Goal: Information Seeking & Learning: Learn about a topic

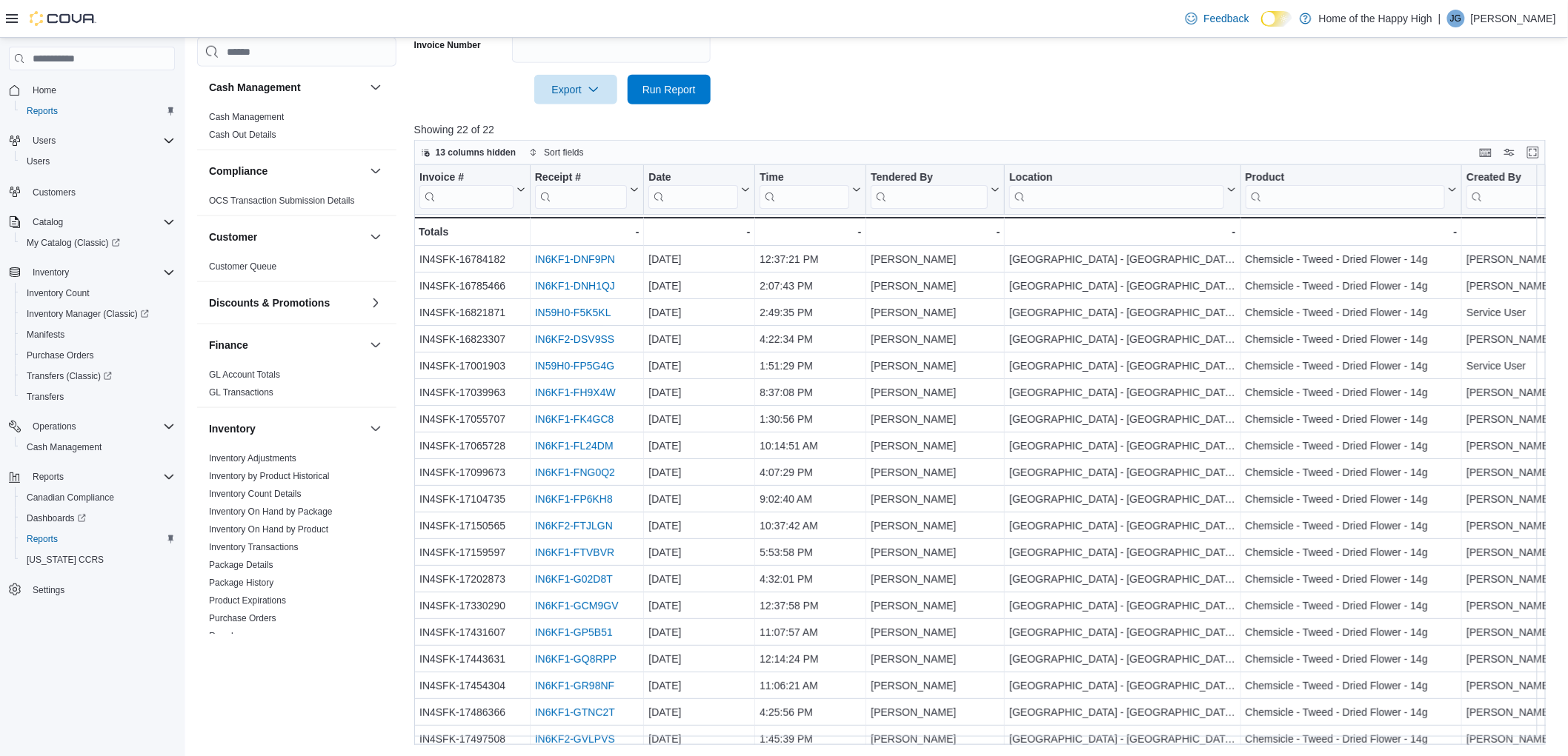
scroll to position [649, 0]
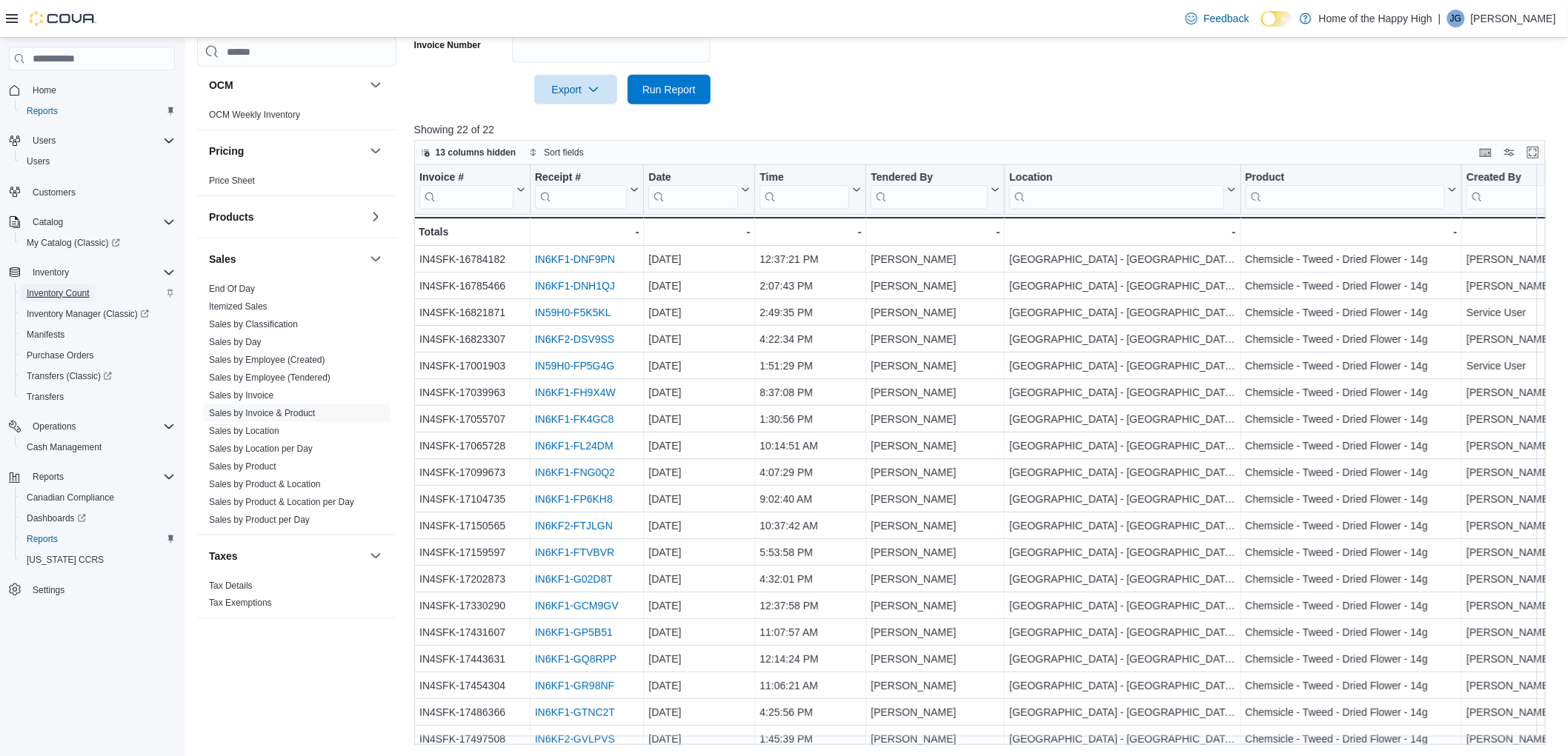
click at [52, 288] on span "Inventory Count" at bounding box center [58, 294] width 63 height 12
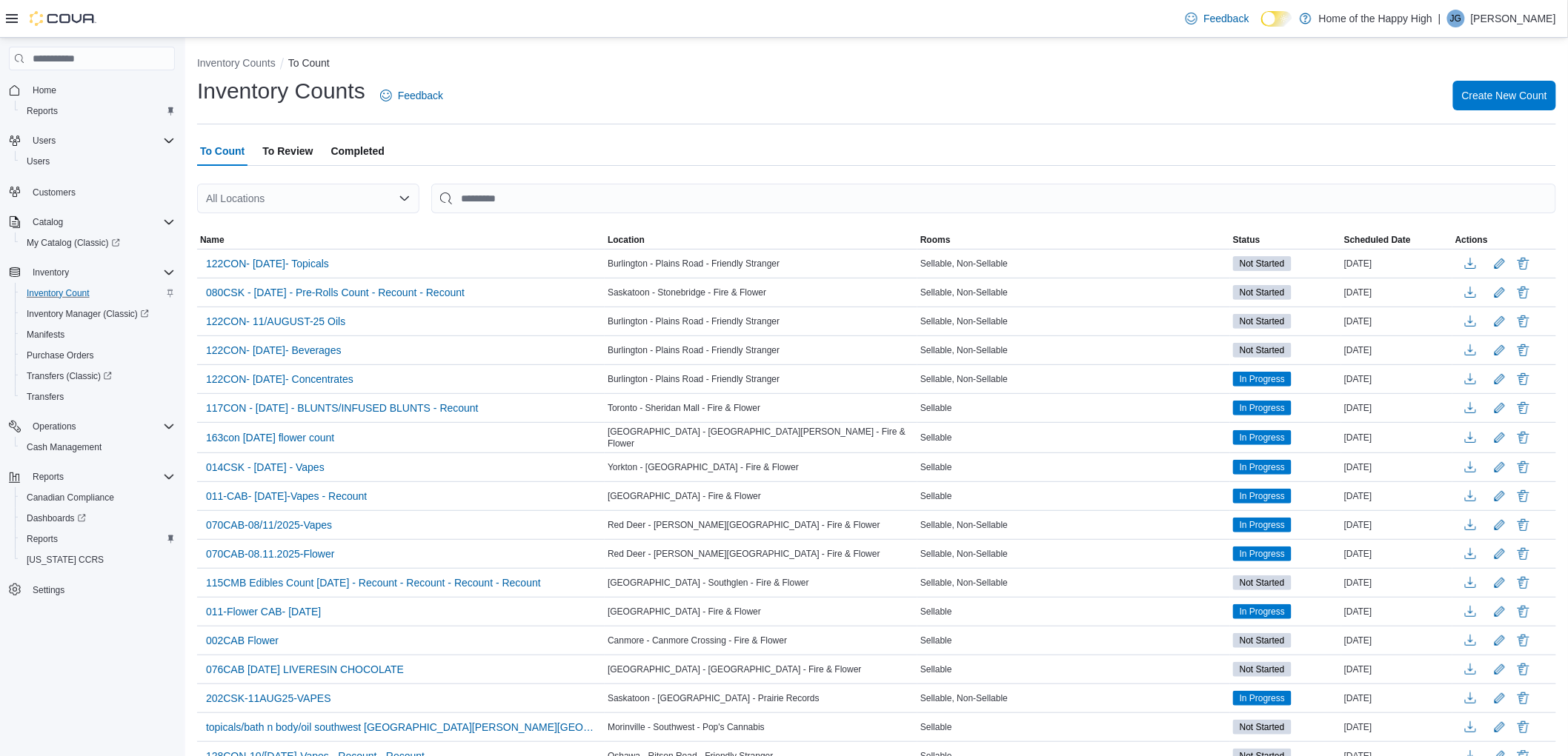
click at [344, 160] on span "Completed" at bounding box center [358, 151] width 53 height 30
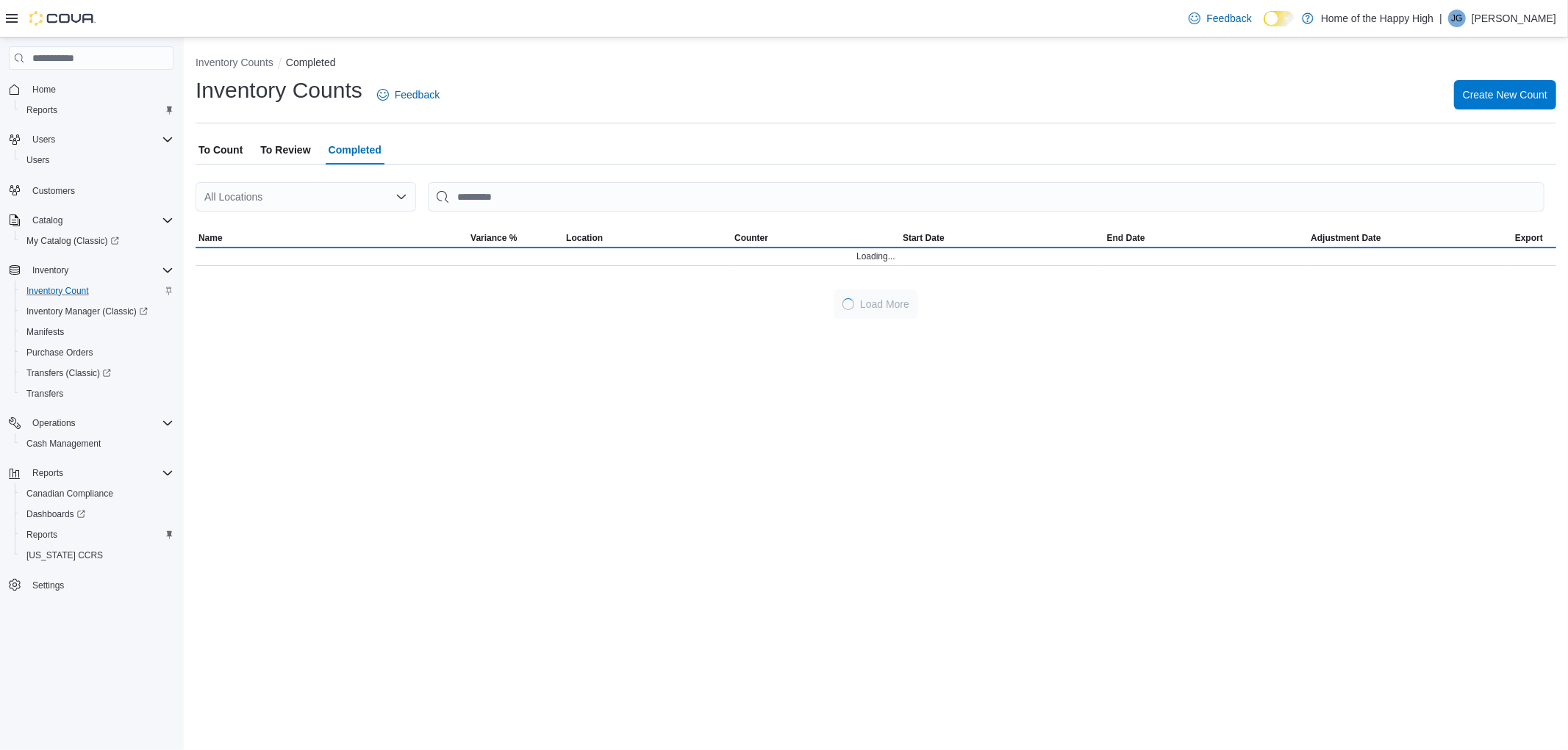
click at [274, 199] on div "All Locations" at bounding box center [305, 197] width 220 height 29
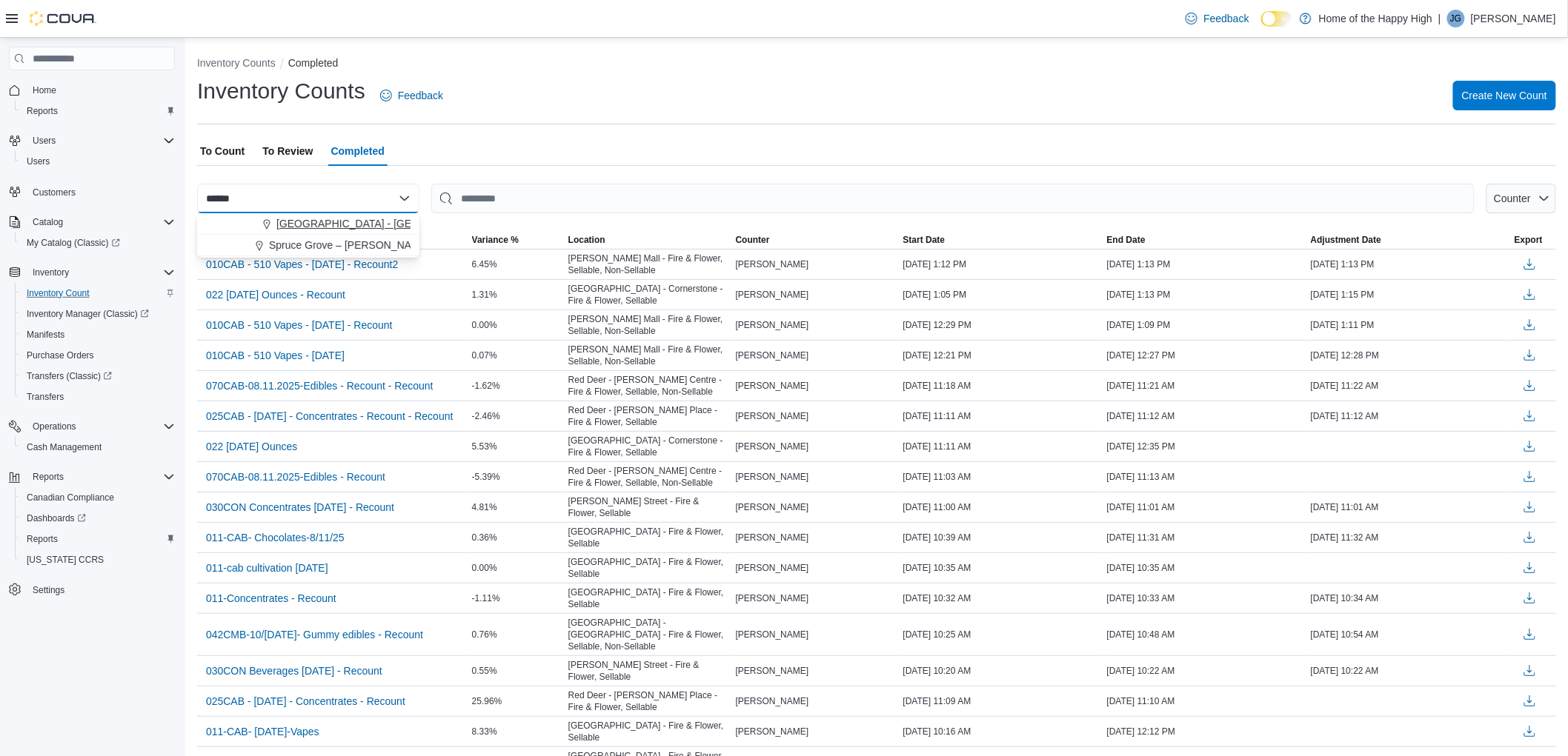
type input "******"
click at [395, 223] on span "[GEOGRAPHIC_DATA] - [GEOGRAPHIC_DATA] - Fire & Flower" at bounding box center [424, 223] width 297 height 15
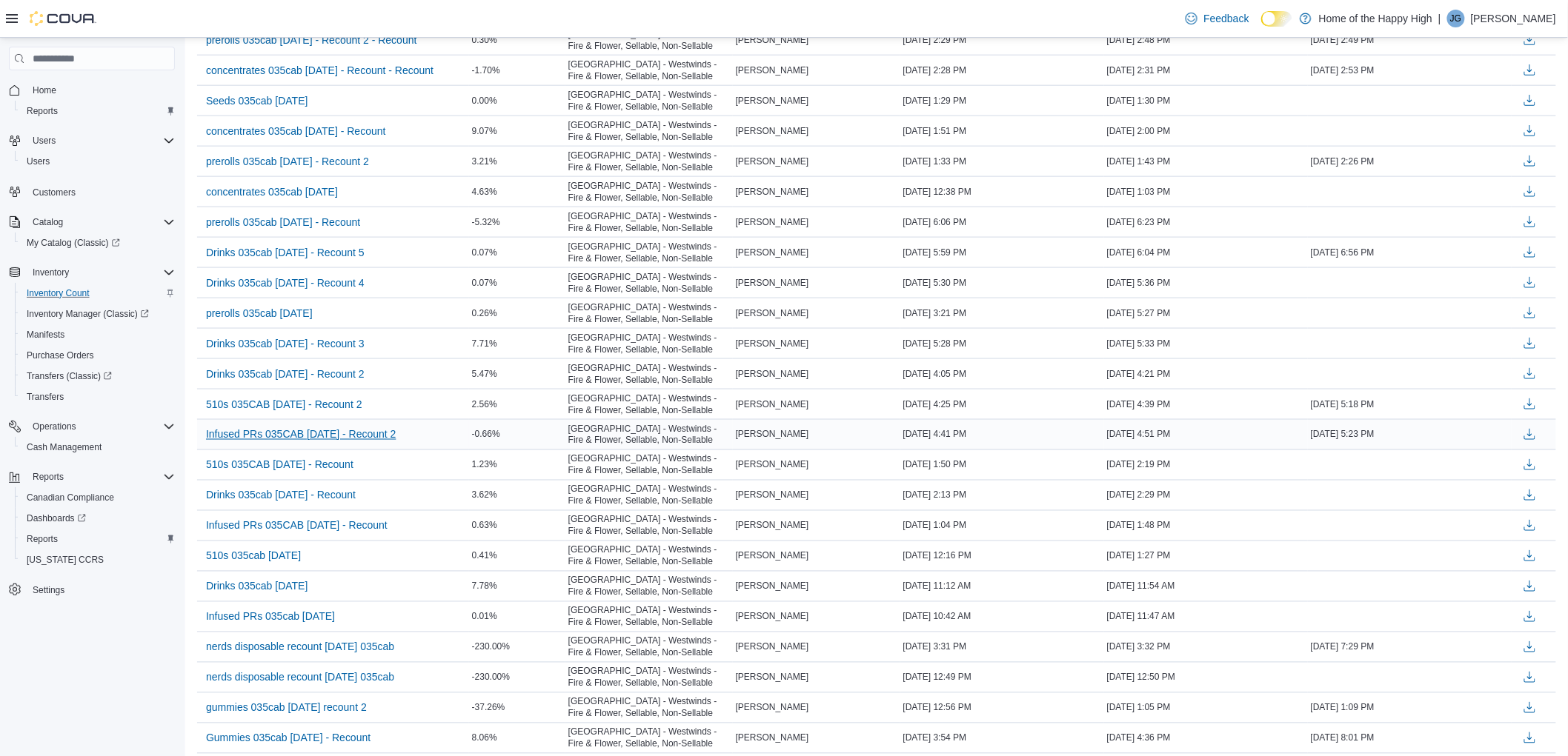
scroll to position [657, 0]
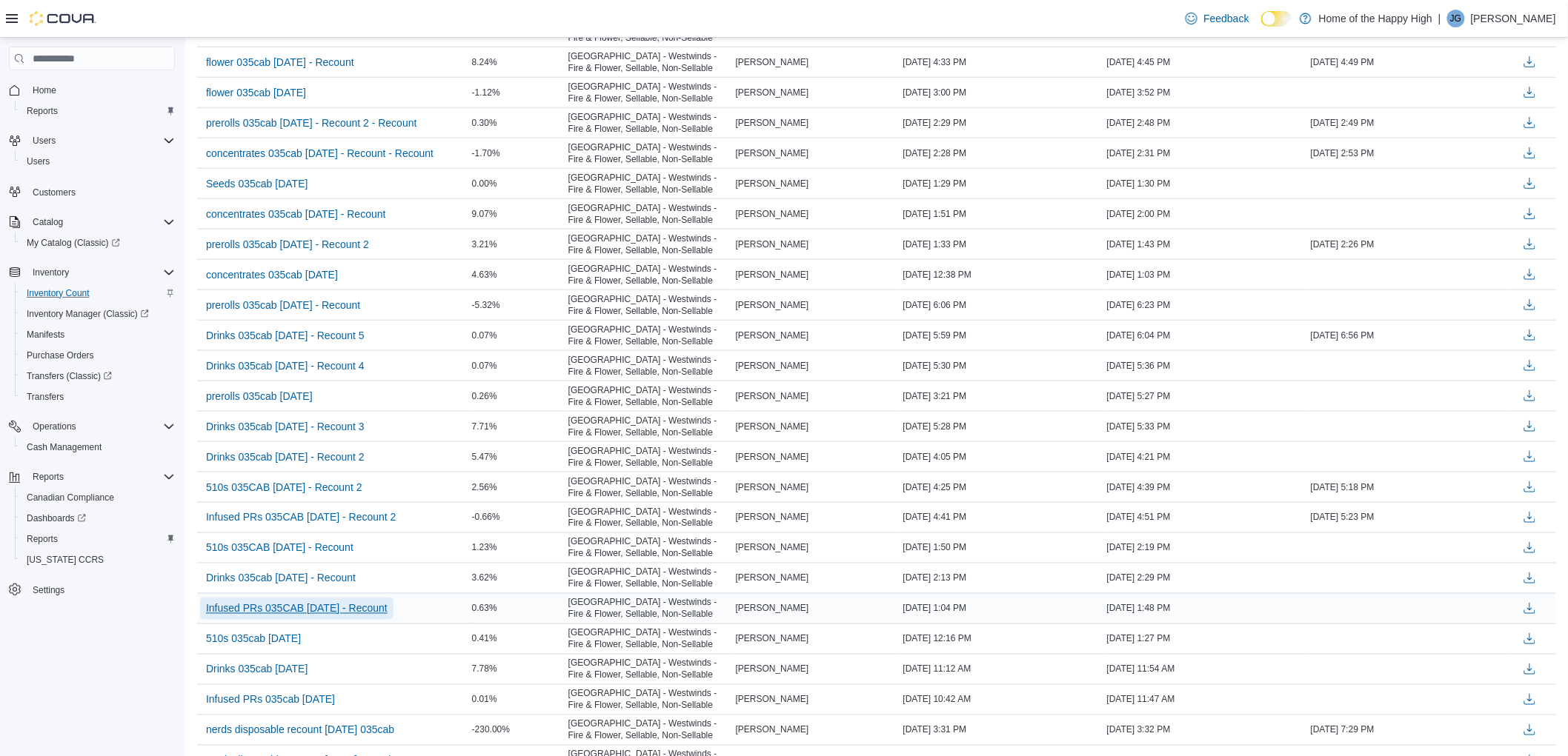
click at [338, 601] on span "Infused PRs 035CAB [DATE] - Recount" at bounding box center [297, 608] width 181 height 23
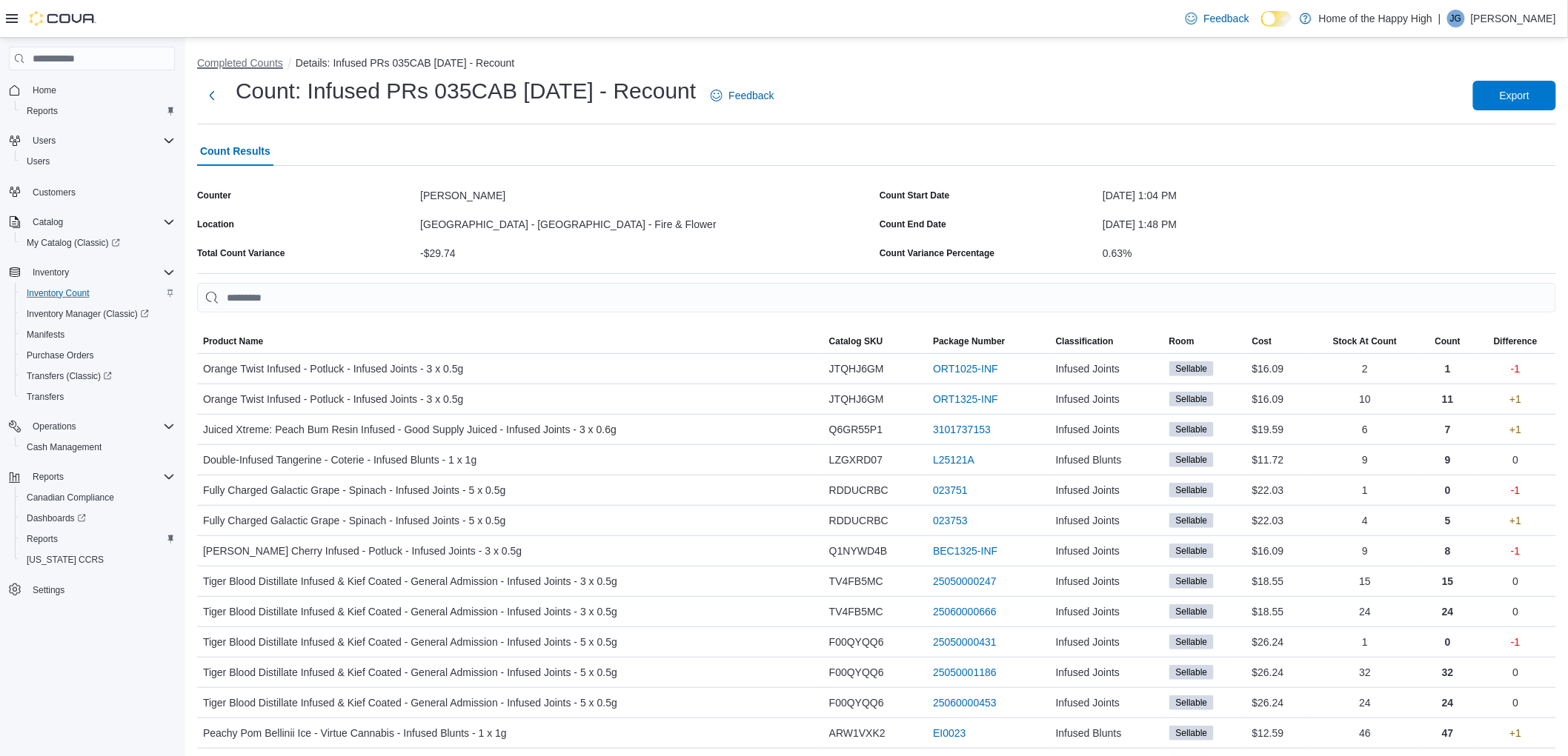
click at [234, 58] on button "Completed Counts" at bounding box center [240, 63] width 86 height 12
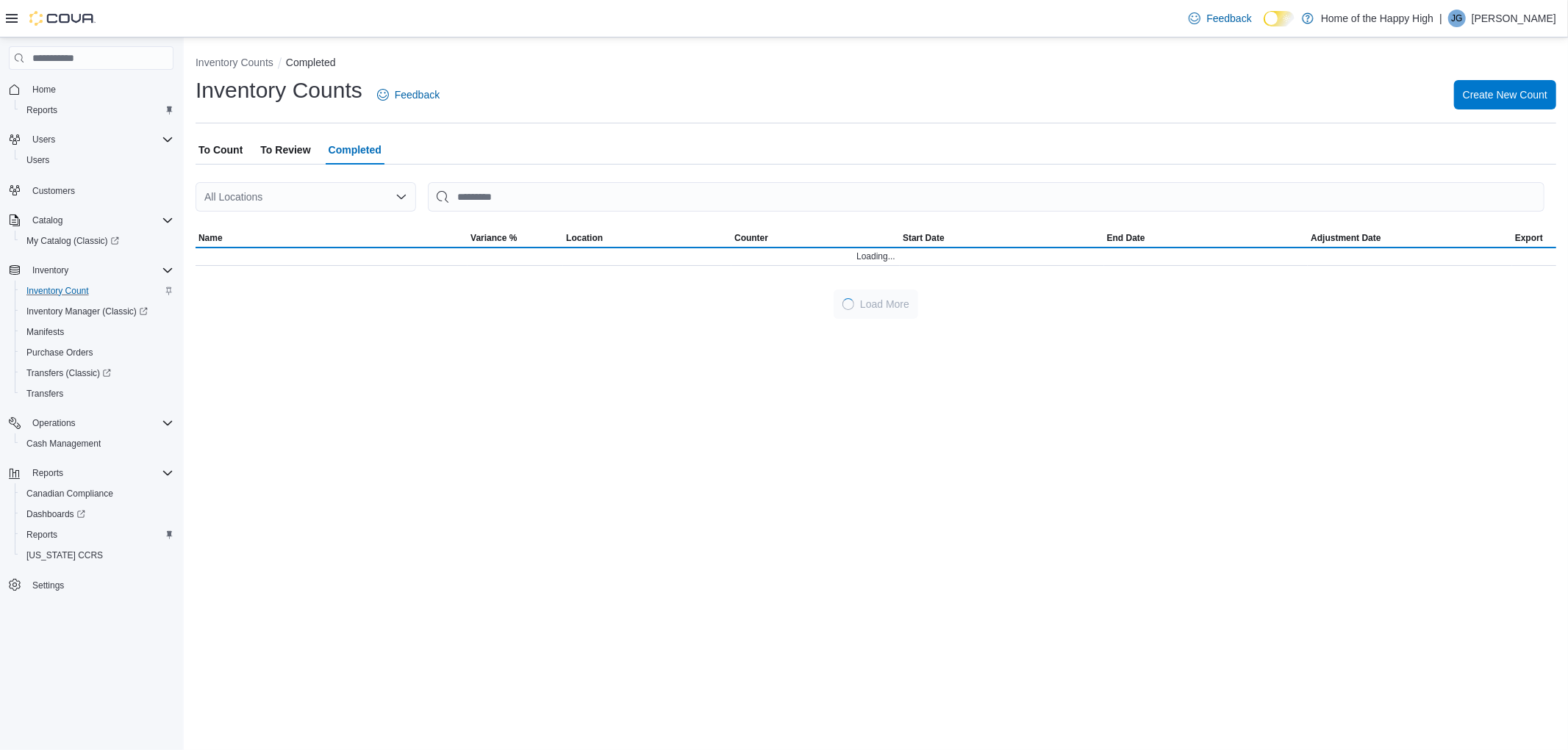
click at [270, 188] on div "All Locations" at bounding box center [305, 197] width 220 height 29
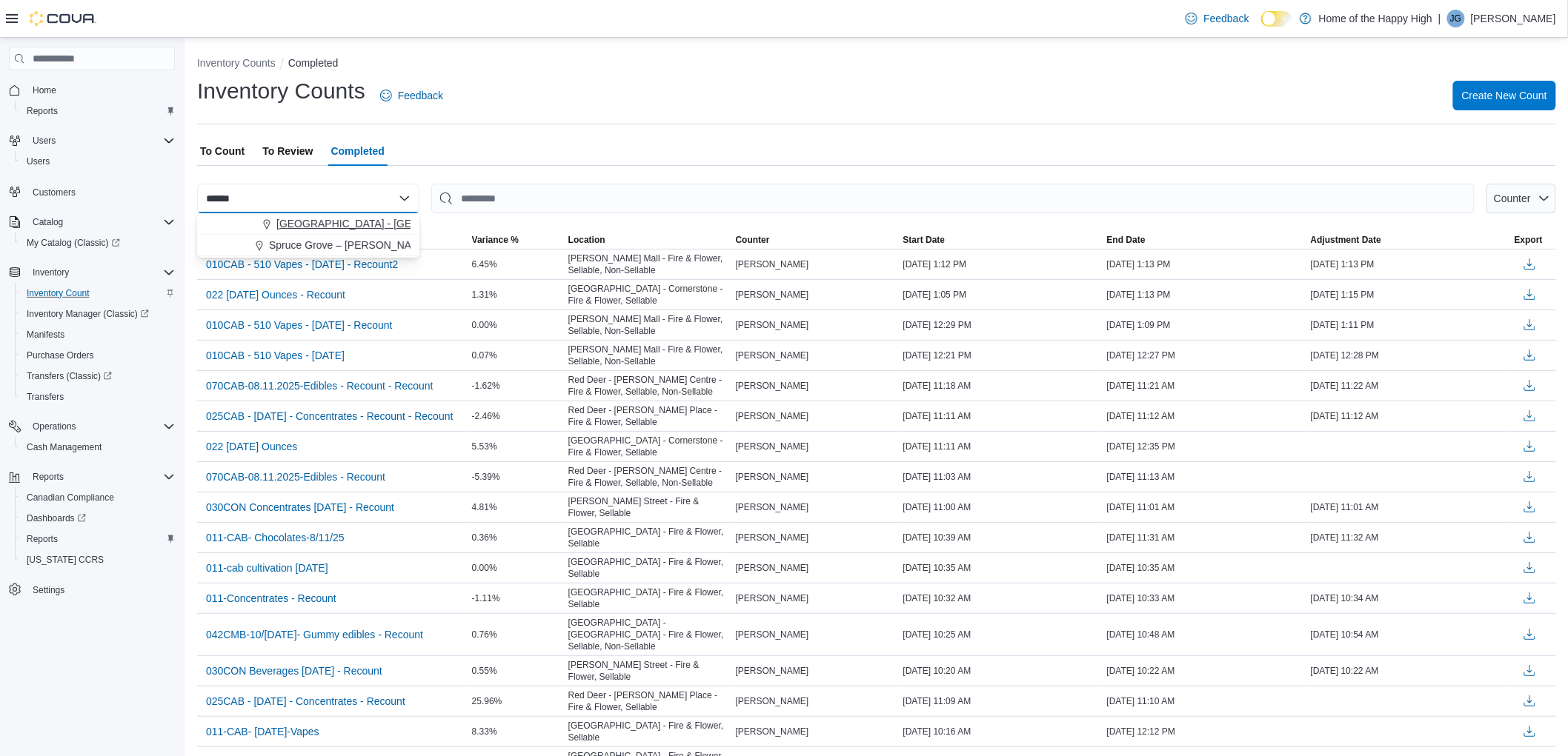
type input "******"
click at [323, 228] on span "[GEOGRAPHIC_DATA] - [GEOGRAPHIC_DATA] - Fire & Flower" at bounding box center [424, 223] width 297 height 15
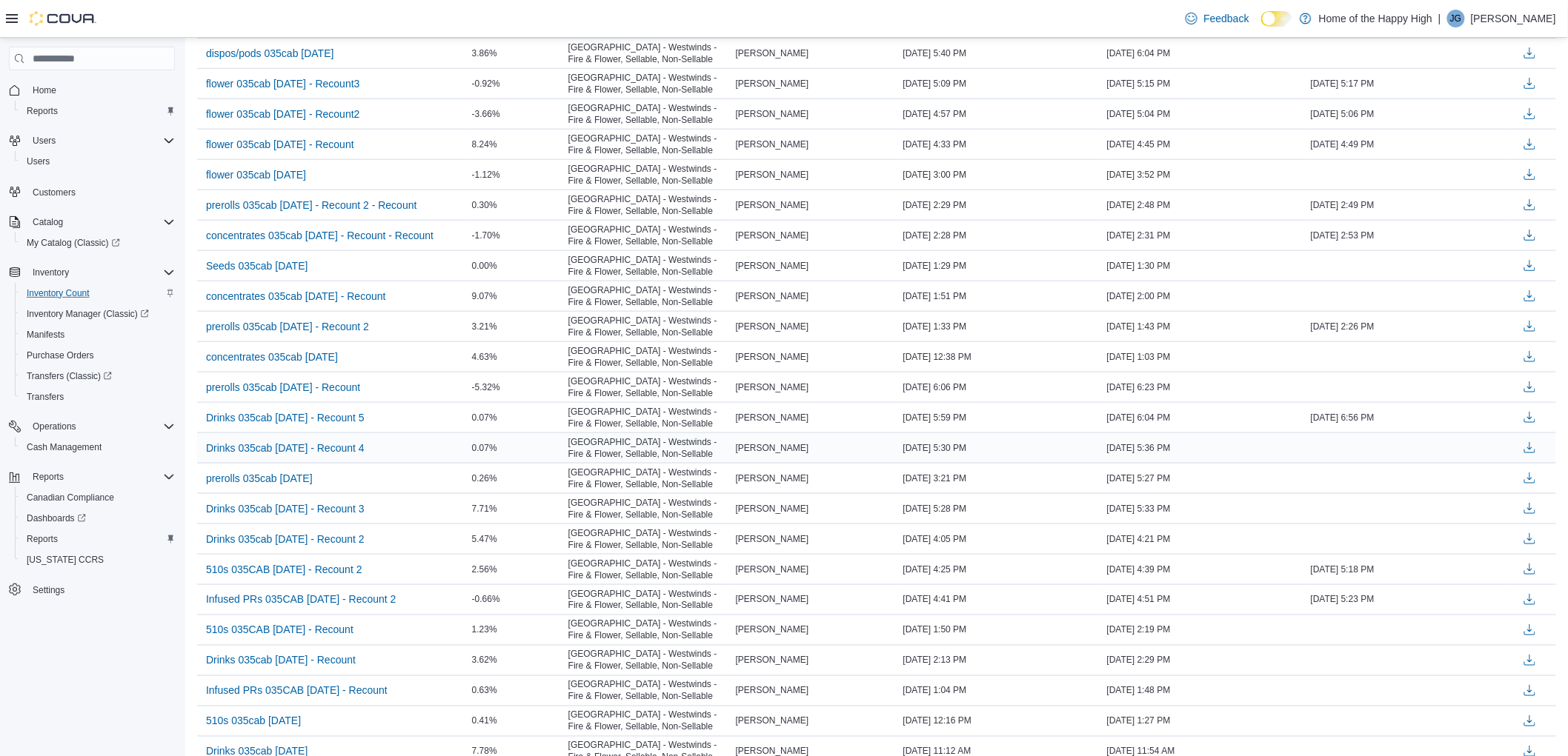
scroll to position [657, 0]
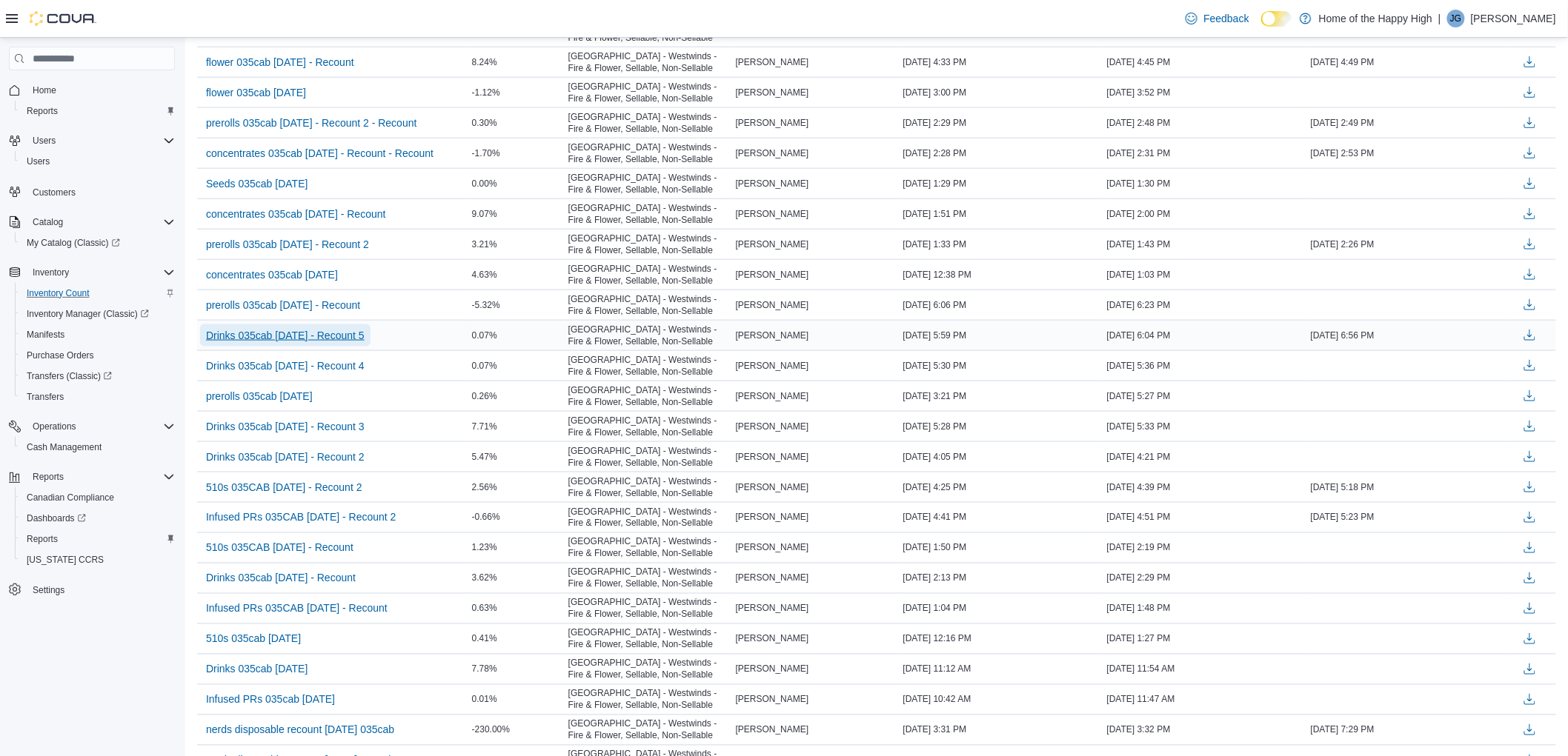
click at [322, 335] on span "Drinks 035cab [DATE] - Recount 5" at bounding box center [285, 335] width 159 height 15
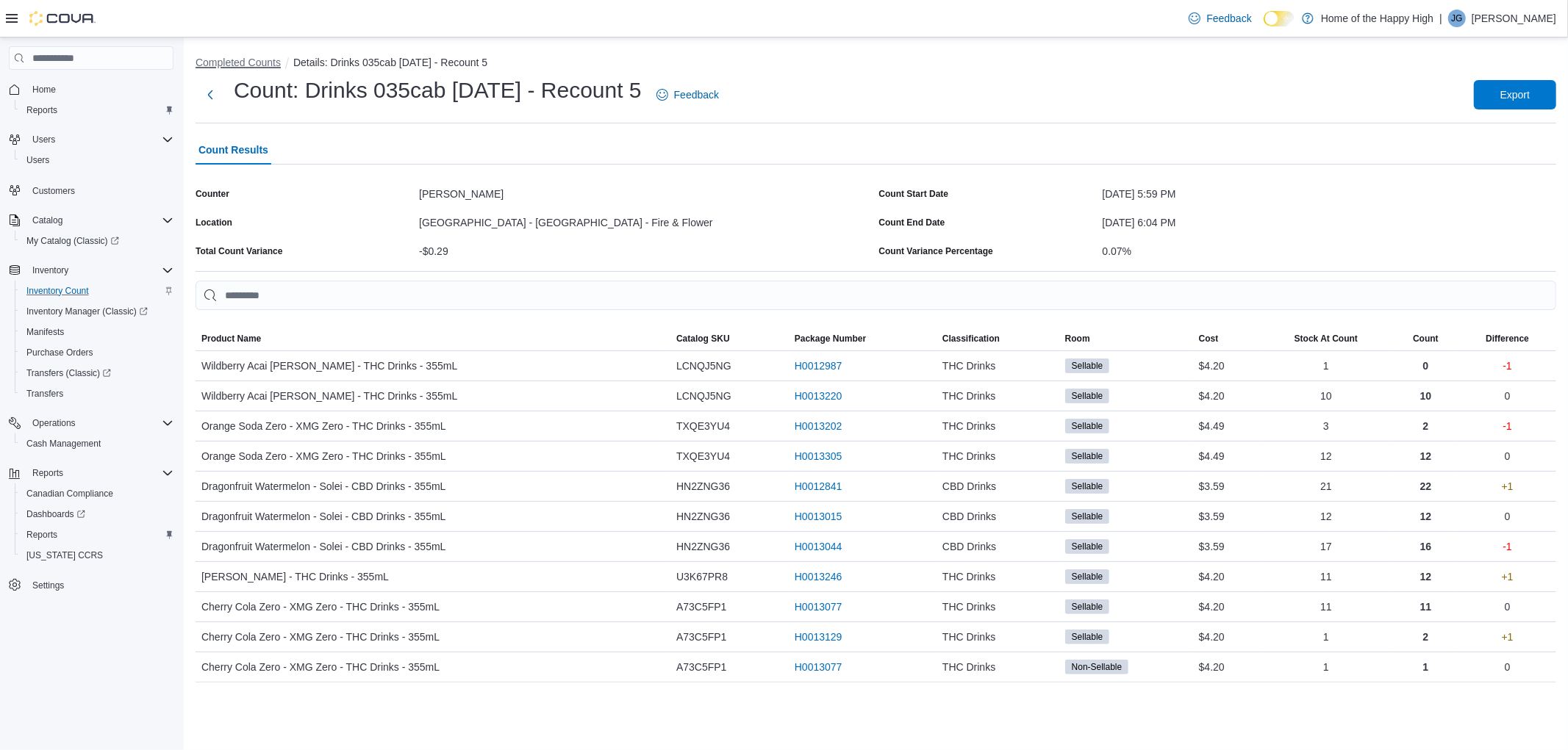
click at [262, 57] on button "Completed Counts" at bounding box center [238, 63] width 85 height 12
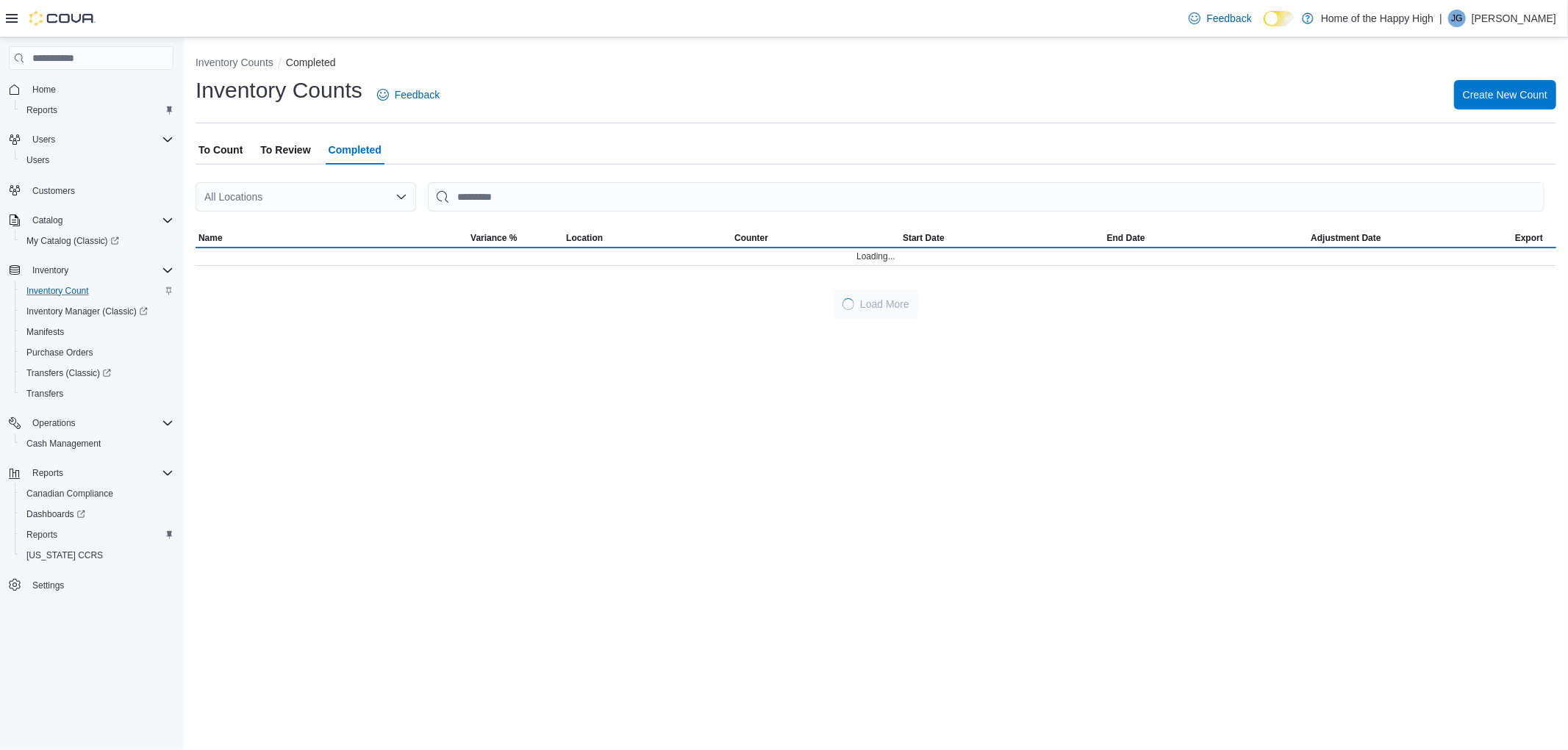
click at [245, 196] on div "All Locations" at bounding box center [305, 197] width 220 height 29
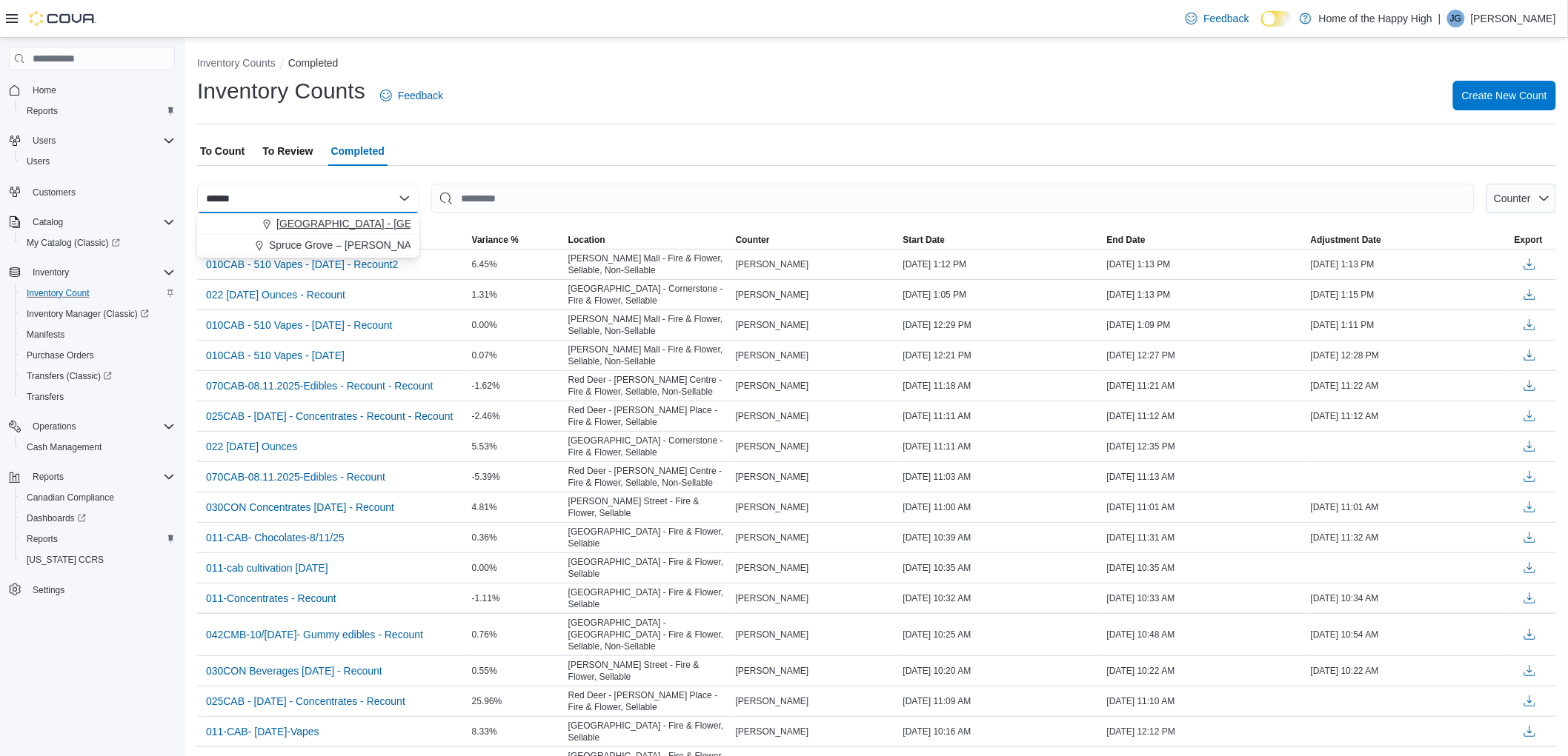
type input "******"
click at [282, 221] on span "[GEOGRAPHIC_DATA] - [GEOGRAPHIC_DATA] - Fire & Flower" at bounding box center [424, 223] width 297 height 15
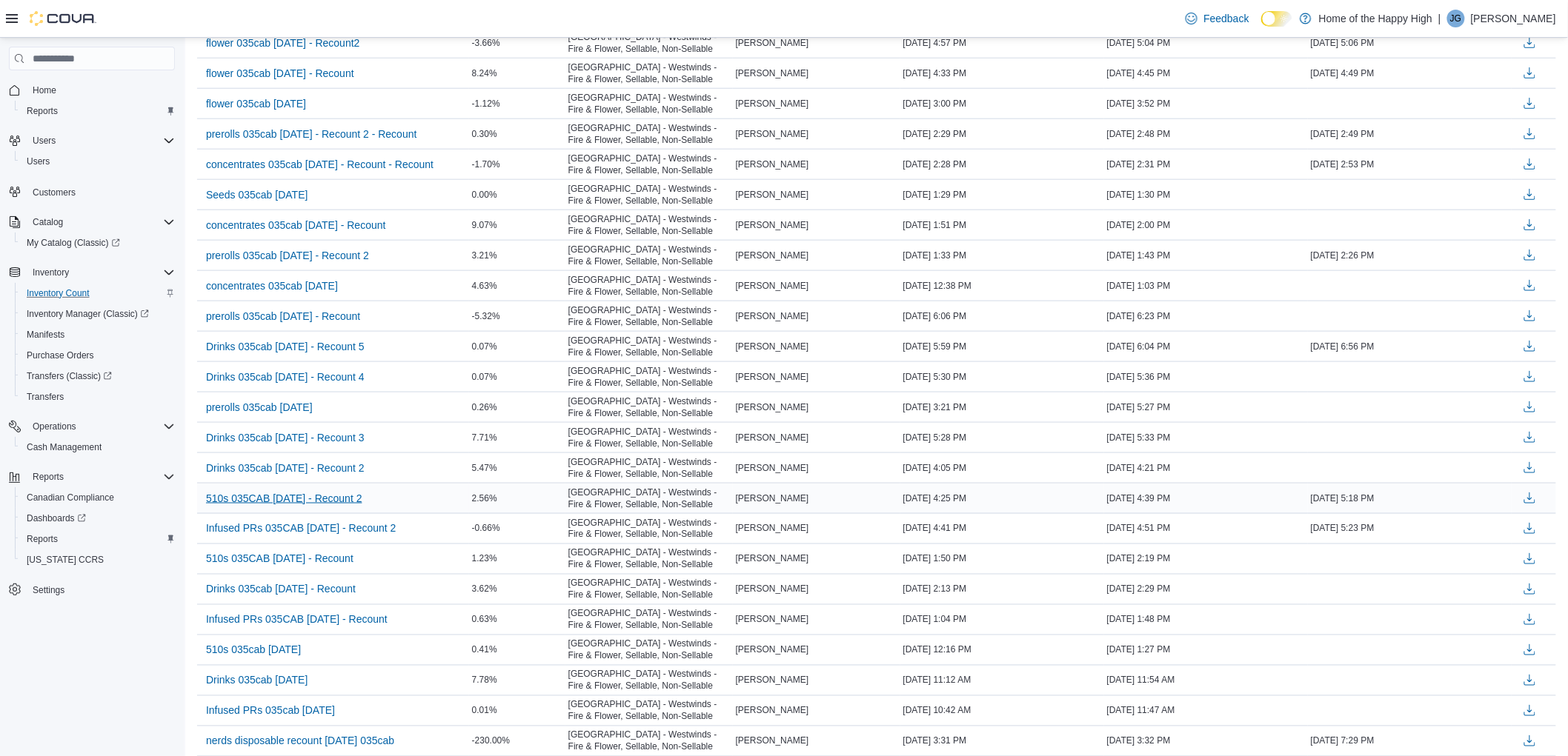
scroll to position [657, 0]
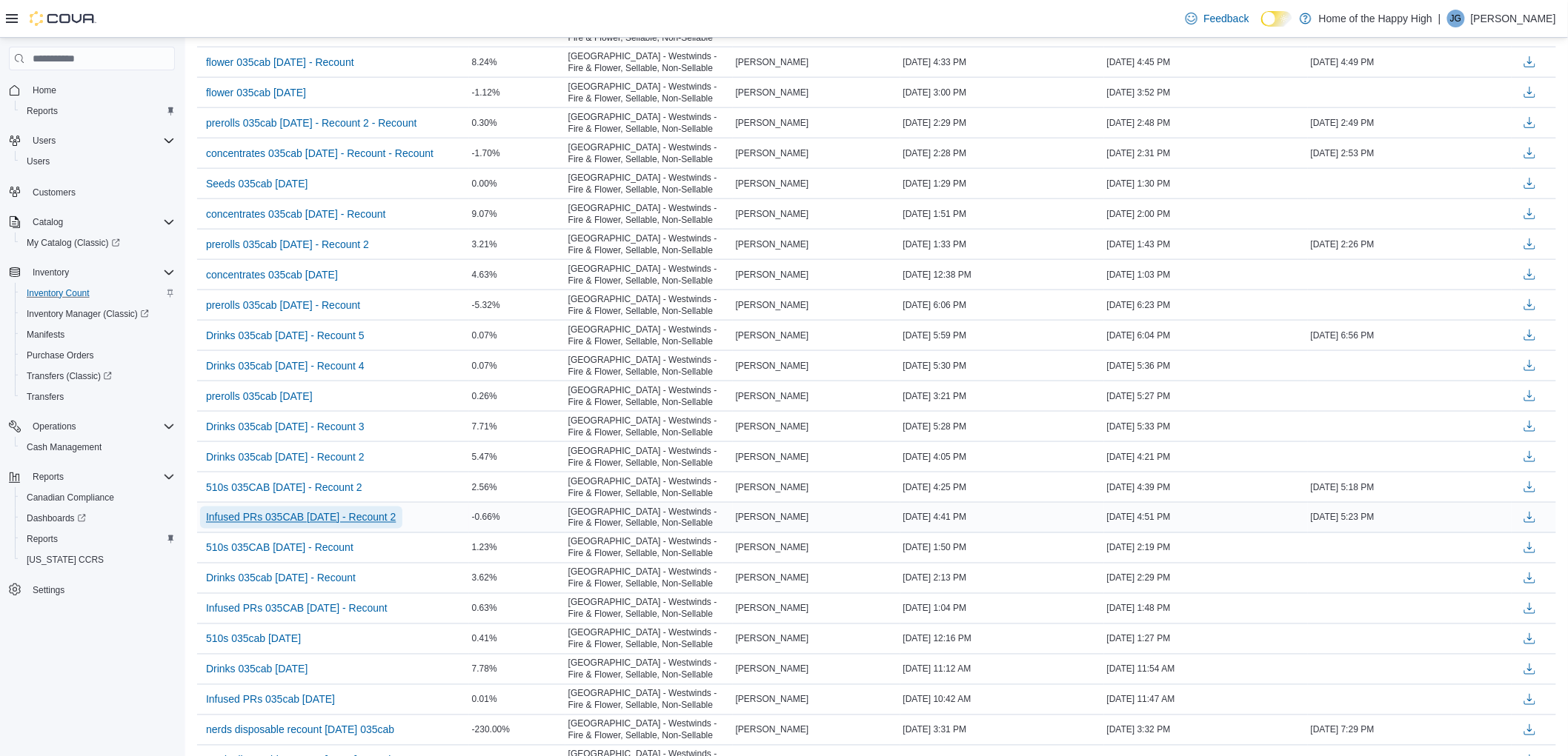
click at [288, 523] on span "Infused PRs 035CAB [DATE] - Recount 2" at bounding box center [301, 517] width 190 height 15
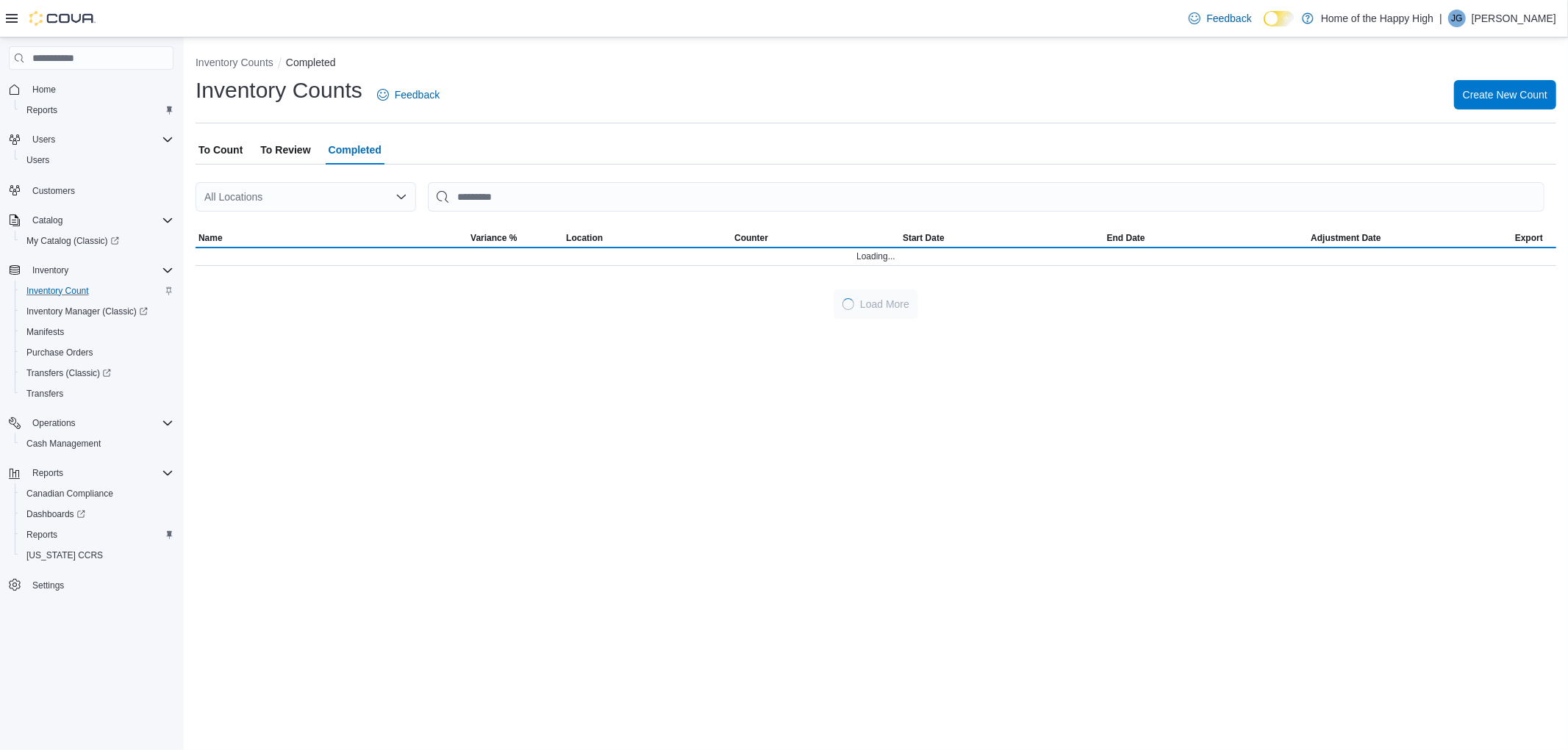
click at [318, 210] on div "All Locations" at bounding box center [305, 197] width 220 height 29
type input "******"
click at [320, 223] on span "[GEOGRAPHIC_DATA] - [GEOGRAPHIC_DATA] - Fire & Flower" at bounding box center [421, 221] width 294 height 15
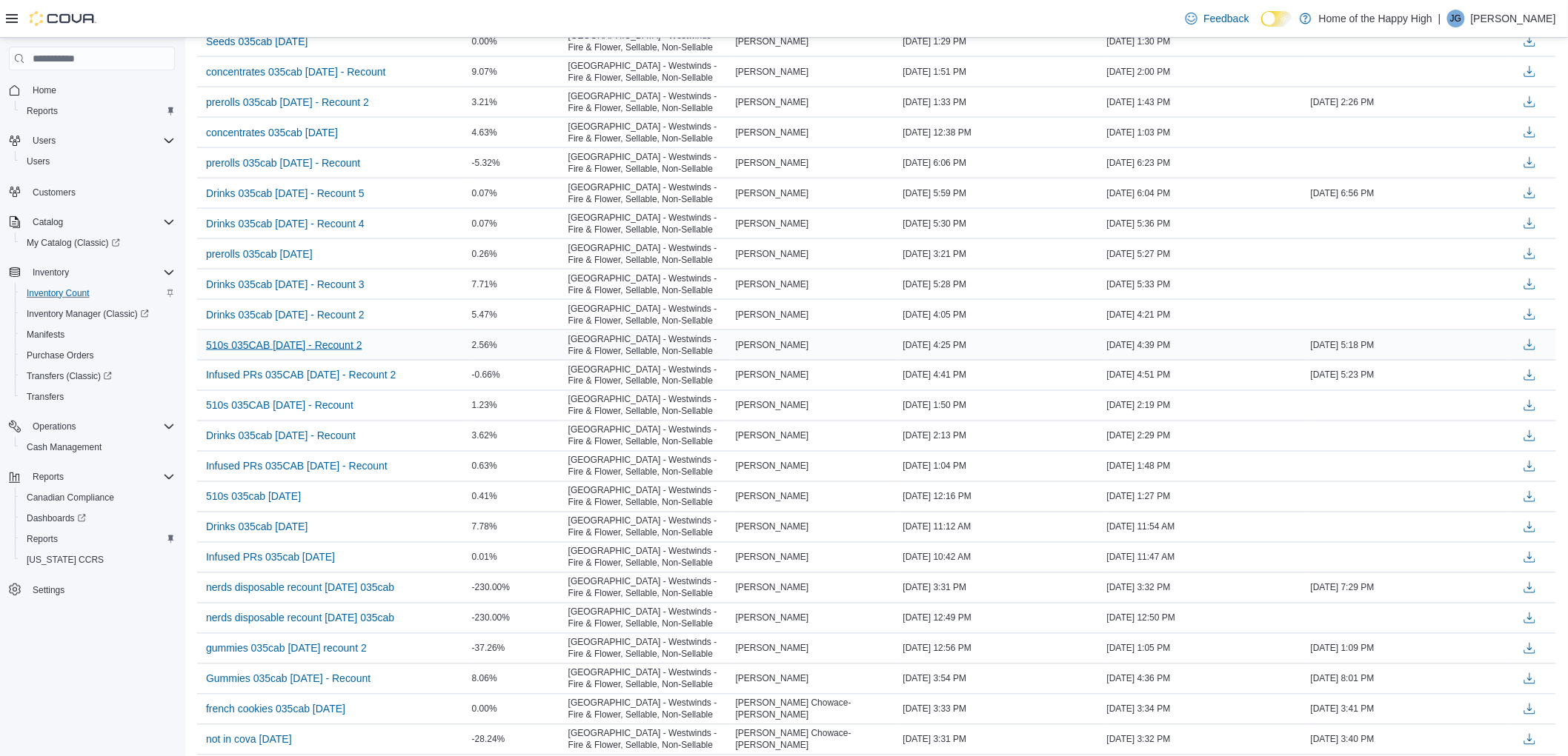
scroll to position [823, 0]
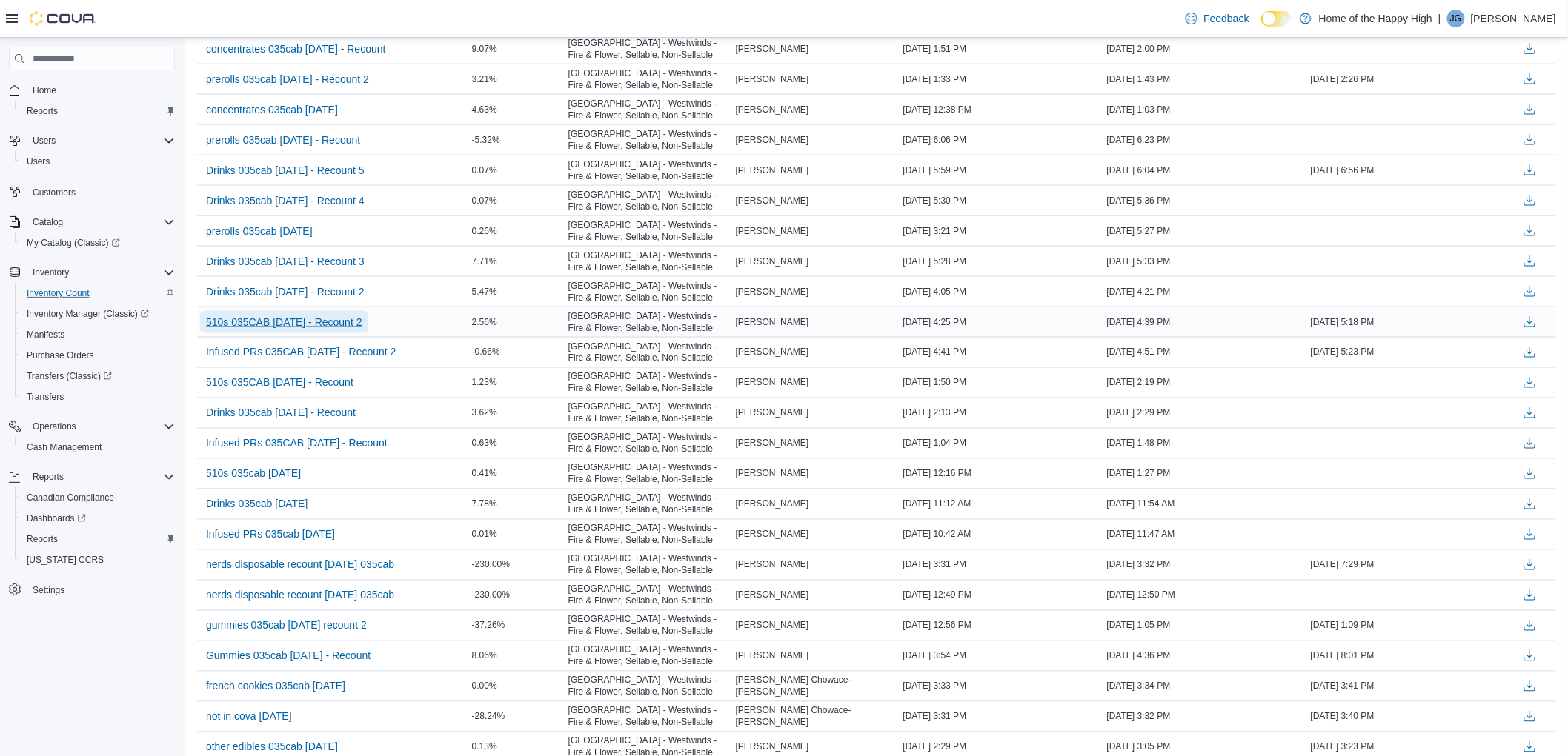
click at [285, 320] on span "510s 035CAB [DATE] - Recount 2" at bounding box center [284, 321] width 157 height 15
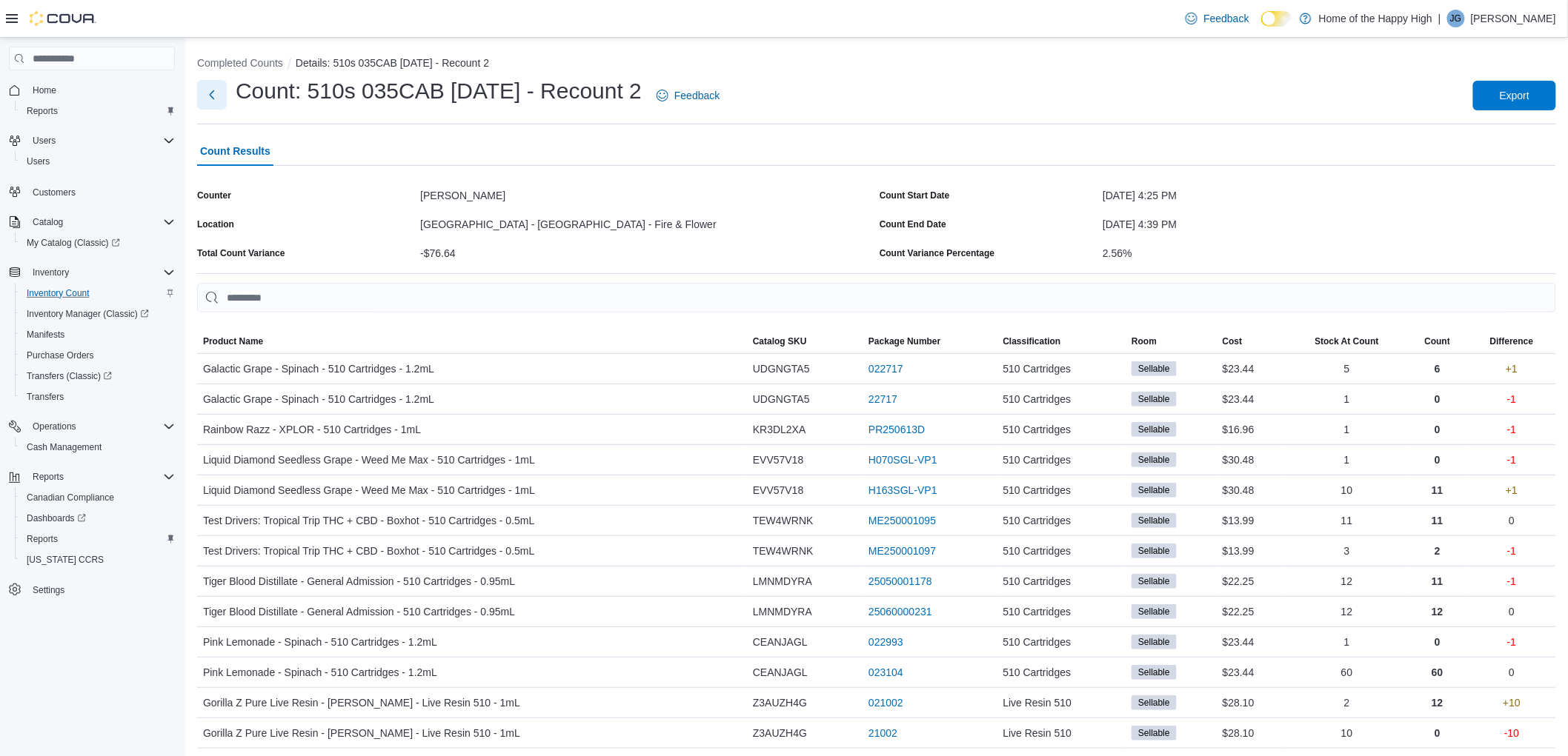
click at [215, 89] on button "Next" at bounding box center [212, 95] width 30 height 30
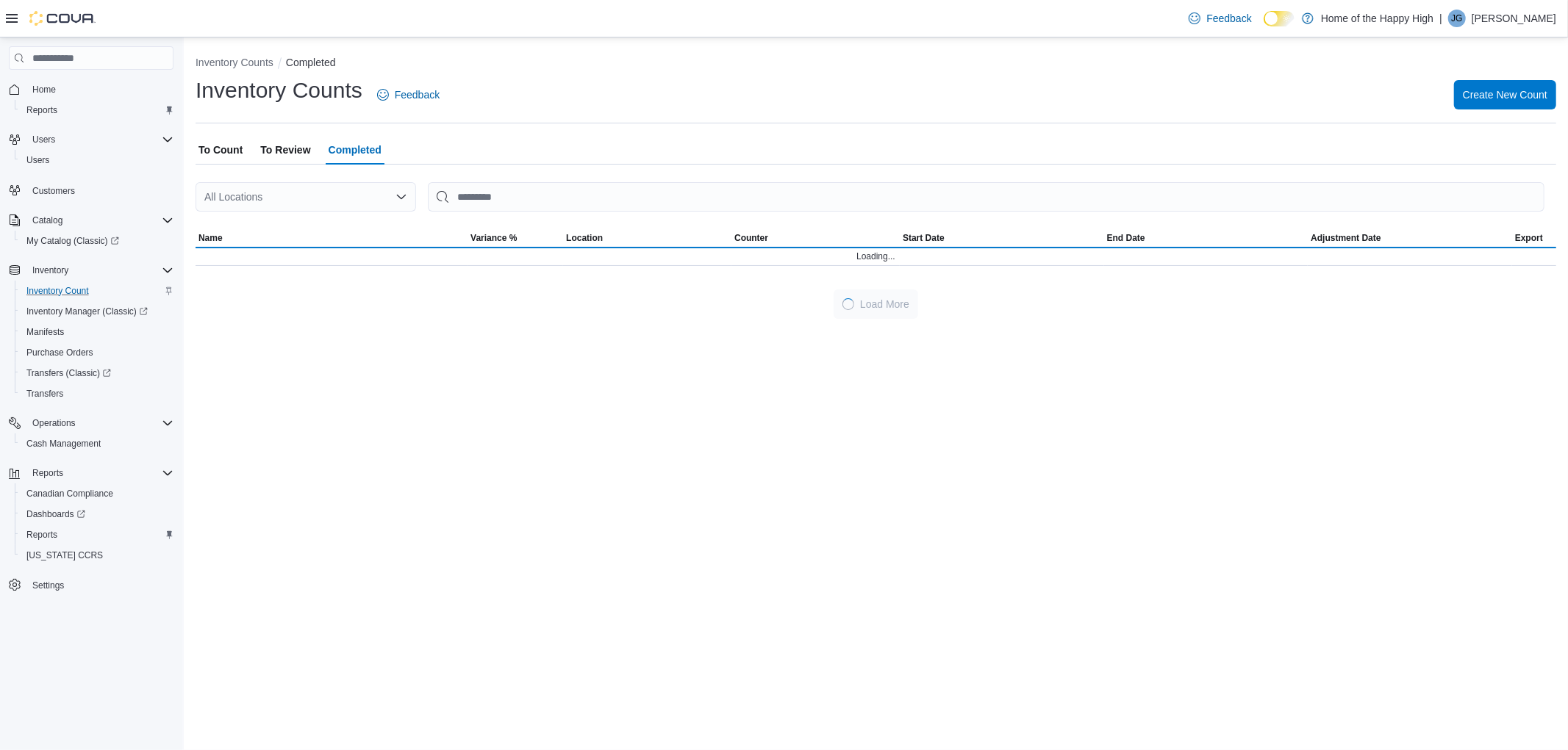
click at [222, 195] on div "All Locations" at bounding box center [305, 197] width 220 height 29
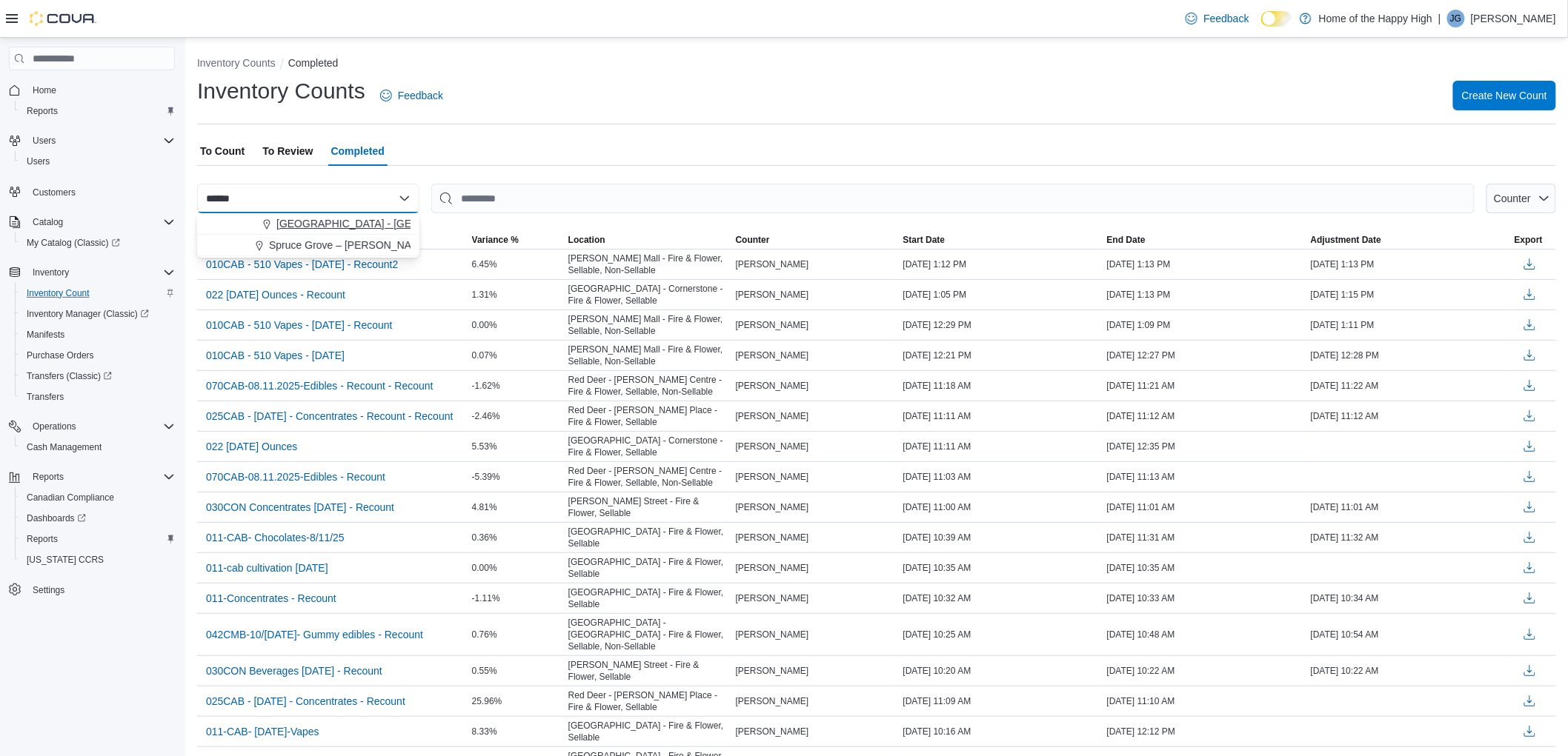
type input "******"
click at [276, 228] on span "[GEOGRAPHIC_DATA] - [GEOGRAPHIC_DATA] - Fire & Flower" at bounding box center [424, 223] width 297 height 15
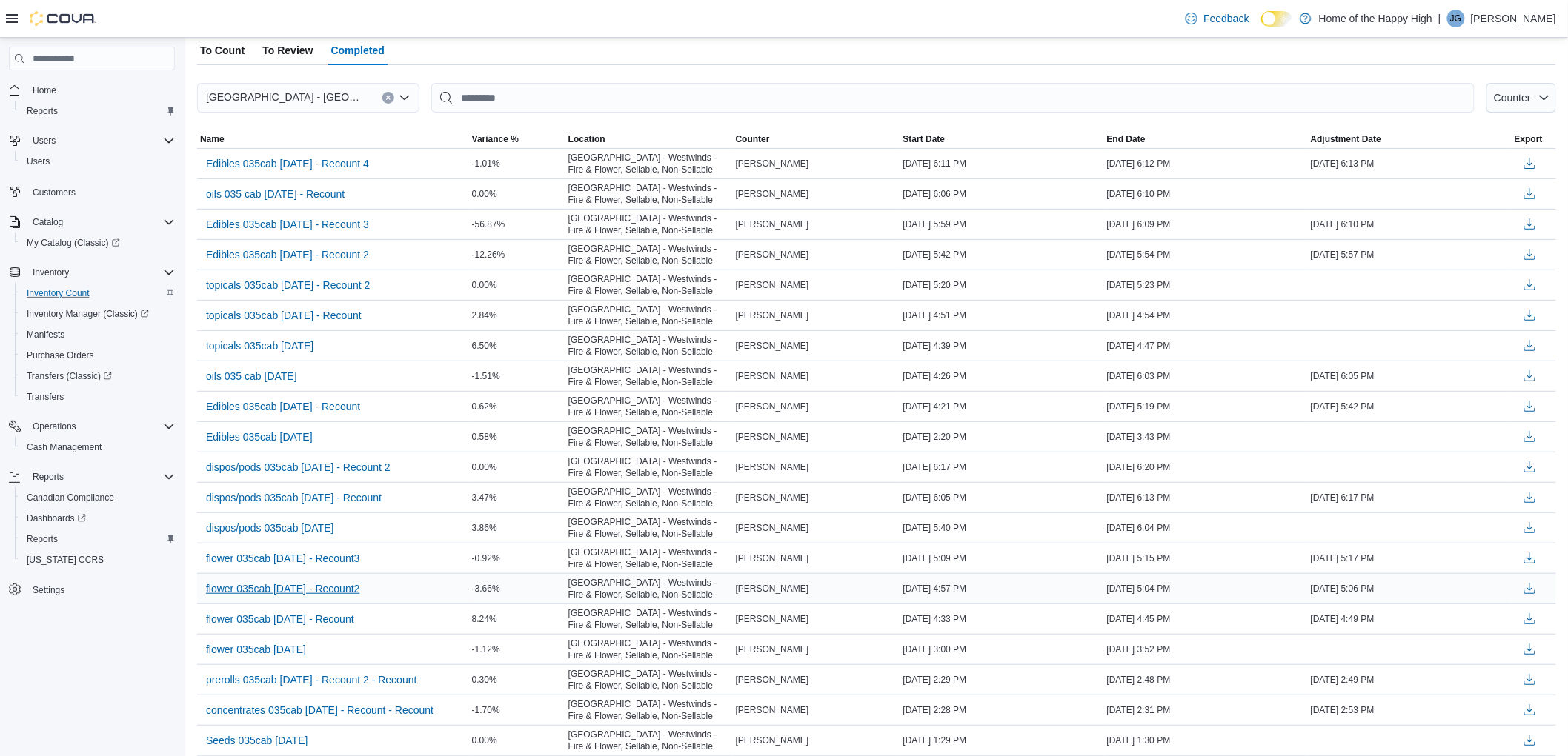
scroll to position [82, 0]
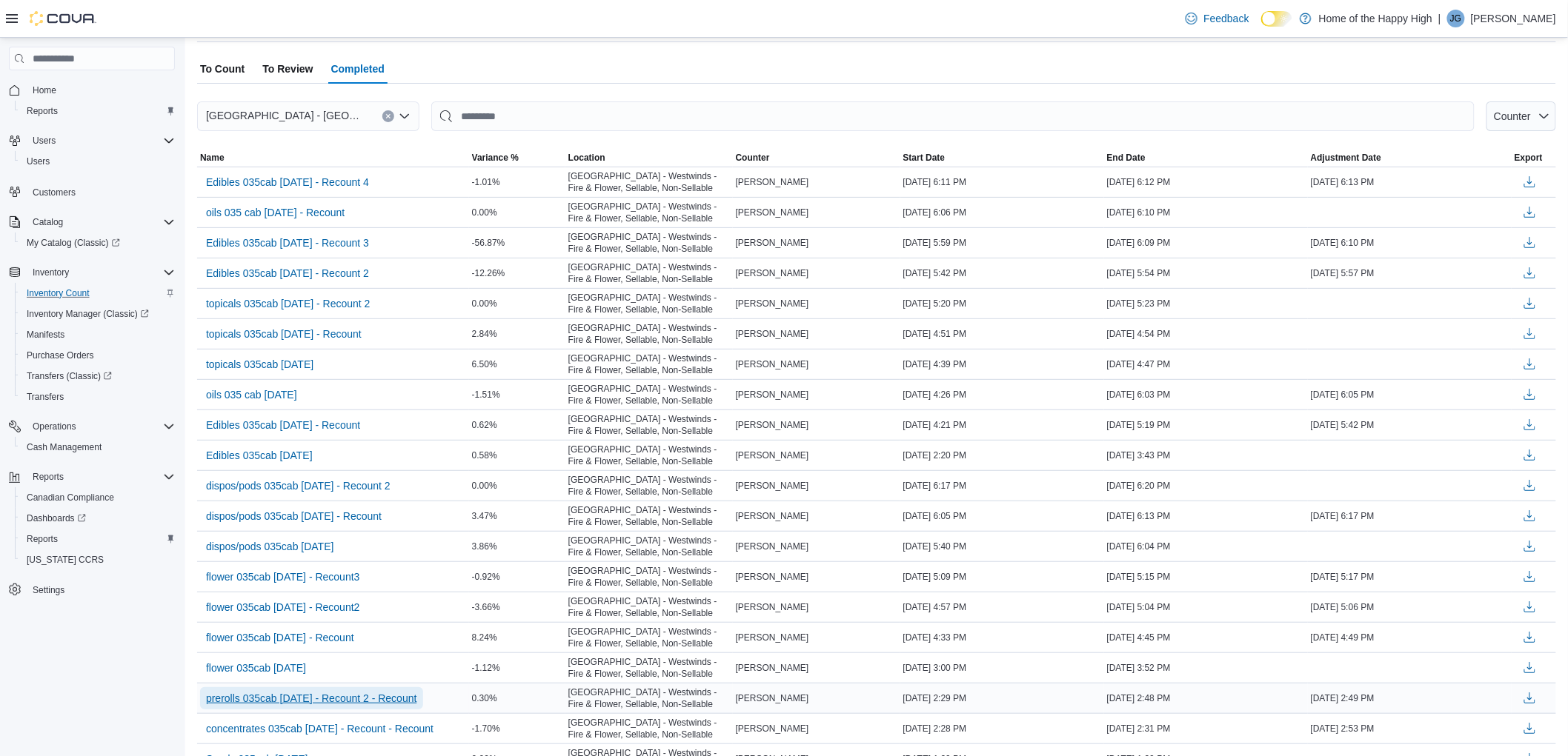
click at [356, 702] on span "prerolls 035cab [DATE] - Recount 2 - Recount" at bounding box center [312, 698] width 211 height 15
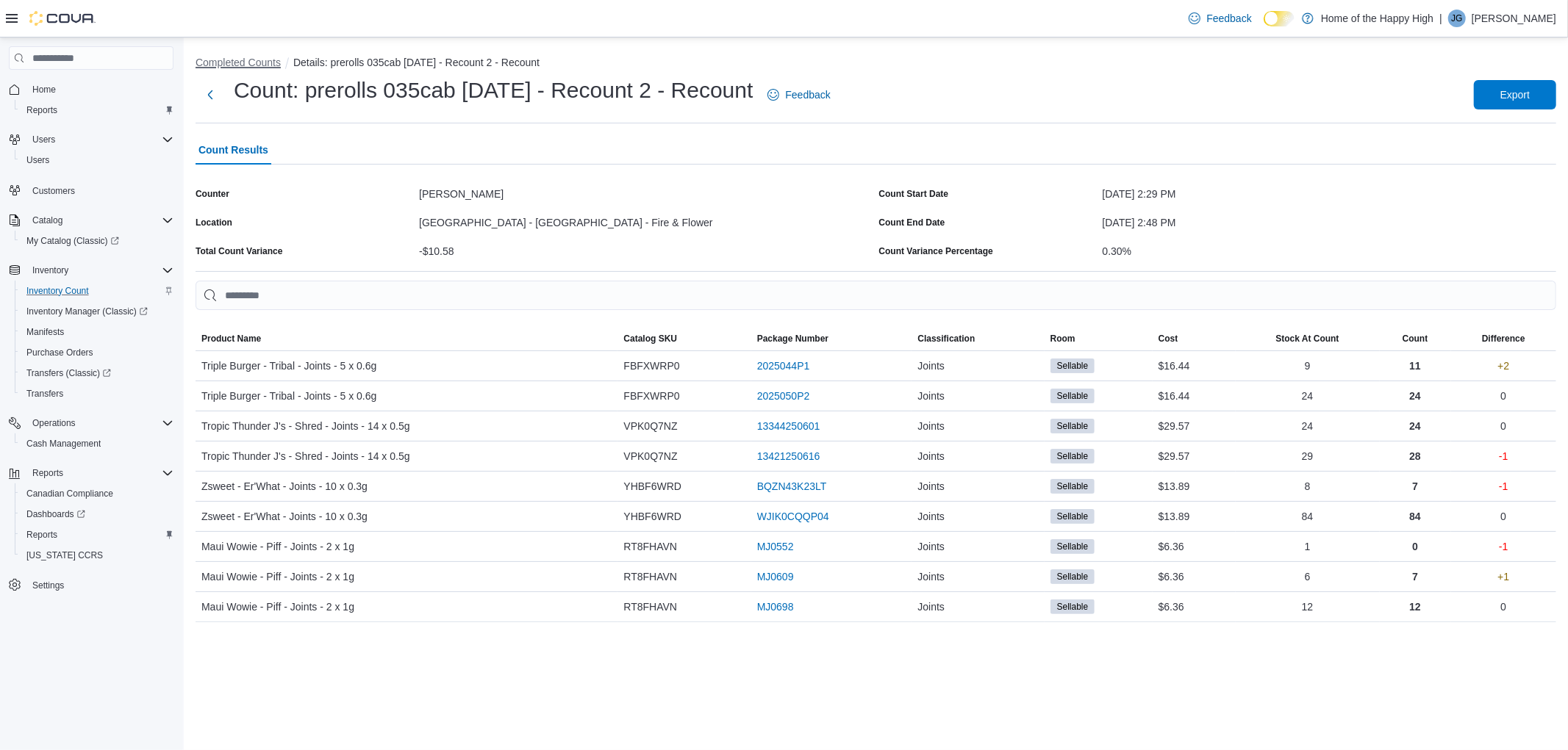
click at [220, 57] on button "Completed Counts" at bounding box center [238, 63] width 85 height 12
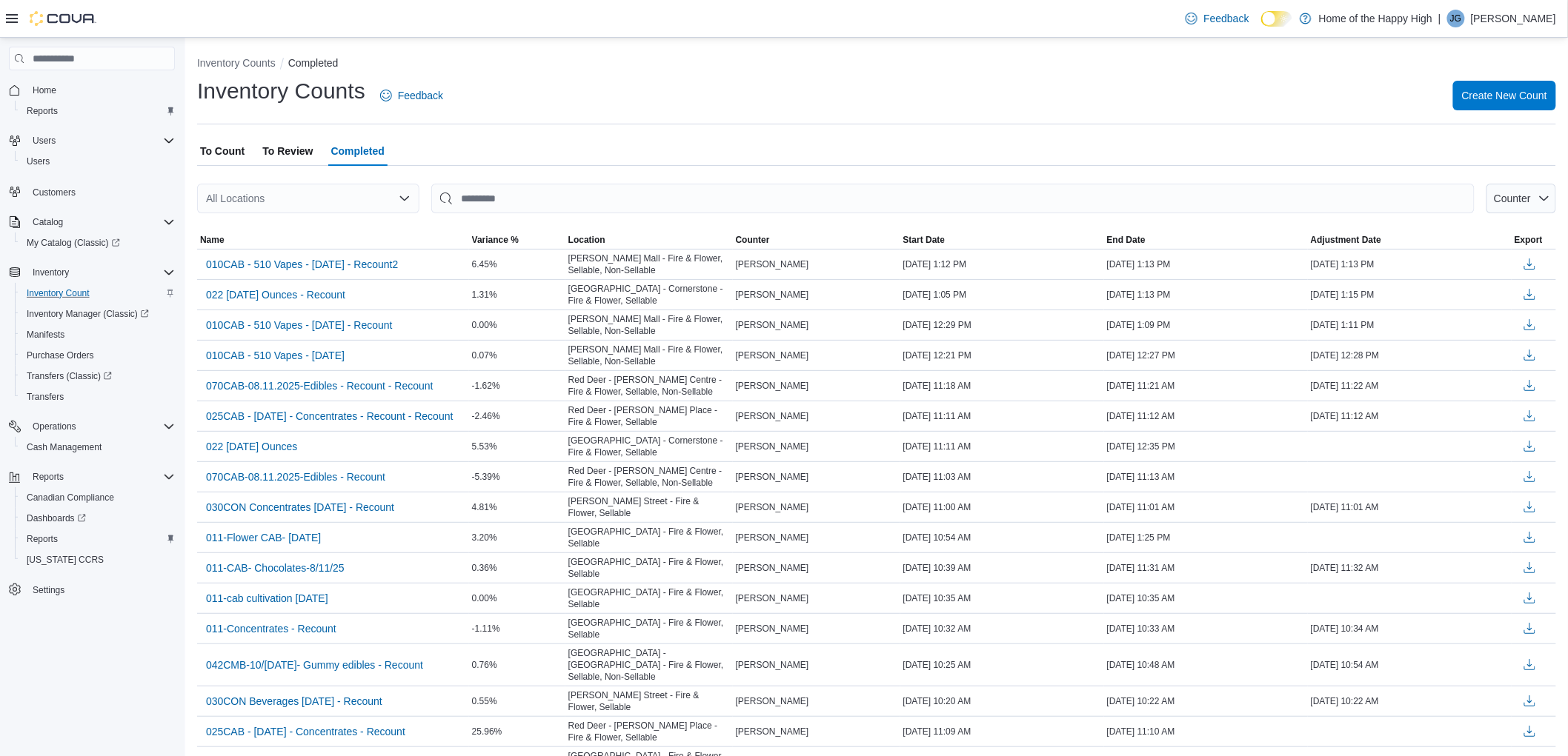
click at [271, 206] on div "All Locations" at bounding box center [308, 198] width 222 height 30
type input "******"
click at [298, 225] on span "[GEOGRAPHIC_DATA] - [GEOGRAPHIC_DATA] - Fire & Flower" at bounding box center [424, 223] width 297 height 15
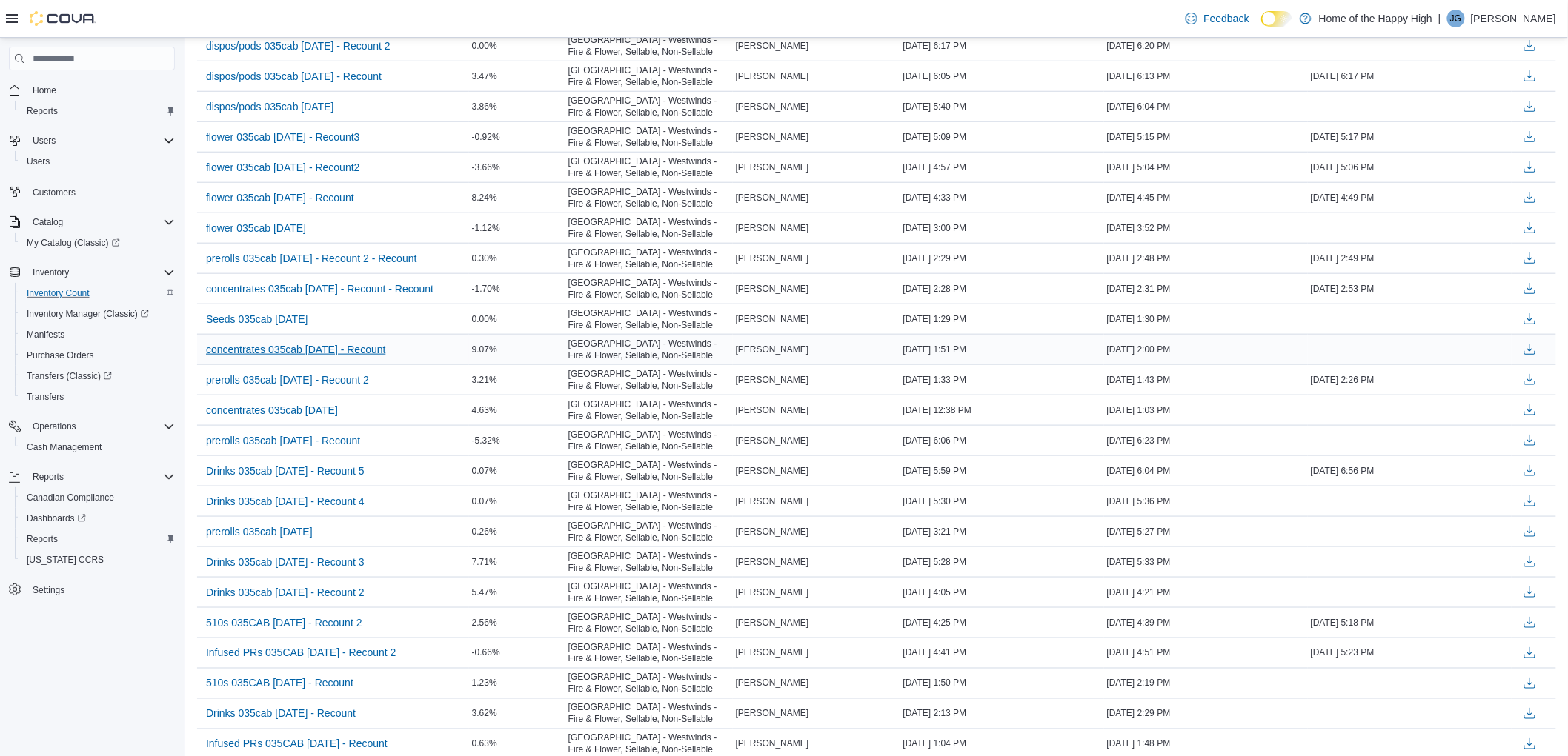
scroll to position [494, 0]
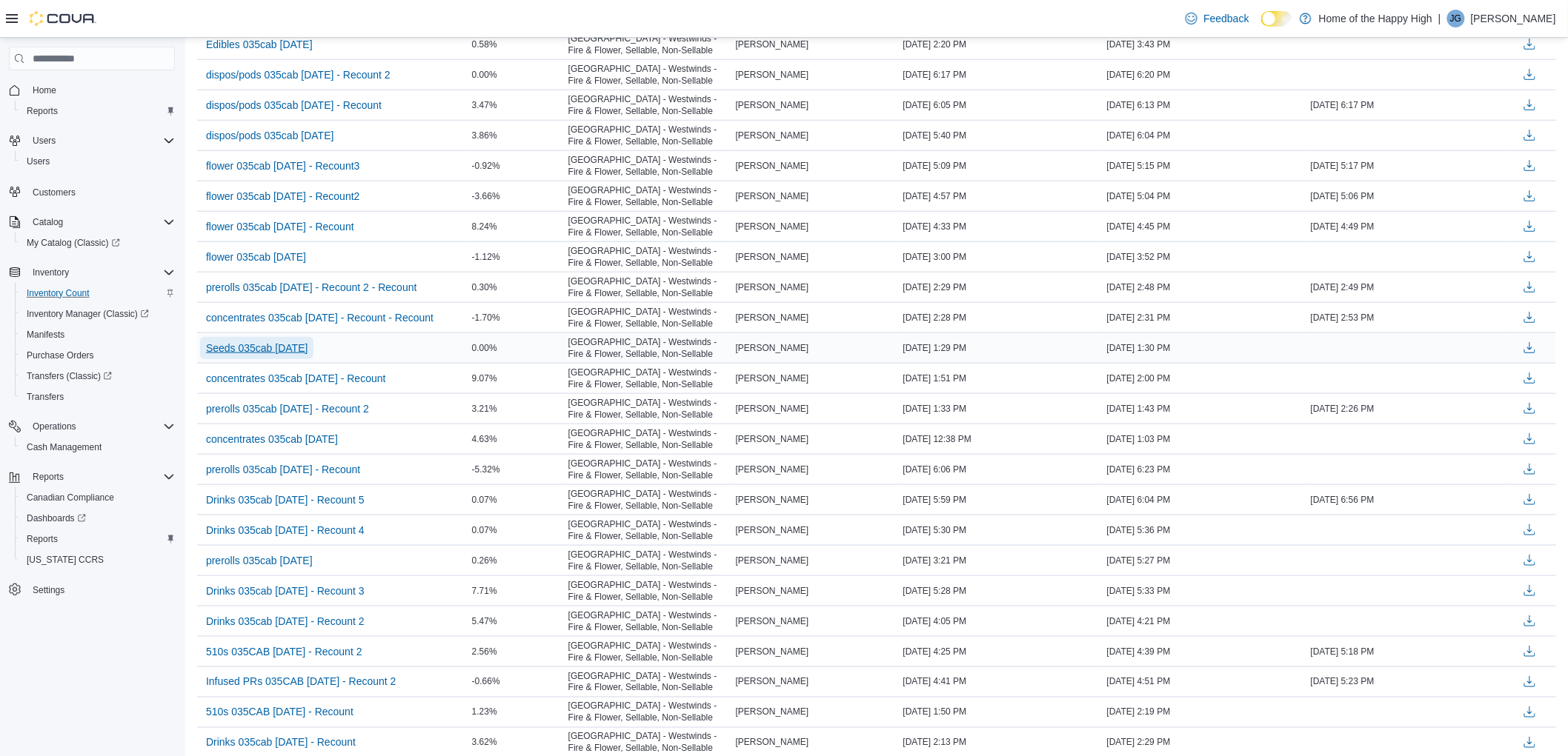
click at [298, 359] on span "Seeds 035cab [DATE]" at bounding box center [256, 348] width 102 height 23
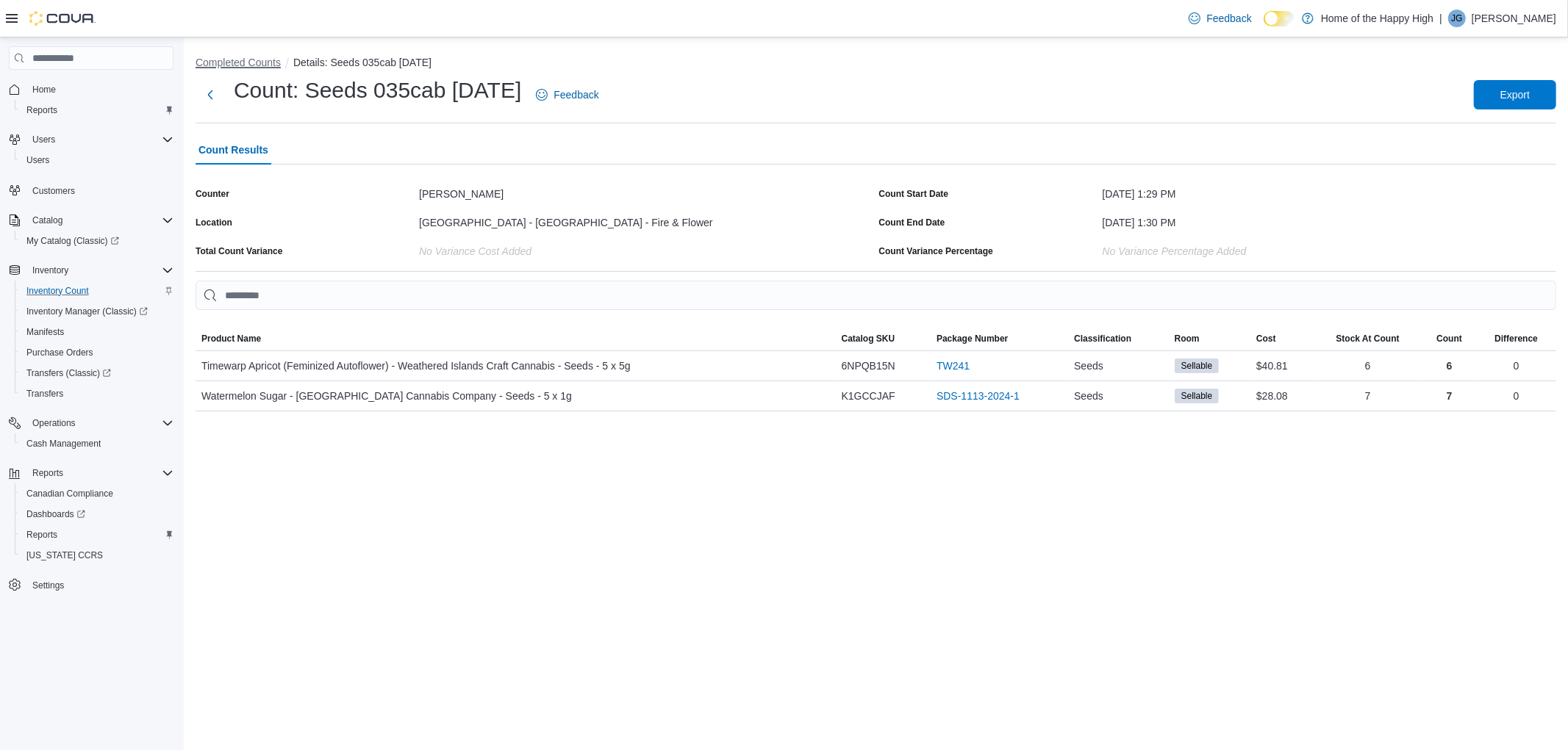
click at [229, 58] on button "Completed Counts" at bounding box center [238, 63] width 85 height 12
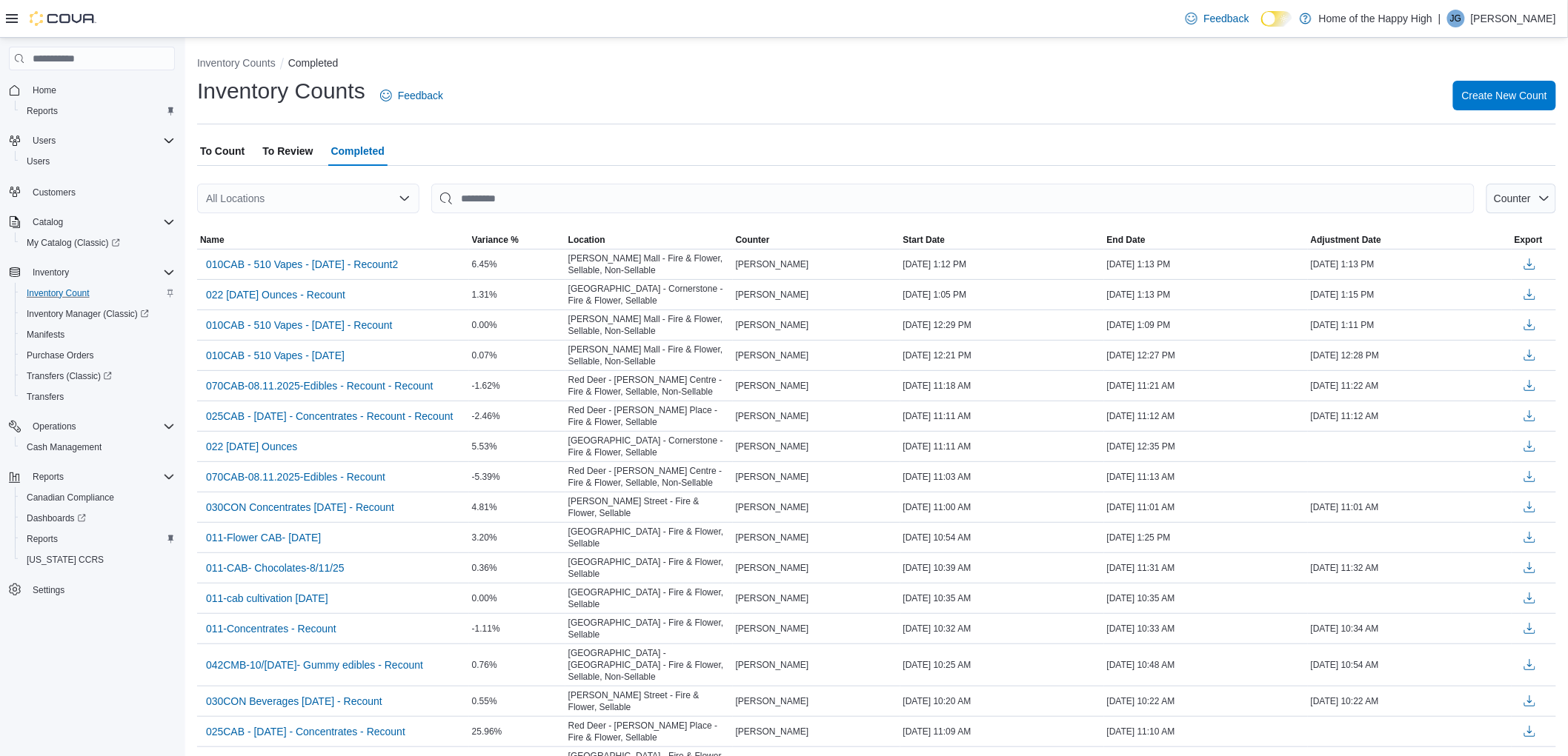
click at [278, 205] on div "All Locations" at bounding box center [308, 198] width 222 height 30
type input "******"
click at [303, 219] on span "[GEOGRAPHIC_DATA] - [GEOGRAPHIC_DATA] - Fire & Flower" at bounding box center [424, 223] width 297 height 15
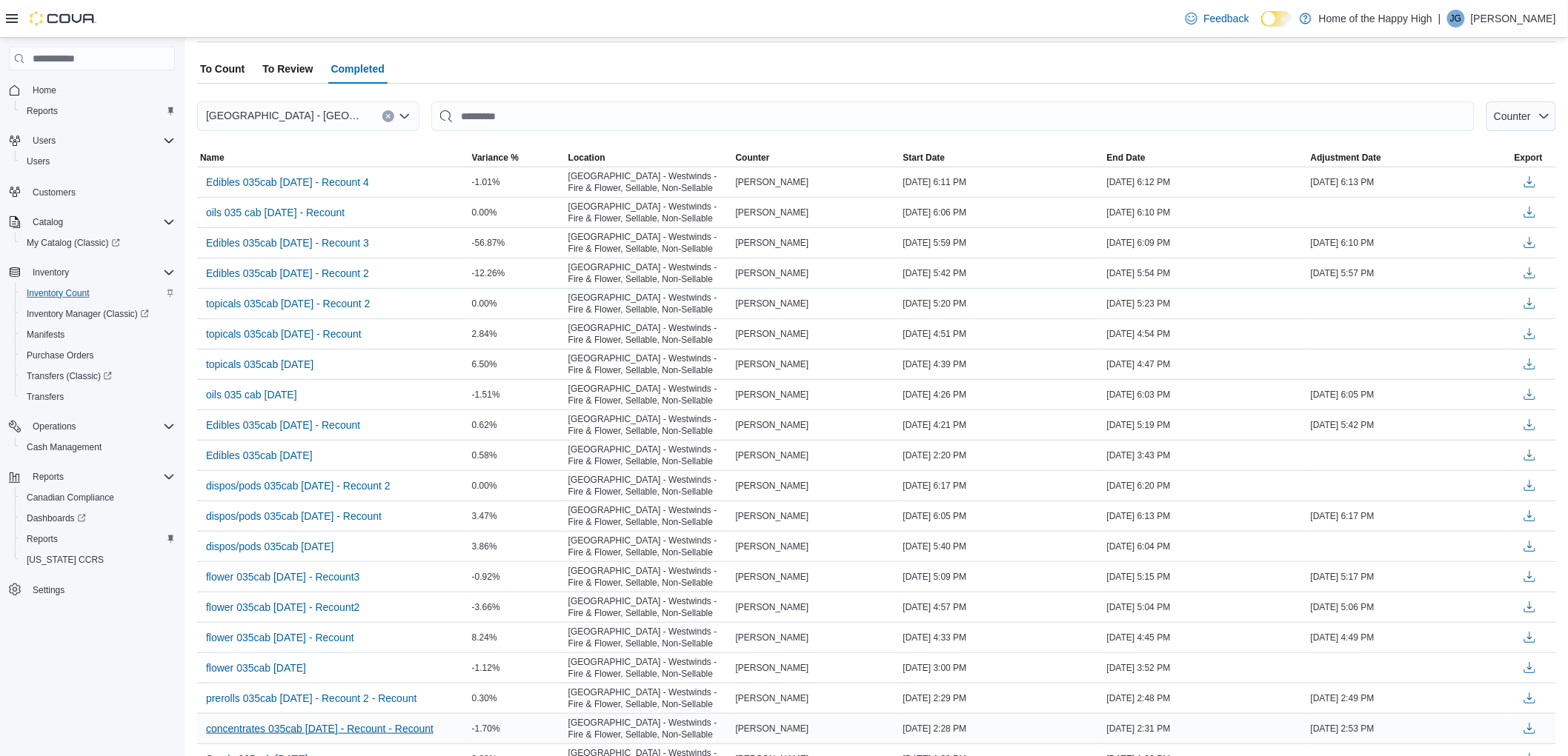
scroll to position [329, 0]
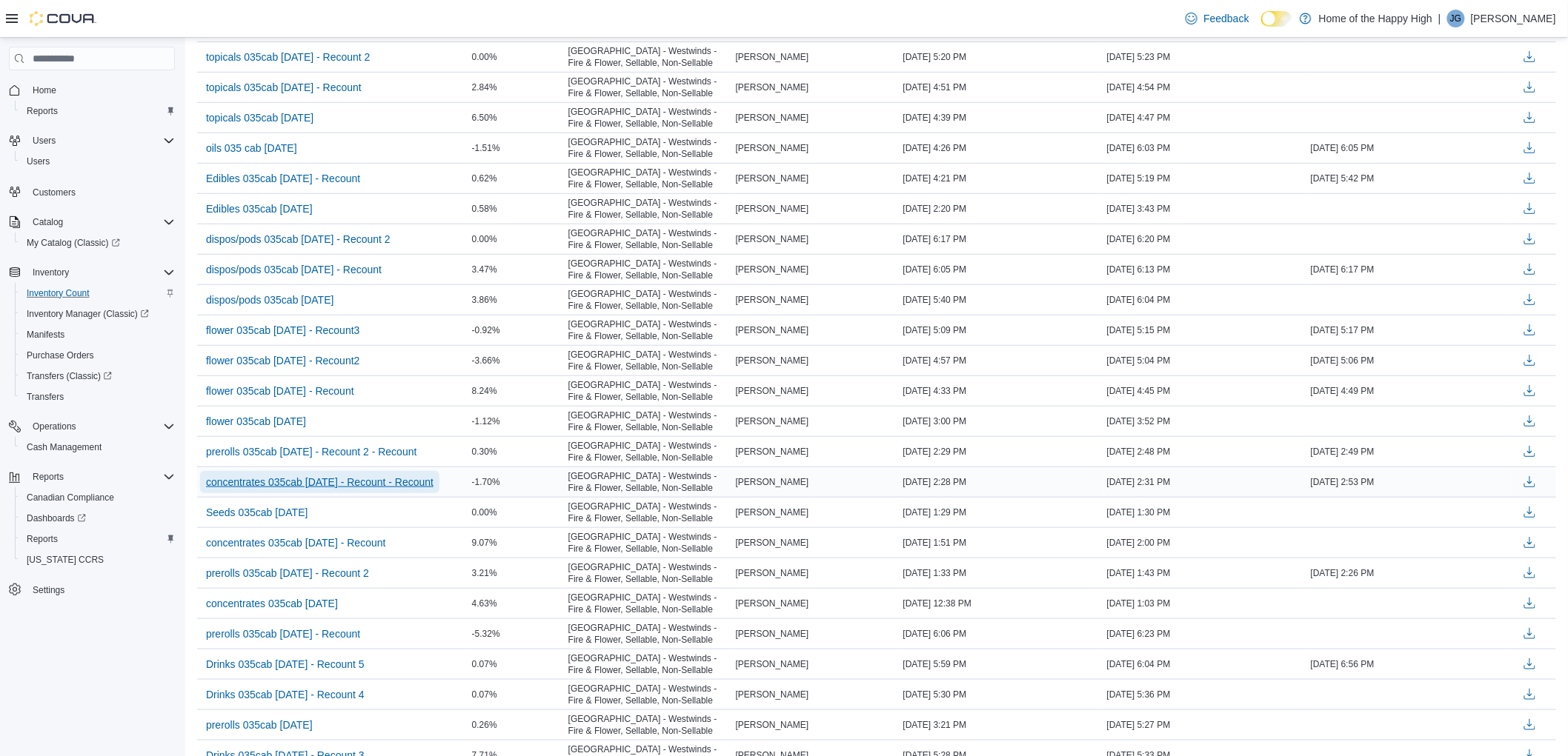
click at [320, 478] on span "concentrates 035cab [DATE] - Recount - Recount" at bounding box center [320, 482] width 228 height 15
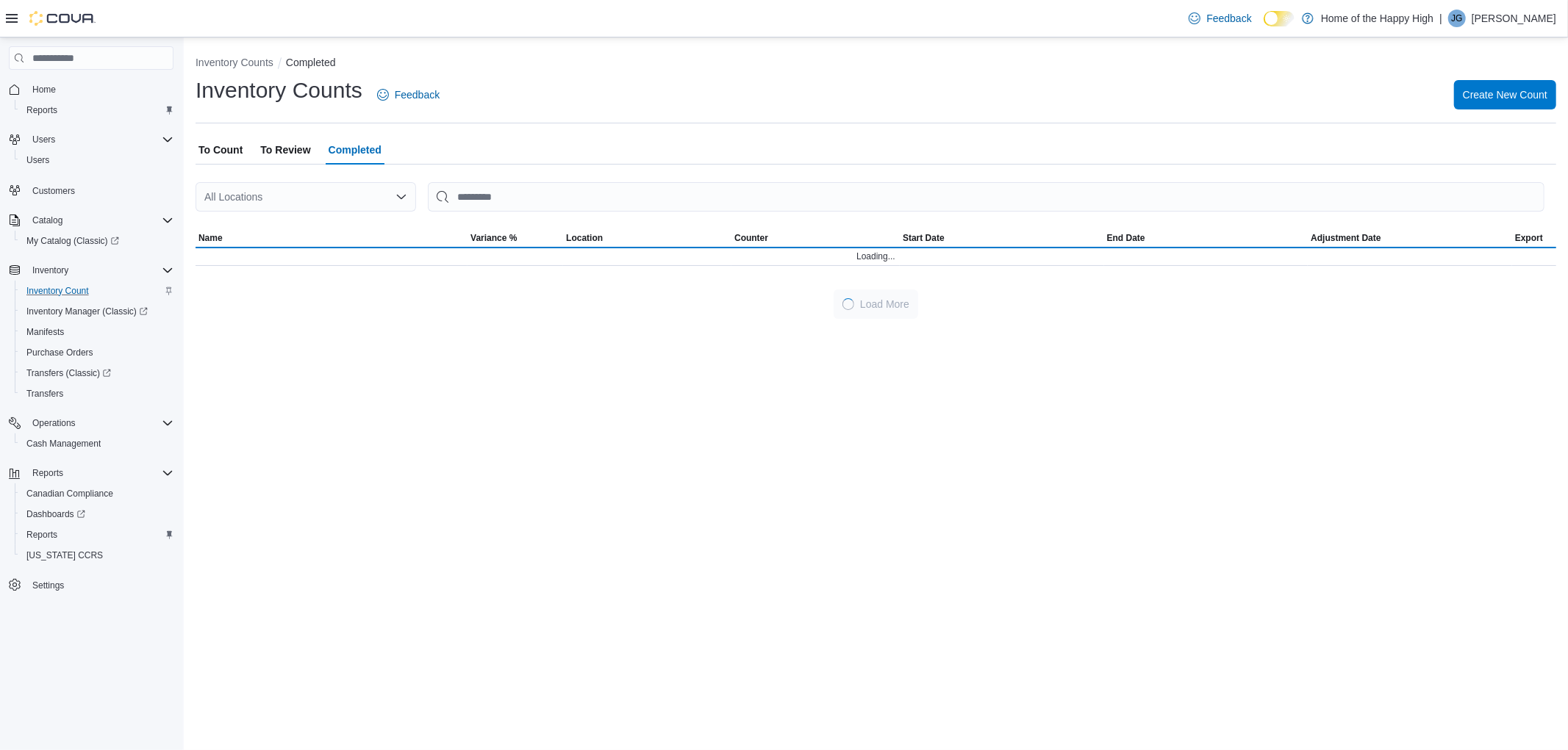
click at [313, 211] on div "All Locations" at bounding box center [305, 197] width 220 height 29
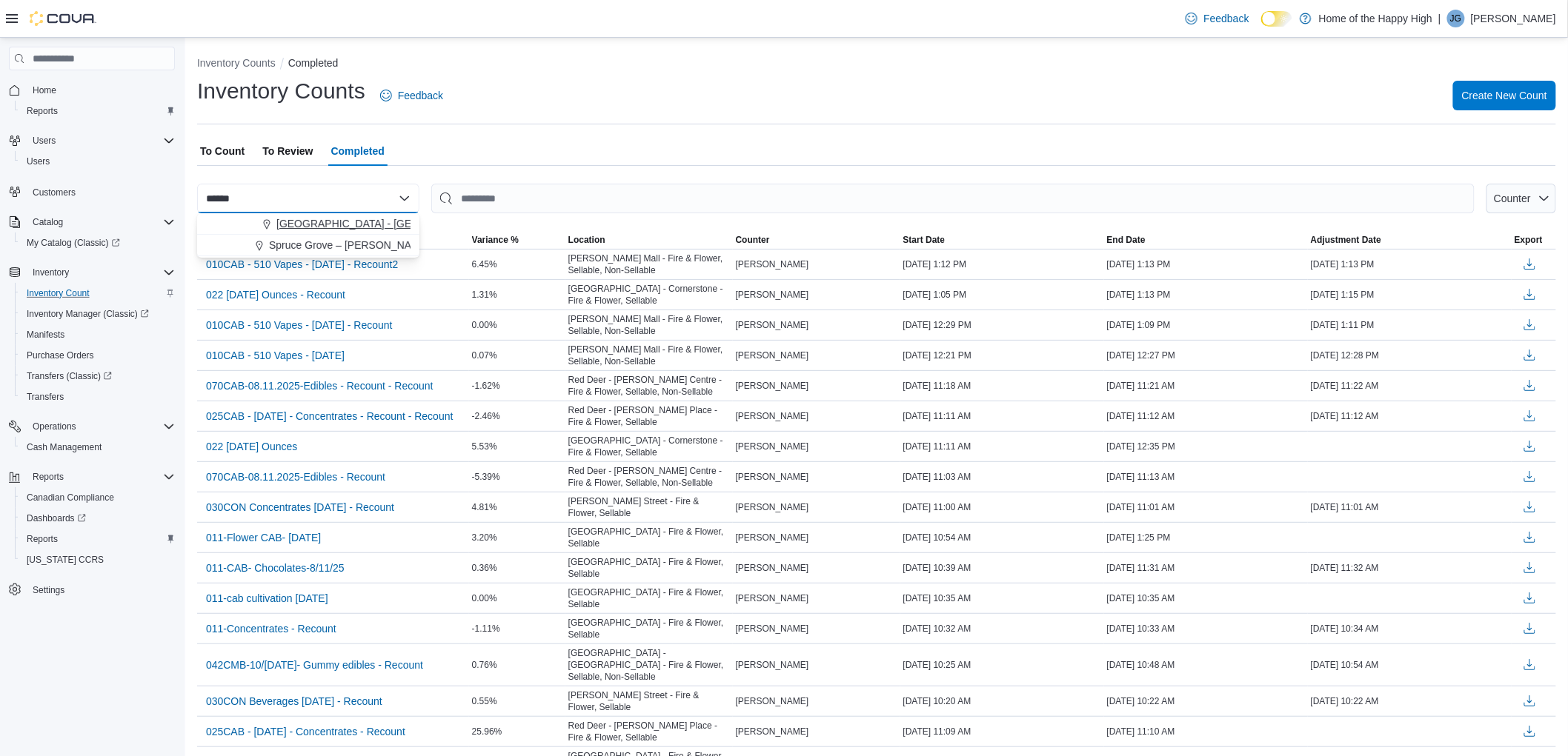
type input "******"
click at [367, 225] on span "[GEOGRAPHIC_DATA] - [GEOGRAPHIC_DATA] - Fire & Flower" at bounding box center [424, 223] width 297 height 15
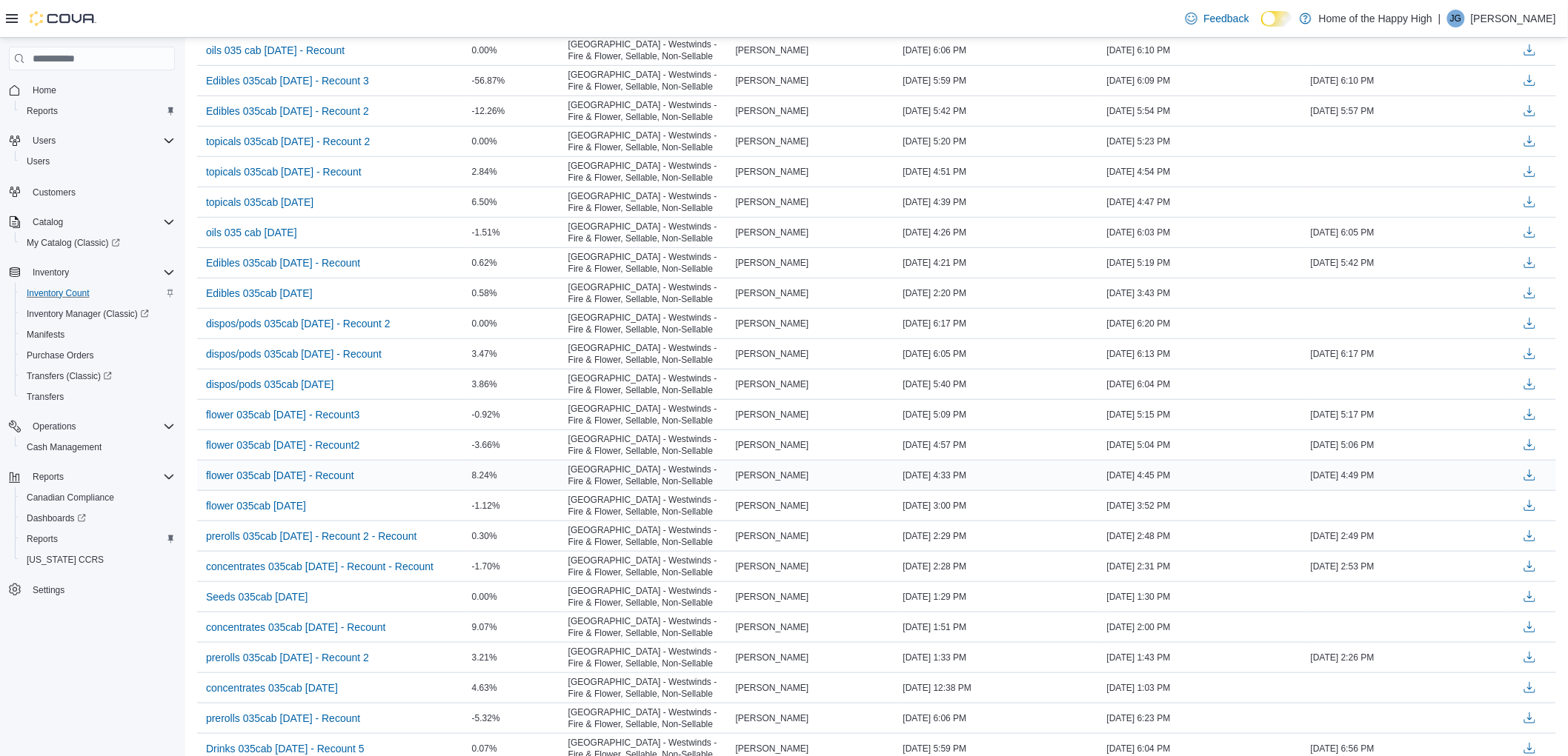
scroll to position [165, 0]
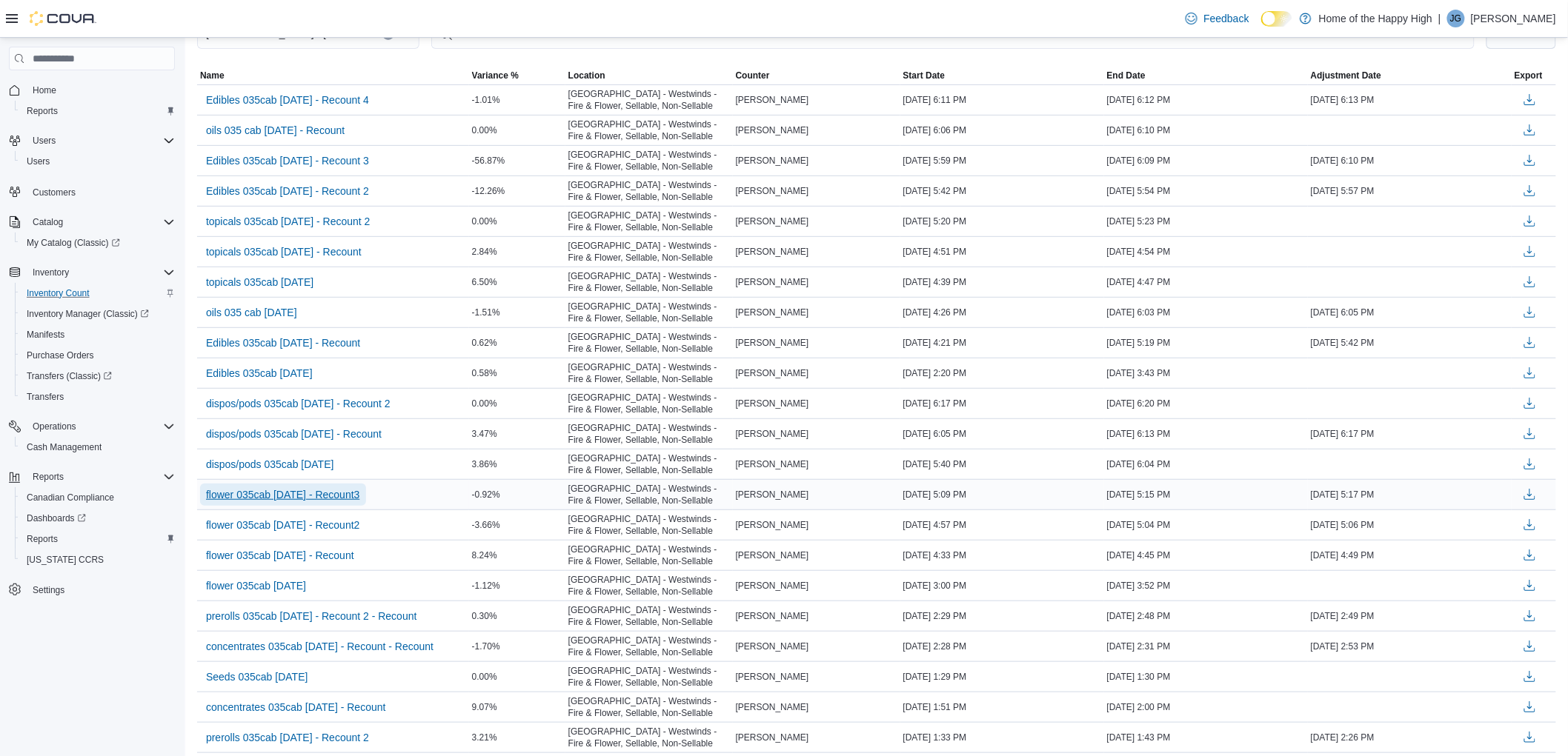
click at [341, 500] on span "flower 035cab [DATE] - Recount3" at bounding box center [283, 495] width 154 height 15
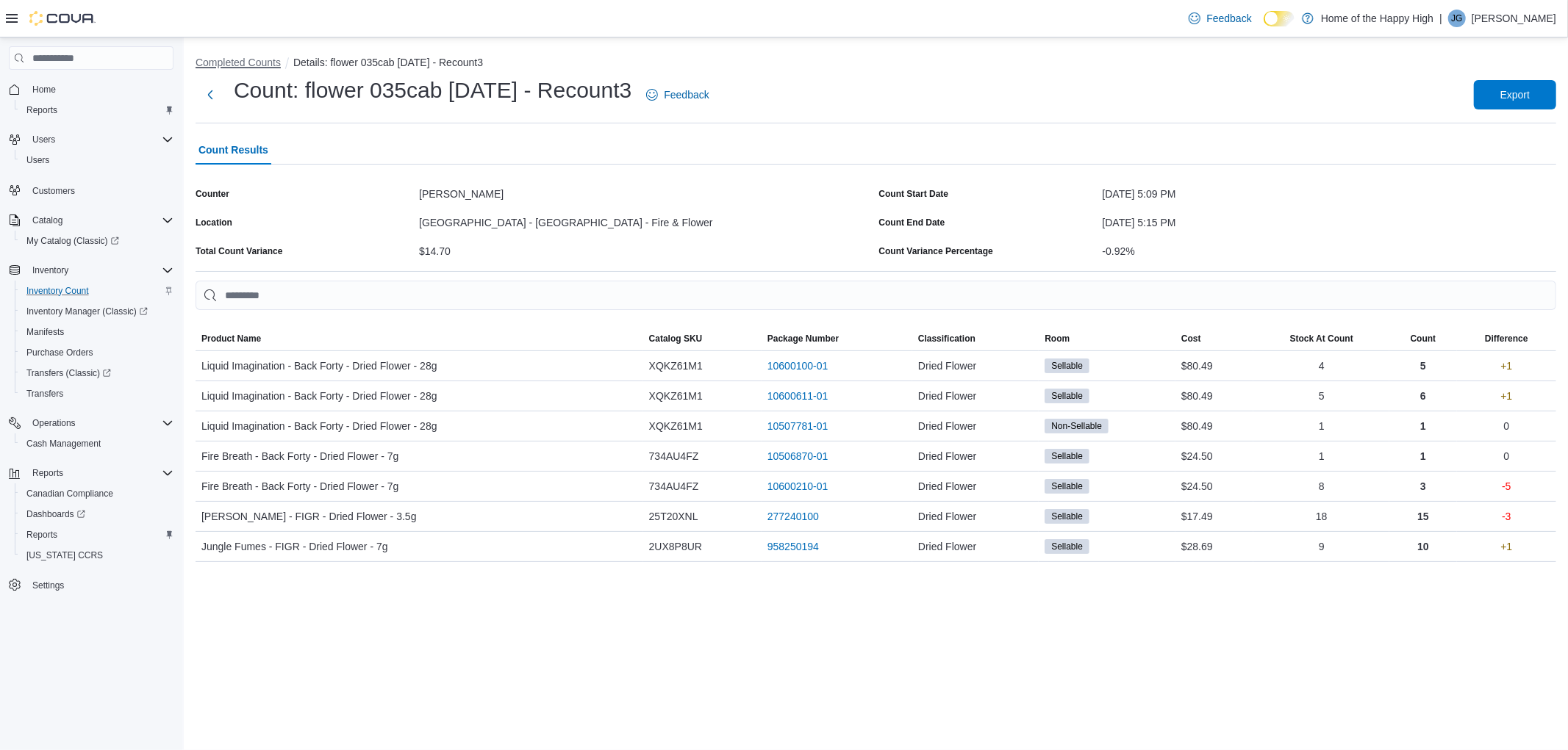
click at [234, 67] on button "Completed Counts" at bounding box center [238, 63] width 85 height 12
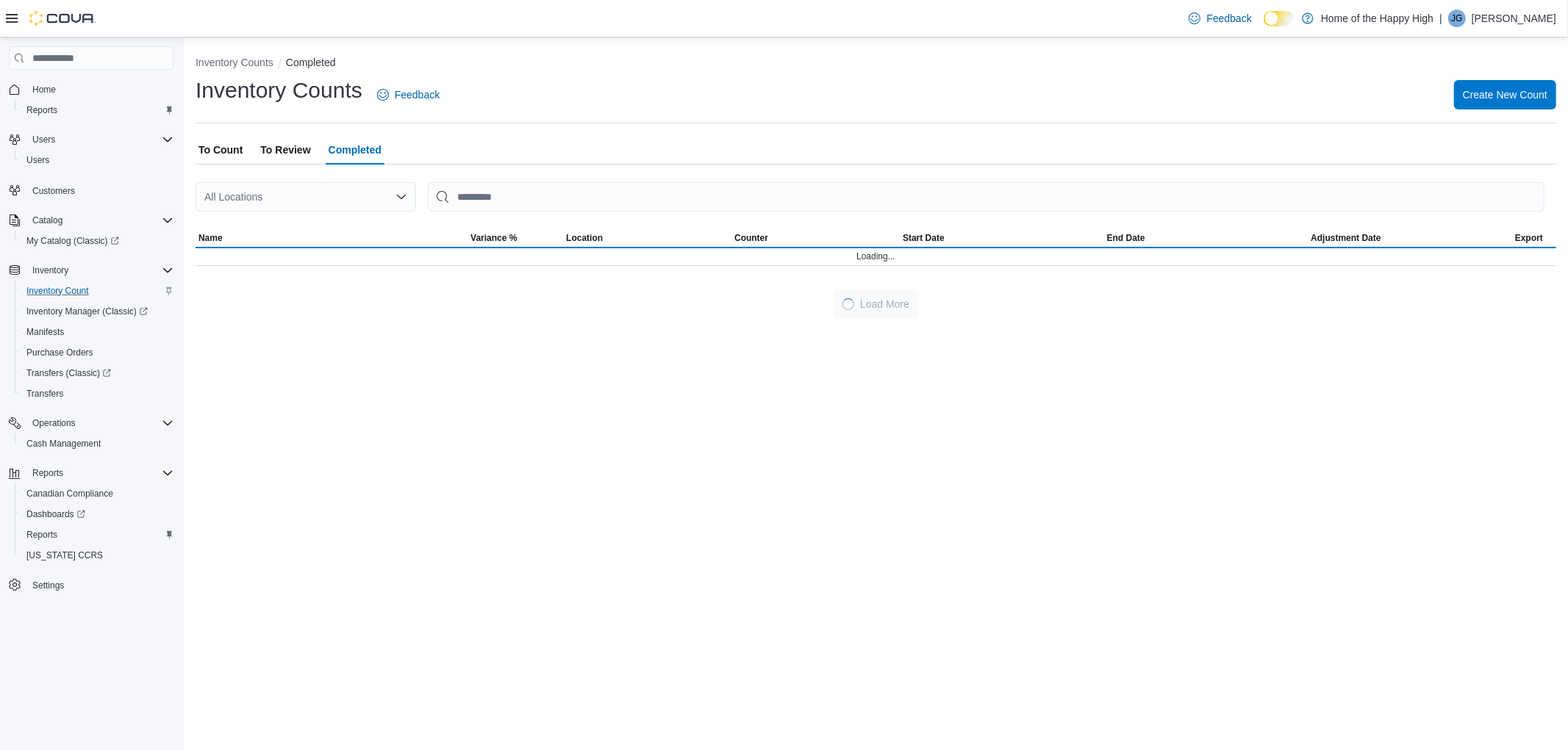
click at [297, 193] on div "All Locations" at bounding box center [305, 197] width 220 height 29
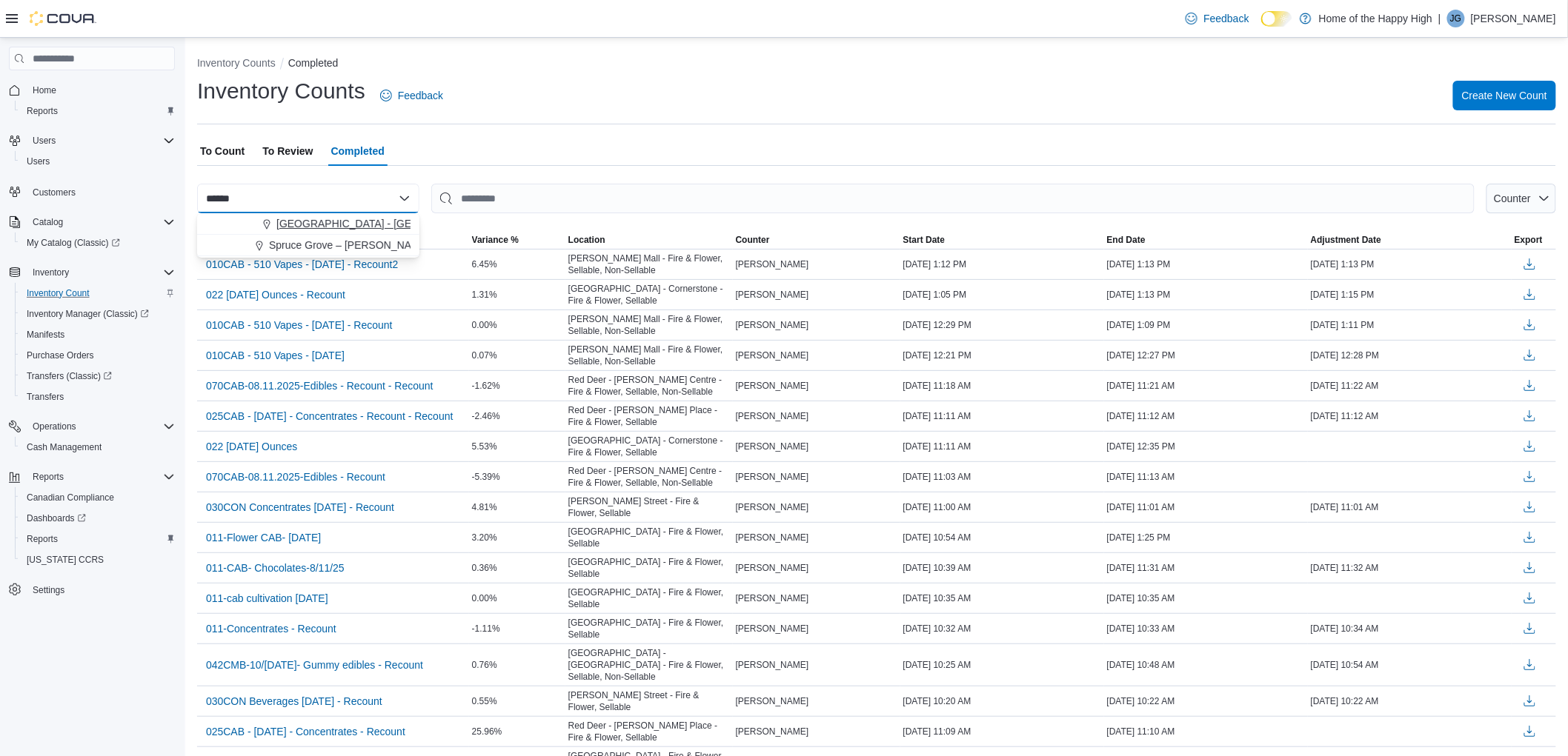
type input "******"
click at [314, 213] on button "[GEOGRAPHIC_DATA] - [GEOGRAPHIC_DATA] - Fire & Flower" at bounding box center [308, 224] width 222 height 22
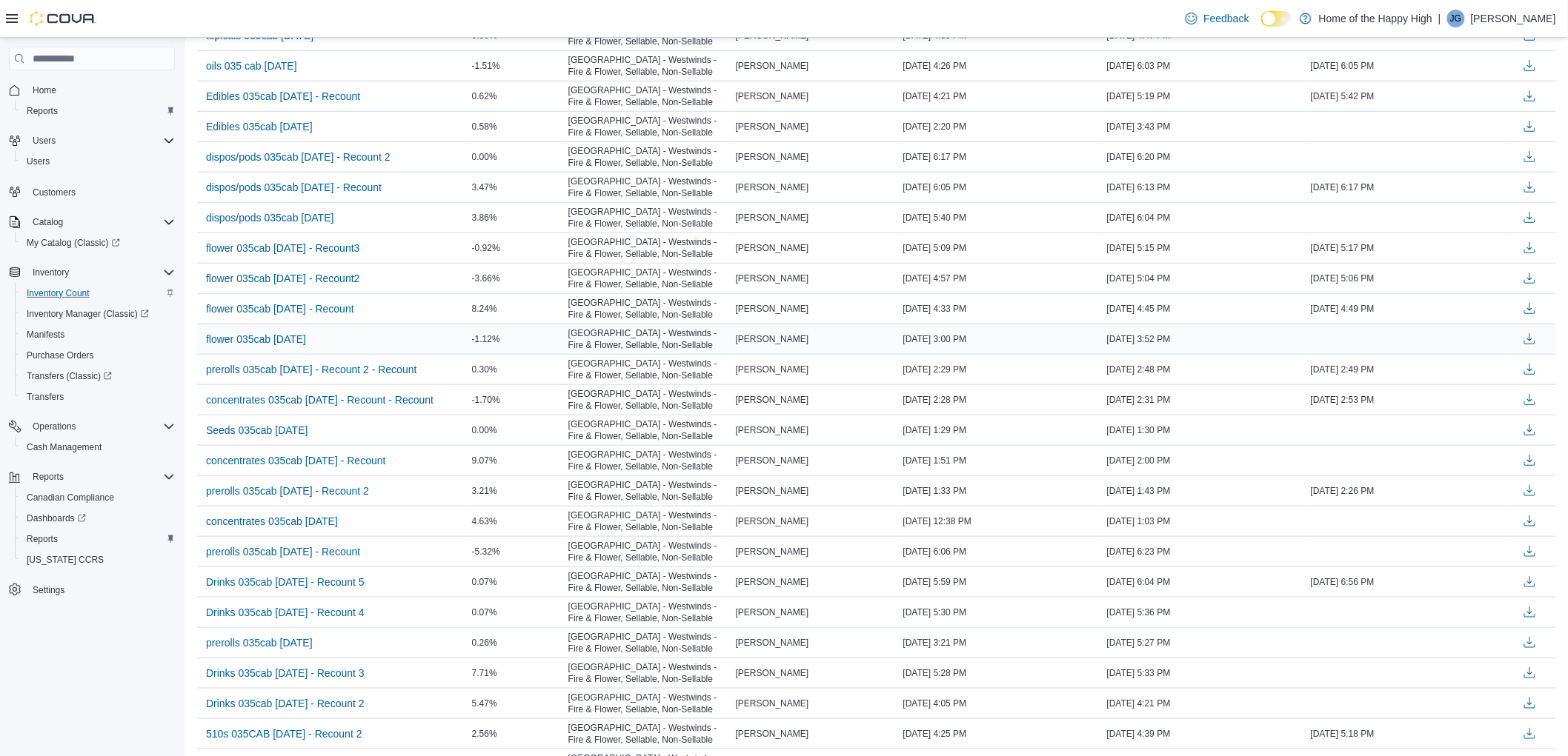
scroll to position [329, 0]
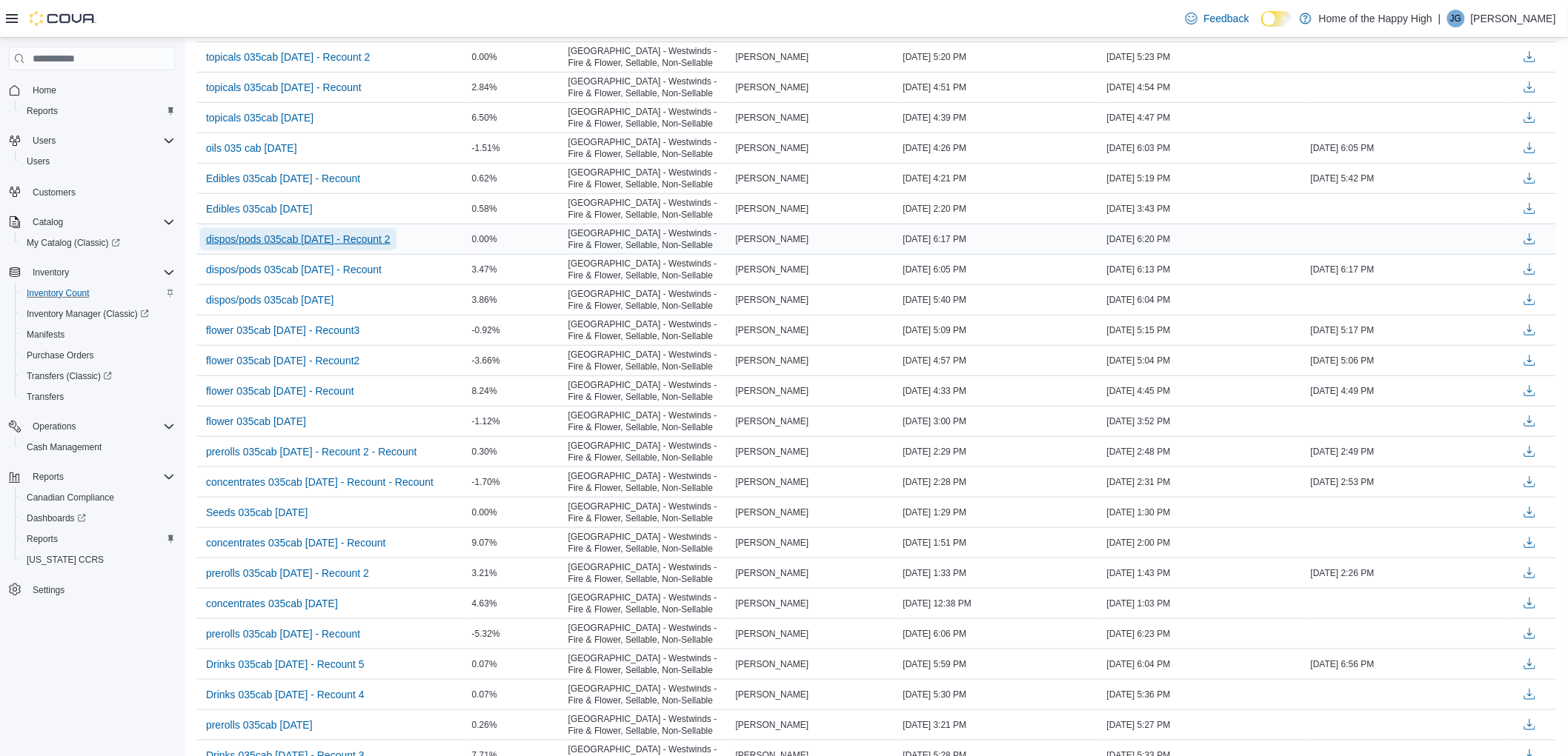
click at [333, 231] on span "dispos/pods 035cab [DATE] - Recount 2" at bounding box center [298, 239] width 184 height 23
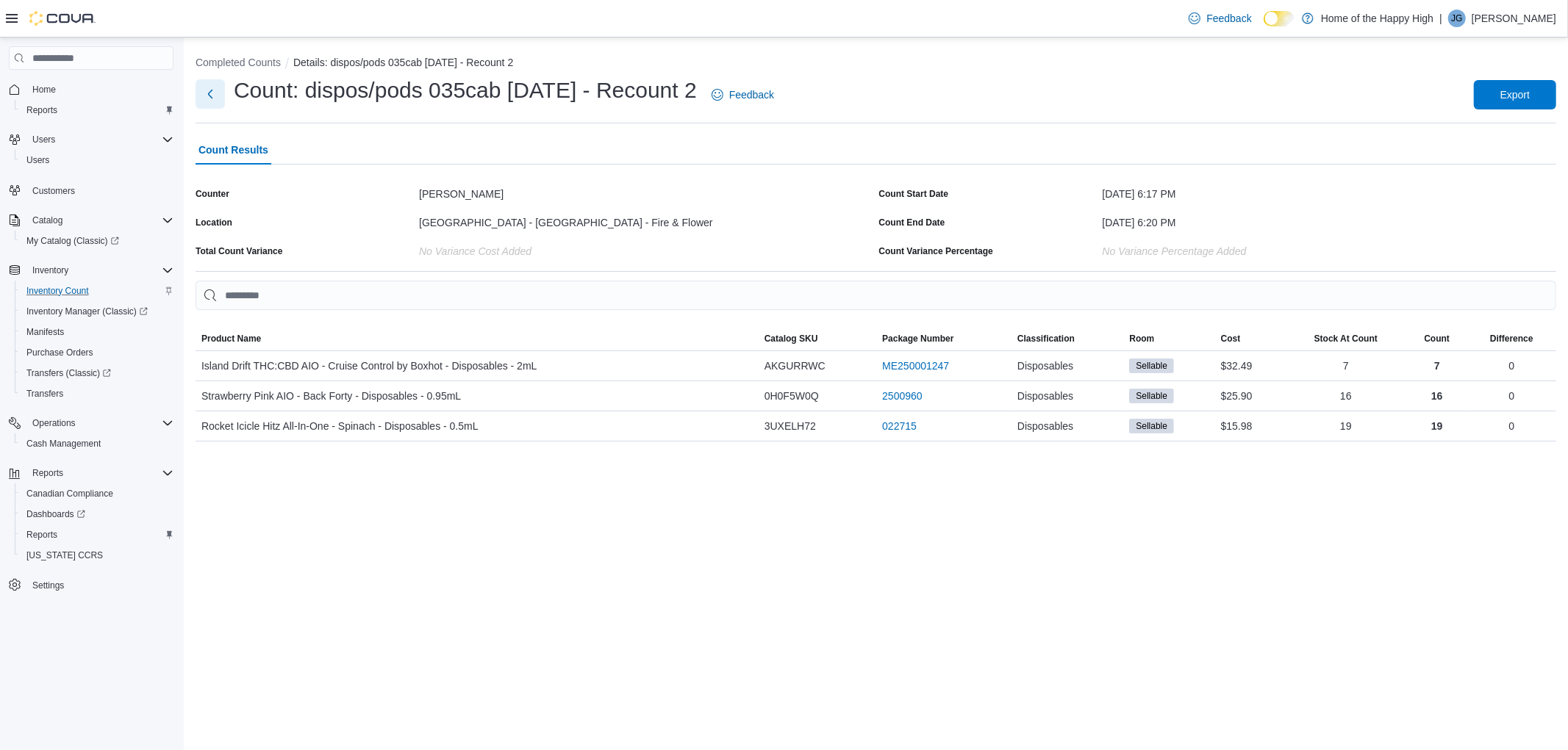
click at [210, 93] on button "Next" at bounding box center [210, 94] width 29 height 29
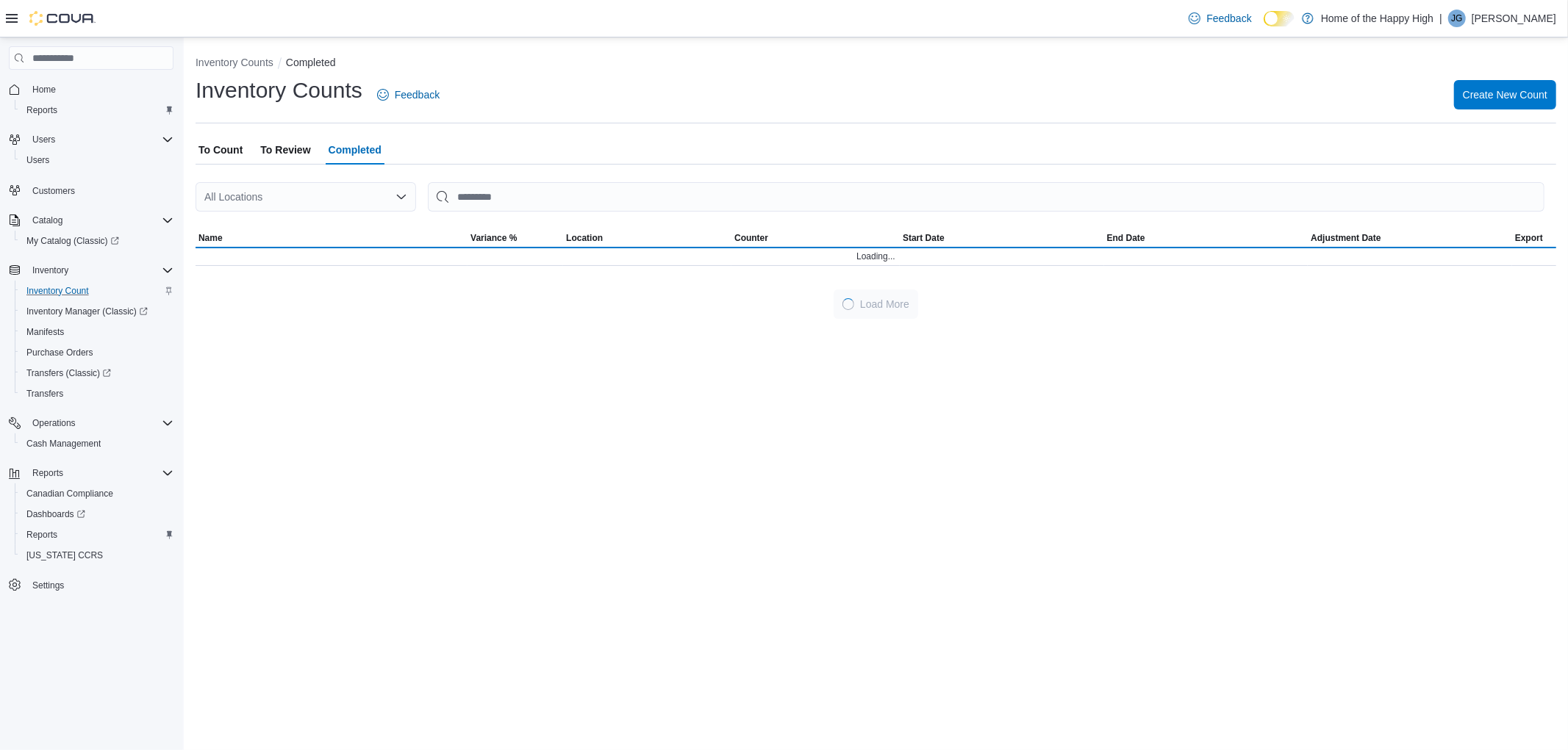
click at [278, 205] on div "All Locations" at bounding box center [305, 197] width 220 height 29
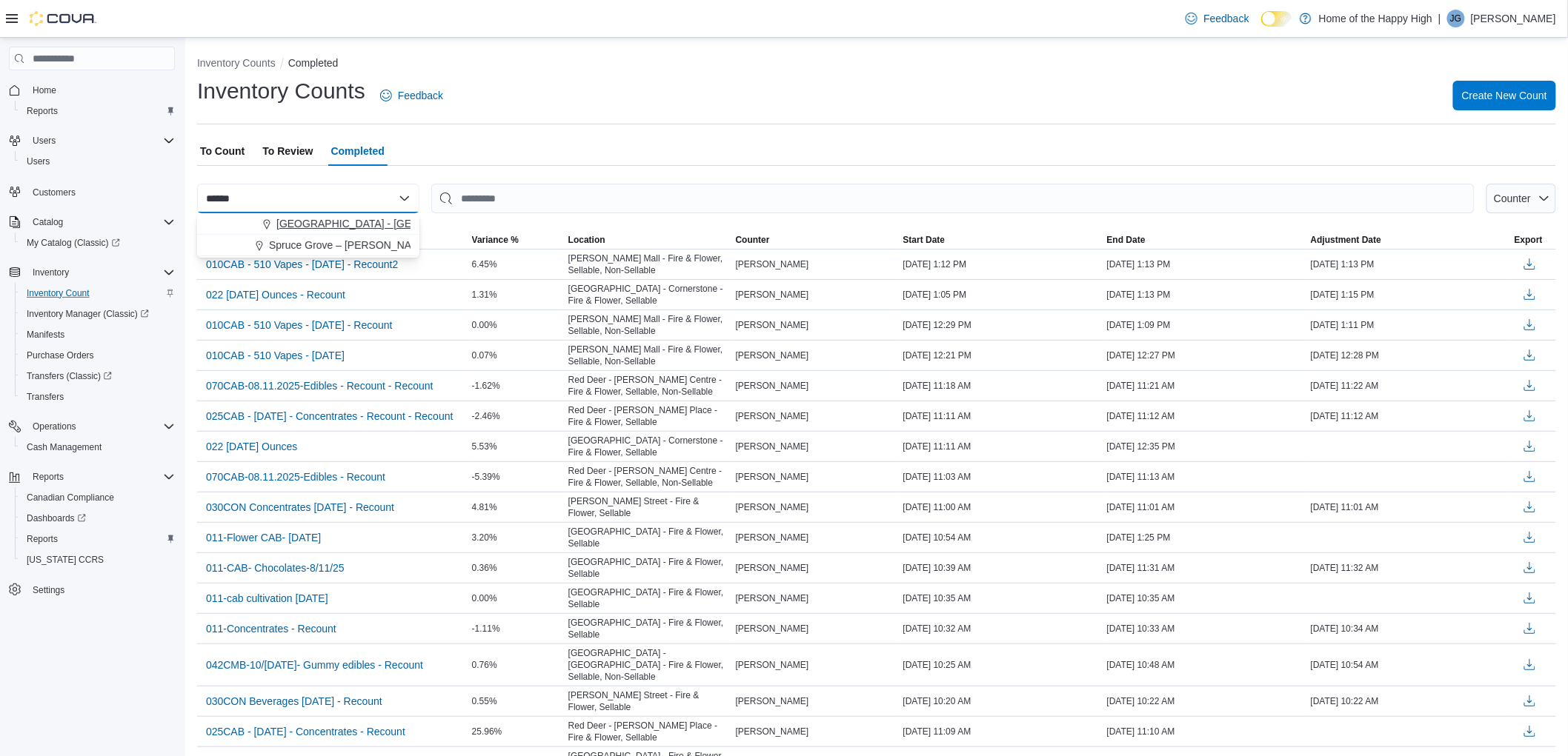
type input "******"
click at [299, 213] on button "[GEOGRAPHIC_DATA] - [GEOGRAPHIC_DATA] - Fire & Flower" at bounding box center [308, 224] width 222 height 22
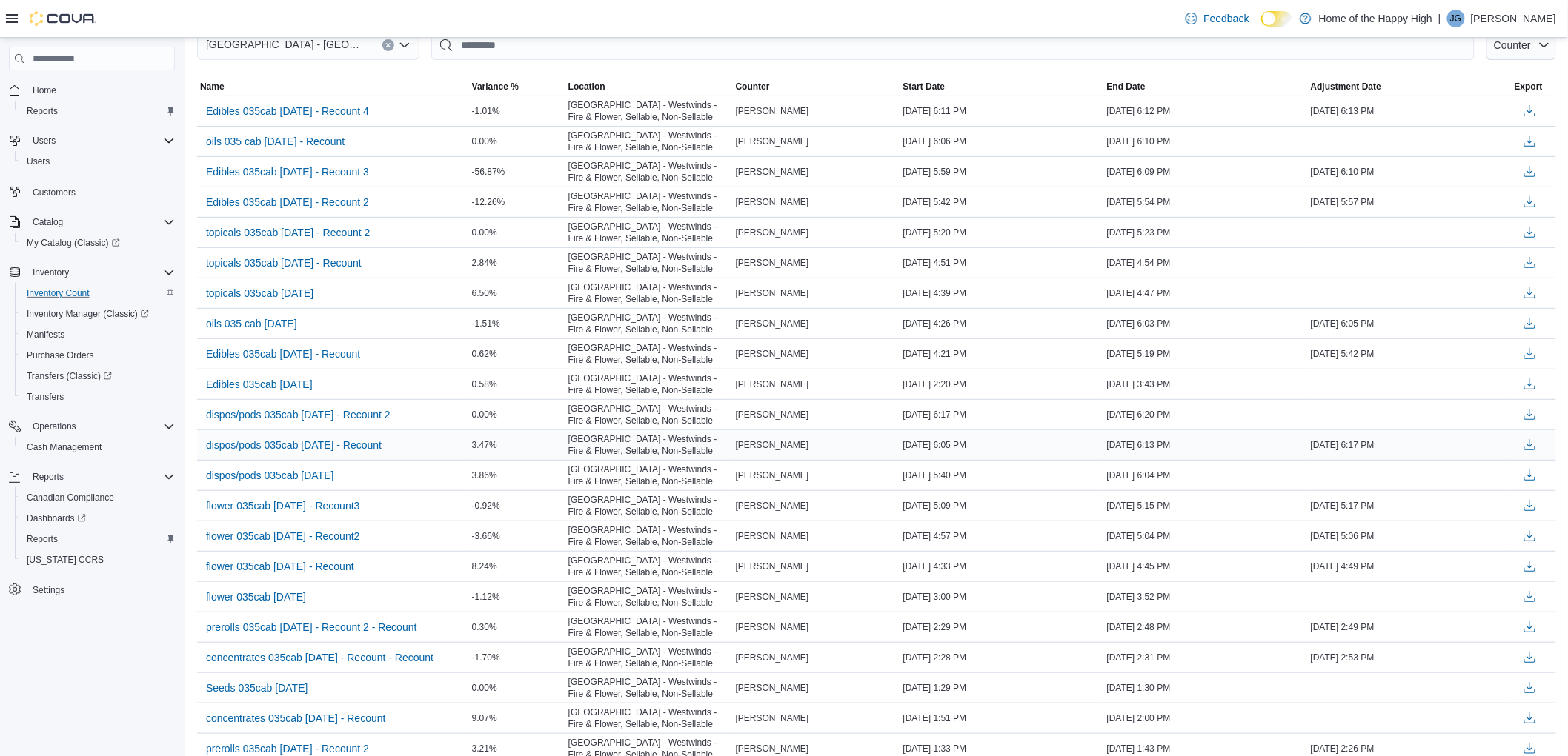
scroll to position [165, 0]
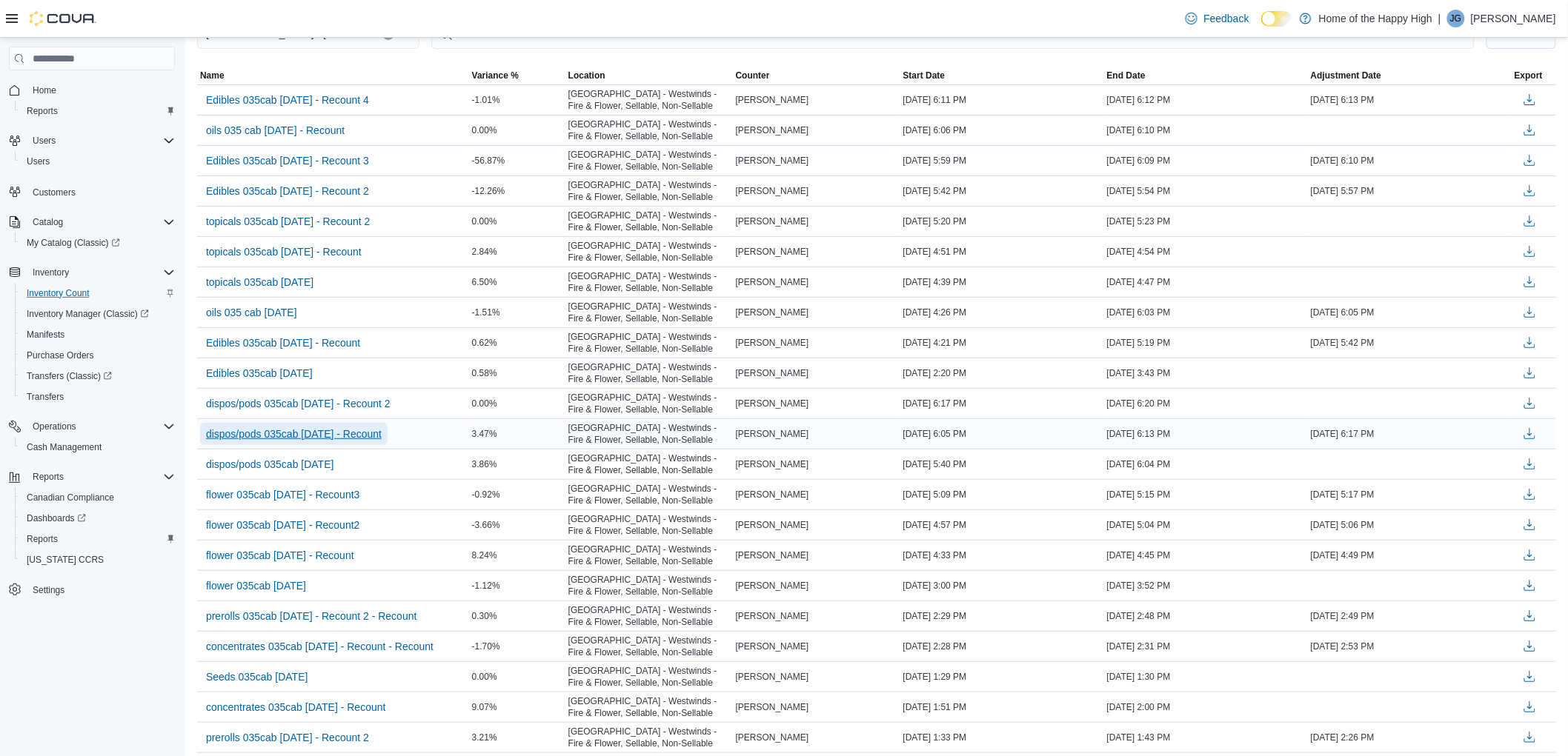
click at [331, 438] on span "dispos/pods 035cab [DATE] - Recount" at bounding box center [294, 434] width 176 height 15
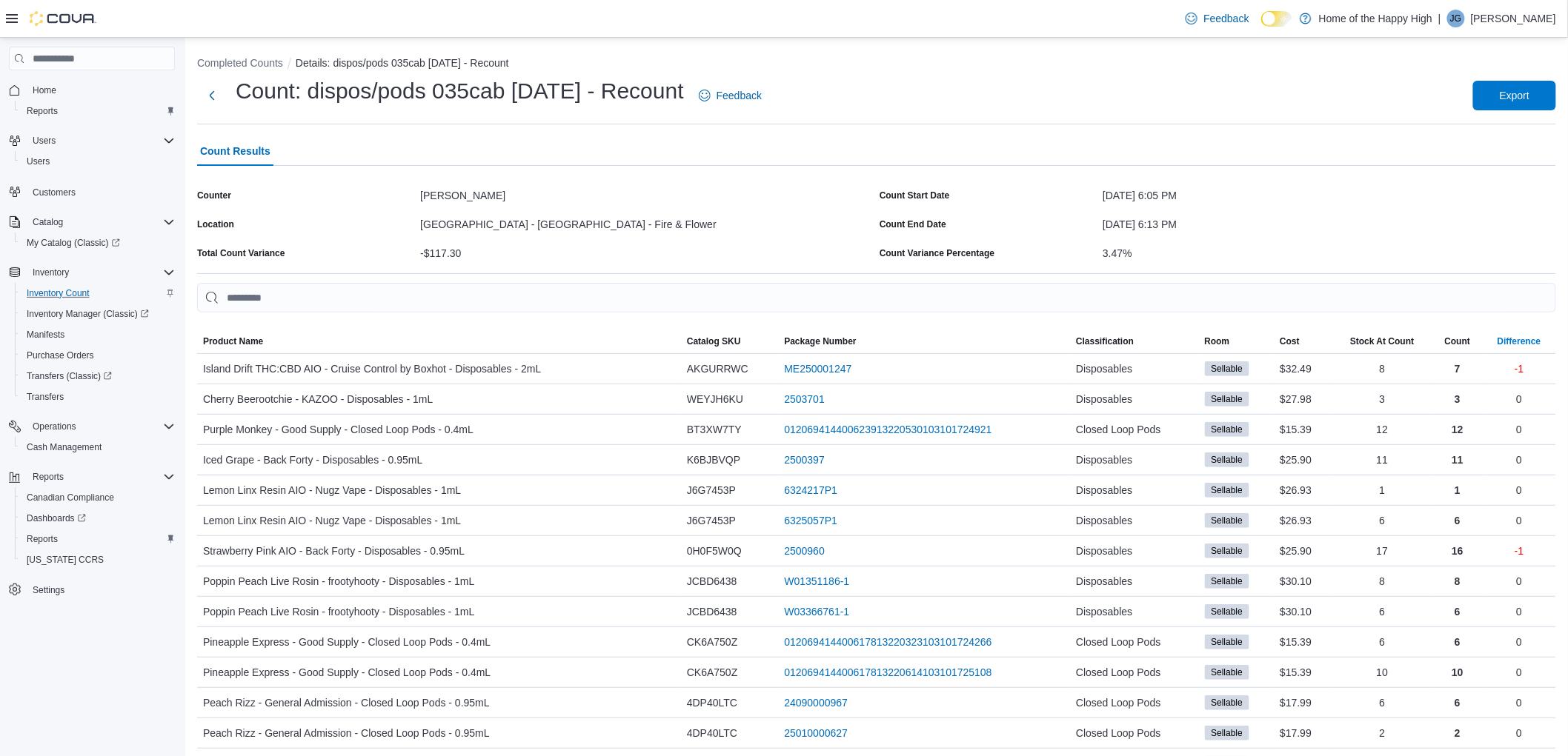
click at [1530, 333] on span "Difference" at bounding box center [1520, 341] width 73 height 24
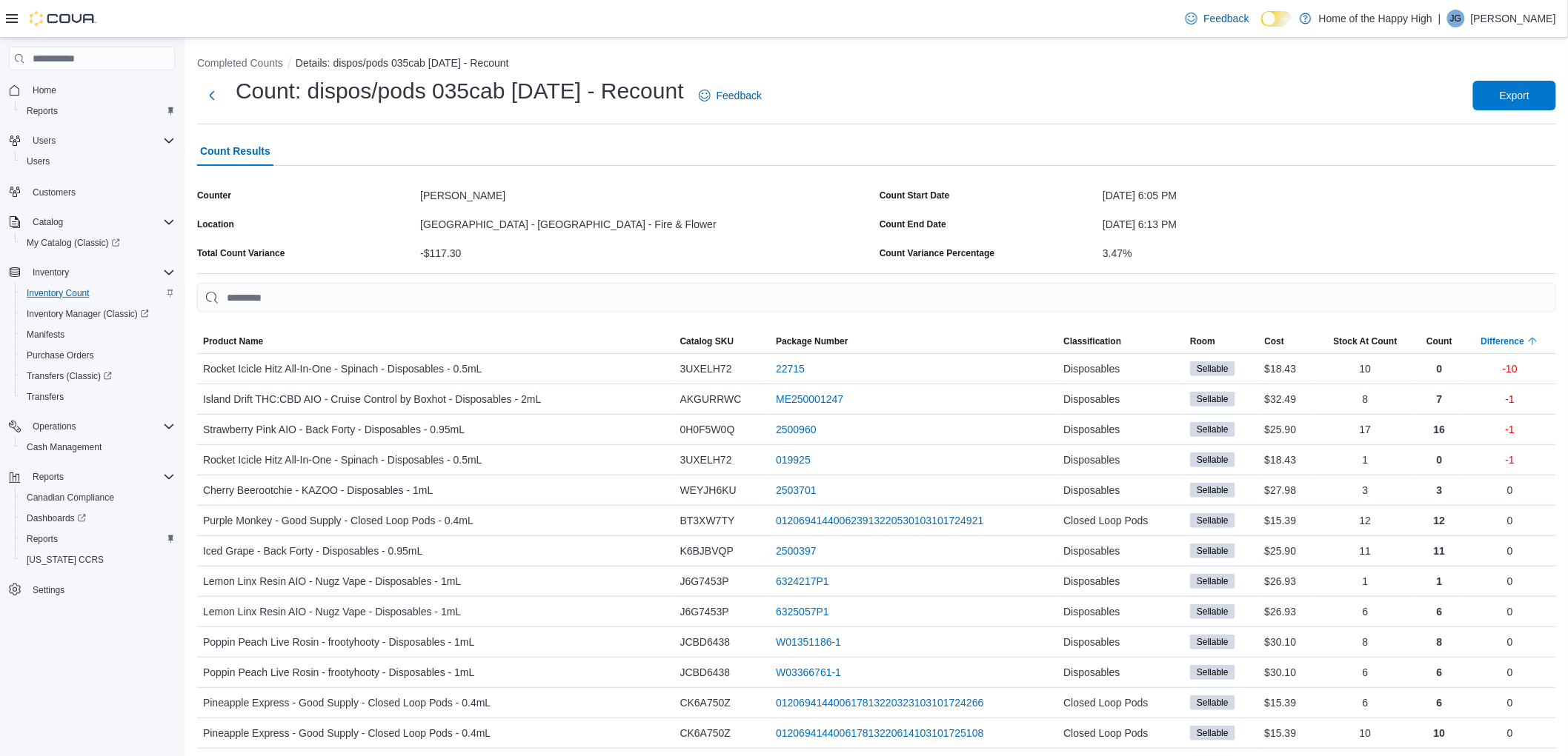
click at [1531, 334] on span "Difference" at bounding box center [1510, 341] width 92 height 24
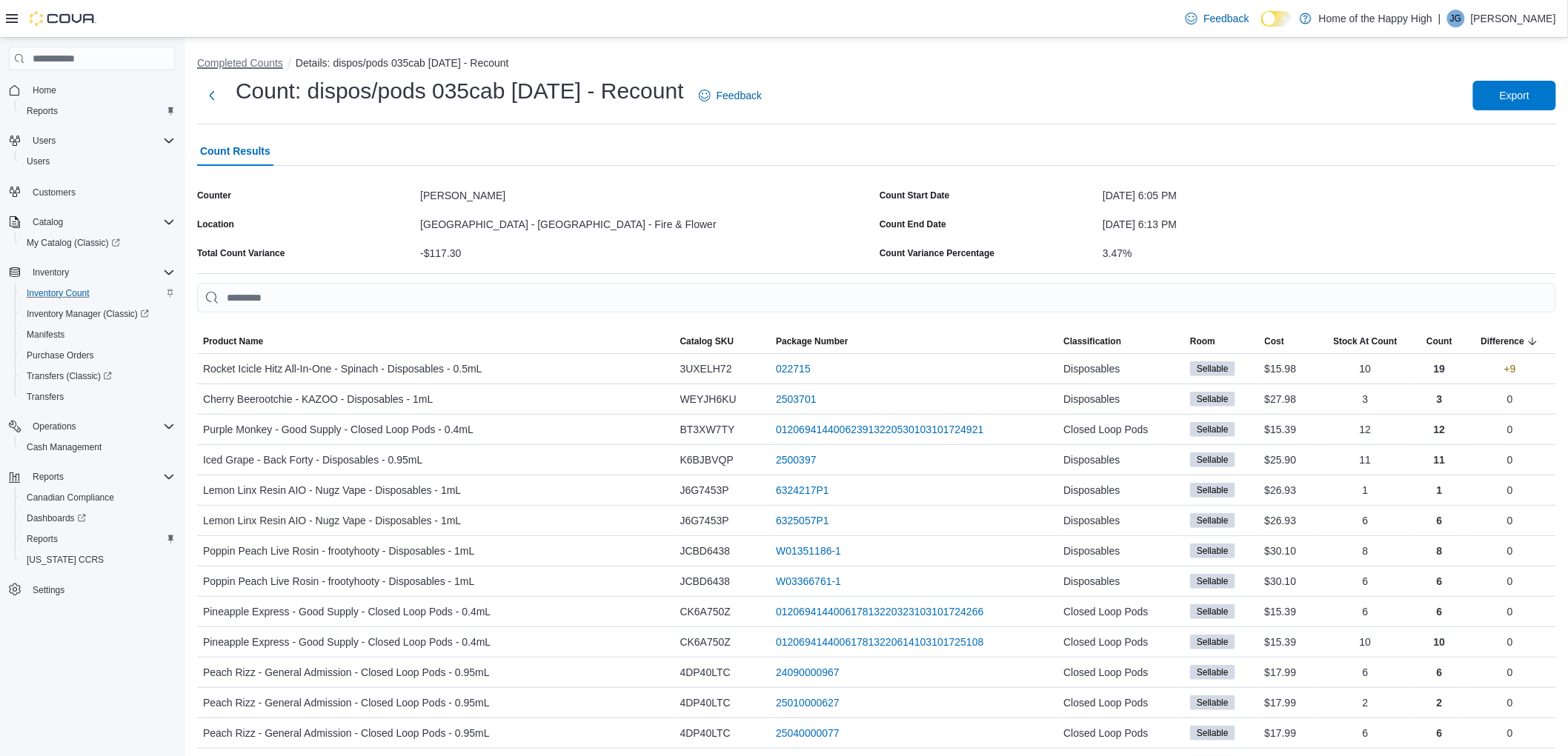
click at [236, 61] on button "Completed Counts" at bounding box center [240, 63] width 86 height 12
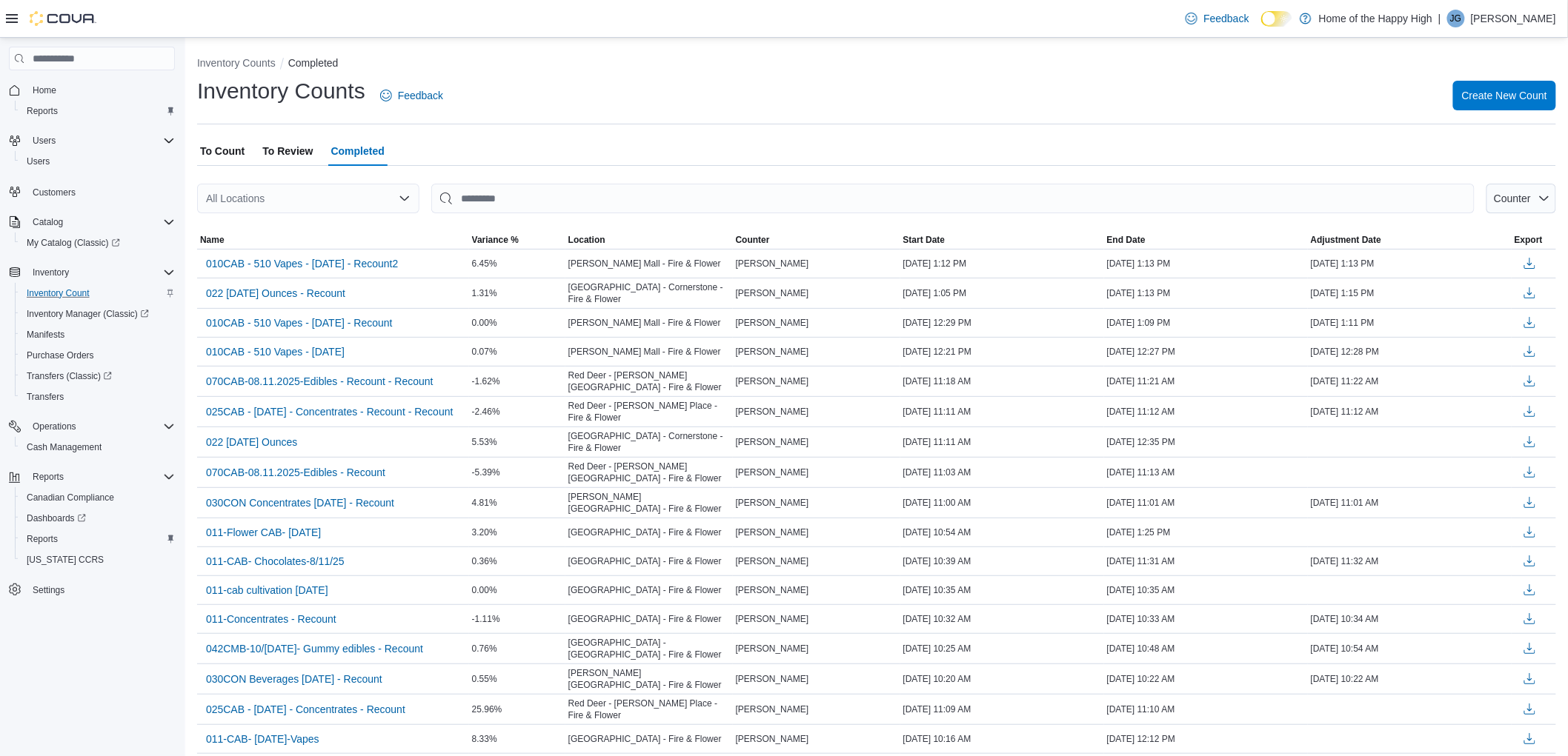
click at [328, 207] on div "All Locations" at bounding box center [308, 198] width 222 height 30
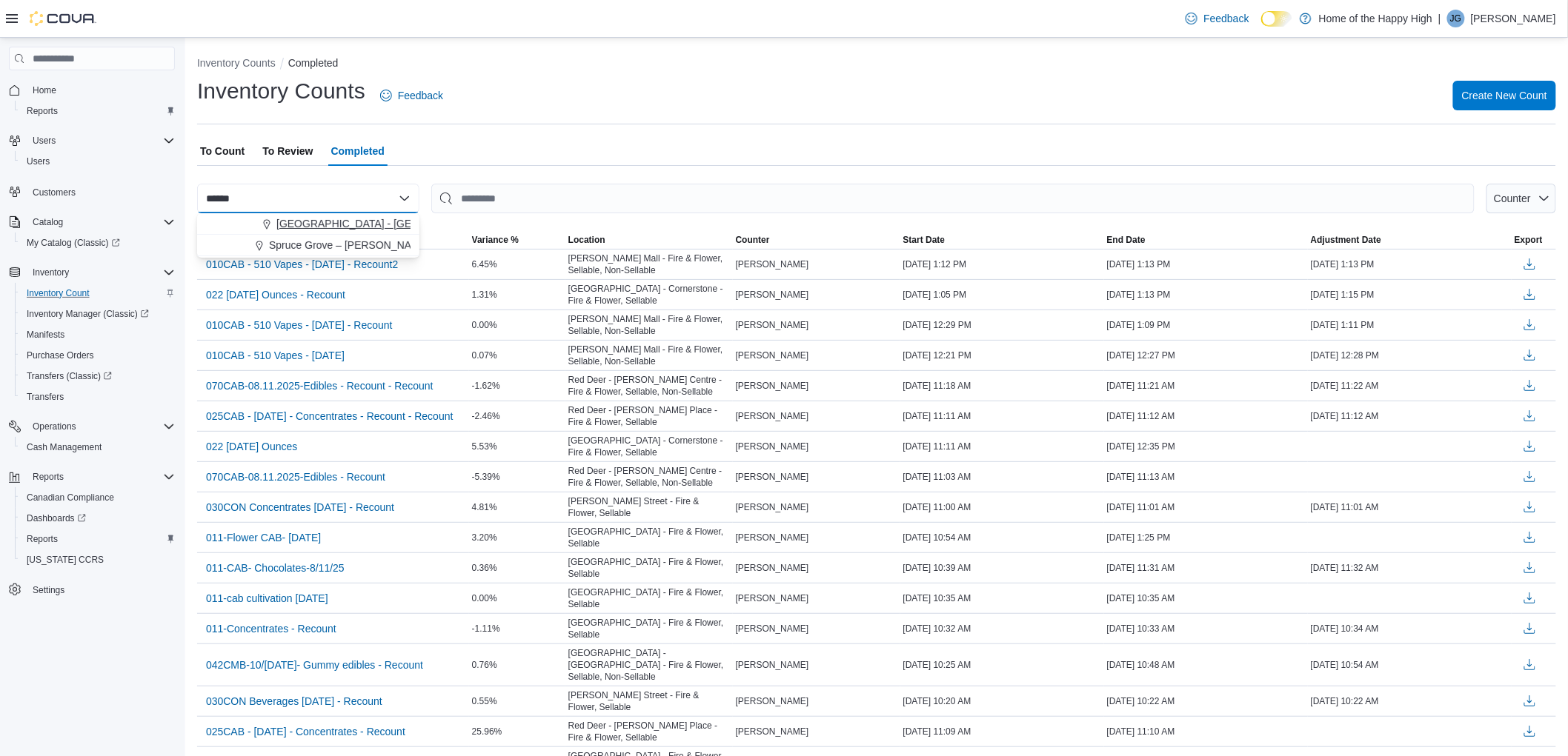
type input "******"
click at [353, 219] on span "[GEOGRAPHIC_DATA] - [GEOGRAPHIC_DATA] - Fire & Flower" at bounding box center [424, 223] width 297 height 15
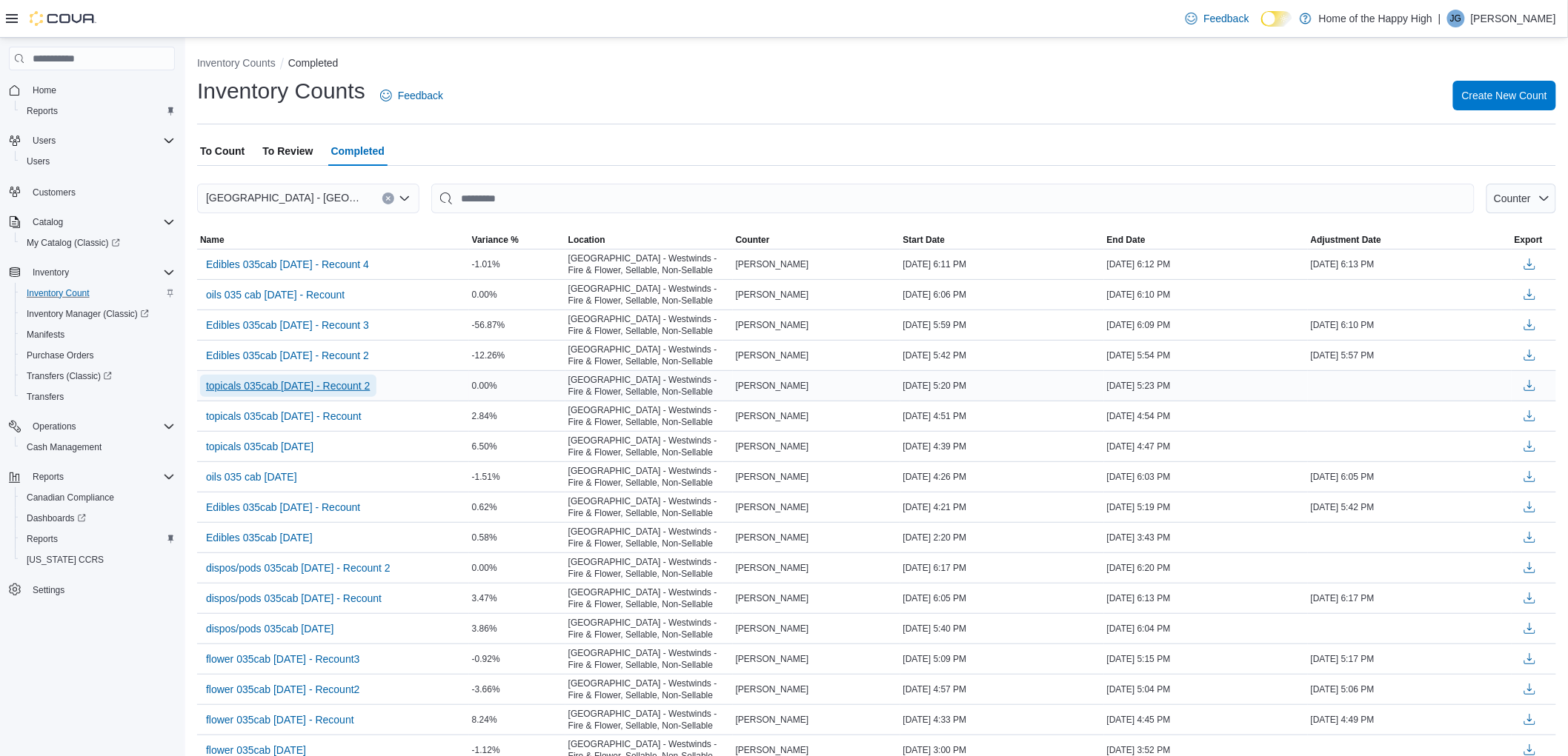
click at [270, 388] on span "topicals 035cab [DATE] - Recount 2" at bounding box center [288, 385] width 165 height 15
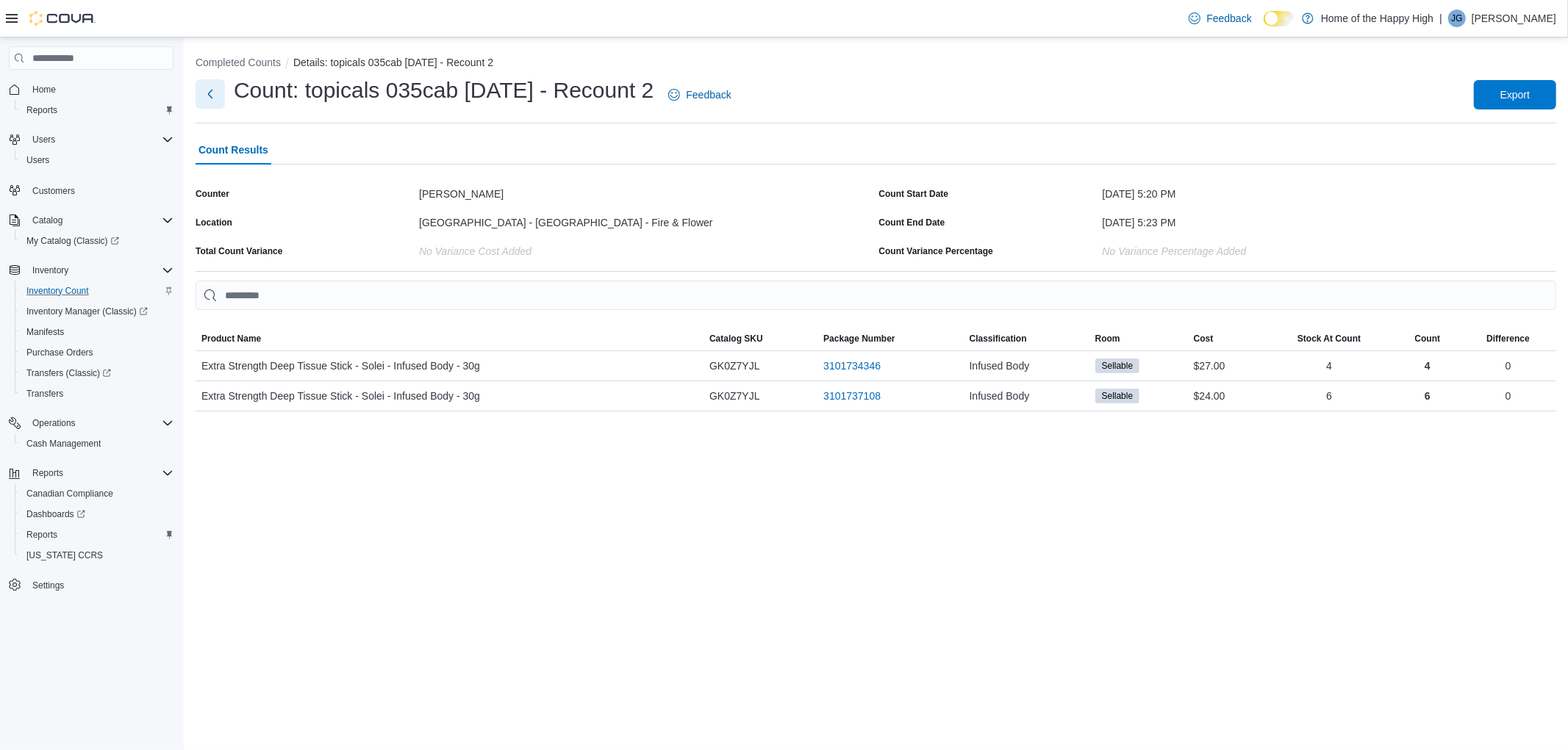
click at [207, 93] on button "Next" at bounding box center [210, 94] width 29 height 29
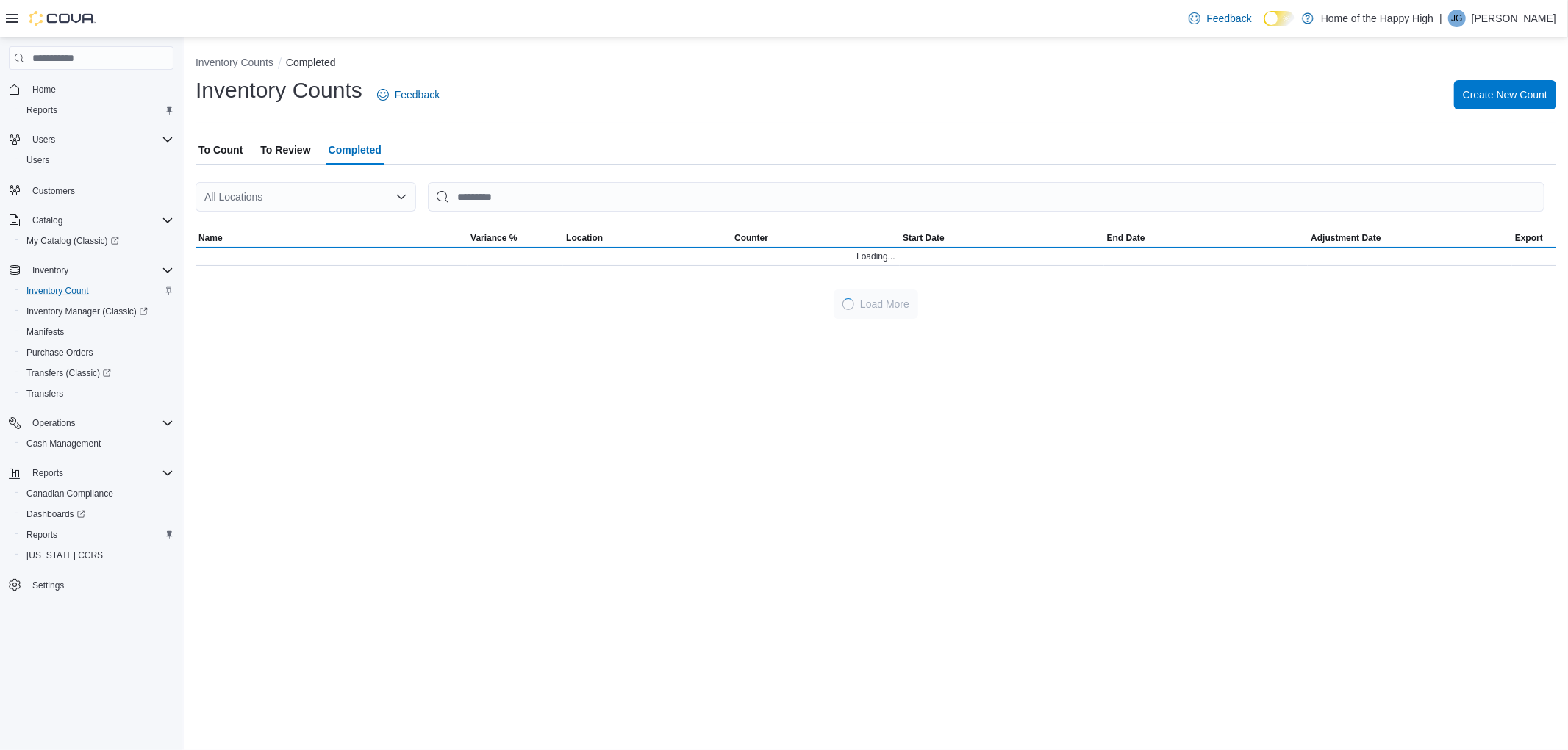
click at [276, 194] on div "All Locations" at bounding box center [305, 197] width 220 height 29
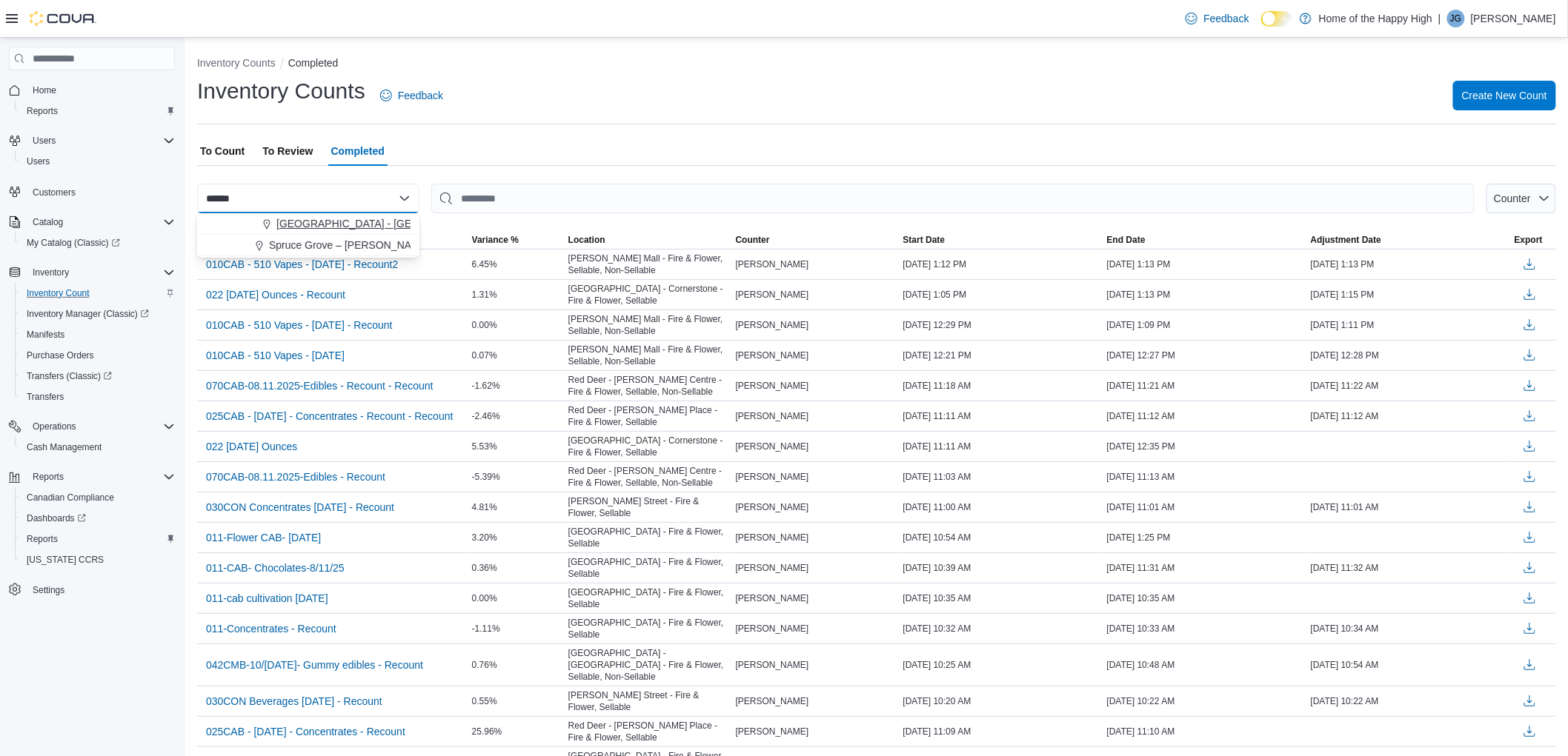
type input "******"
click at [305, 213] on button "[GEOGRAPHIC_DATA] - [GEOGRAPHIC_DATA] - Fire & Flower" at bounding box center [308, 224] width 222 height 22
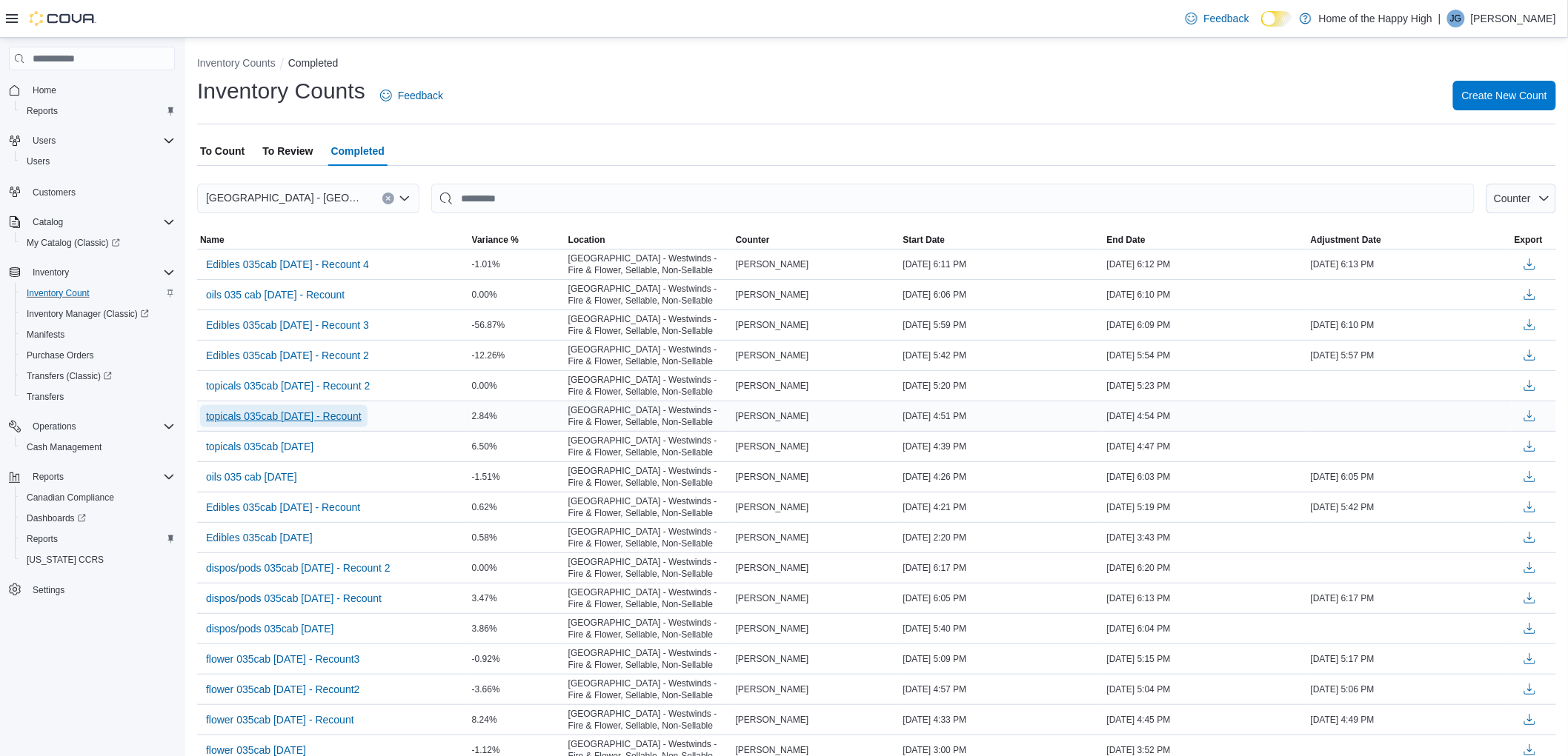
click at [283, 418] on span "topicals 035cab [DATE] - Recount" at bounding box center [284, 416] width 156 height 15
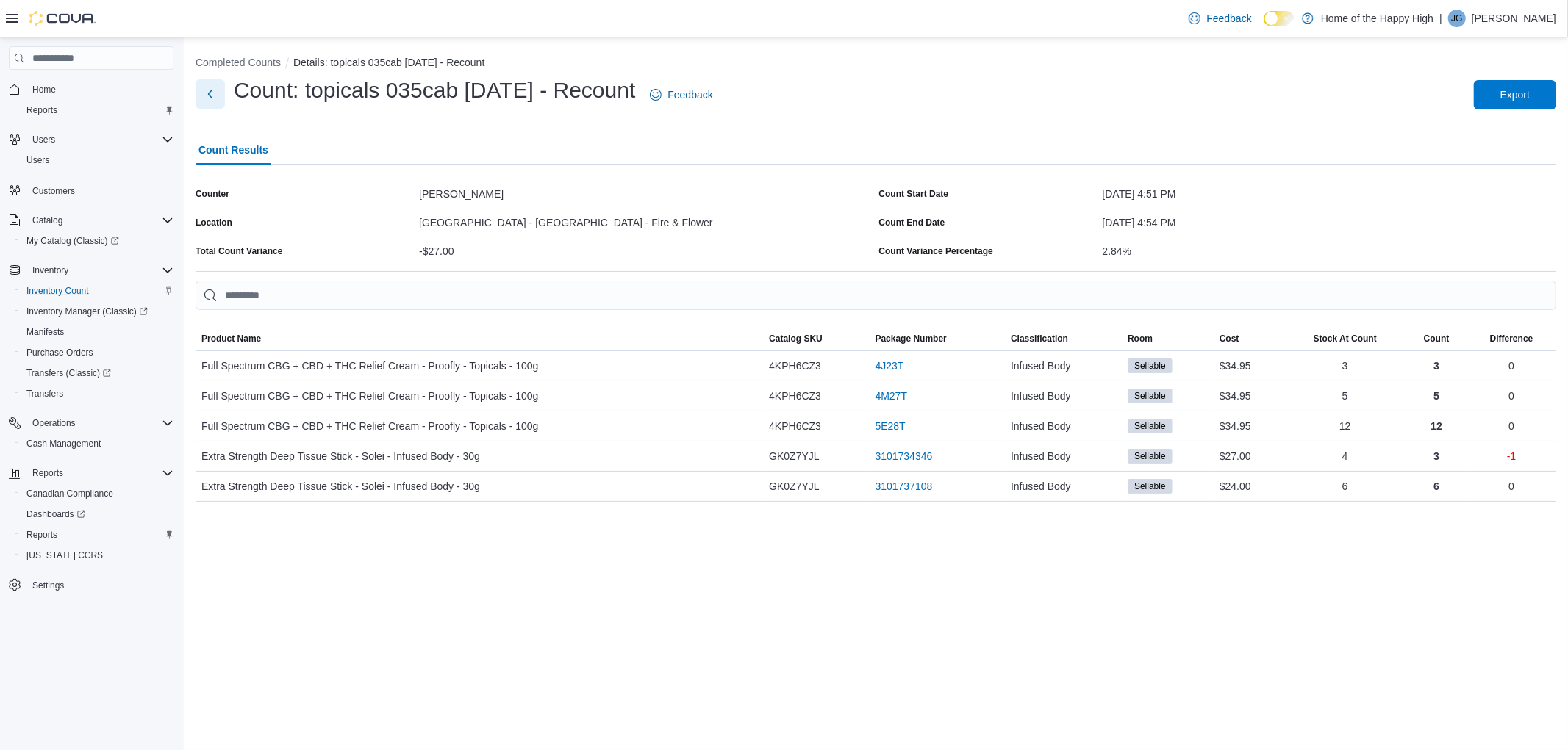
click at [207, 82] on button "Next" at bounding box center [210, 94] width 29 height 29
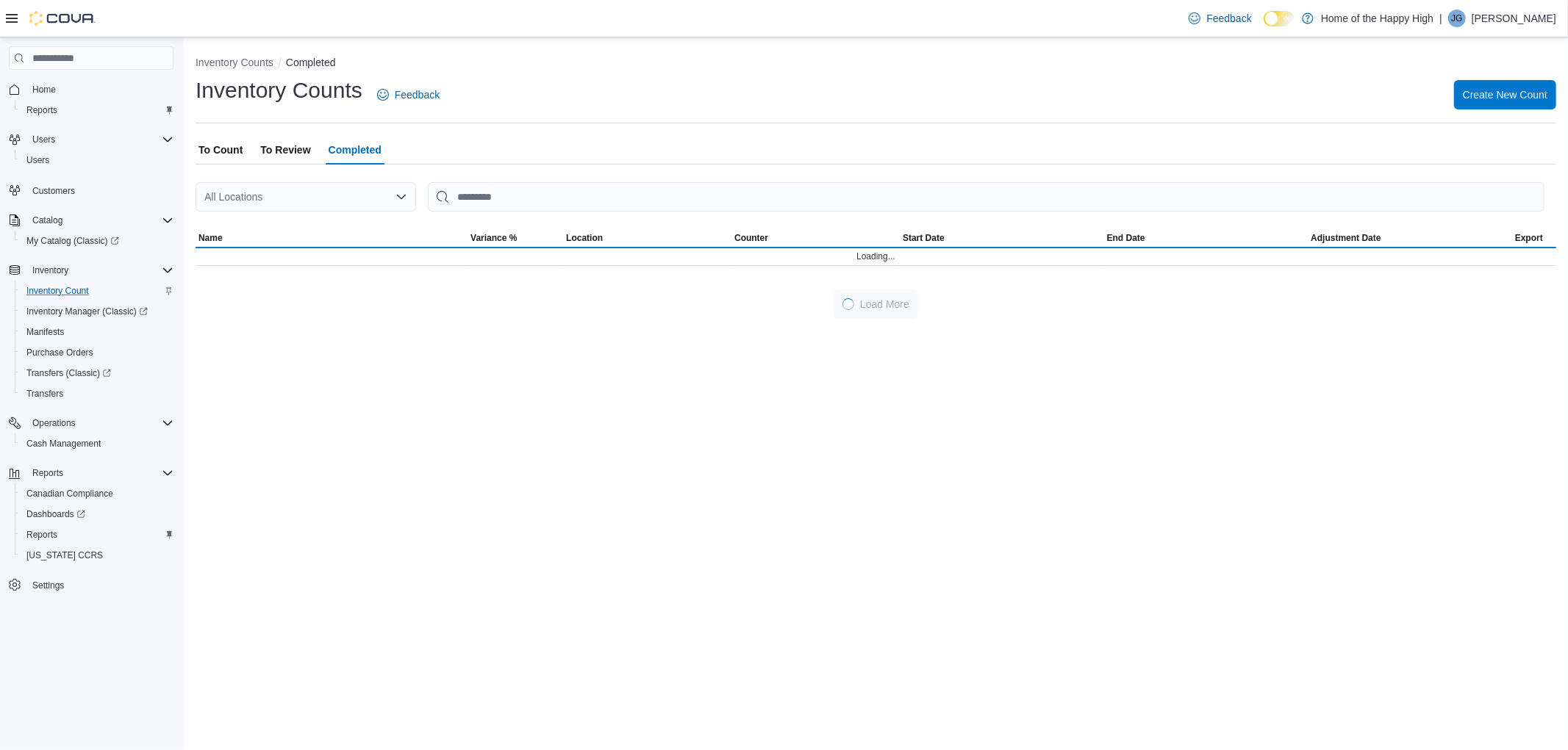
click at [245, 208] on div "All Locations" at bounding box center [305, 197] width 220 height 29
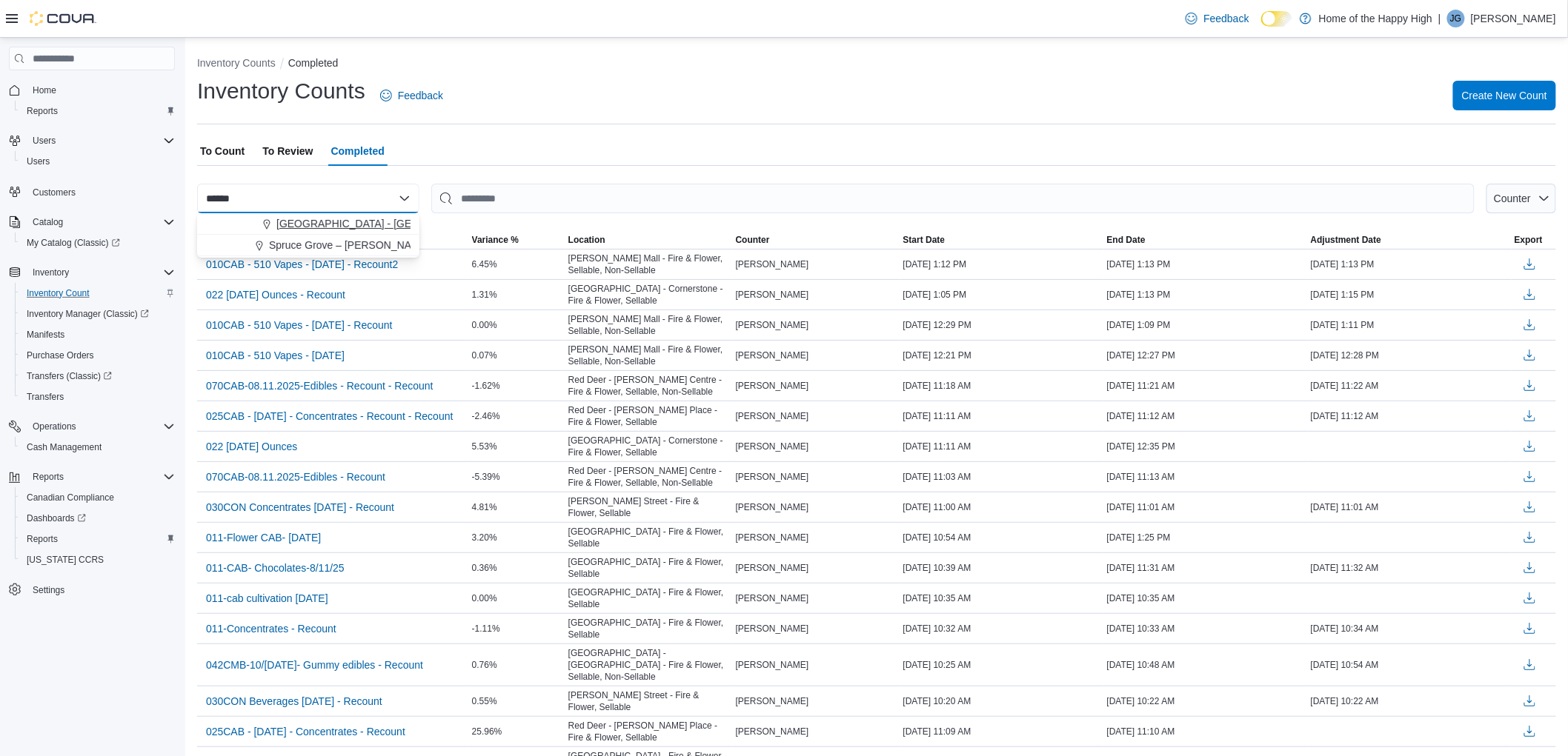
type input "******"
click at [264, 223] on icon "Choose from the following options" at bounding box center [267, 225] width 12 height 12
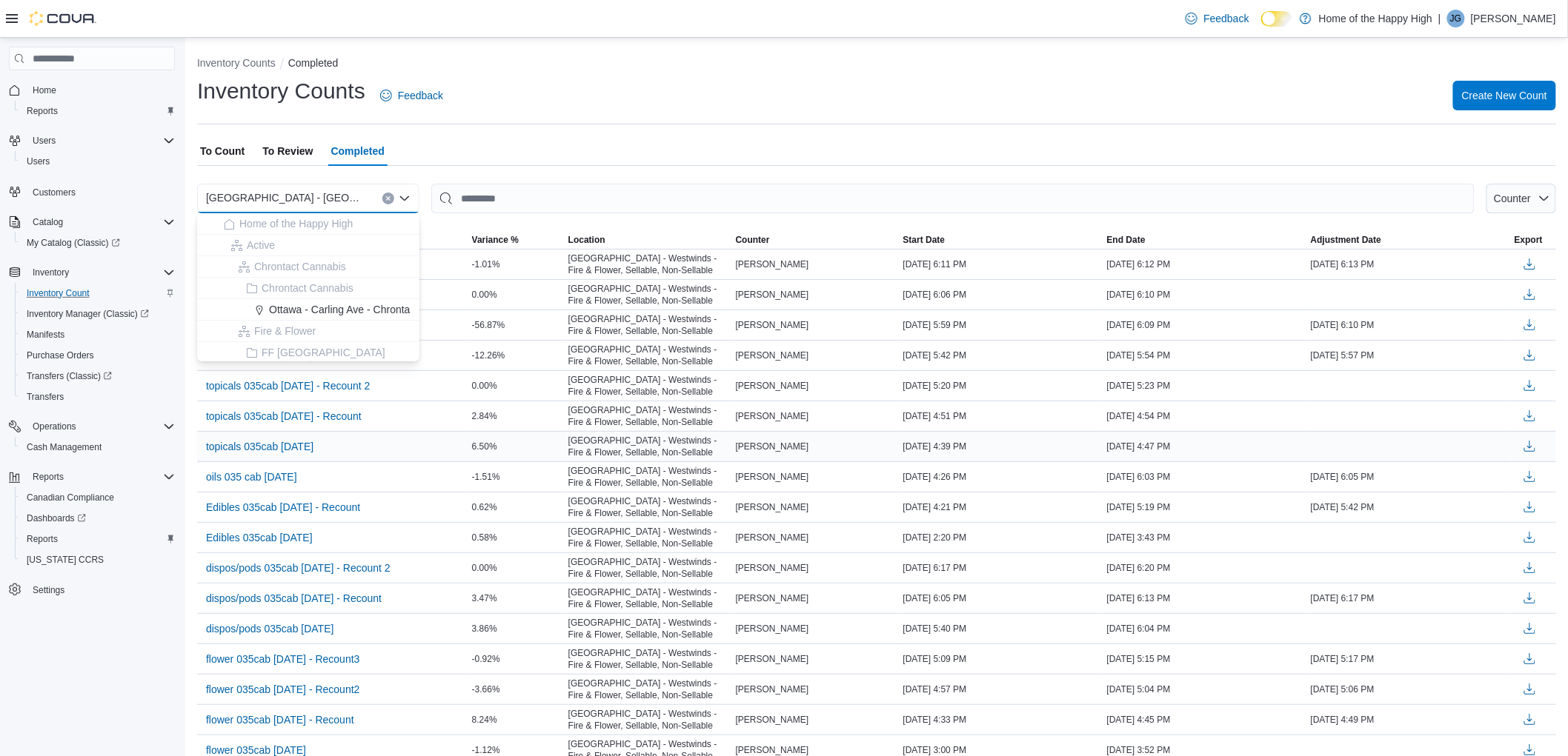
click at [374, 455] on div "topicals 035cab [DATE]" at bounding box center [333, 447] width 272 height 29
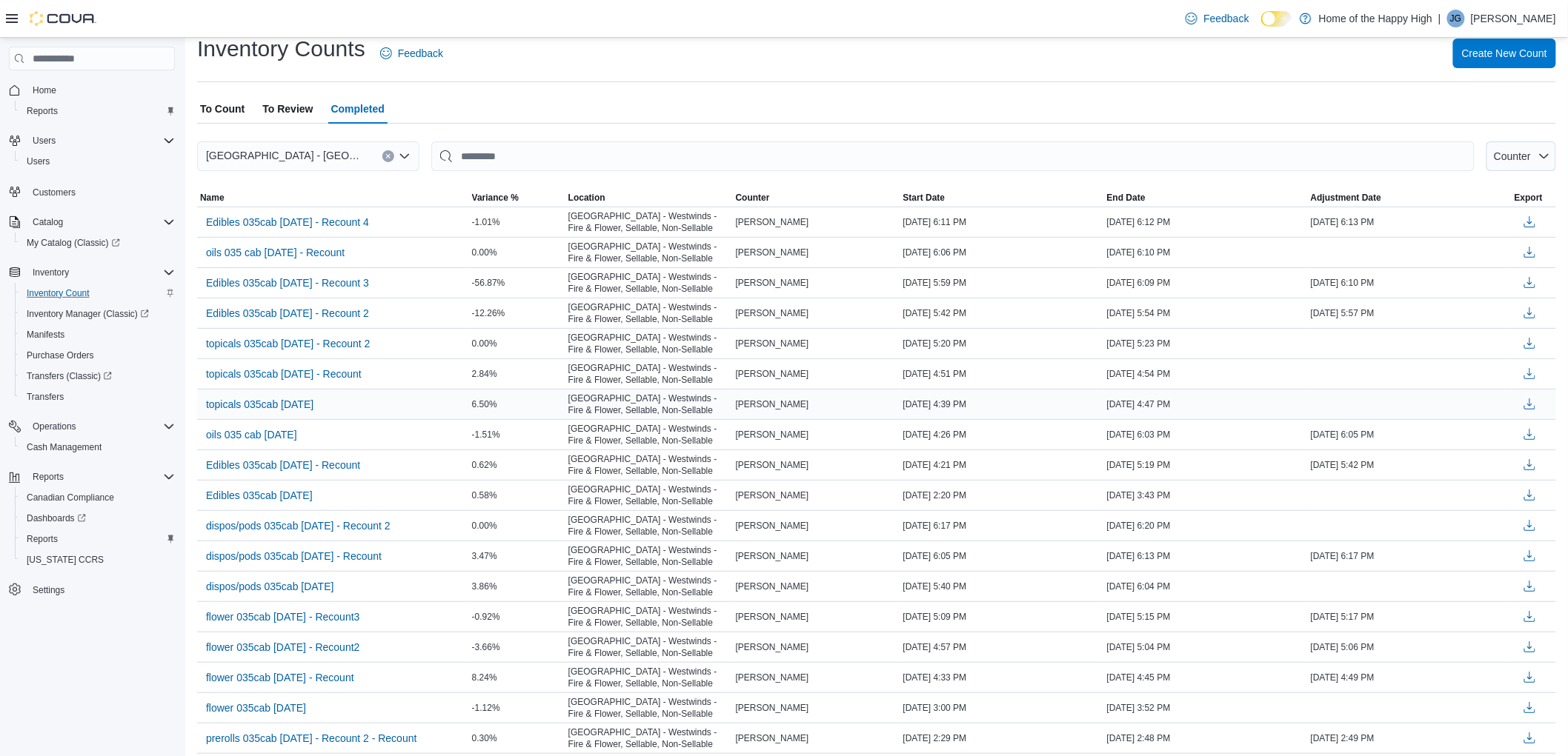
scroll to position [82, 0]
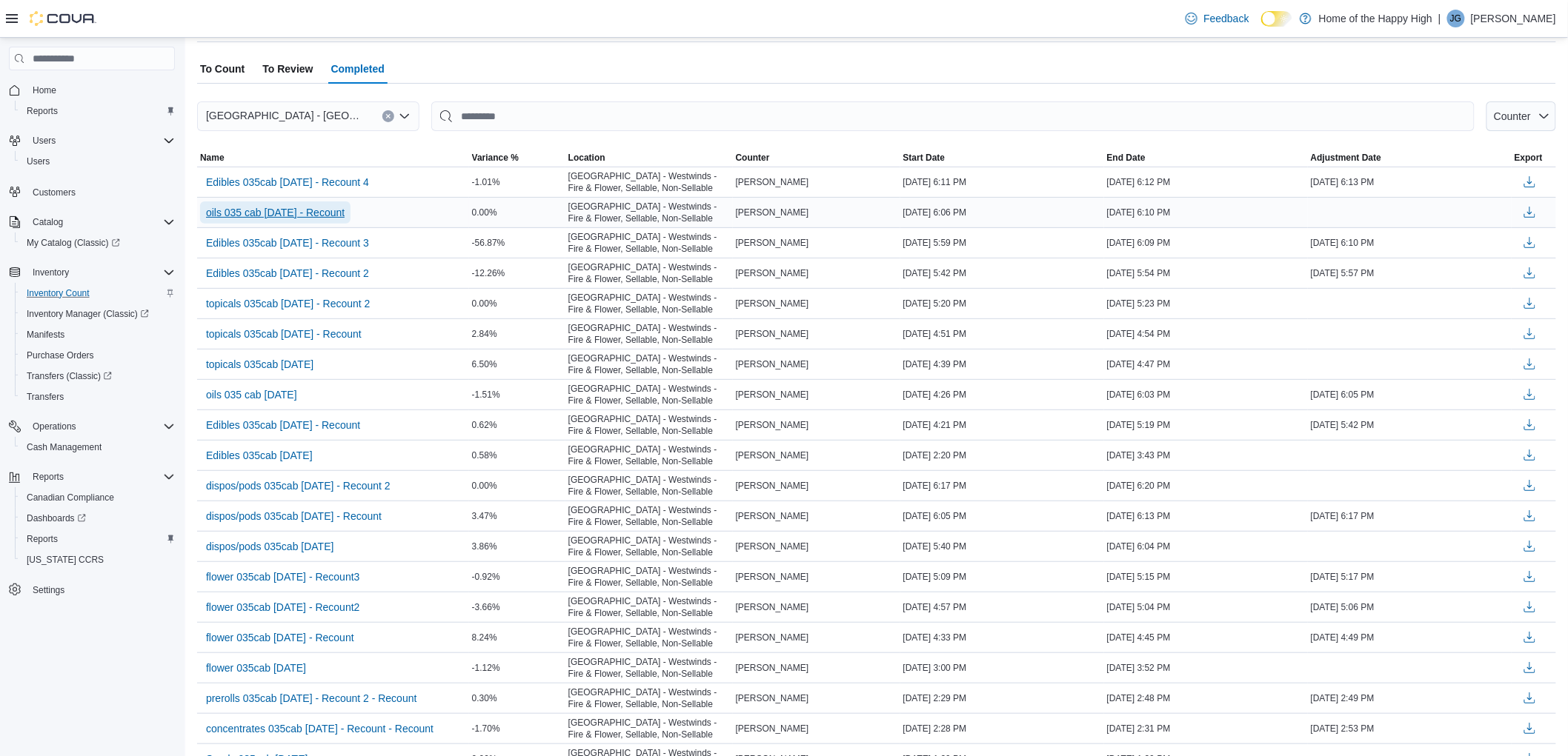
click at [324, 205] on span "oils 035 cab [DATE] - Recount" at bounding box center [275, 212] width 139 height 15
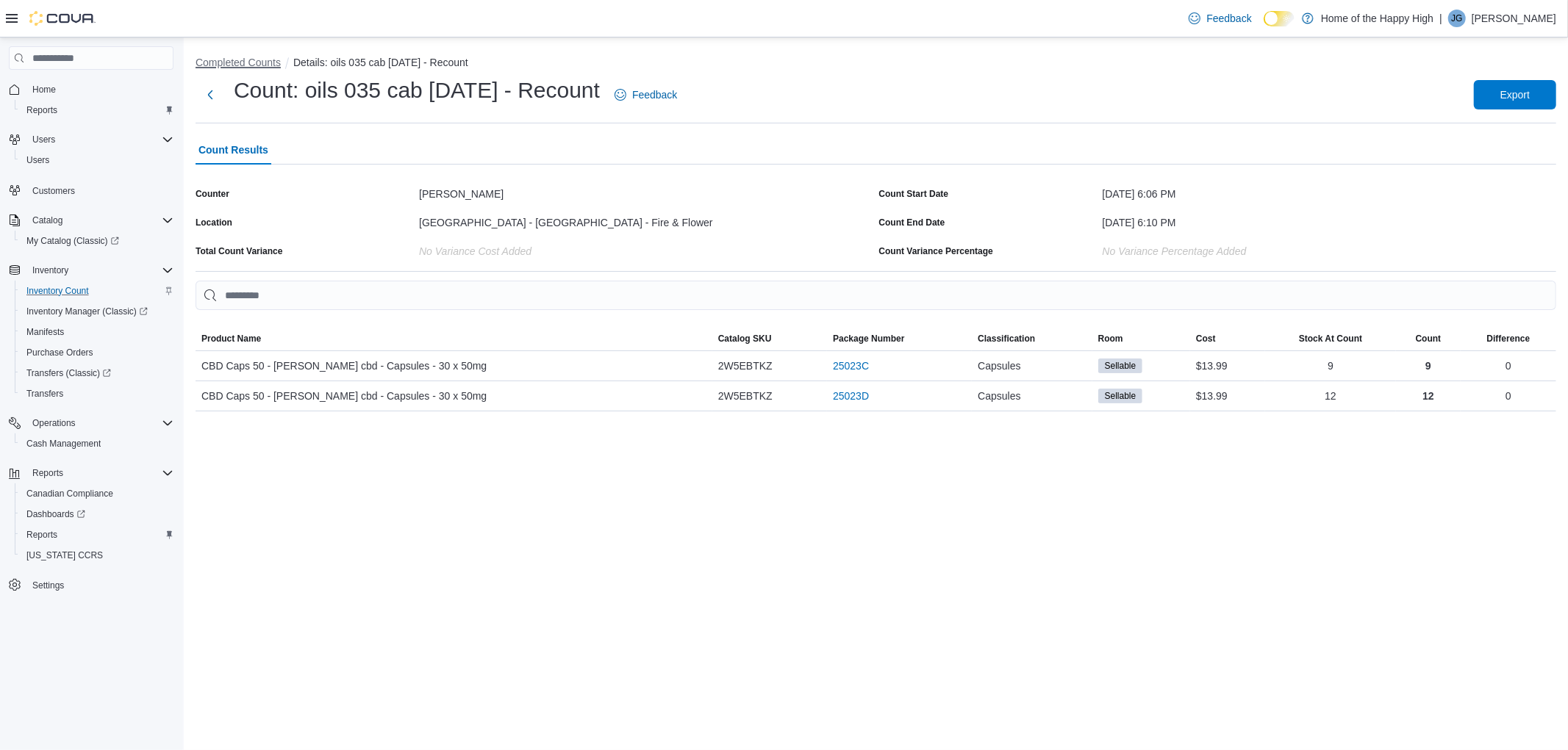
click at [218, 61] on button "Completed Counts" at bounding box center [238, 63] width 85 height 12
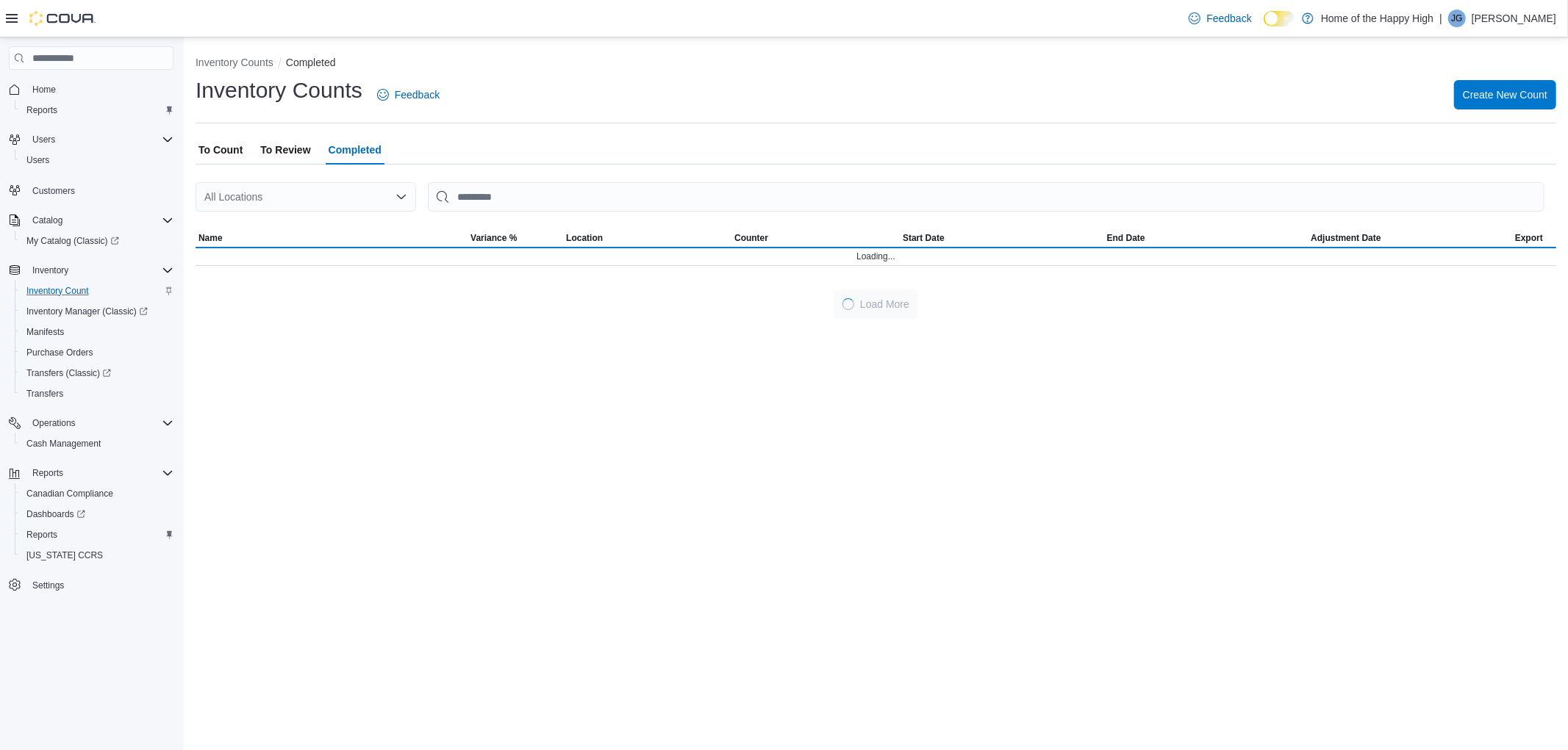
click at [349, 199] on div "All Locations" at bounding box center [305, 197] width 220 height 29
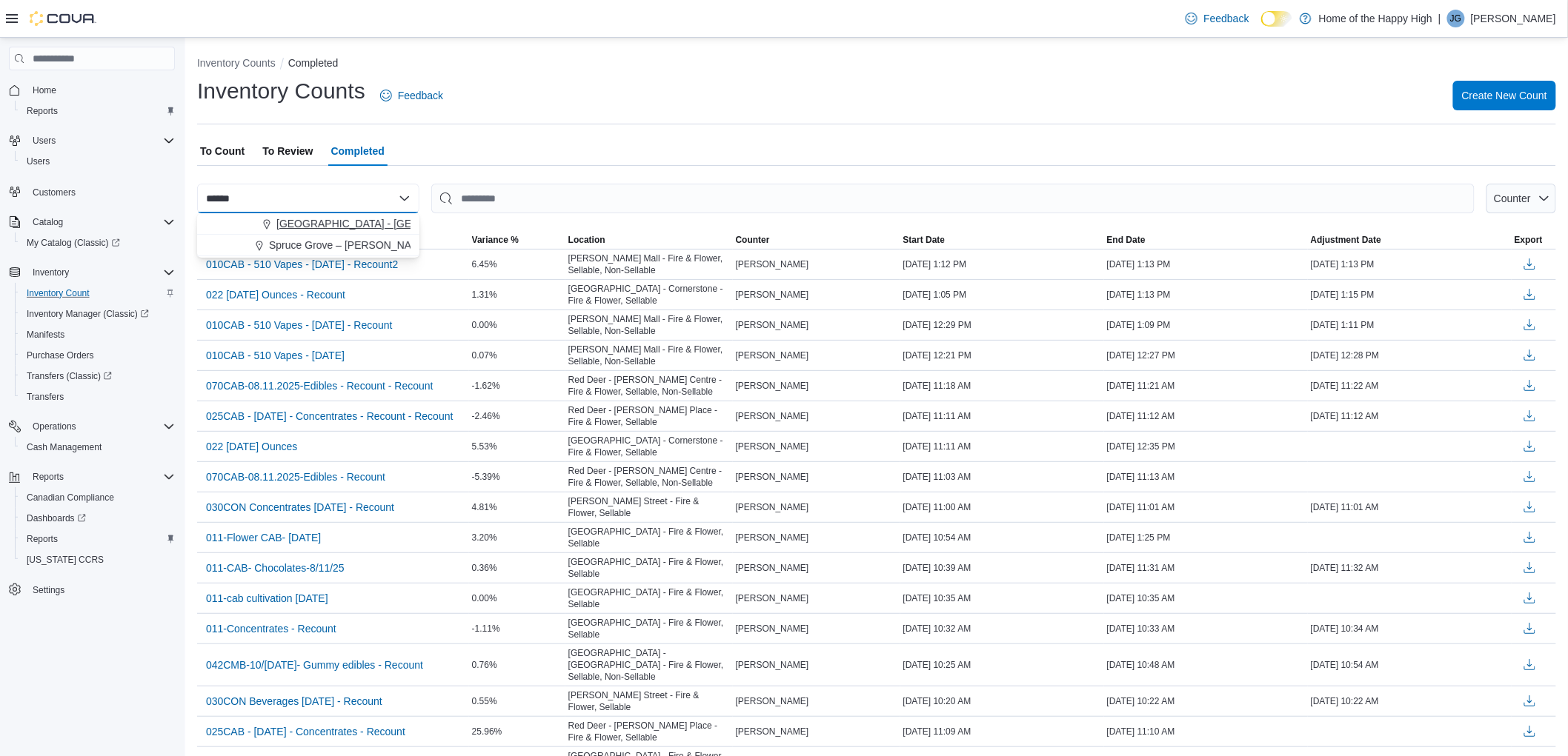
type input "******"
click at [365, 225] on span "[GEOGRAPHIC_DATA] - [GEOGRAPHIC_DATA] - Fire & Flower" at bounding box center [424, 223] width 297 height 15
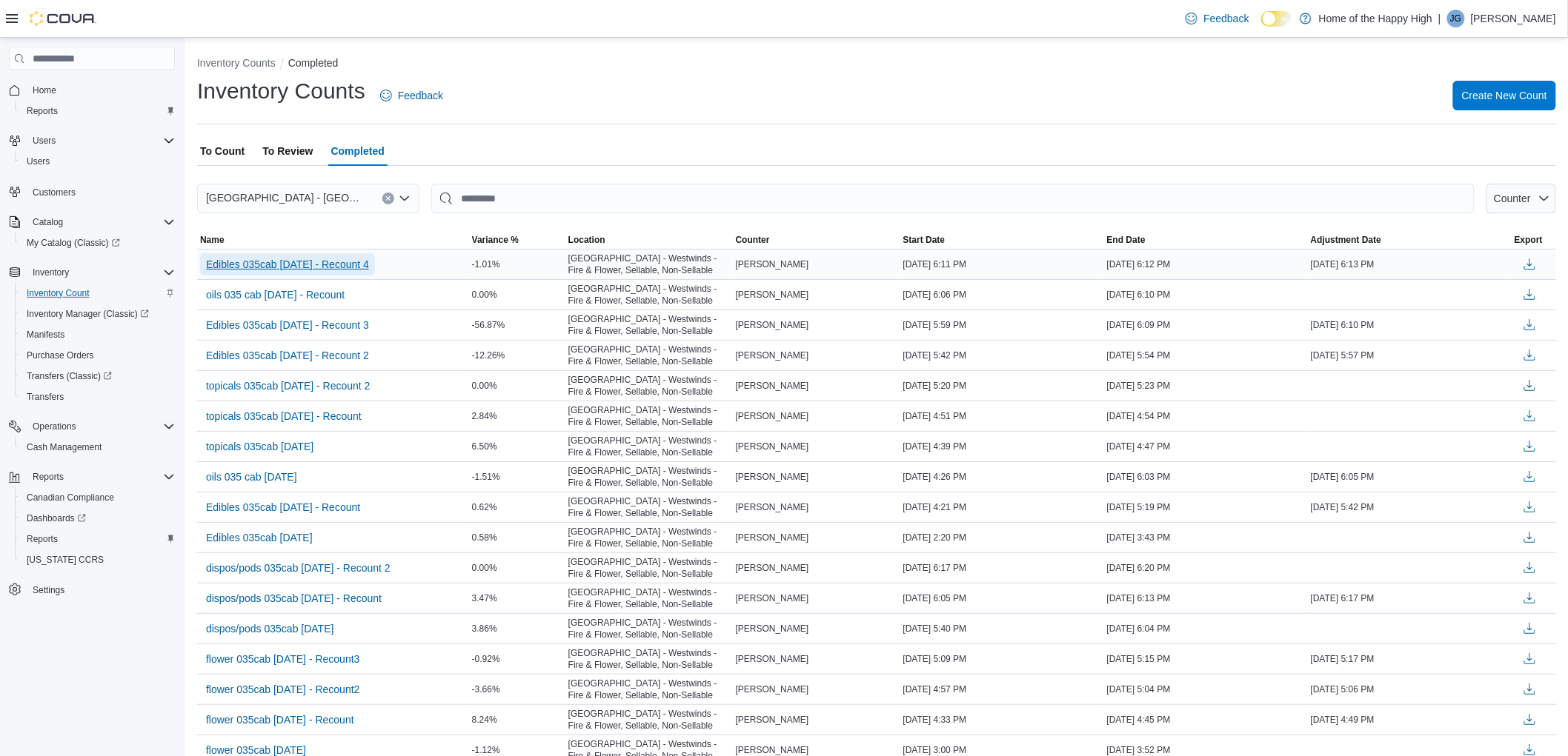
click at [295, 254] on span "Edibles 035cab [DATE] - Recount 4" at bounding box center [287, 264] width 163 height 23
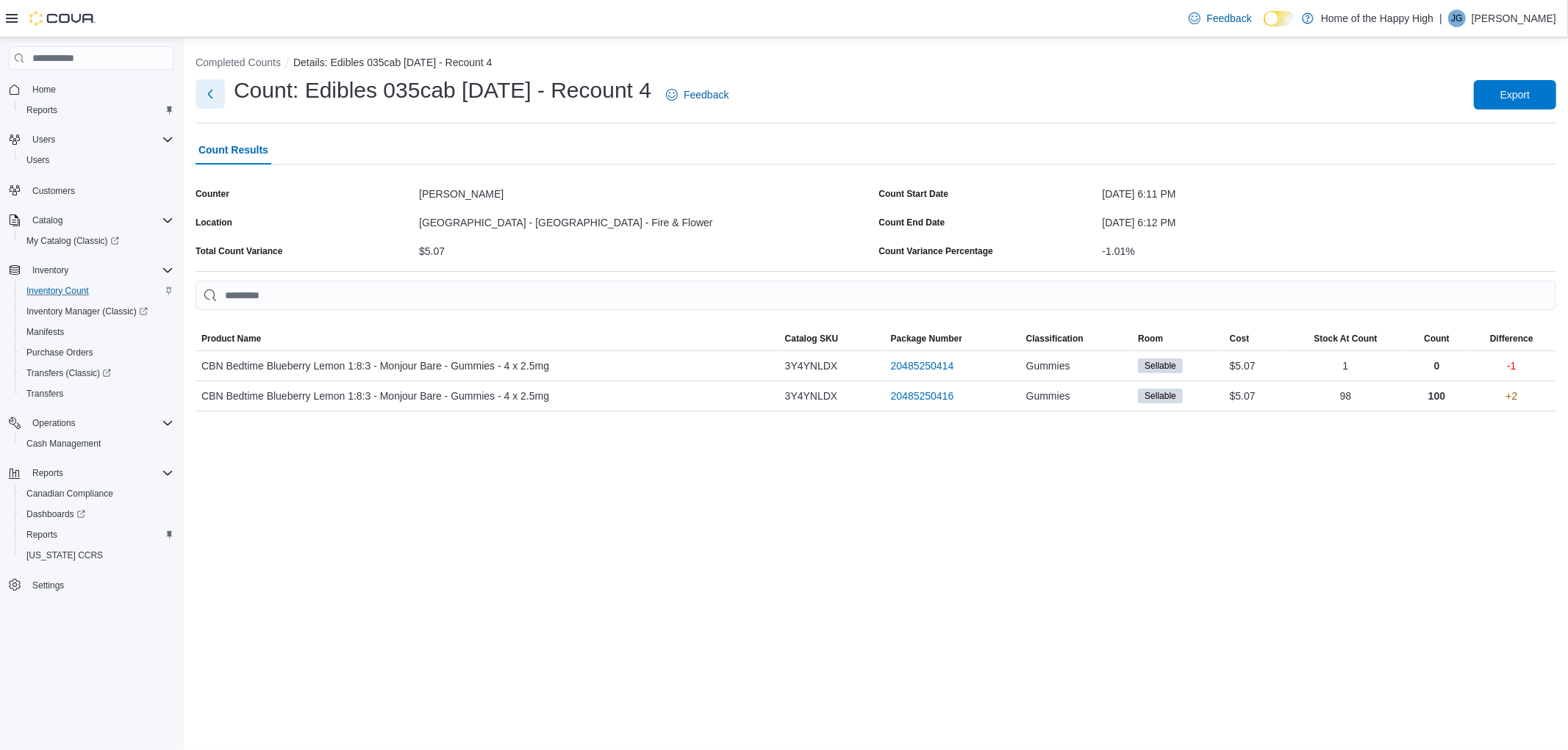
click at [214, 90] on button "Next" at bounding box center [210, 94] width 29 height 29
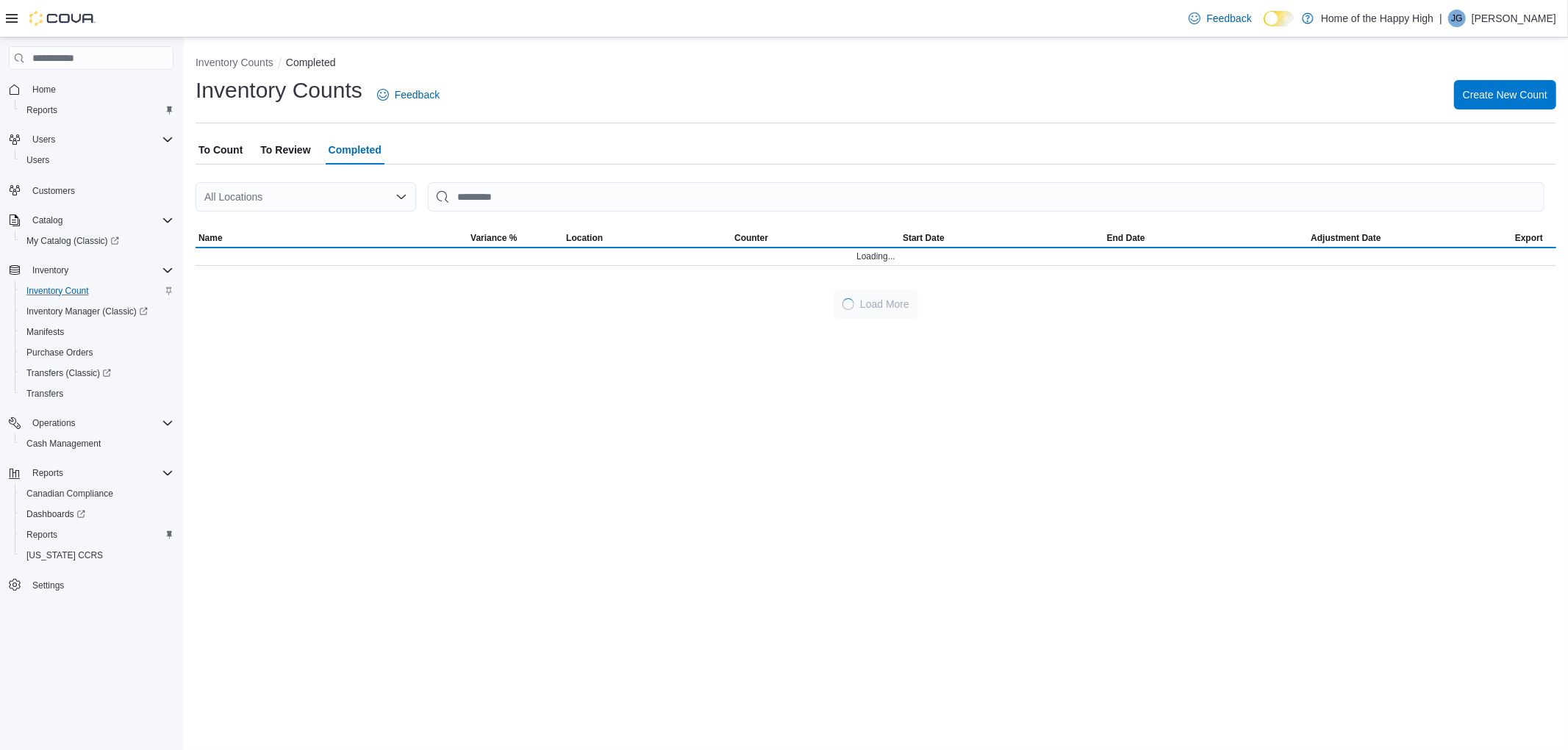
click at [269, 192] on div "All Locations" at bounding box center [305, 197] width 220 height 29
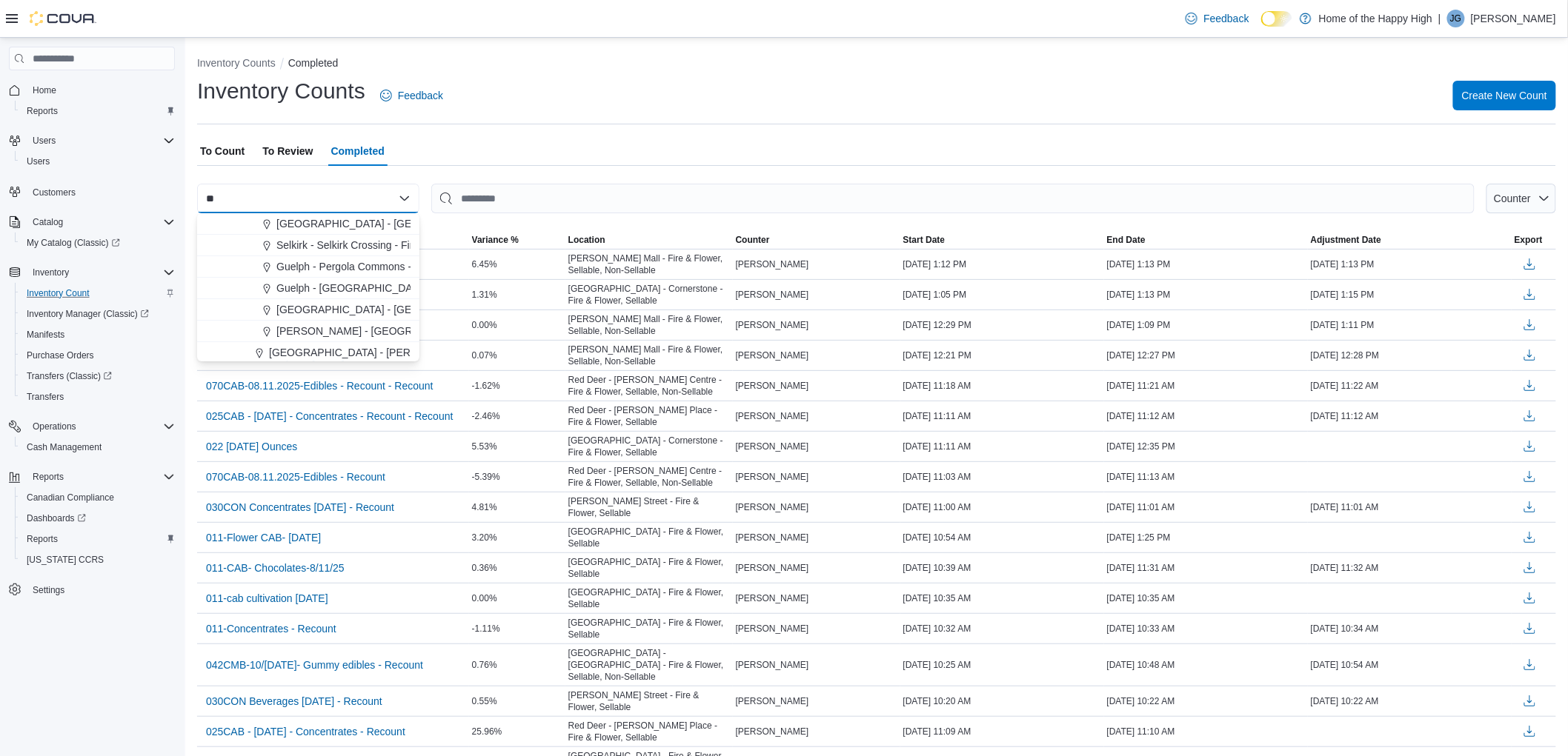
type input "*"
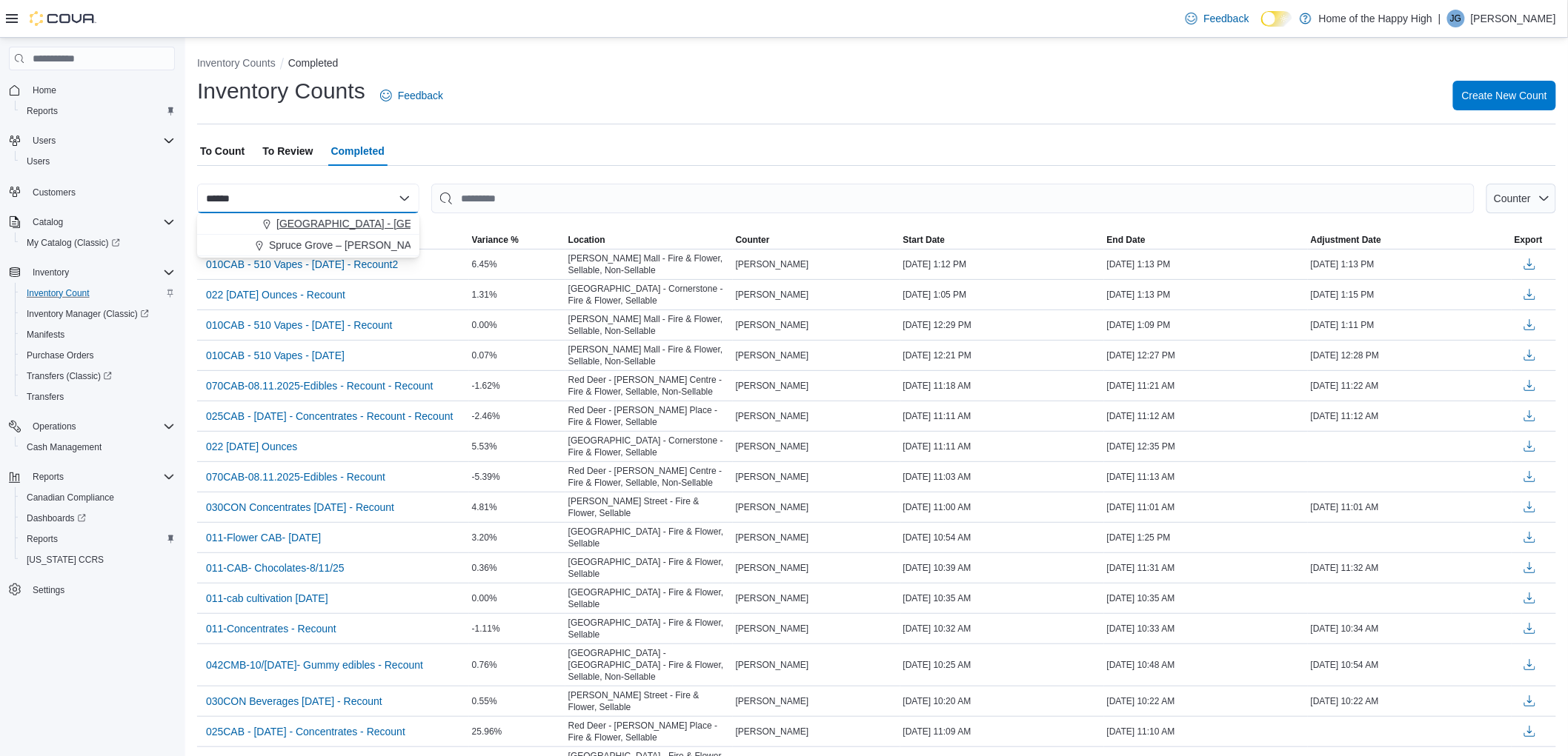
type input "******"
click at [308, 217] on span "[GEOGRAPHIC_DATA] - [GEOGRAPHIC_DATA] - Fire & Flower" at bounding box center [424, 223] width 297 height 15
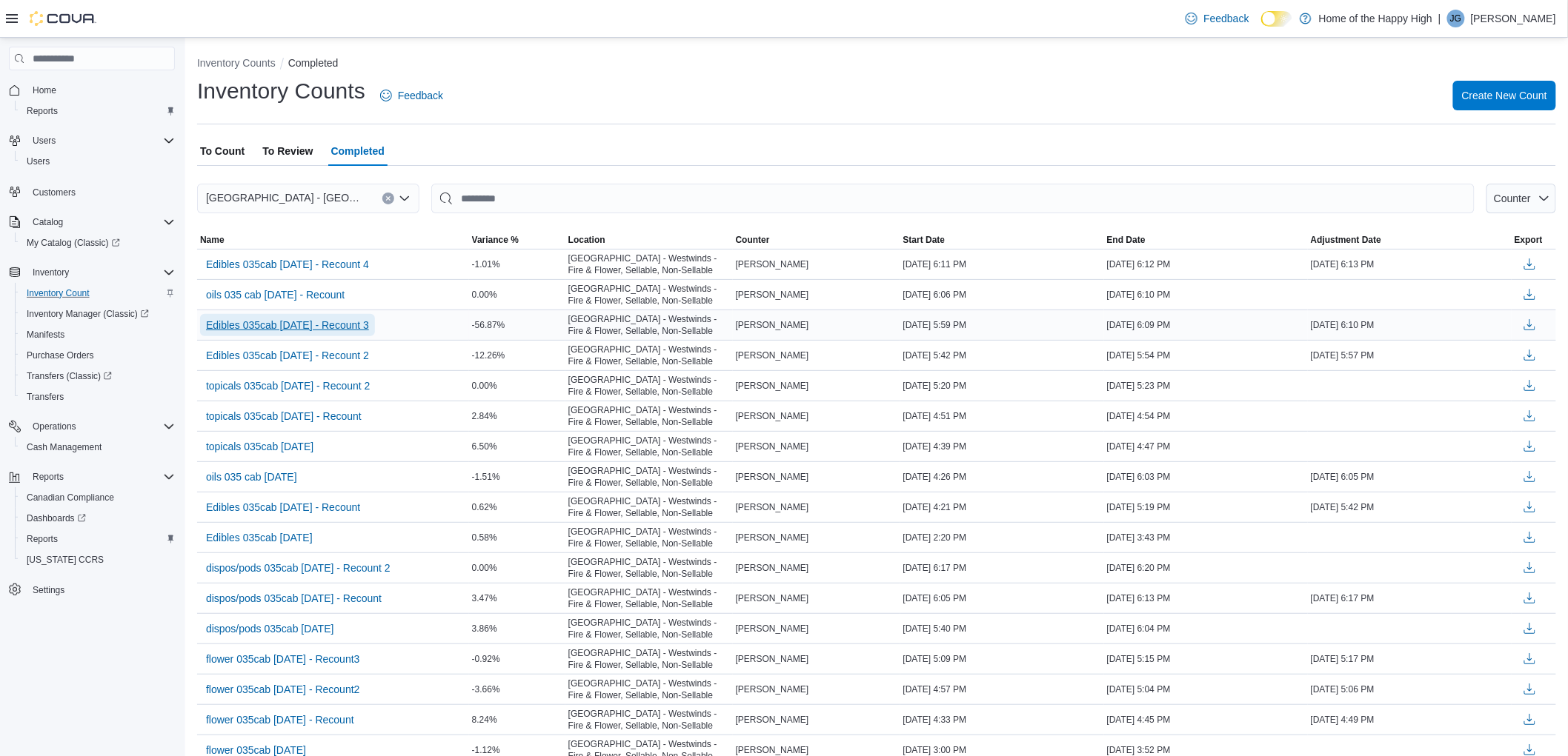
click at [312, 323] on span "Edibles 035cab [DATE] - Recount 3" at bounding box center [287, 324] width 163 height 15
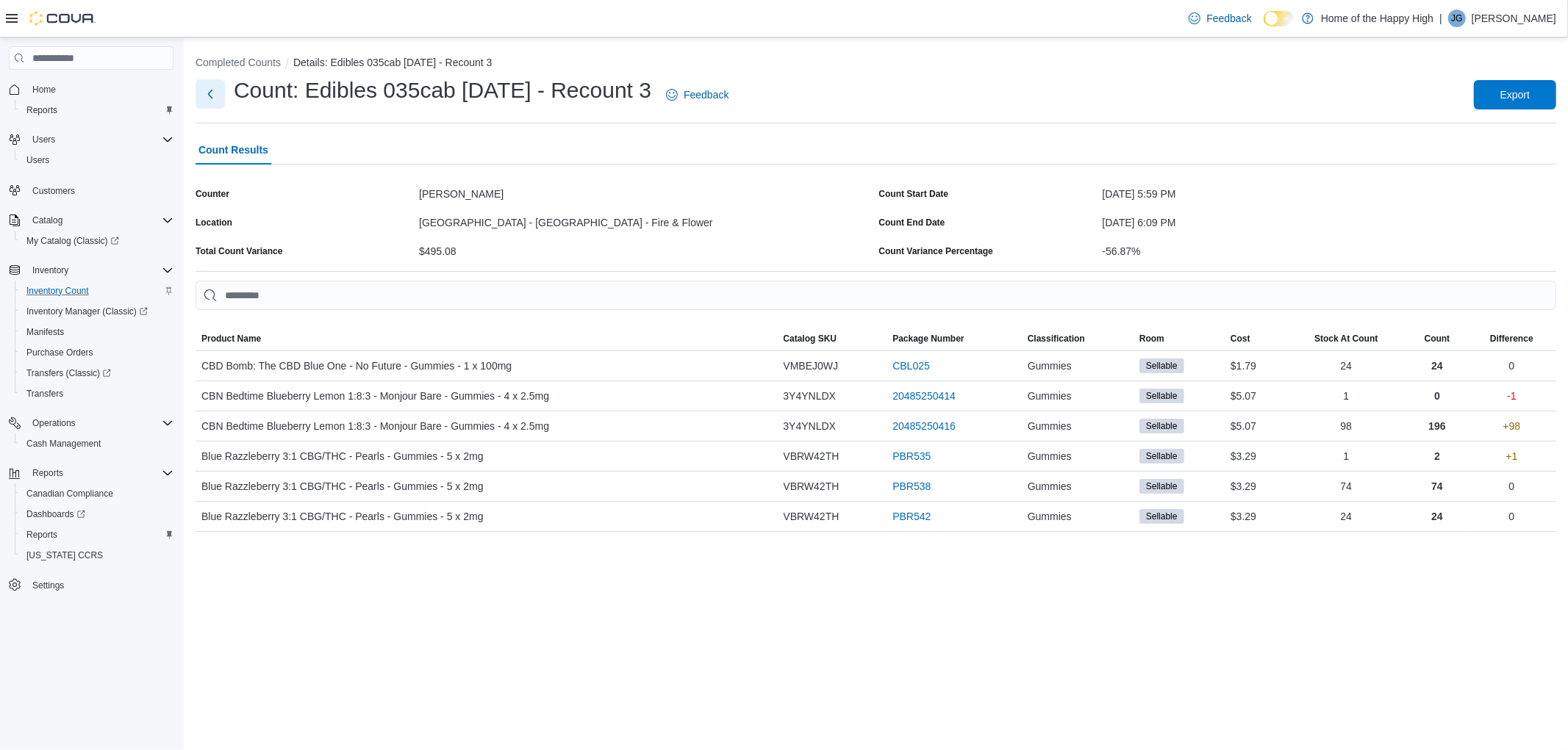
click at [215, 105] on button "Next" at bounding box center [210, 94] width 29 height 29
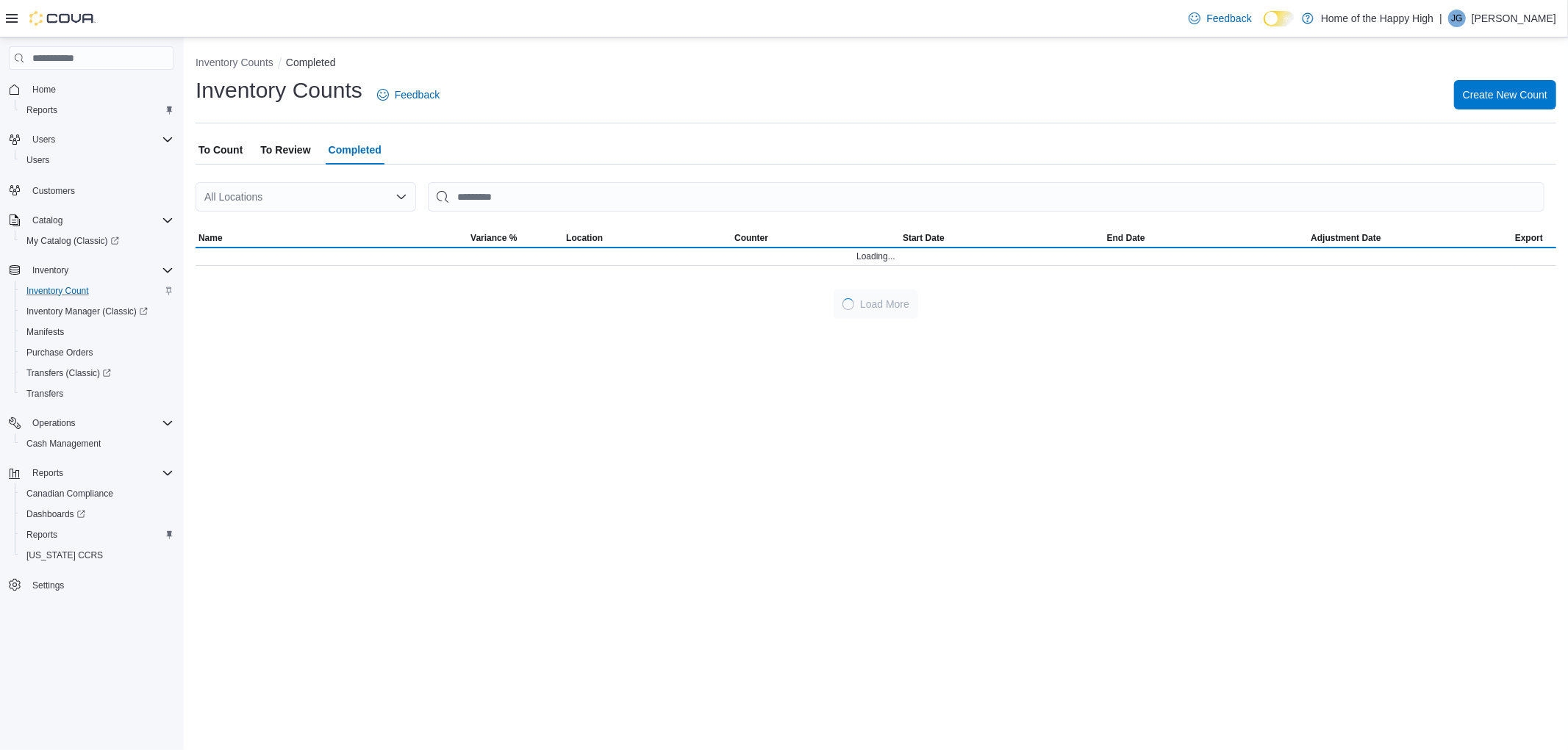
click at [228, 192] on div "All Locations" at bounding box center [305, 197] width 220 height 29
type input "******"
click at [291, 225] on span "[GEOGRAPHIC_DATA] - [GEOGRAPHIC_DATA] - Fire & Flower" at bounding box center [421, 221] width 294 height 15
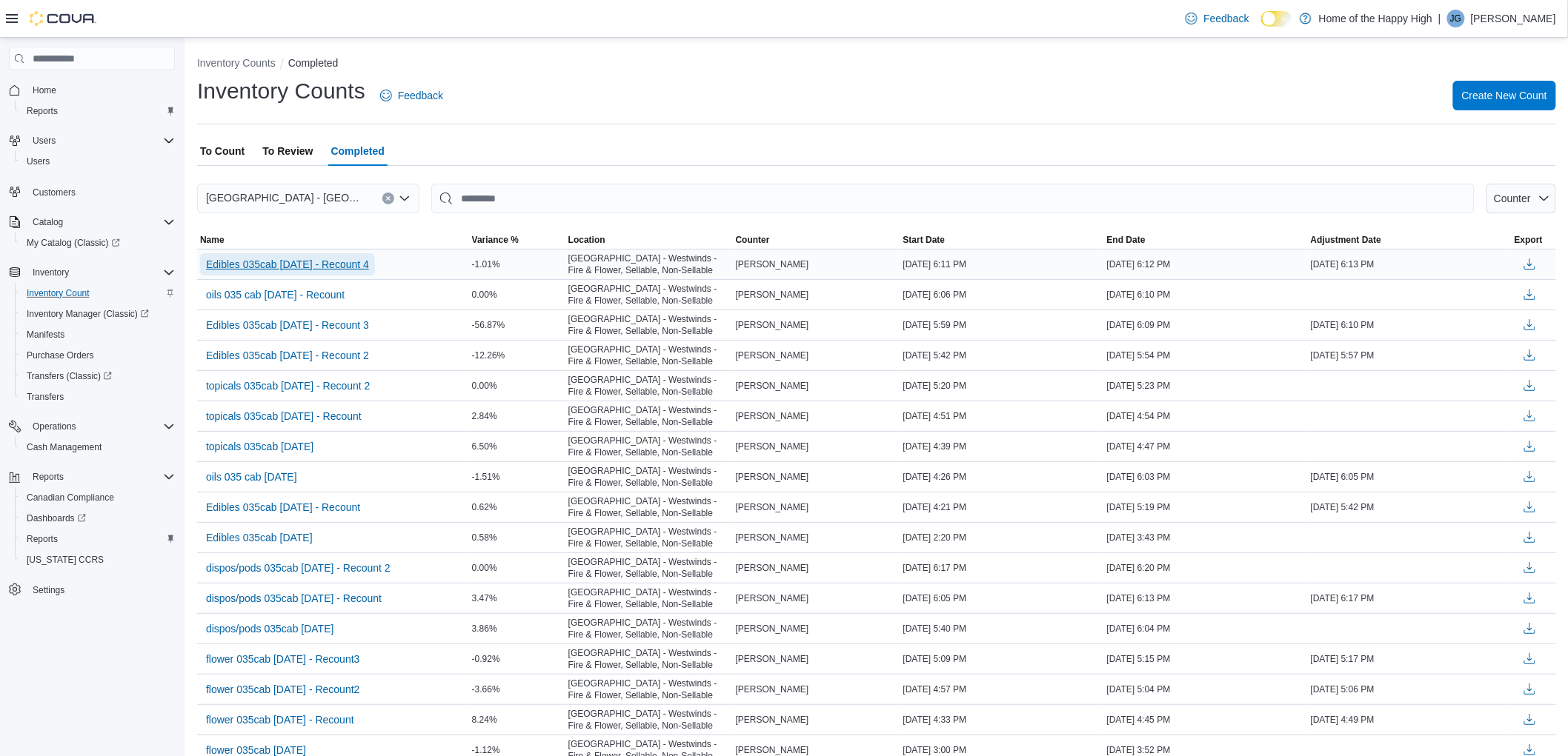
click at [286, 262] on span "Edibles 035cab [DATE] - Recount 4" at bounding box center [287, 264] width 163 height 15
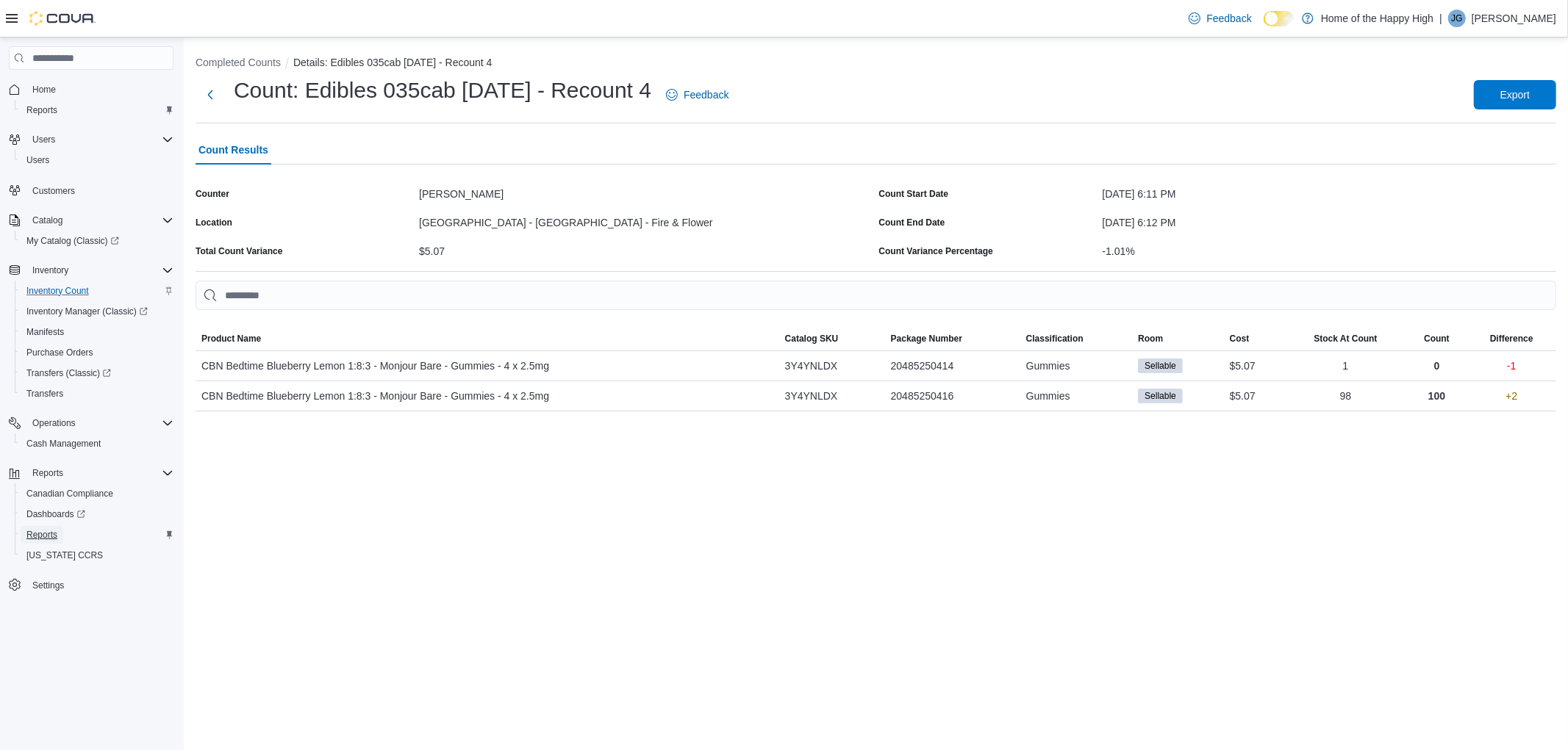
click at [34, 526] on span "Reports" at bounding box center [42, 535] width 31 height 18
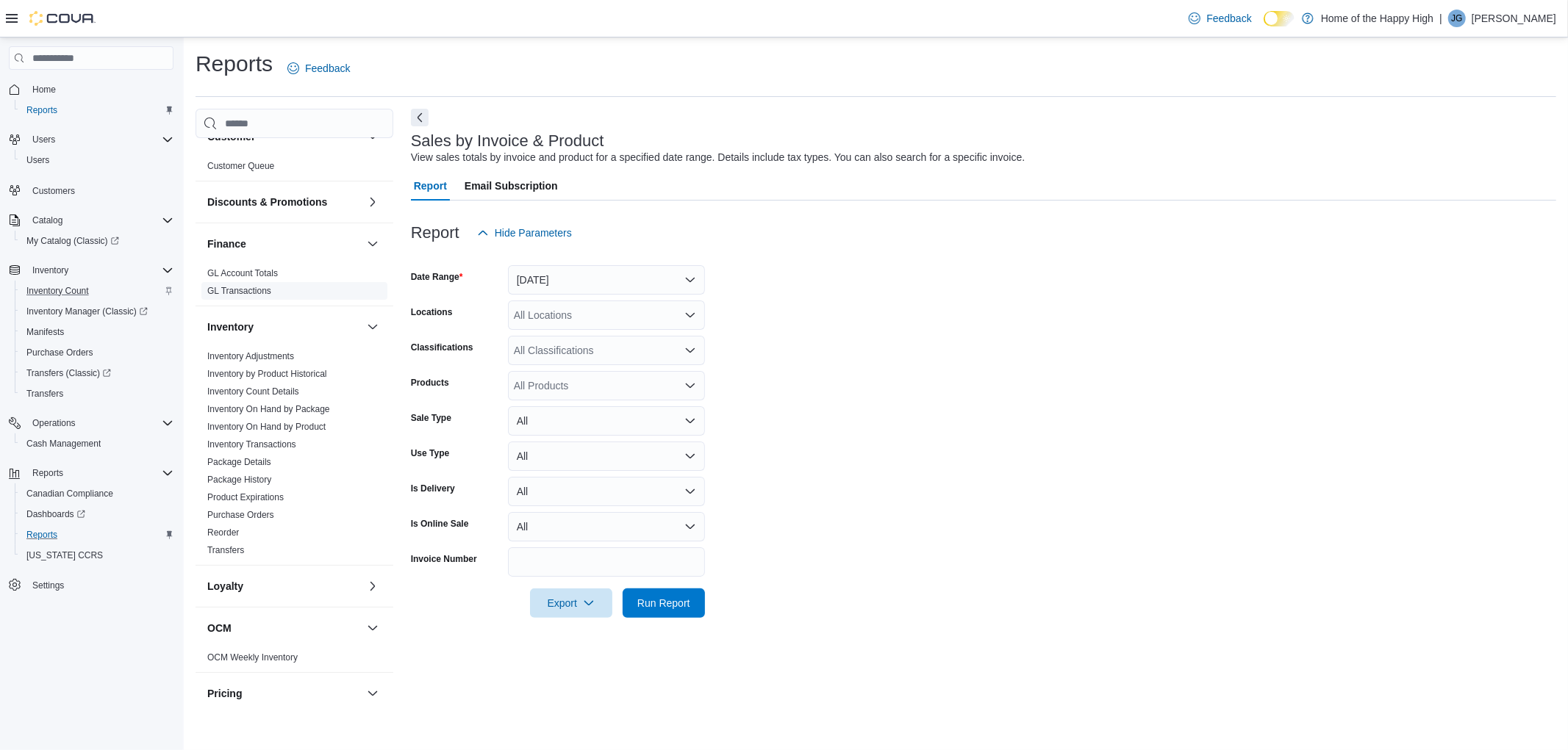
scroll to position [153, 0]
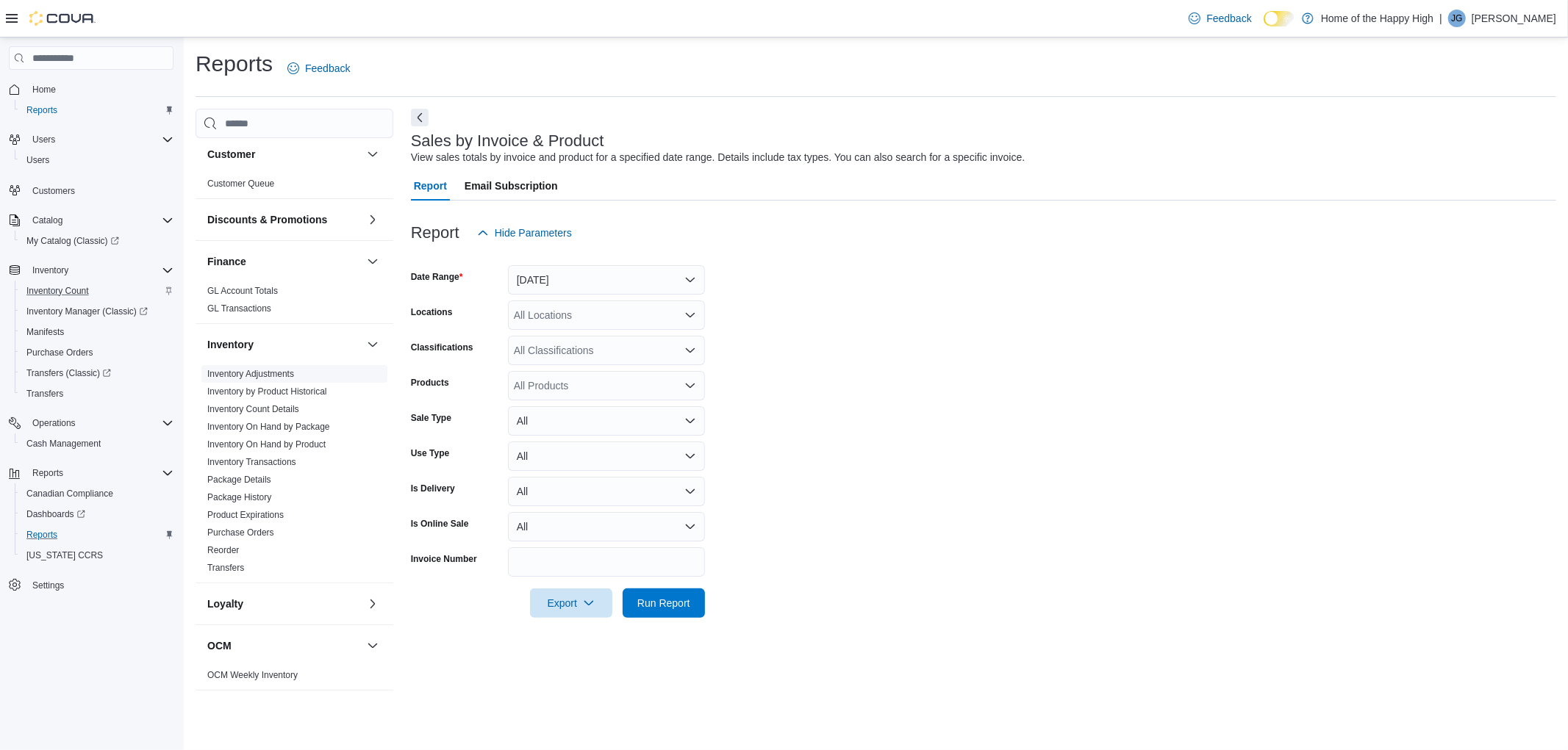
click at [243, 373] on link "Inventory Adjustments" at bounding box center [250, 374] width 87 height 11
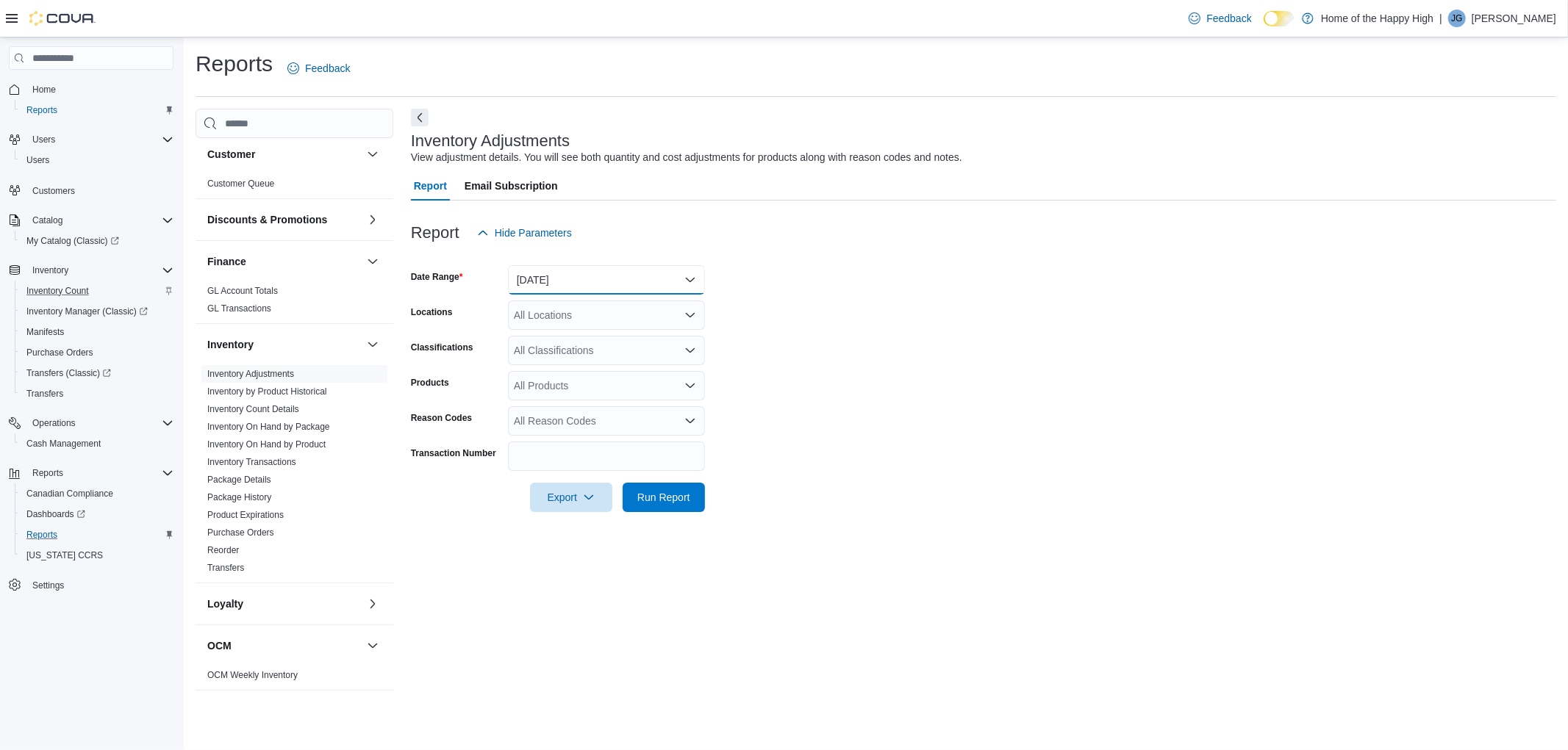
click at [560, 283] on button "[DATE]" at bounding box center [605, 280] width 197 height 29
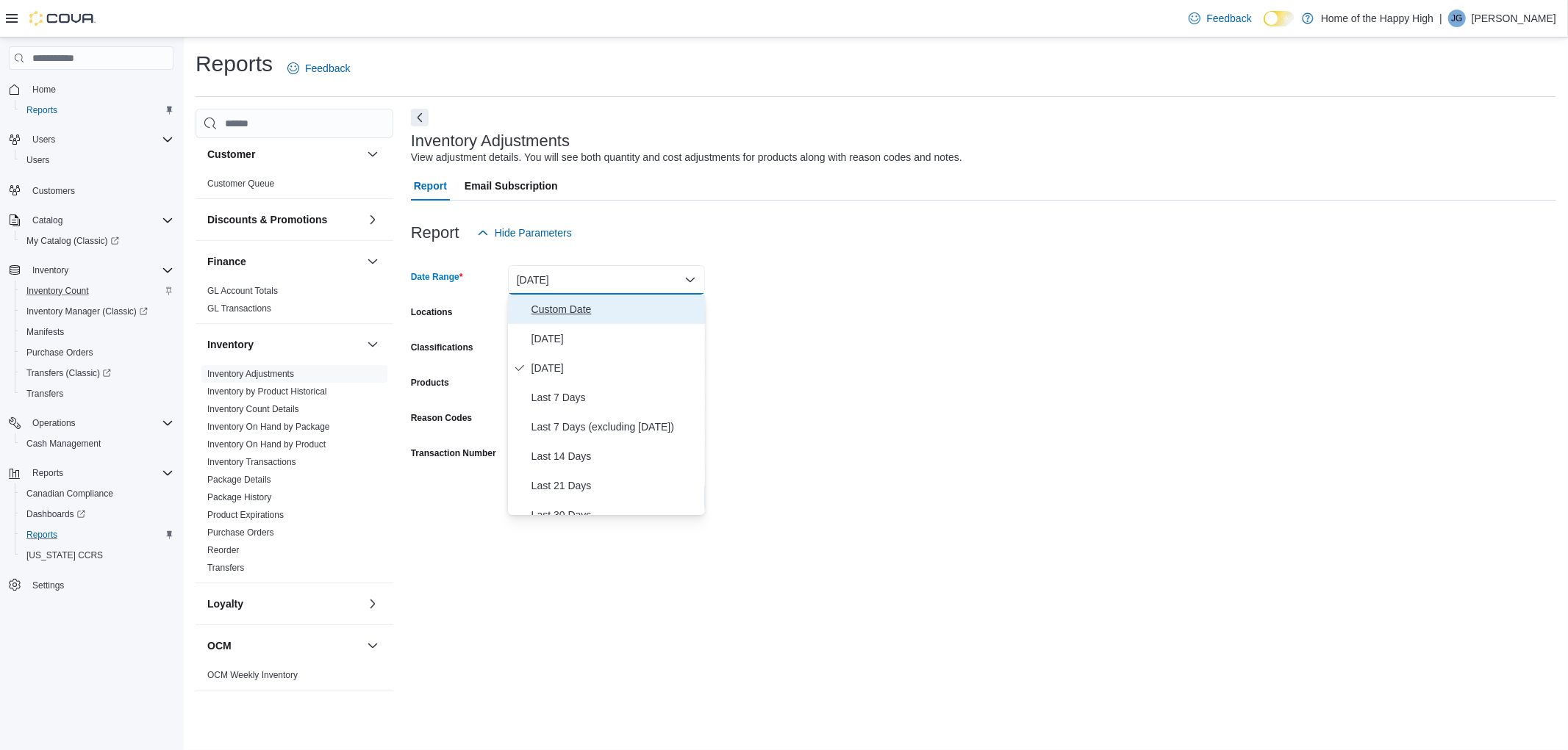
click at [549, 312] on span "Custom Date" at bounding box center [614, 309] width 167 height 18
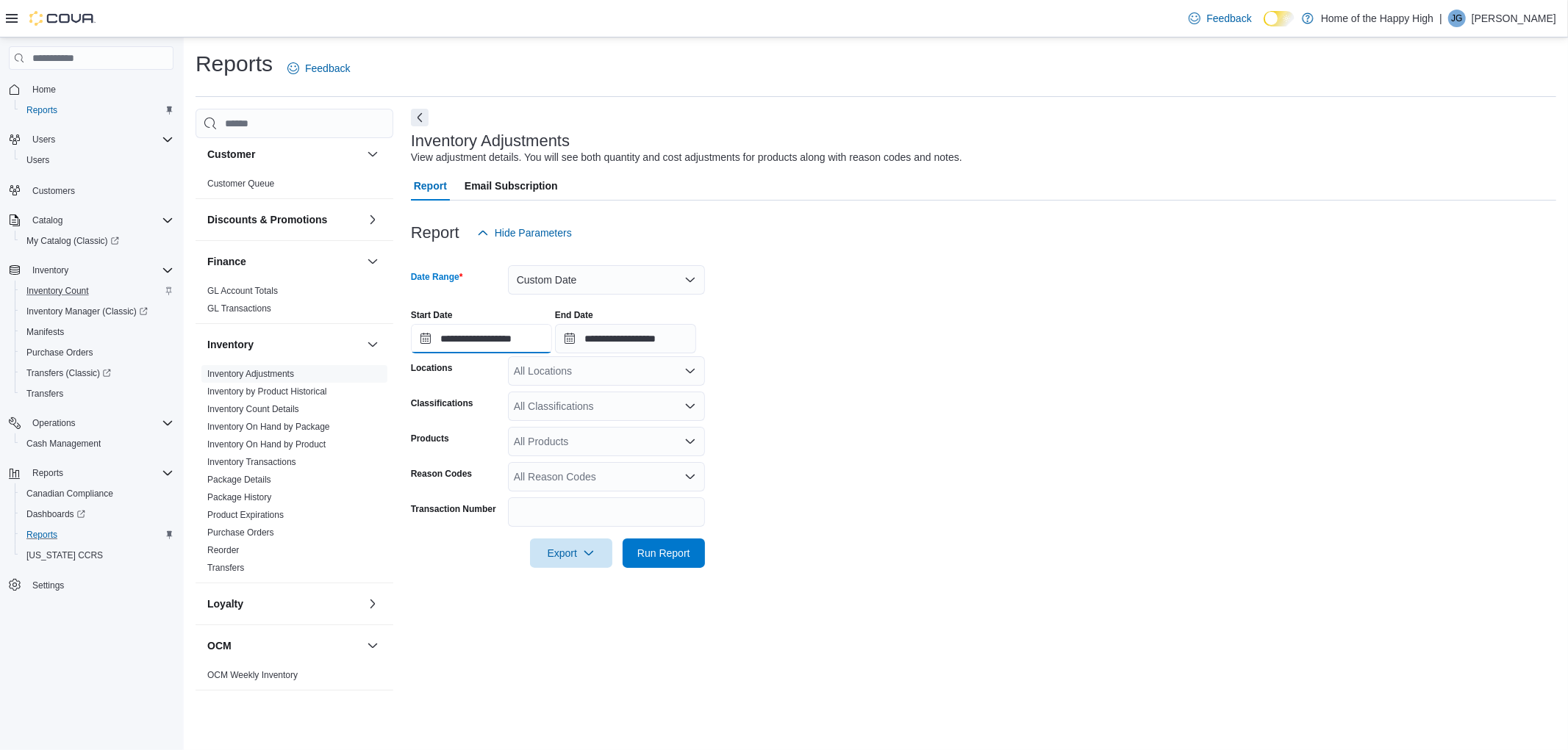
click at [487, 340] on input "**********" at bounding box center [481, 338] width 141 height 29
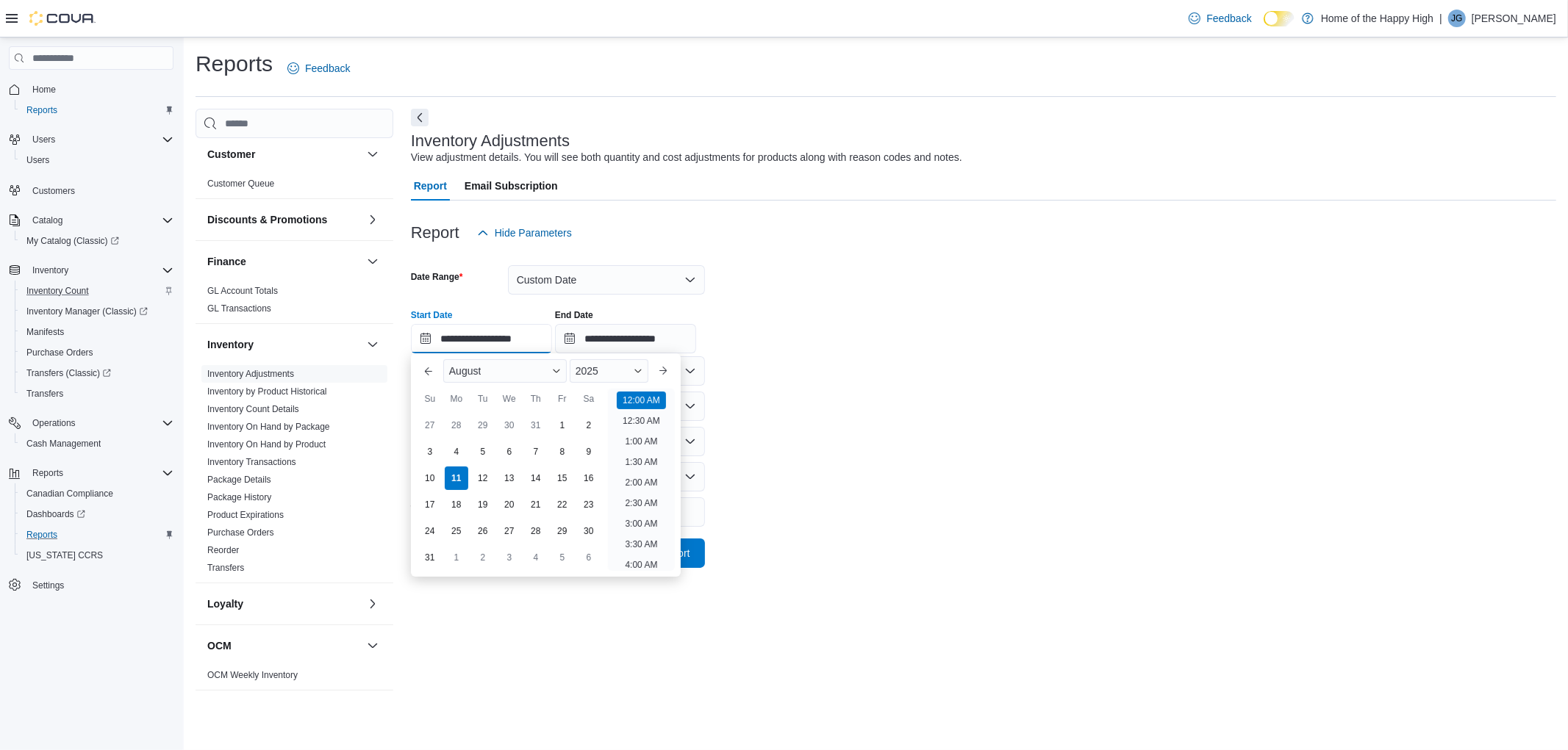
scroll to position [46, 0]
click at [553, 422] on div "1" at bounding box center [561, 425] width 25 height 25
type input "**********"
click at [733, 253] on div at bounding box center [983, 256] width 1145 height 18
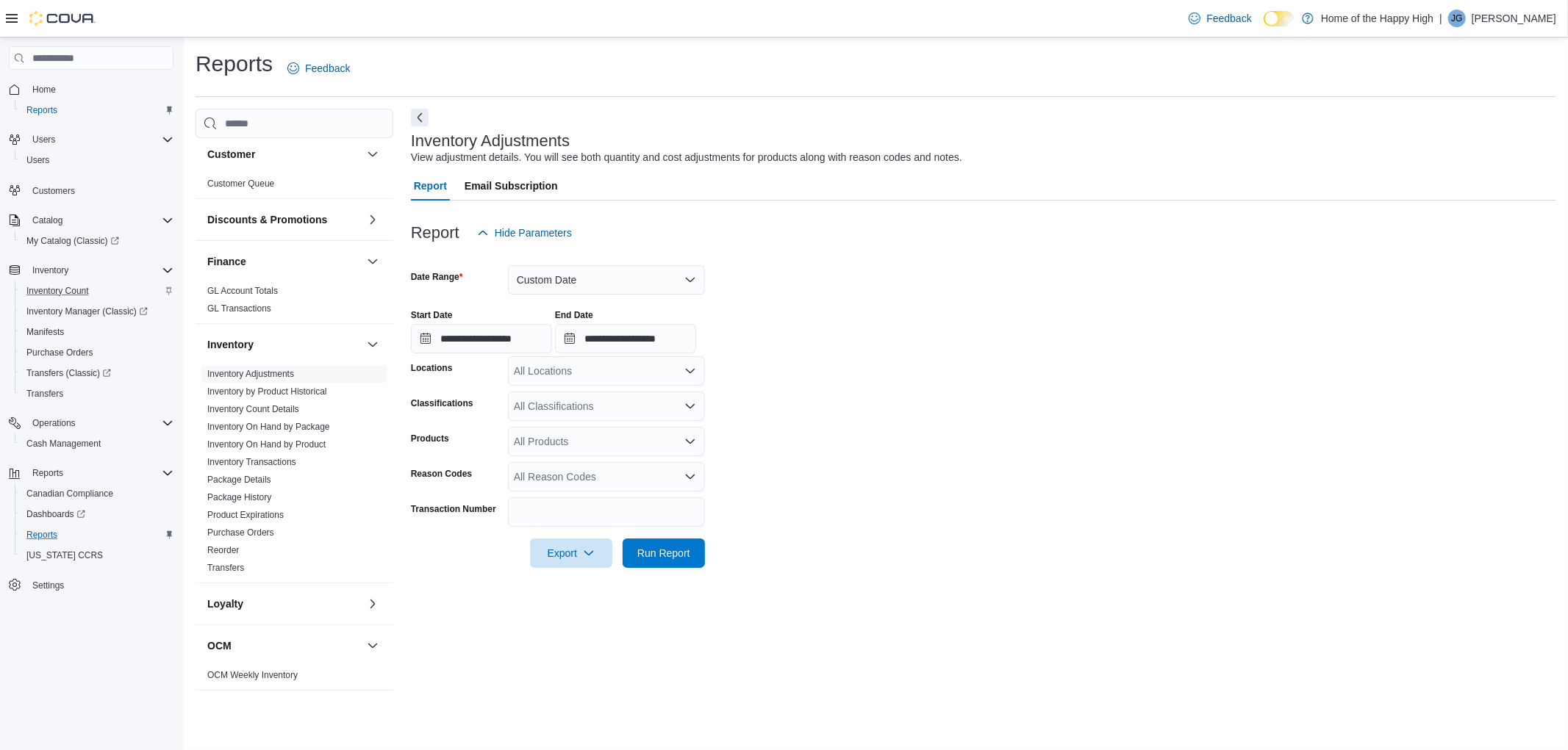
click at [560, 377] on div "All Locations" at bounding box center [605, 371] width 197 height 29
type input "******"
click at [563, 389] on span "Choose from the following options" at bounding box center [561, 396] width 16 height 15
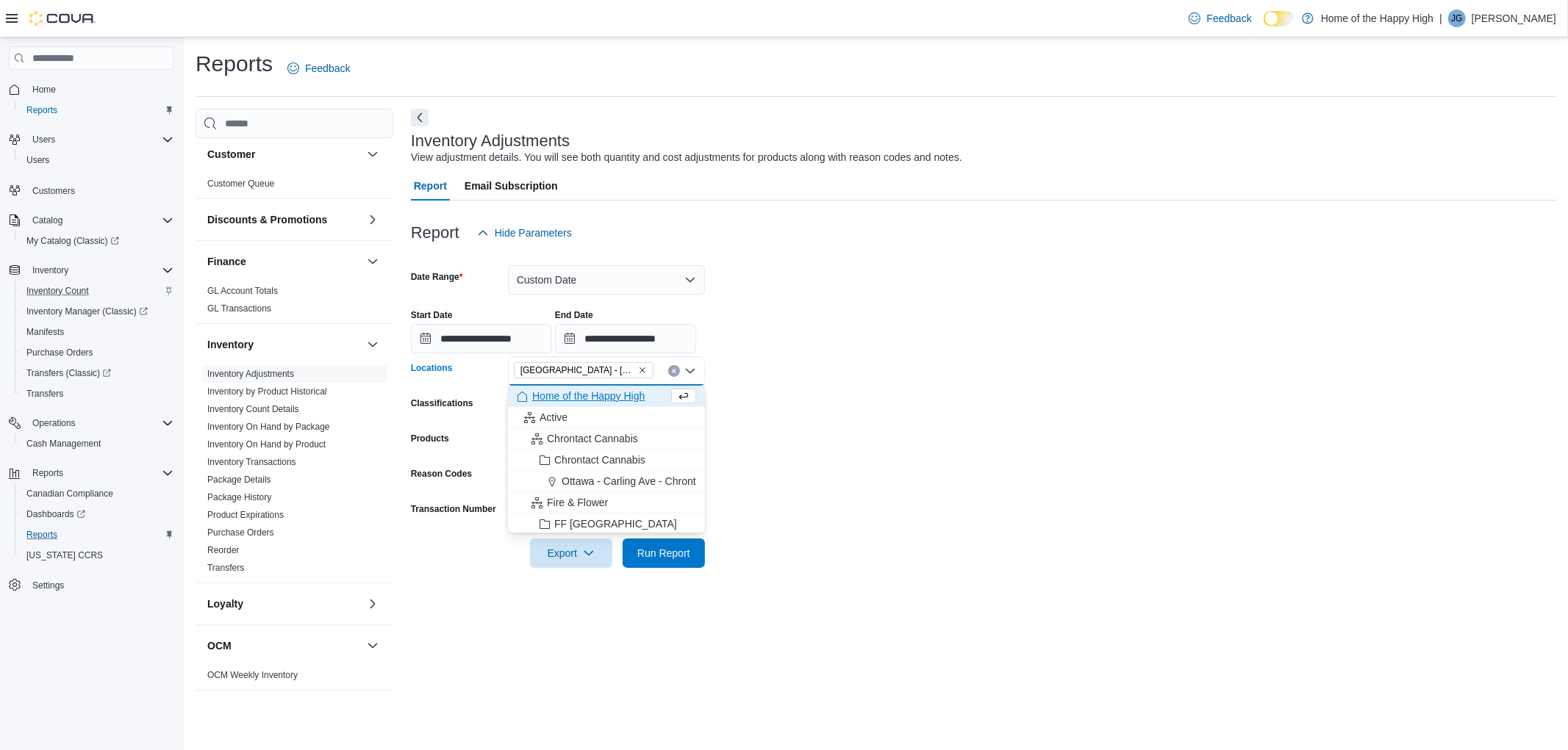
drag, startPoint x: 835, startPoint y: 424, endPoint x: 428, endPoint y: 452, distance: 408.0
click at [833, 424] on form "**********" at bounding box center [983, 408] width 1145 height 321
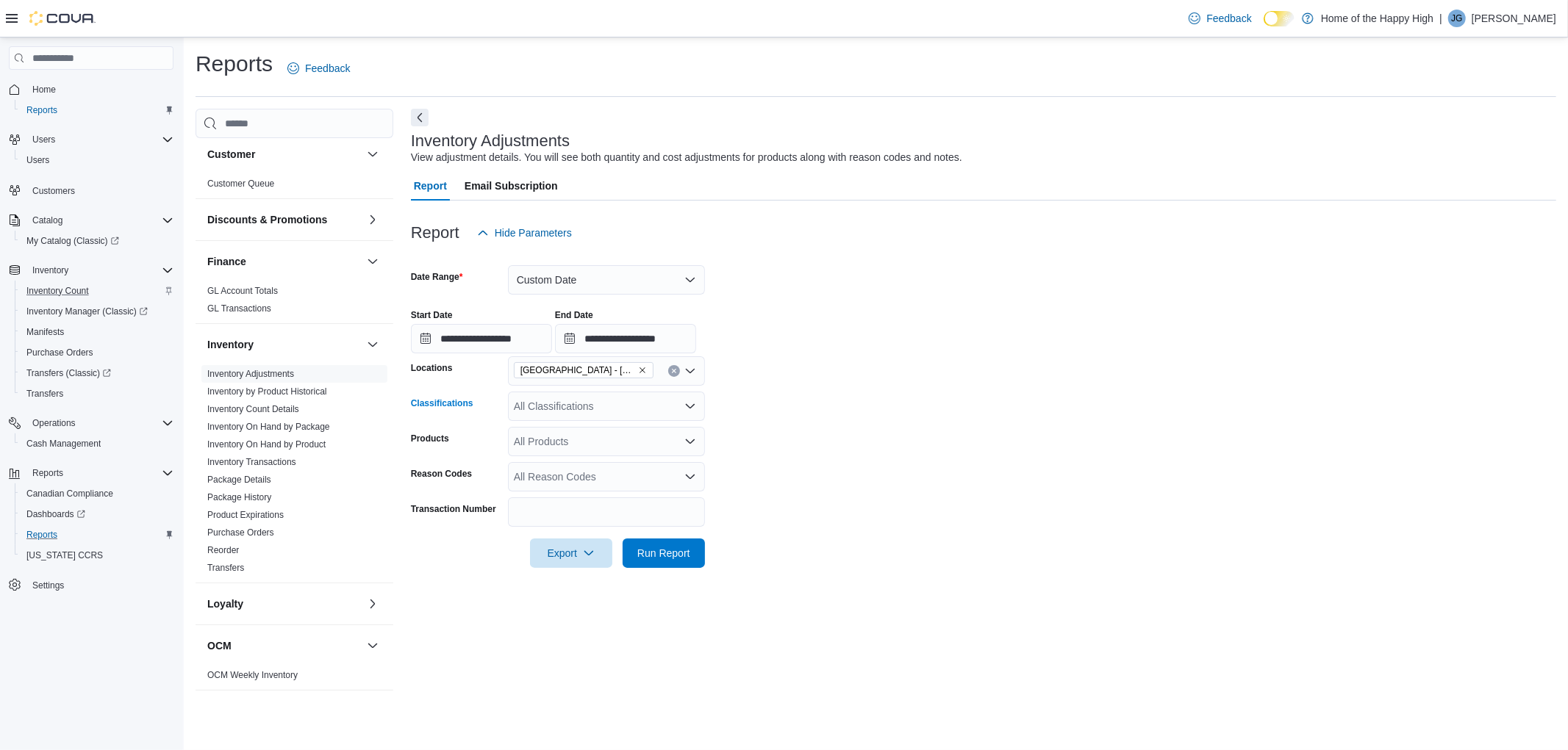
click at [566, 415] on div "All Classifications" at bounding box center [605, 407] width 197 height 29
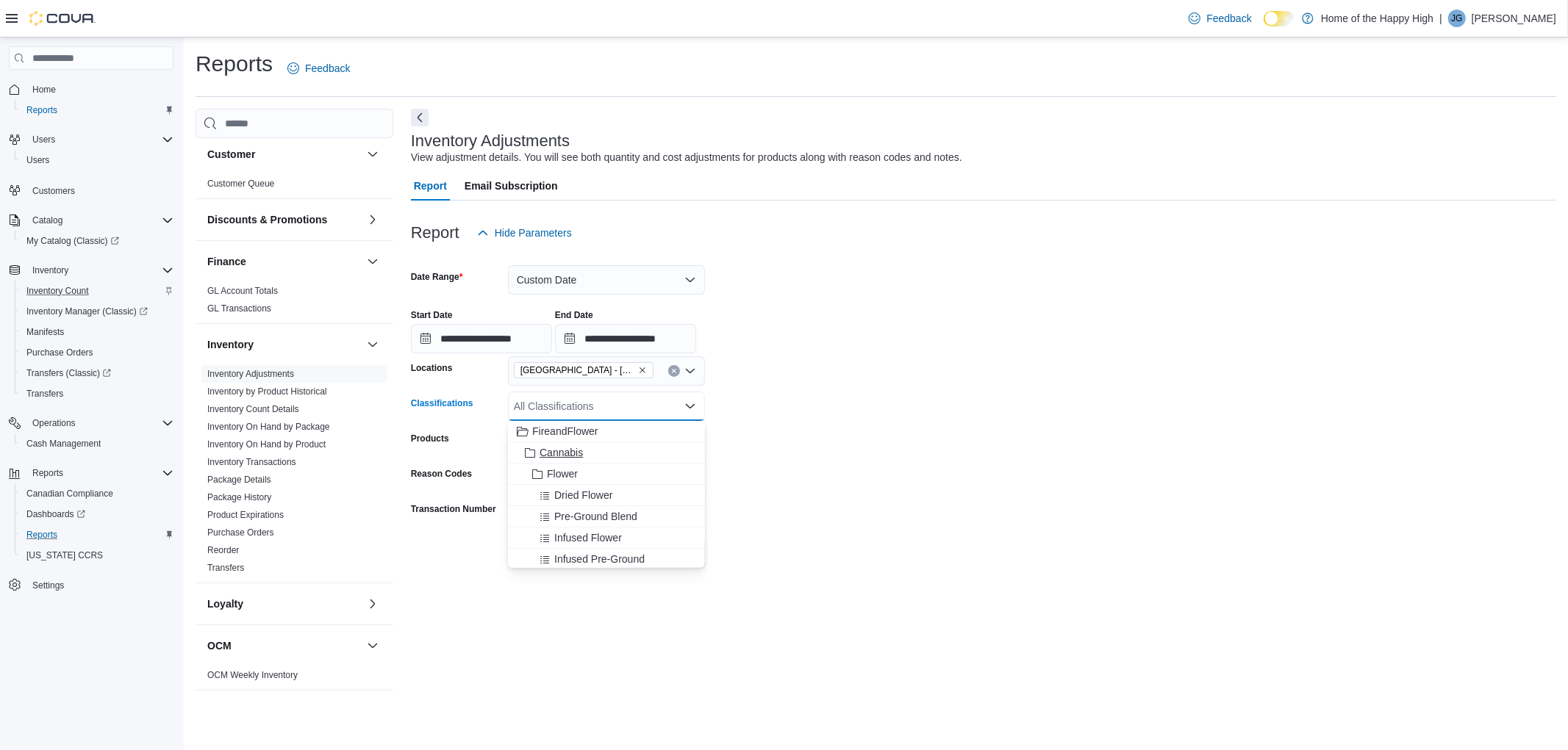
click at [569, 457] on span "Cannabis" at bounding box center [561, 452] width 43 height 15
drag, startPoint x: 969, startPoint y: 466, endPoint x: 941, endPoint y: 484, distance: 33.3
click at [970, 467] on form "**********" at bounding box center [983, 408] width 1145 height 321
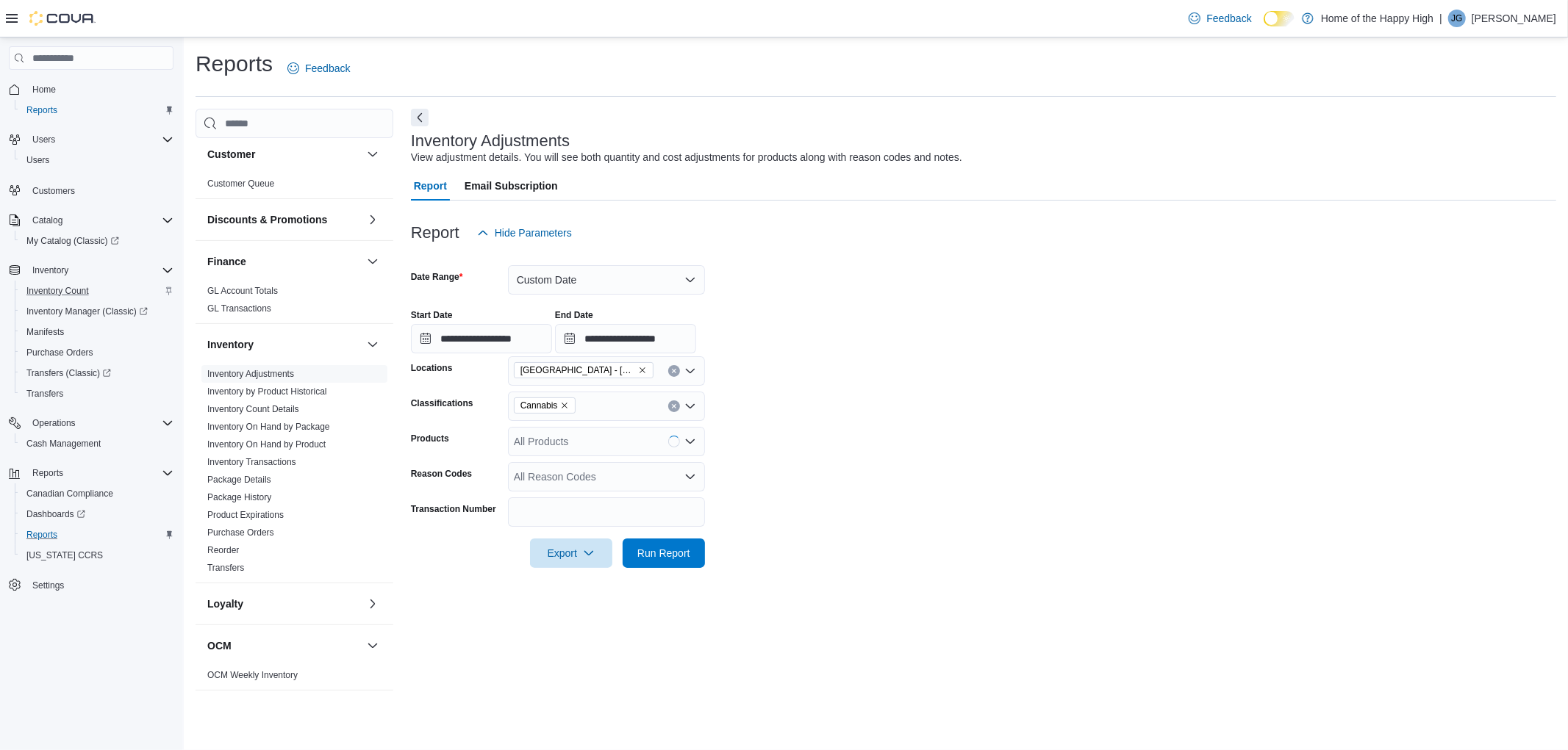
click at [655, 537] on div at bounding box center [983, 533] width 1145 height 12
click at [652, 550] on span "Run Report" at bounding box center [664, 552] width 53 height 15
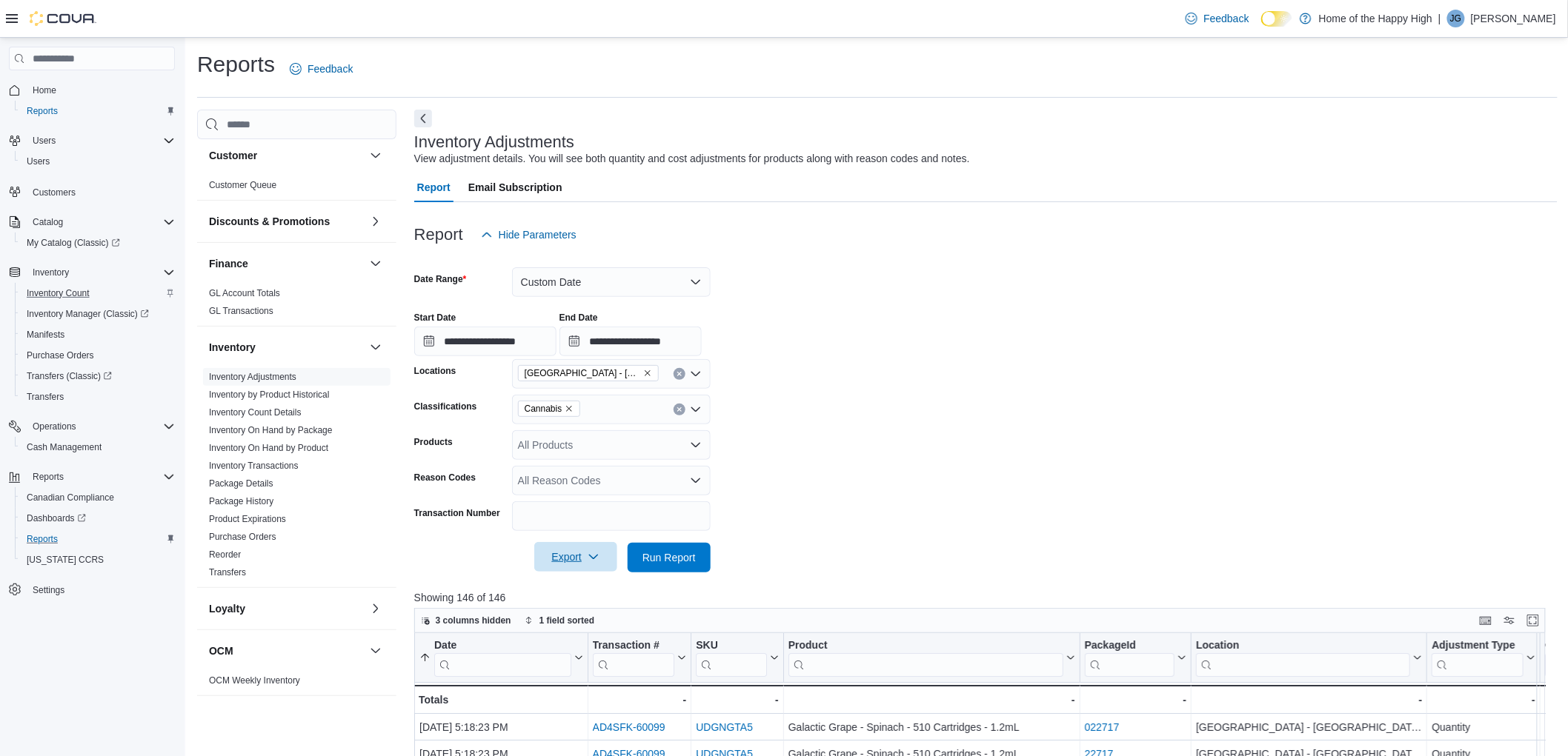
click at [558, 561] on span "Export" at bounding box center [576, 557] width 65 height 30
click at [564, 562] on span "Export" at bounding box center [576, 557] width 65 height 30
click at [581, 580] on button "Export to Excel" at bounding box center [578, 587] width 85 height 30
click at [270, 451] on link "Inventory On Hand by Product" at bounding box center [268, 447] width 119 height 11
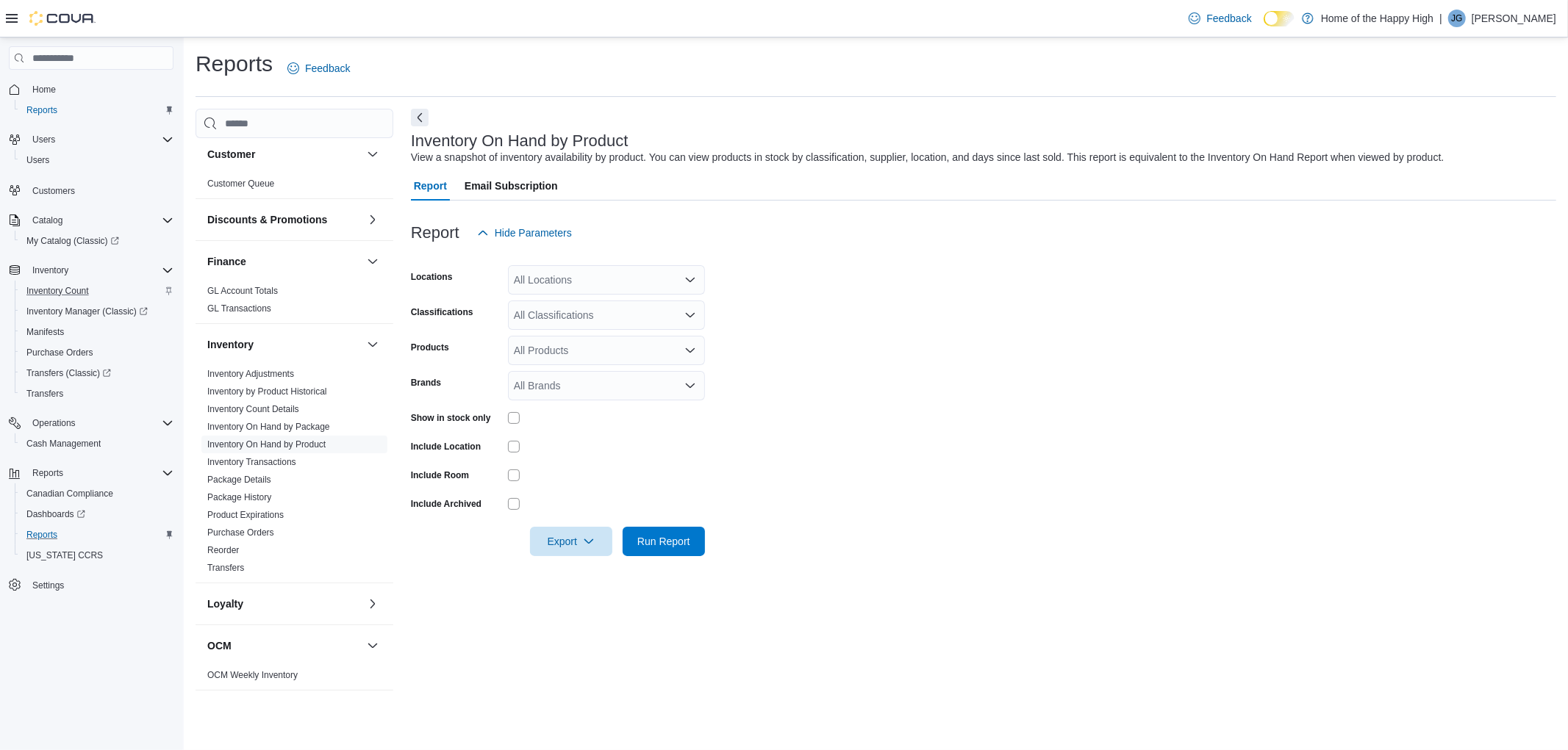
click at [559, 268] on div "All Locations" at bounding box center [605, 280] width 197 height 29
type input "******"
click at [619, 304] on span "[GEOGRAPHIC_DATA] - [GEOGRAPHIC_DATA] - Fire & Flower" at bounding box center [716, 304] width 294 height 15
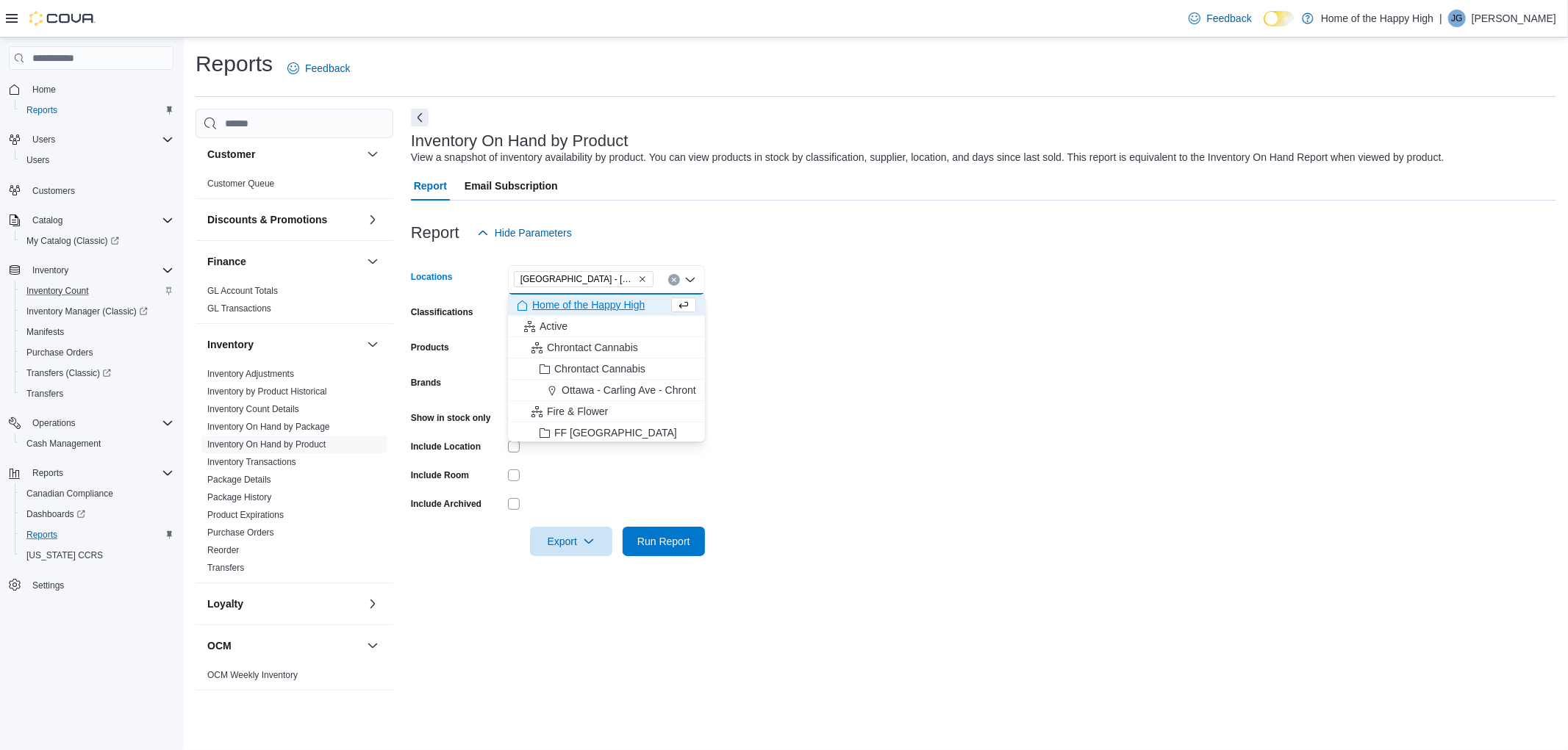
click at [755, 228] on div "Report Hide Parameters" at bounding box center [983, 233] width 1145 height 29
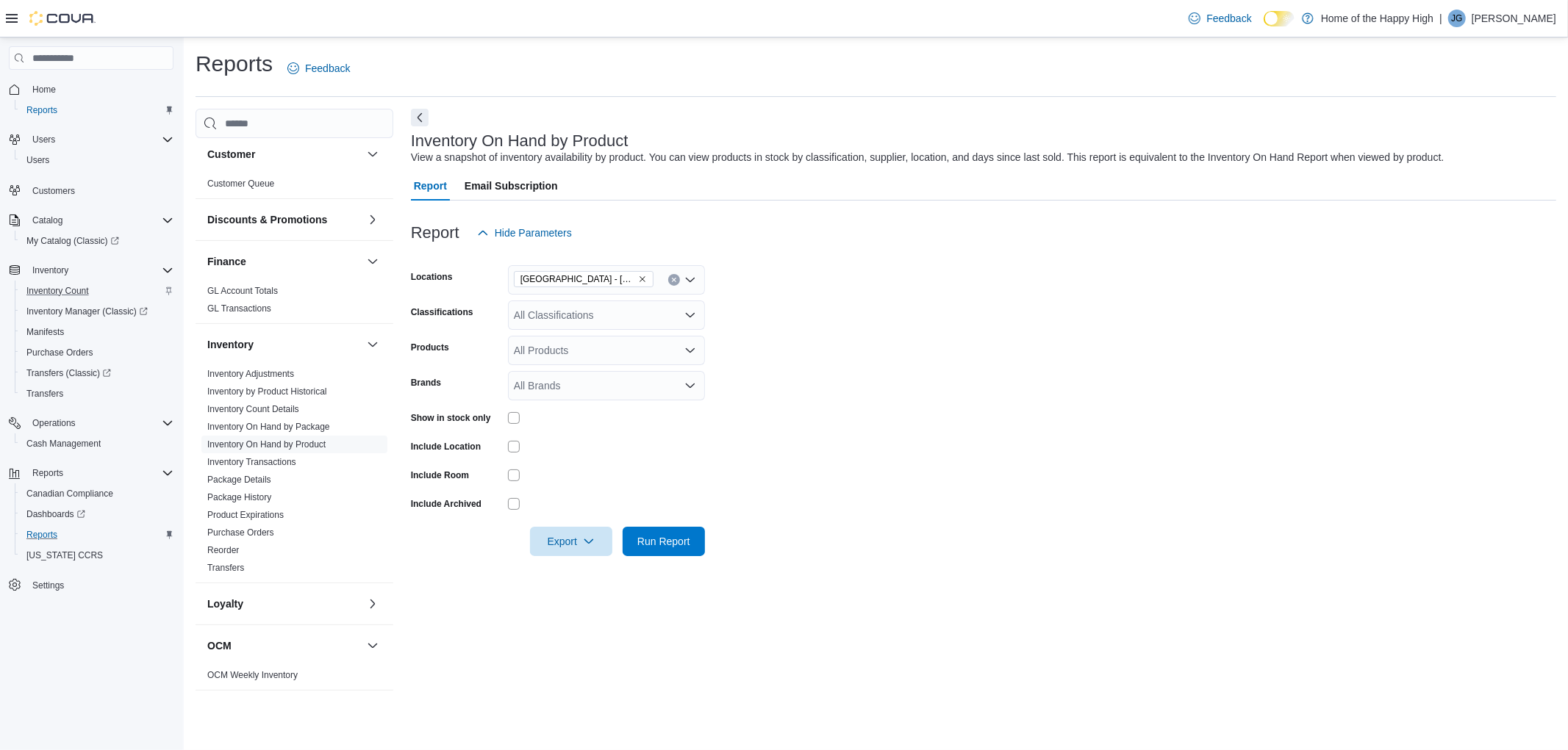
click at [605, 301] on div "All Classifications" at bounding box center [605, 315] width 197 height 29
click at [593, 357] on div "Cannabis" at bounding box center [605, 361] width 179 height 15
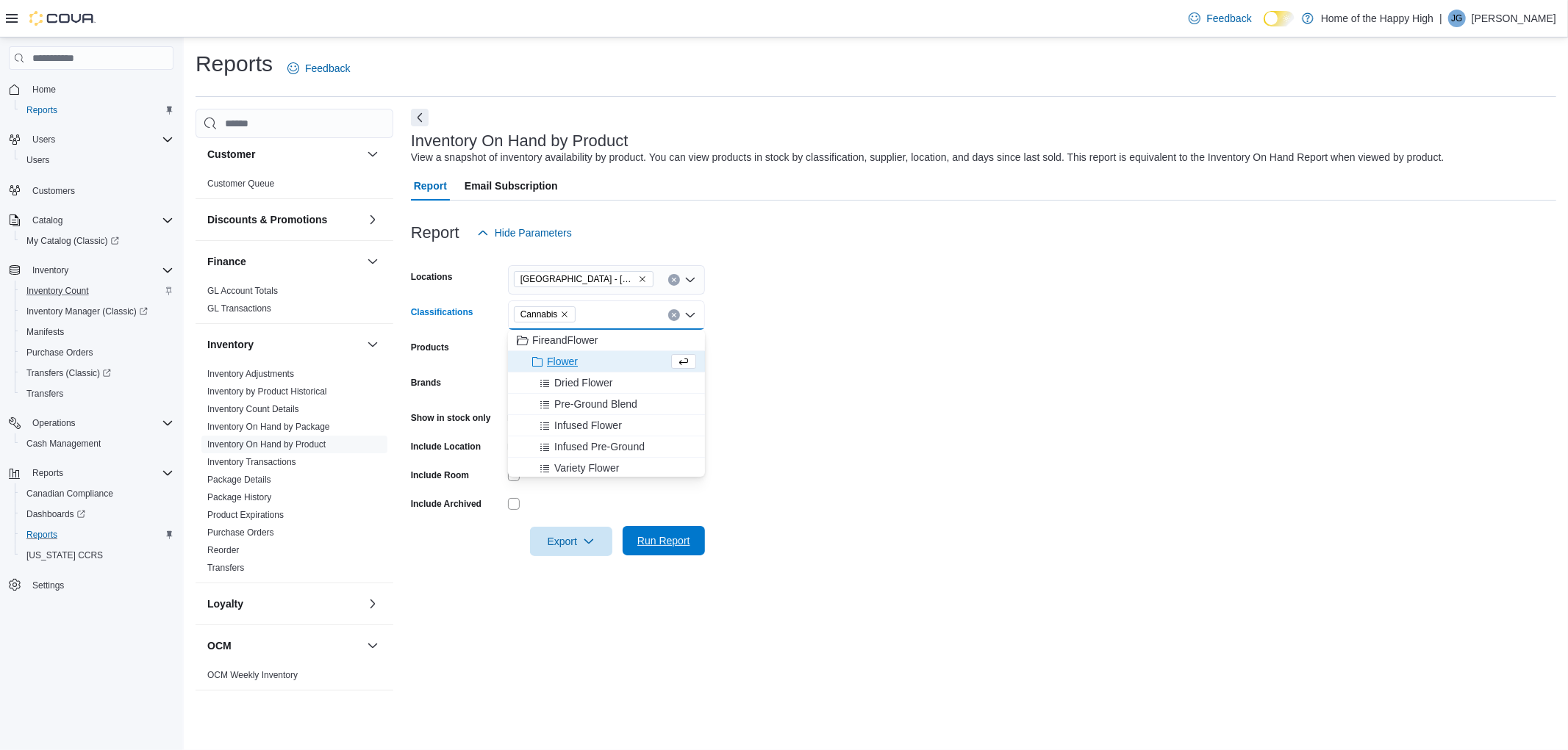
click at [690, 548] on span "Run Report" at bounding box center [664, 541] width 65 height 29
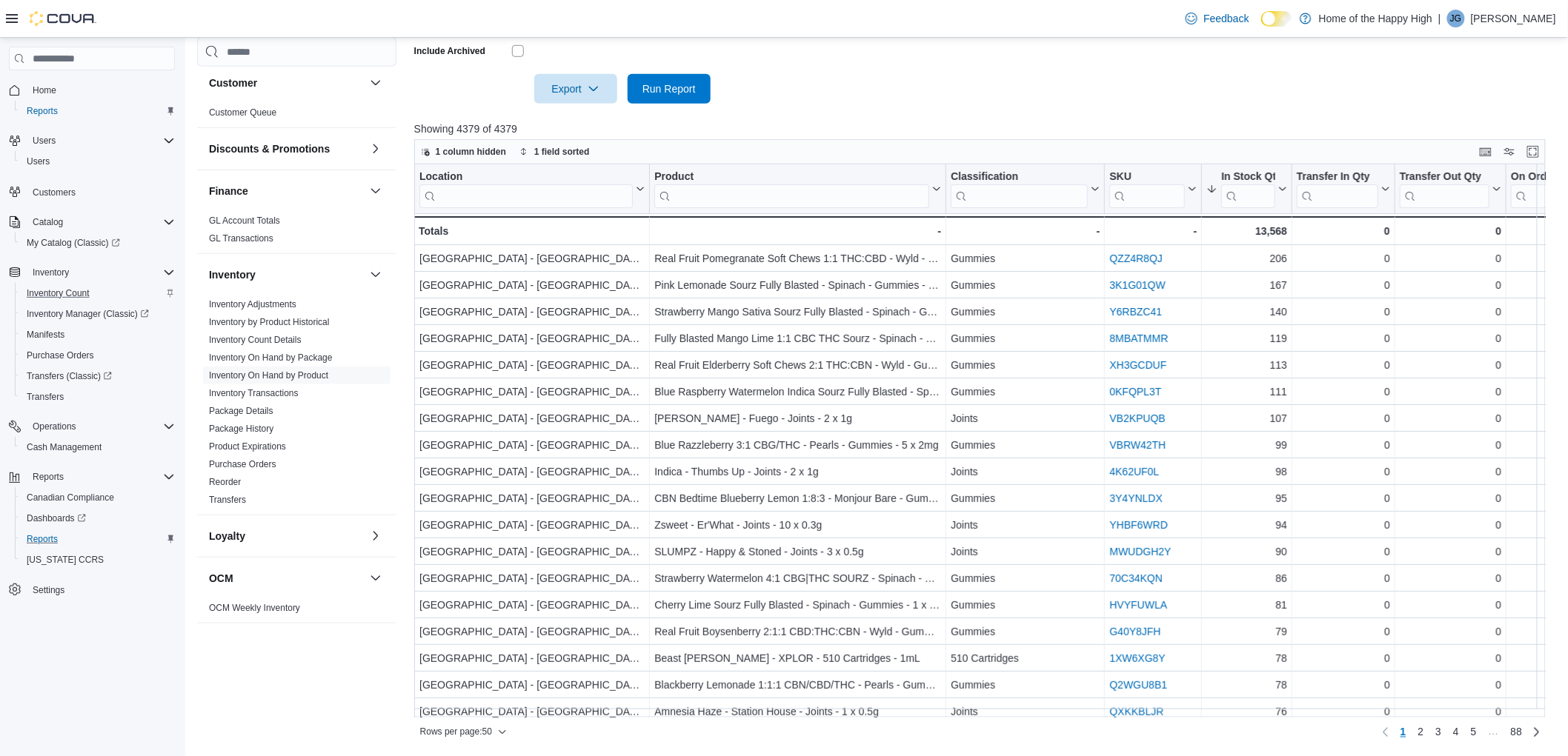
scroll to position [456, 0]
click at [1541, 244] on div "0 - On Order Qty, column 8, row 51" at bounding box center [1554, 231] width 96 height 29
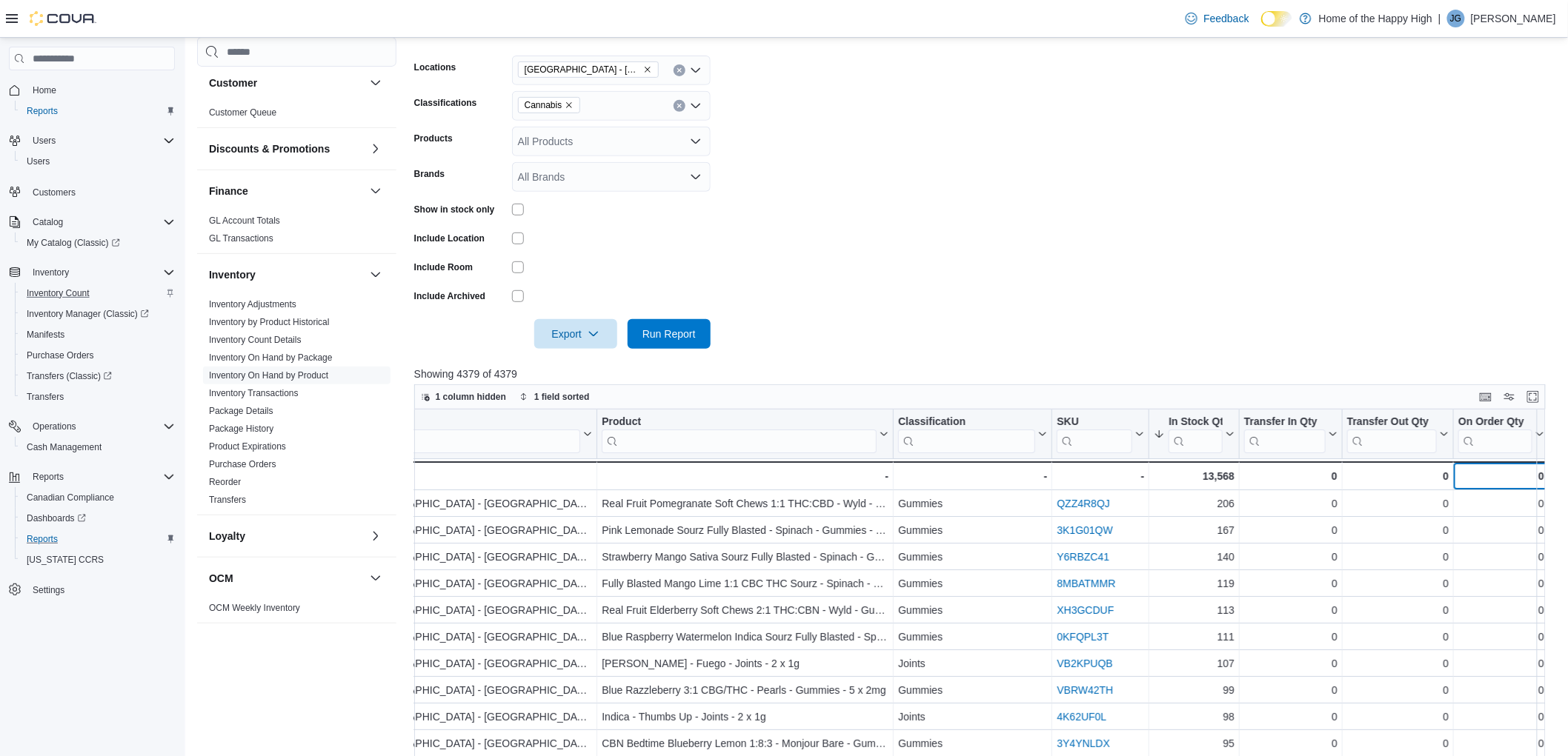
scroll to position [0, 0]
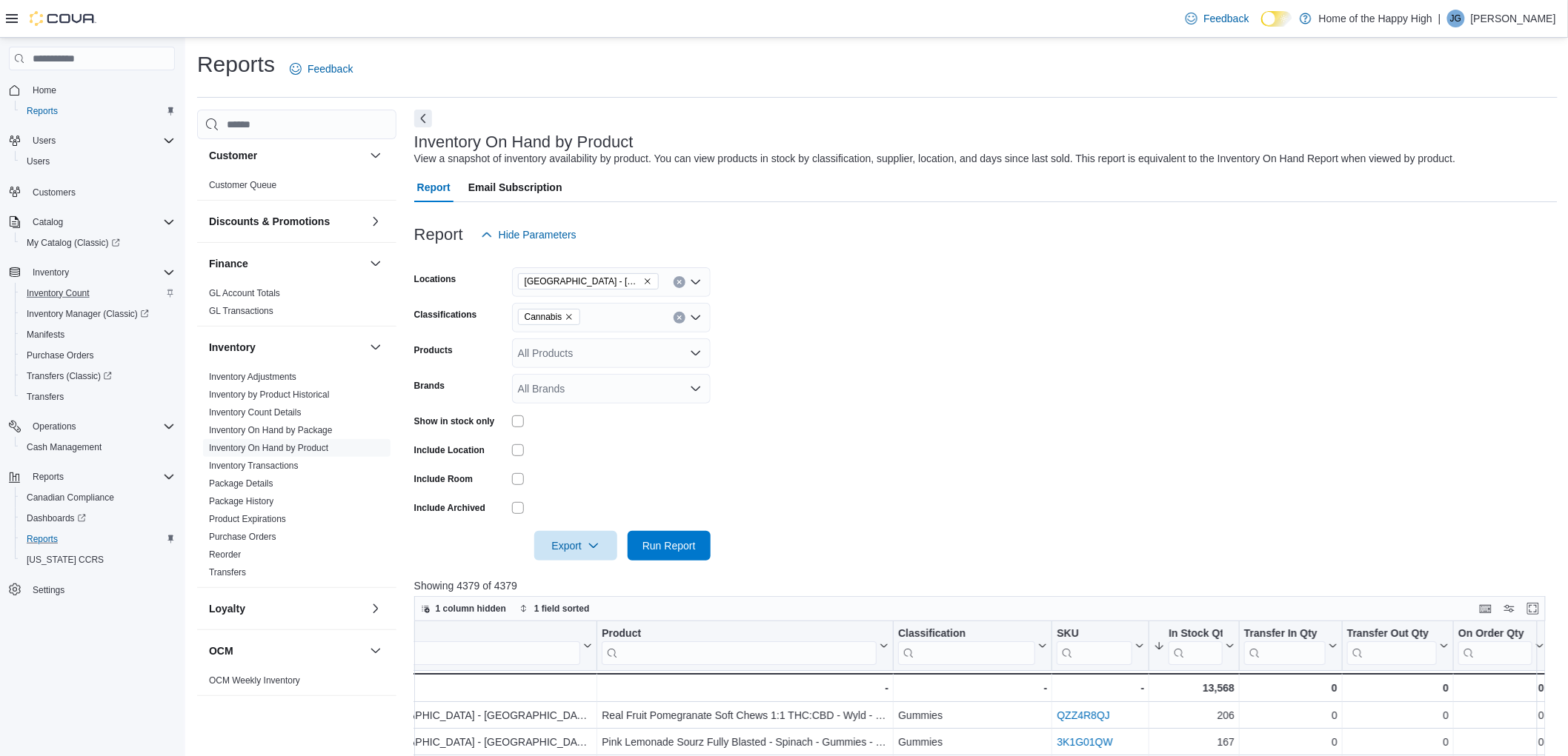
click at [954, 60] on div "Reports Feedback" at bounding box center [878, 68] width 1361 height 38
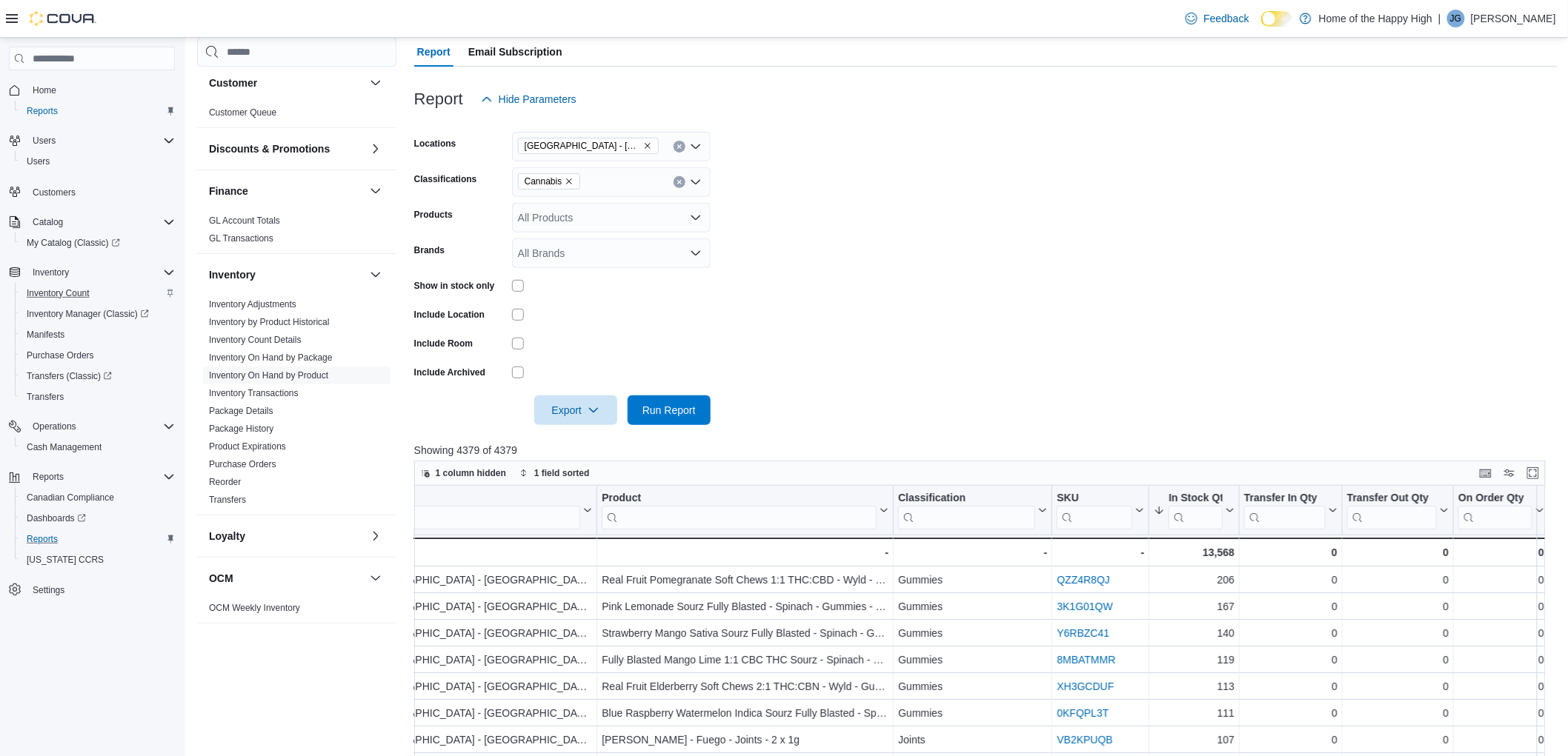
scroll to position [165, 0]
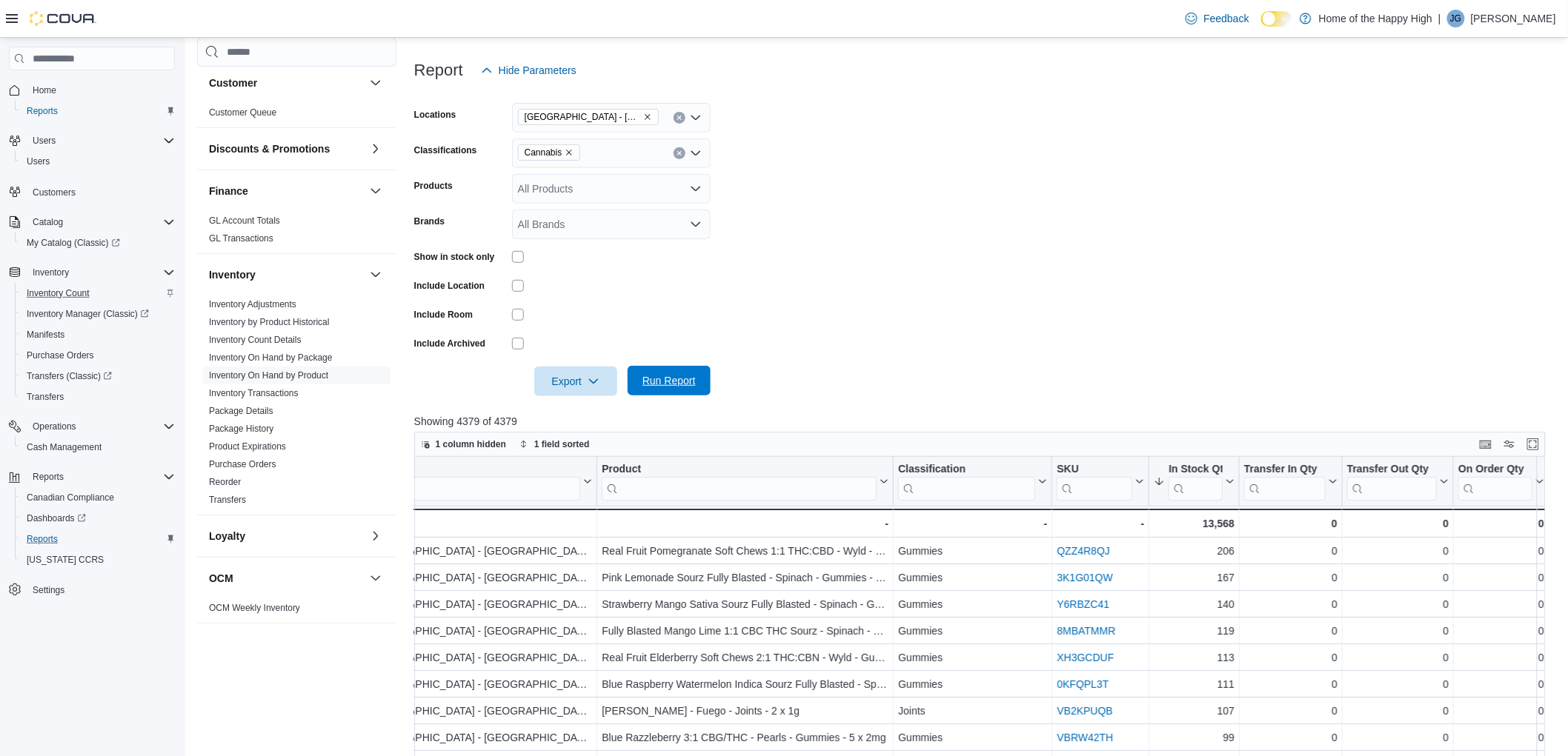
click at [700, 366] on span "Run Report" at bounding box center [670, 380] width 65 height 30
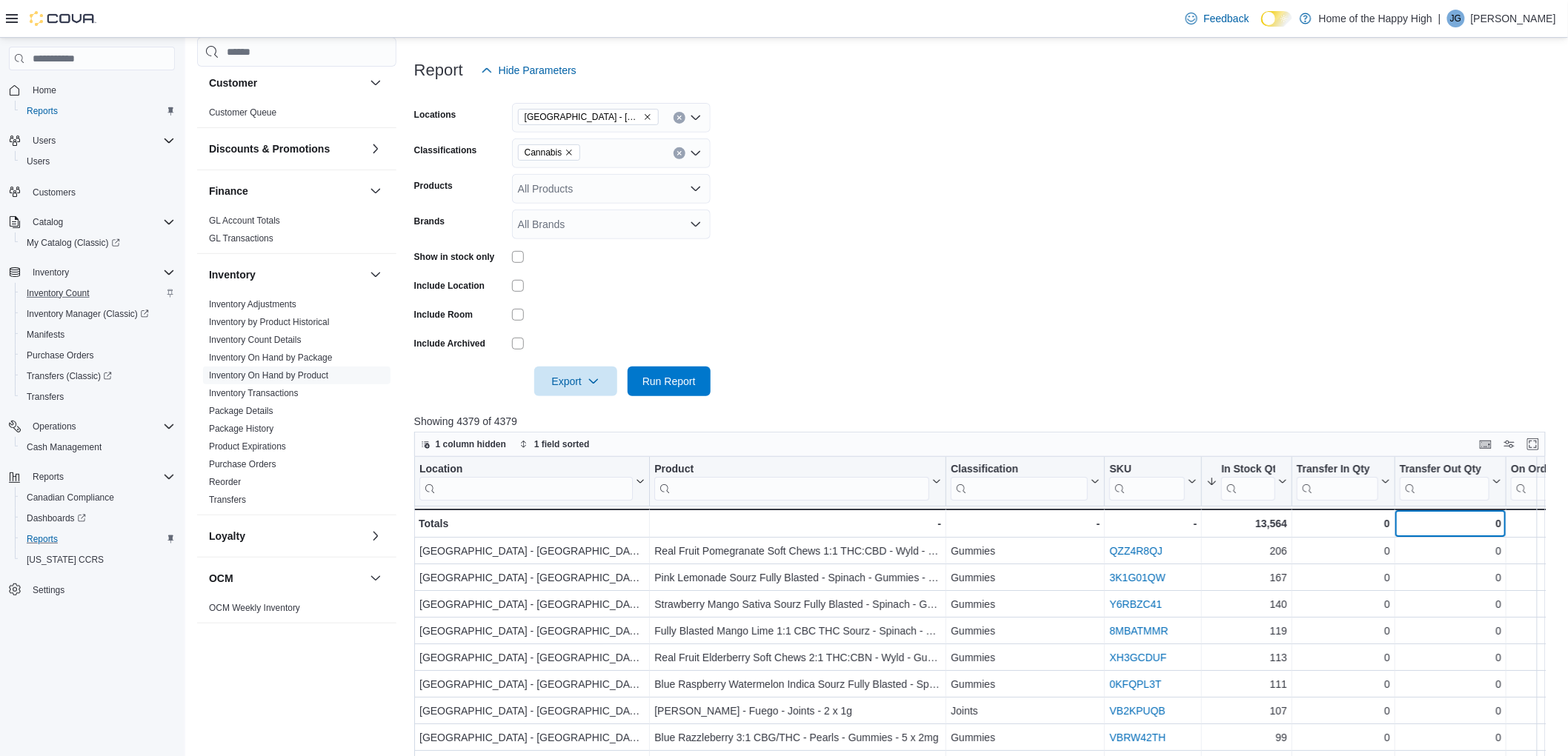
click at [1502, 517] on div "0 - Transfer Out Qty, column 7, row 51" at bounding box center [1451, 522] width 111 height 29
click at [1515, 523] on div "0" at bounding box center [1553, 523] width 86 height 18
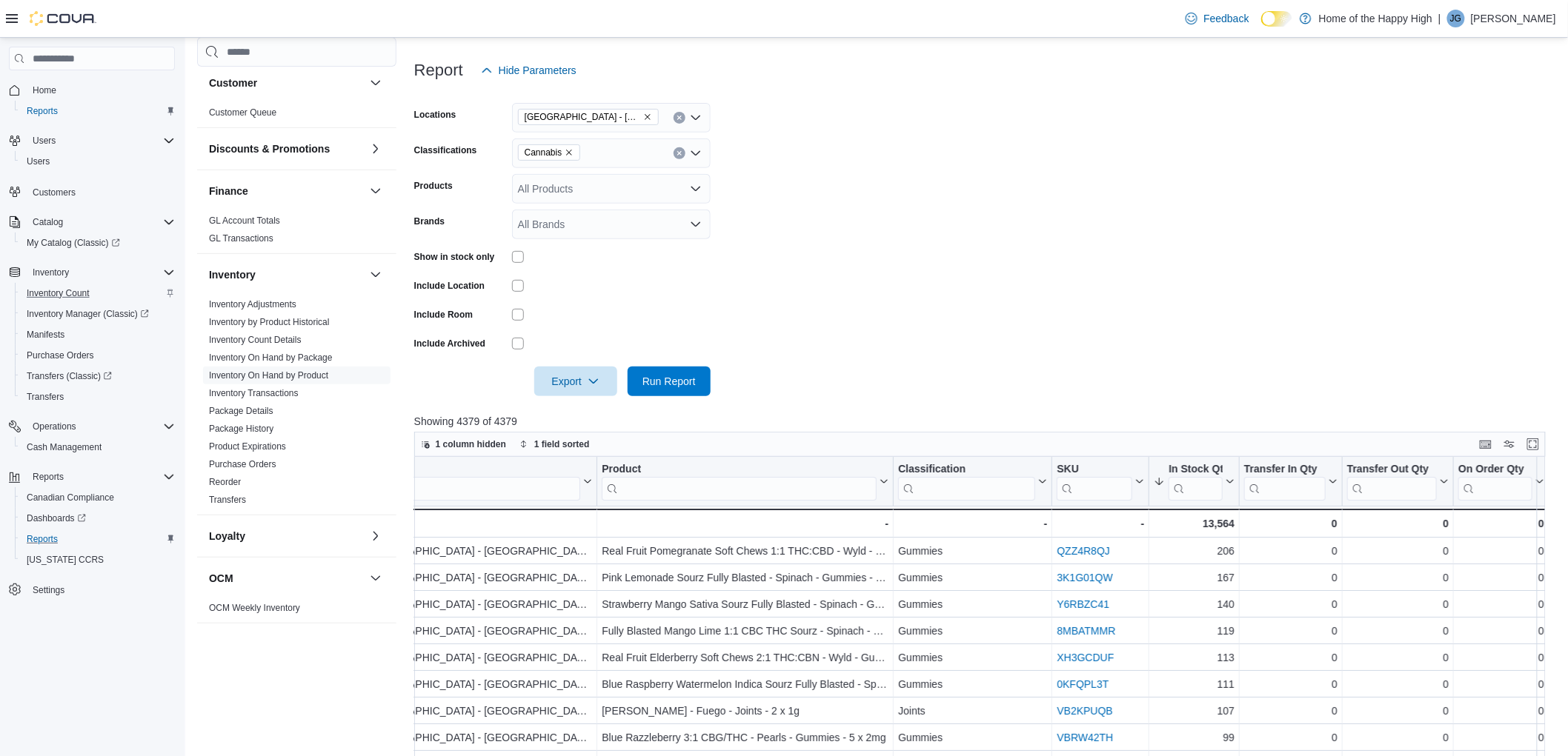
click at [835, 318] on form "Locations [GEOGRAPHIC_DATA] - [GEOGRAPHIC_DATA] - Fire & Flower Classifications…" at bounding box center [986, 241] width 1144 height 311
click at [646, 366] on span "Run Report" at bounding box center [670, 380] width 65 height 30
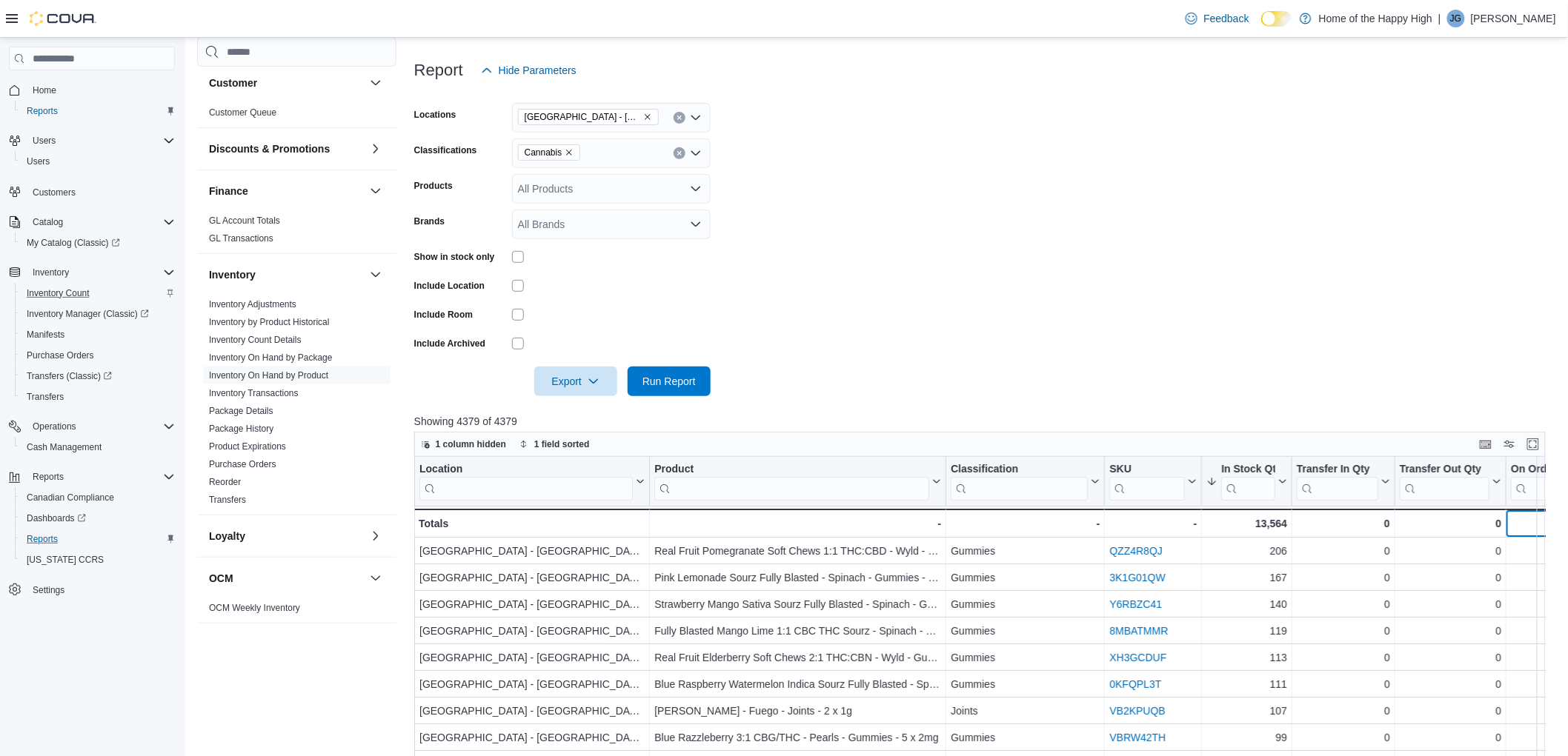
click at [1546, 529] on div "0 - On Order Qty, column 8, row 51" at bounding box center [1554, 522] width 96 height 29
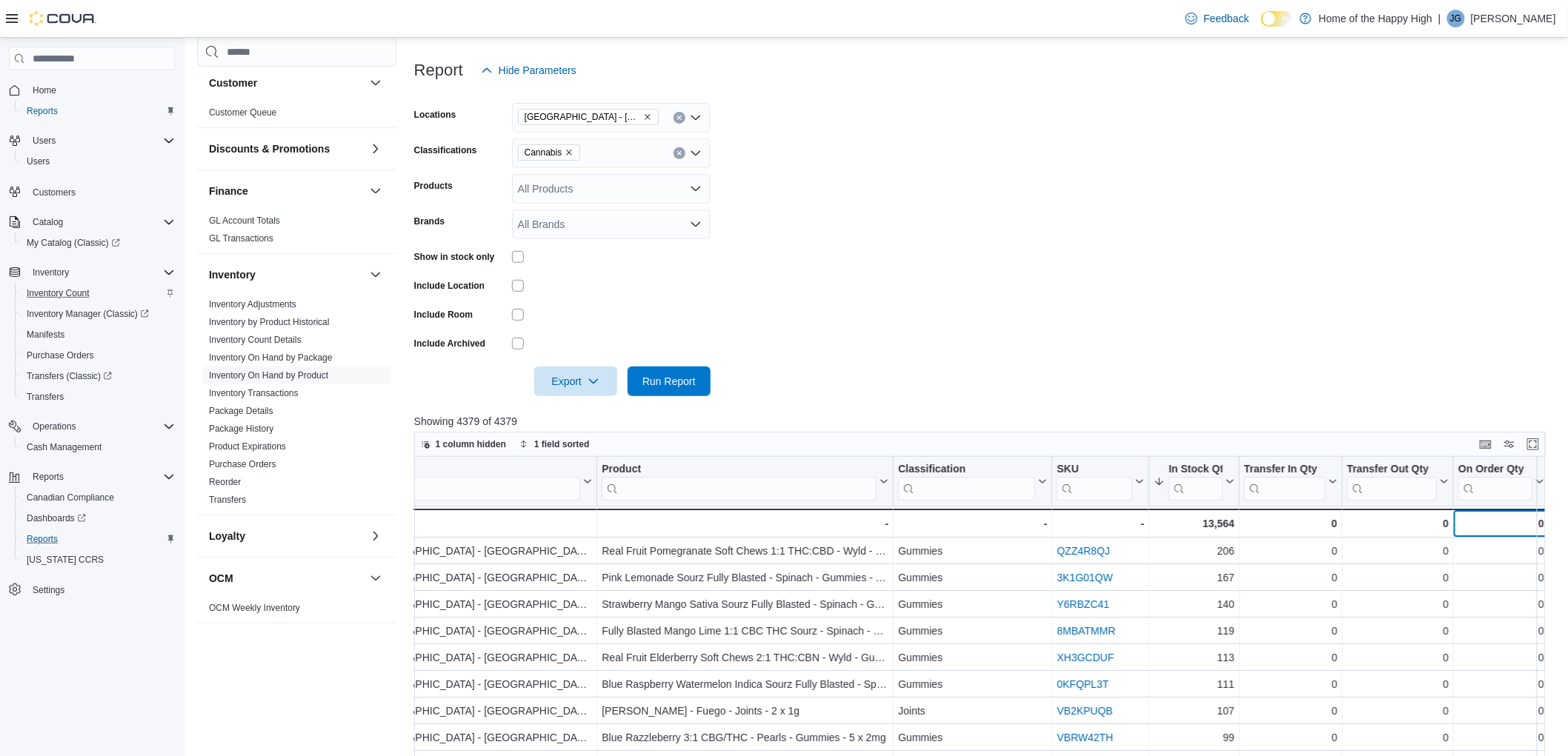
scroll to position [0, 0]
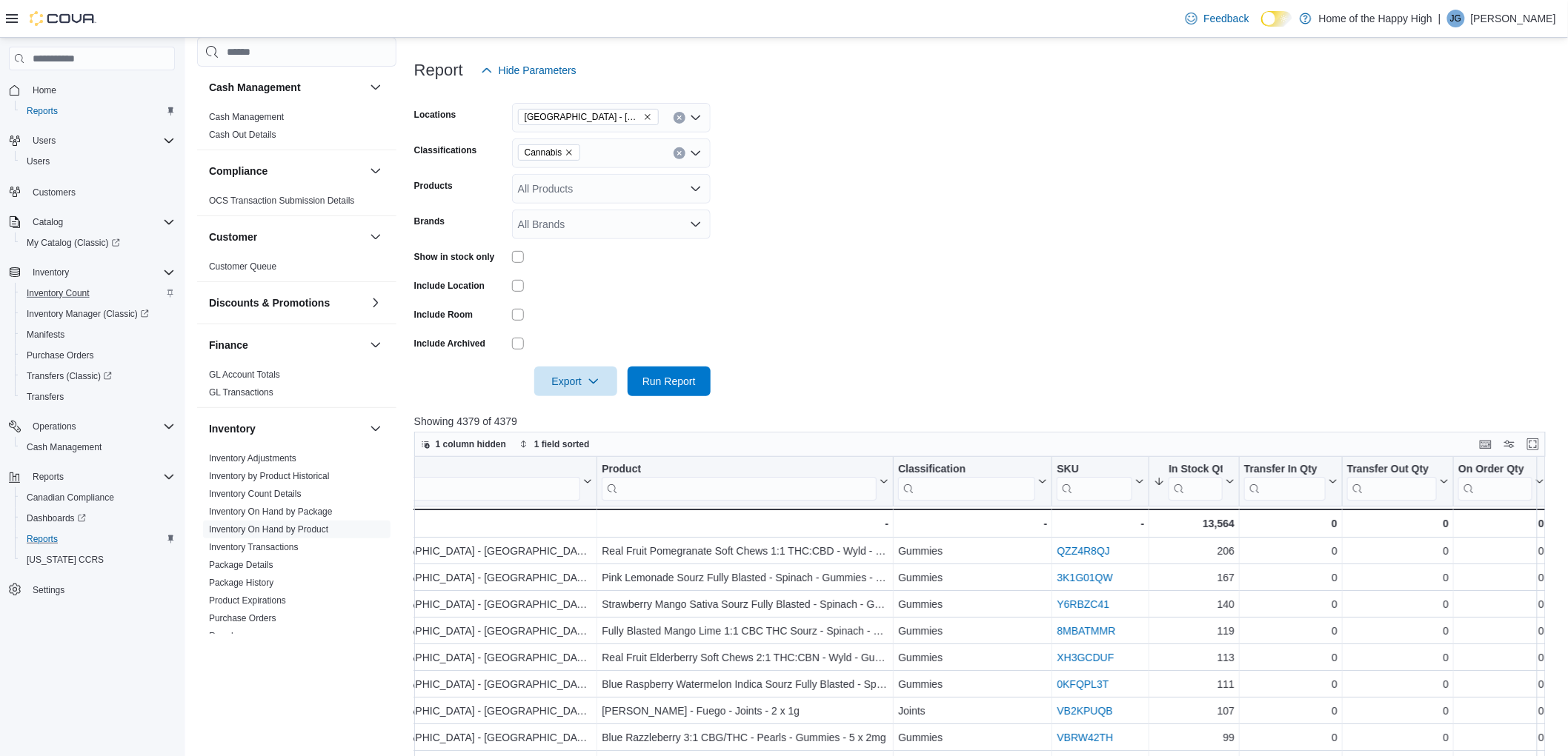
drag, startPoint x: 240, startPoint y: 129, endPoint x: 447, endPoint y: 88, distance: 211.0
click at [241, 130] on link "Cash Out Details" at bounding box center [243, 135] width 67 height 11
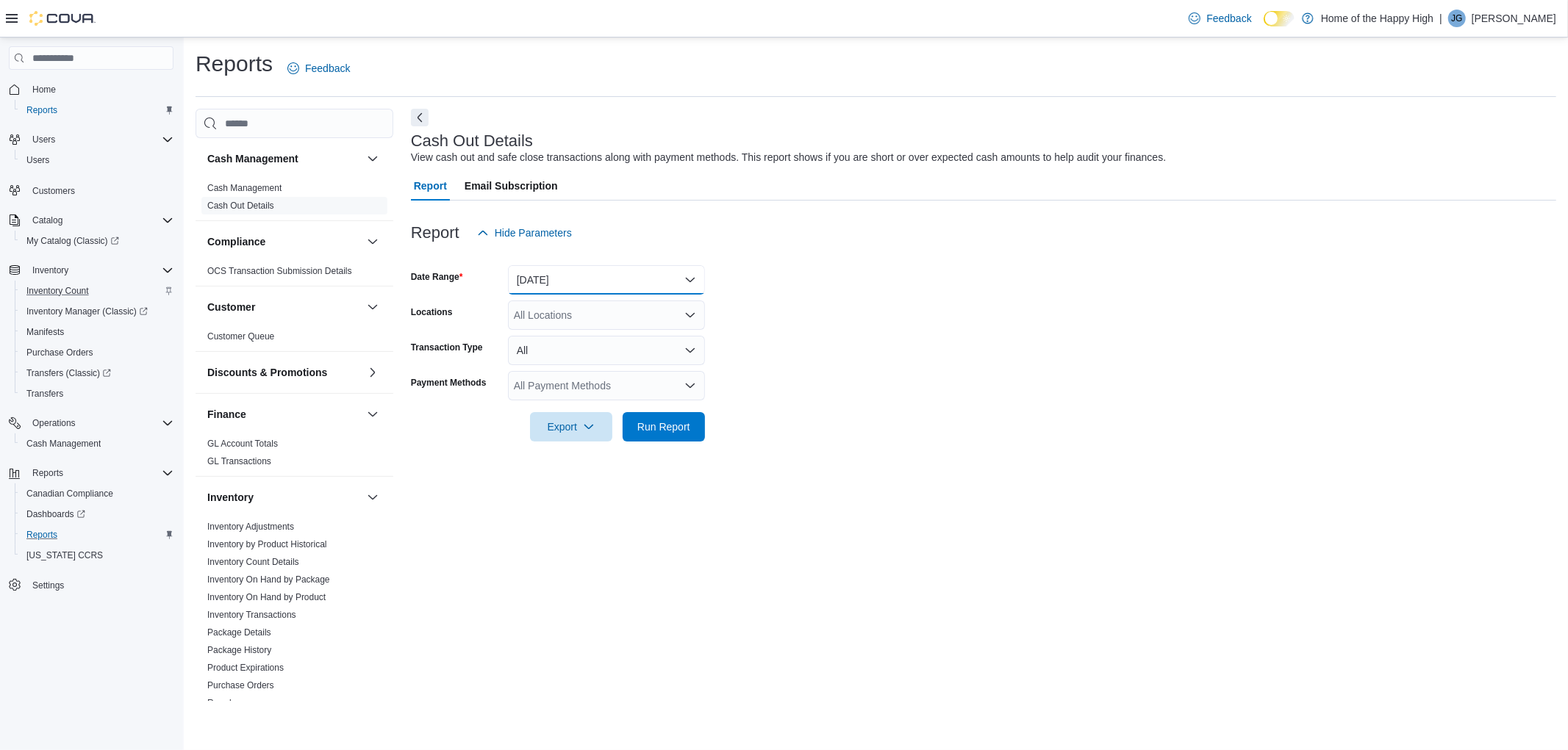
click at [573, 276] on button "[DATE]" at bounding box center [605, 280] width 197 height 29
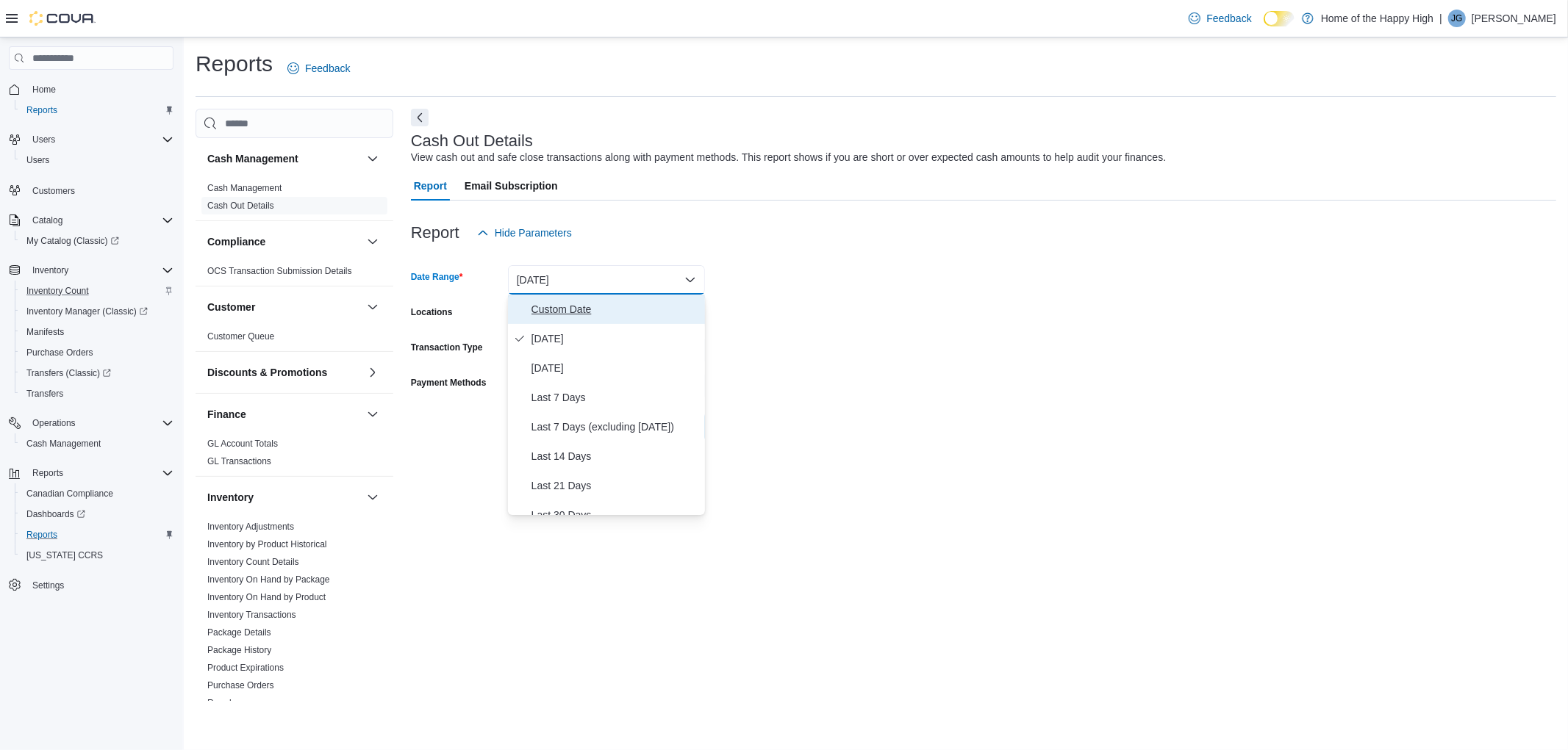
click at [570, 312] on span "Custom Date" at bounding box center [614, 309] width 167 height 18
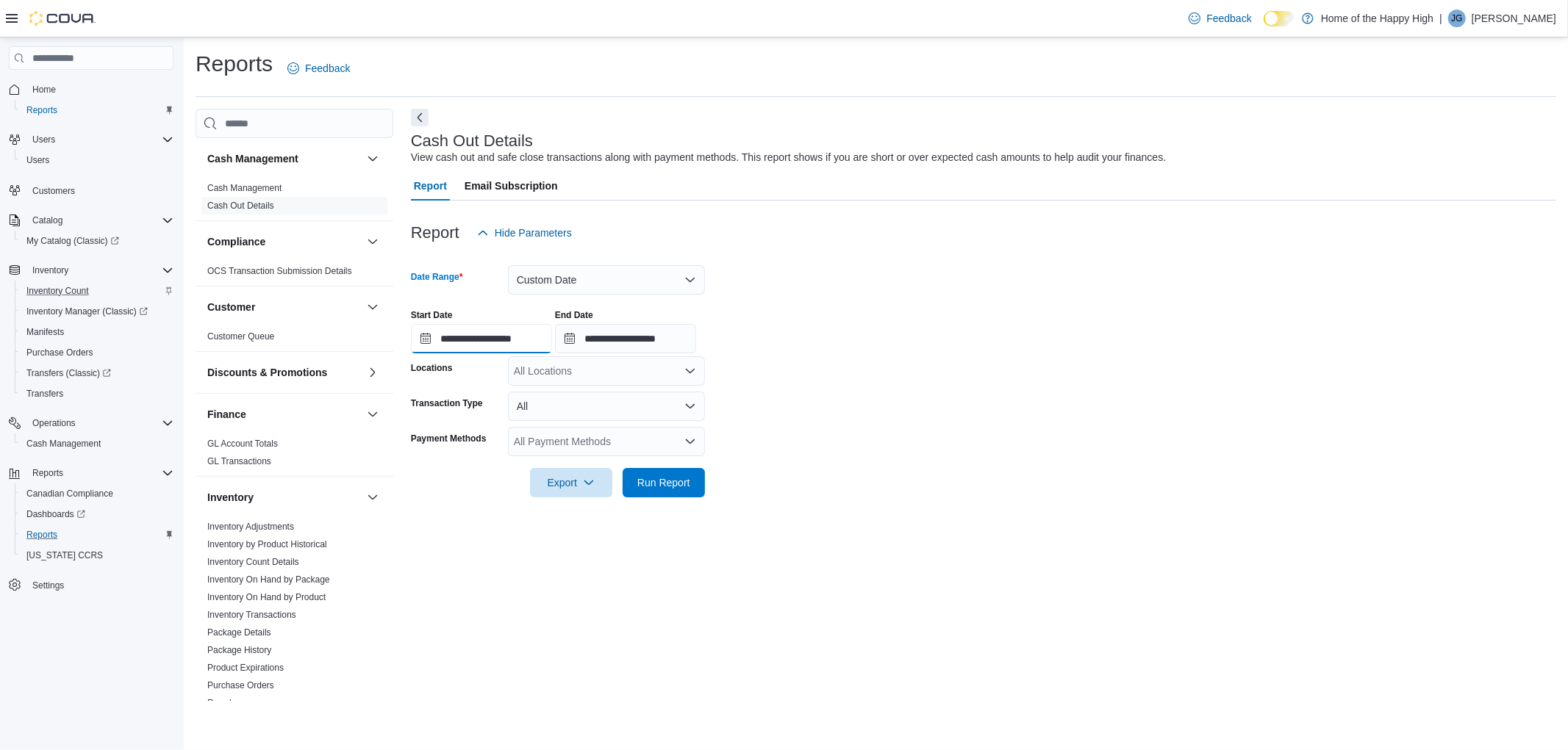
click at [540, 341] on input "**********" at bounding box center [481, 338] width 141 height 29
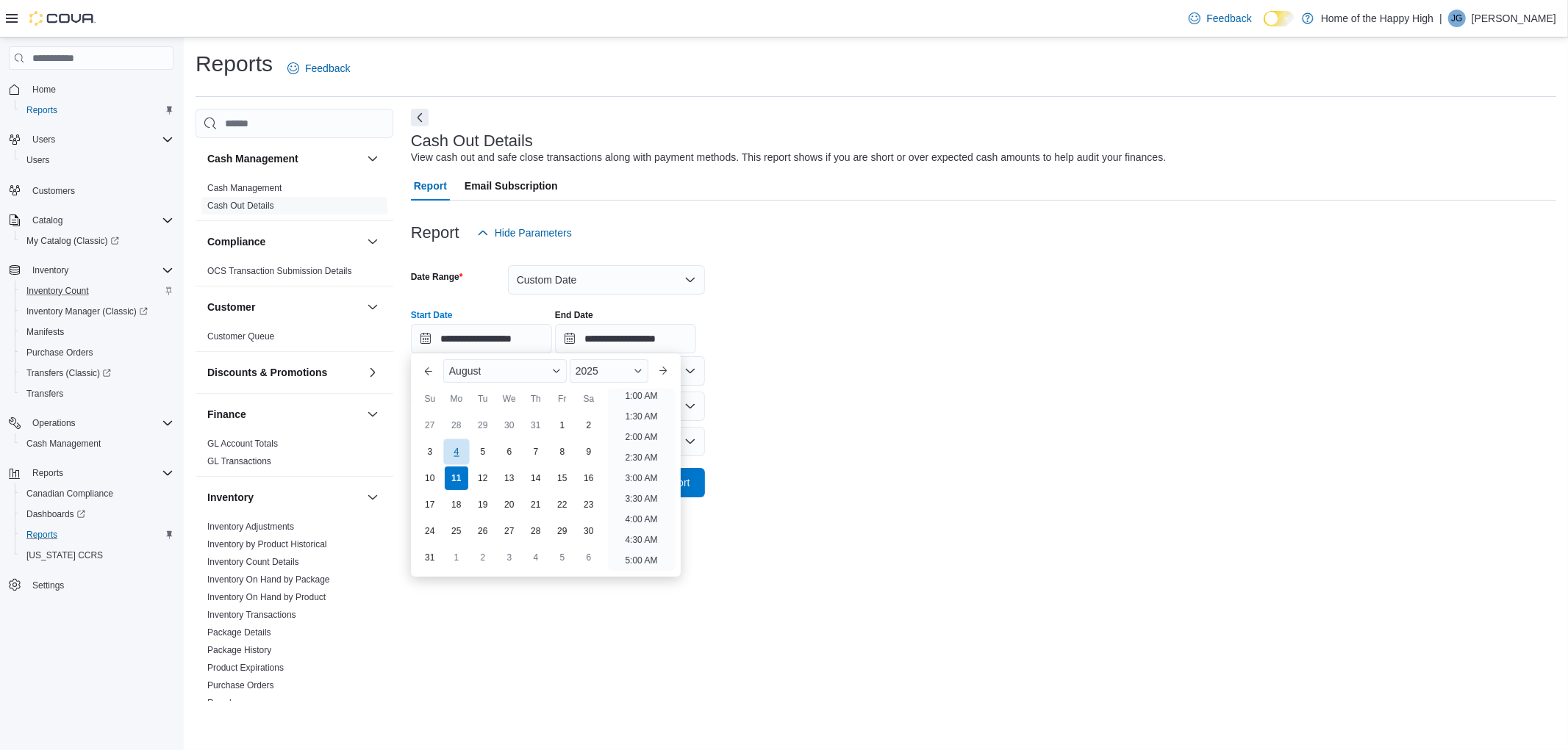
click at [465, 449] on div "4" at bounding box center [456, 452] width 25 height 25
type input "**********"
click at [620, 345] on input "**********" at bounding box center [625, 338] width 141 height 29
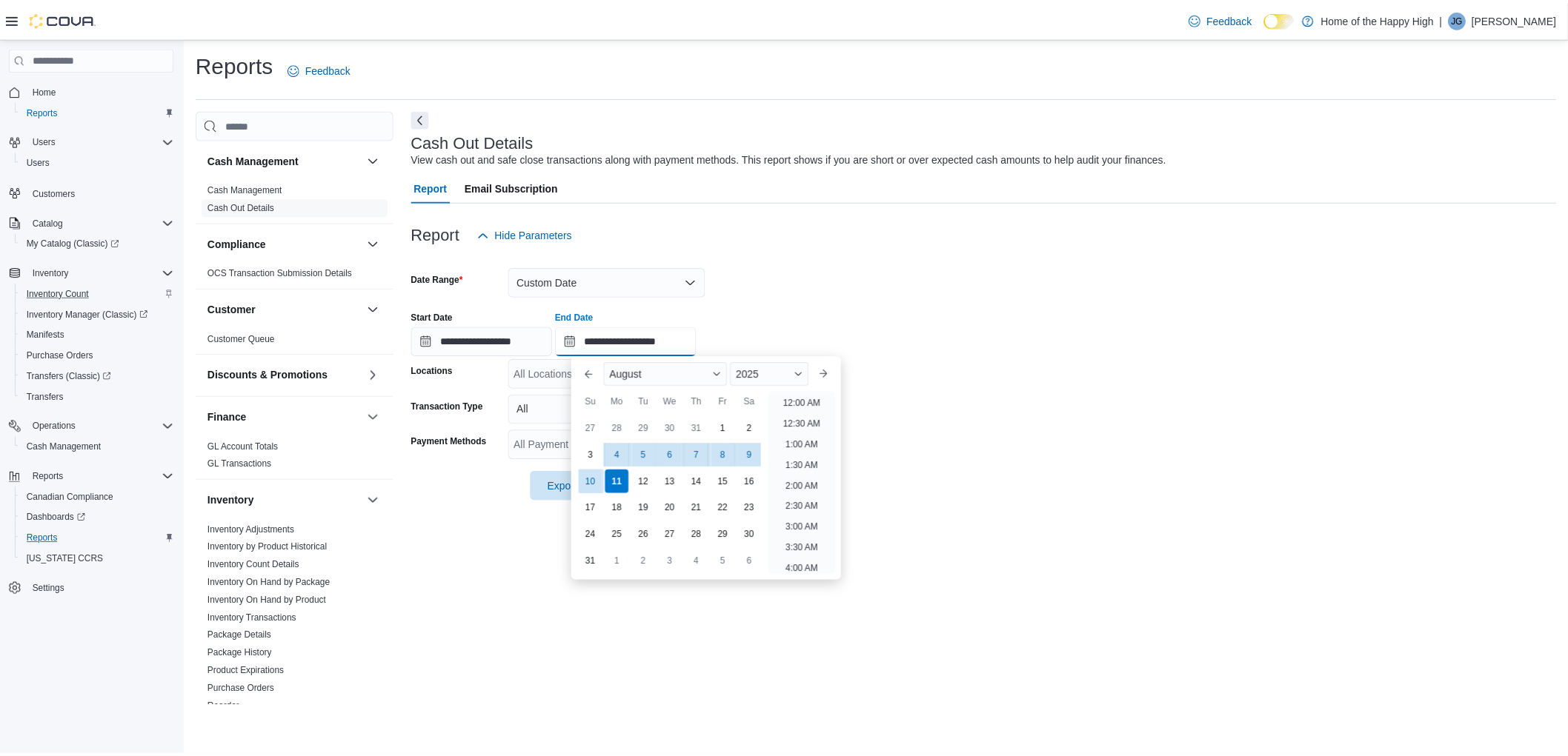
scroll to position [815, 0]
click at [619, 448] on div "4" at bounding box center [621, 455] width 26 height 26
type input "**********"
click at [562, 372] on div "All Locations" at bounding box center [610, 374] width 198 height 30
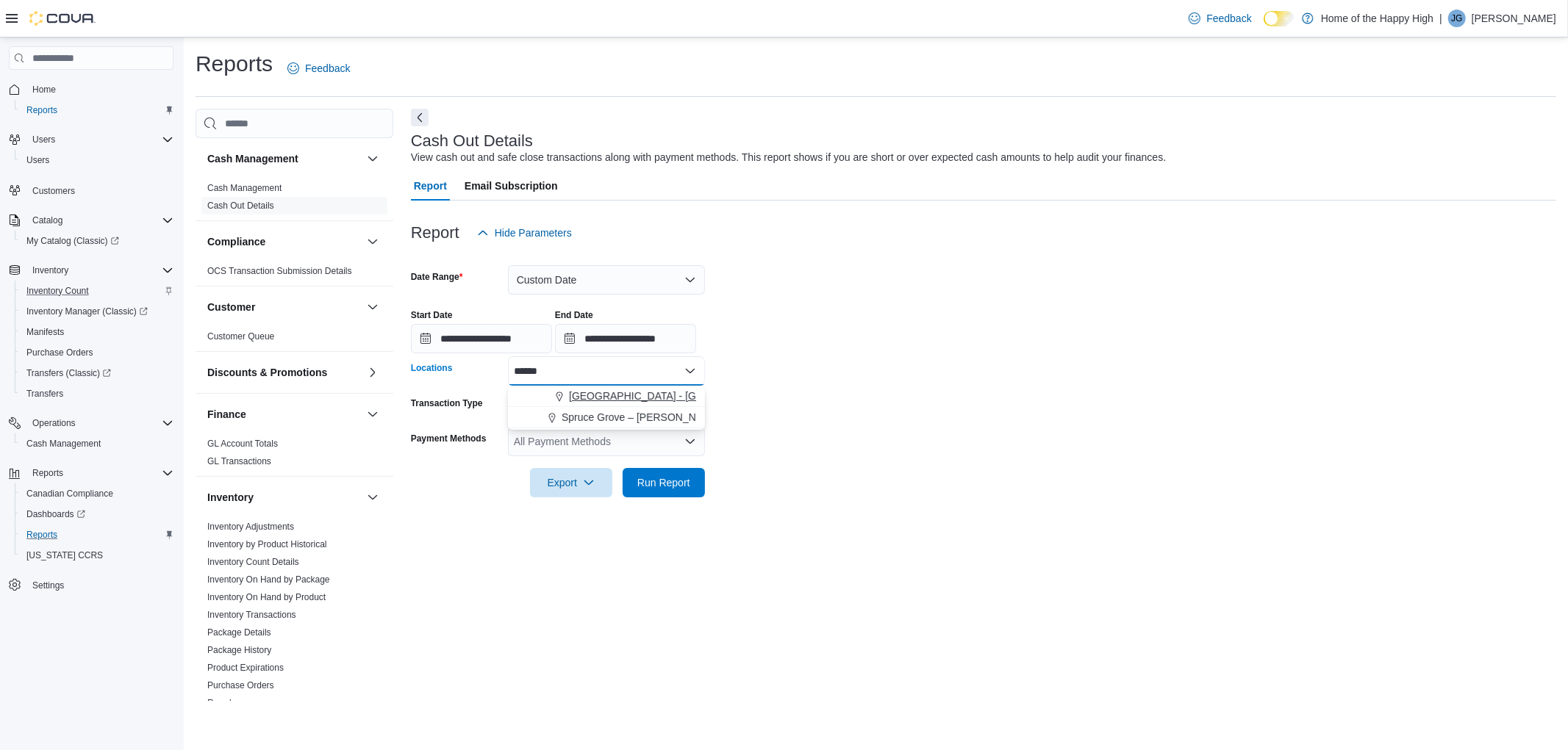
type input "******"
click at [586, 395] on span "[GEOGRAPHIC_DATA] - [GEOGRAPHIC_DATA] - Fire & Flower" at bounding box center [716, 396] width 294 height 15
click at [733, 468] on form "**********" at bounding box center [983, 373] width 1145 height 250
click at [658, 470] on span "Run Report" at bounding box center [664, 482] width 65 height 29
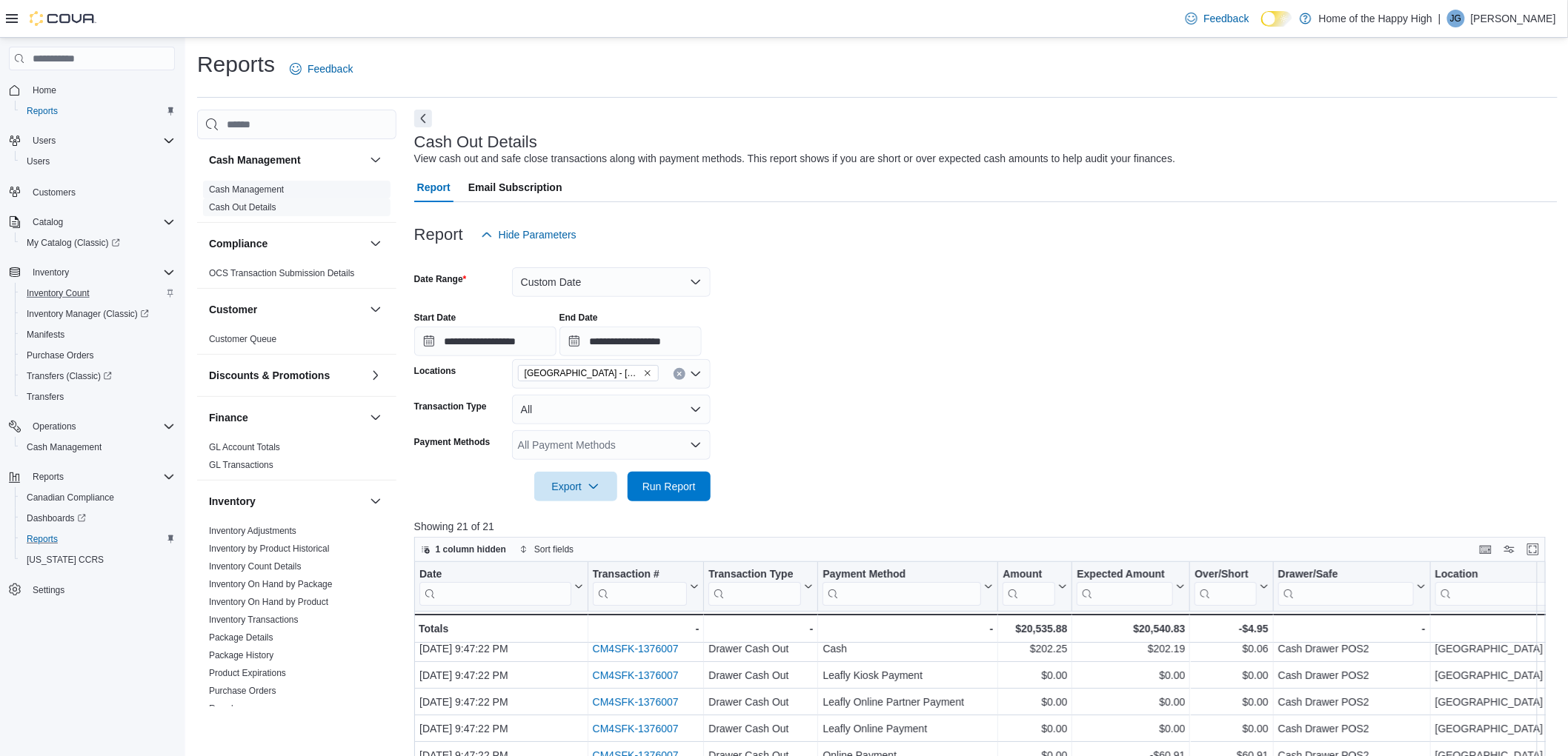
click at [268, 194] on link "Cash Management" at bounding box center [247, 189] width 75 height 11
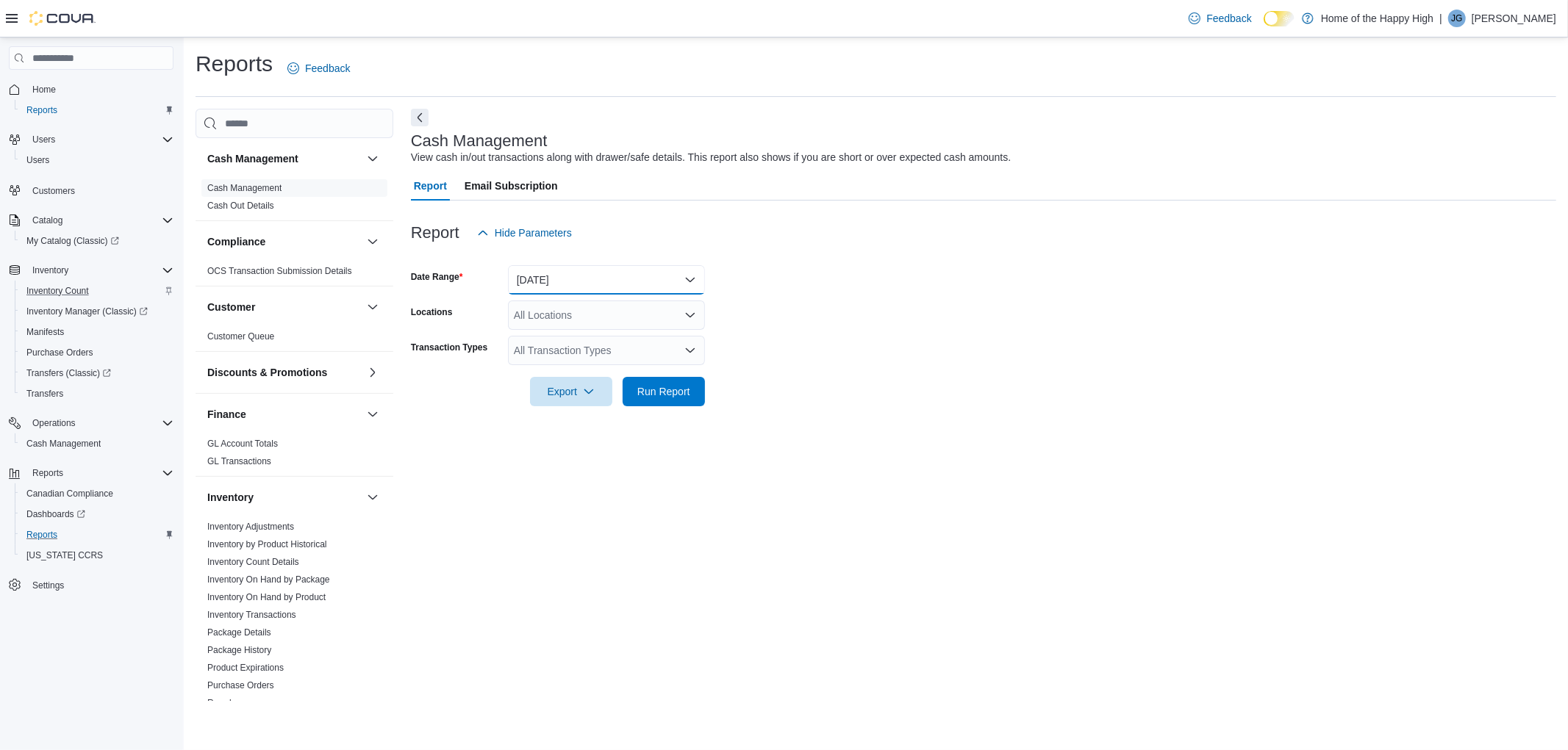
click at [586, 285] on button "[DATE]" at bounding box center [605, 280] width 197 height 29
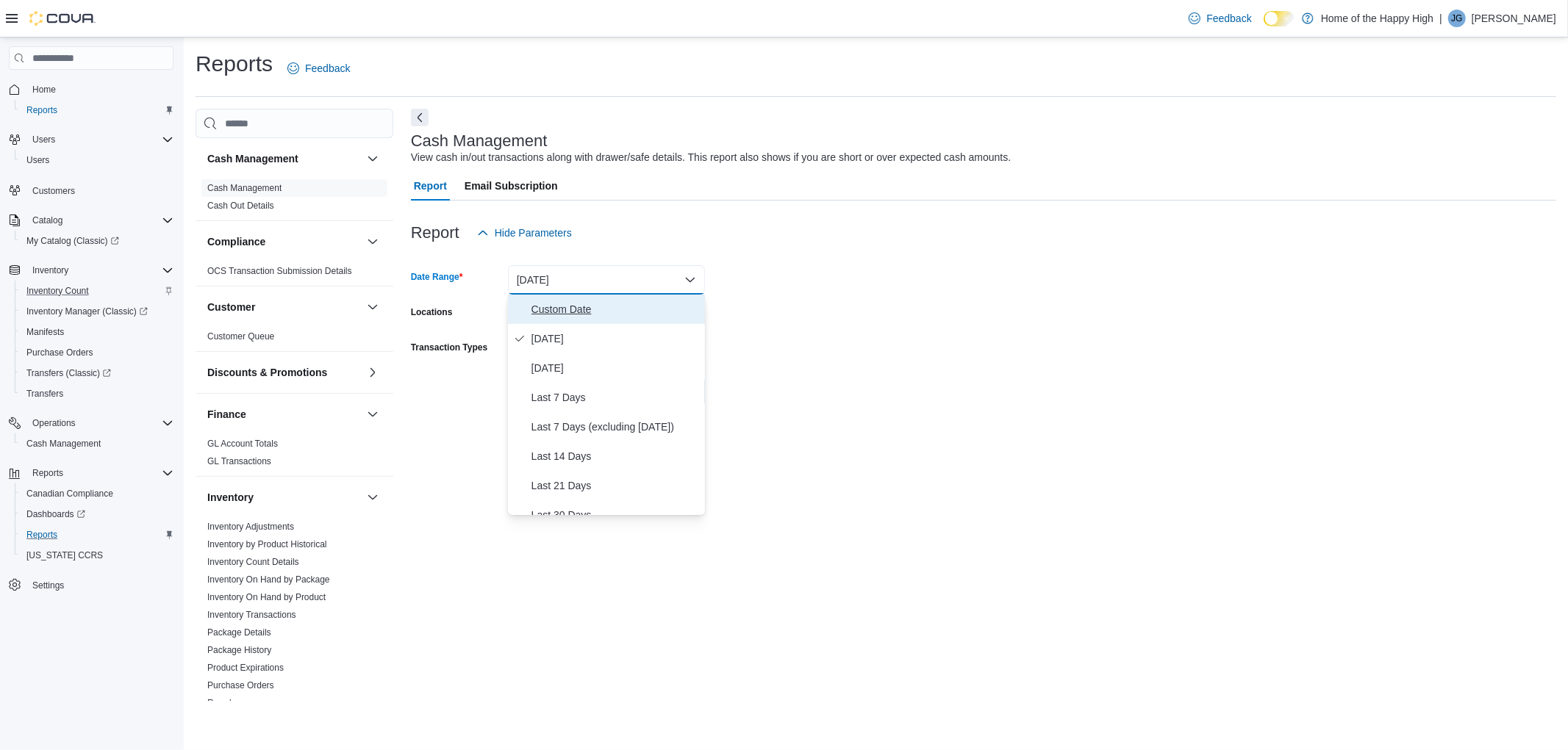
click at [549, 312] on span "Custom Date" at bounding box center [614, 309] width 167 height 18
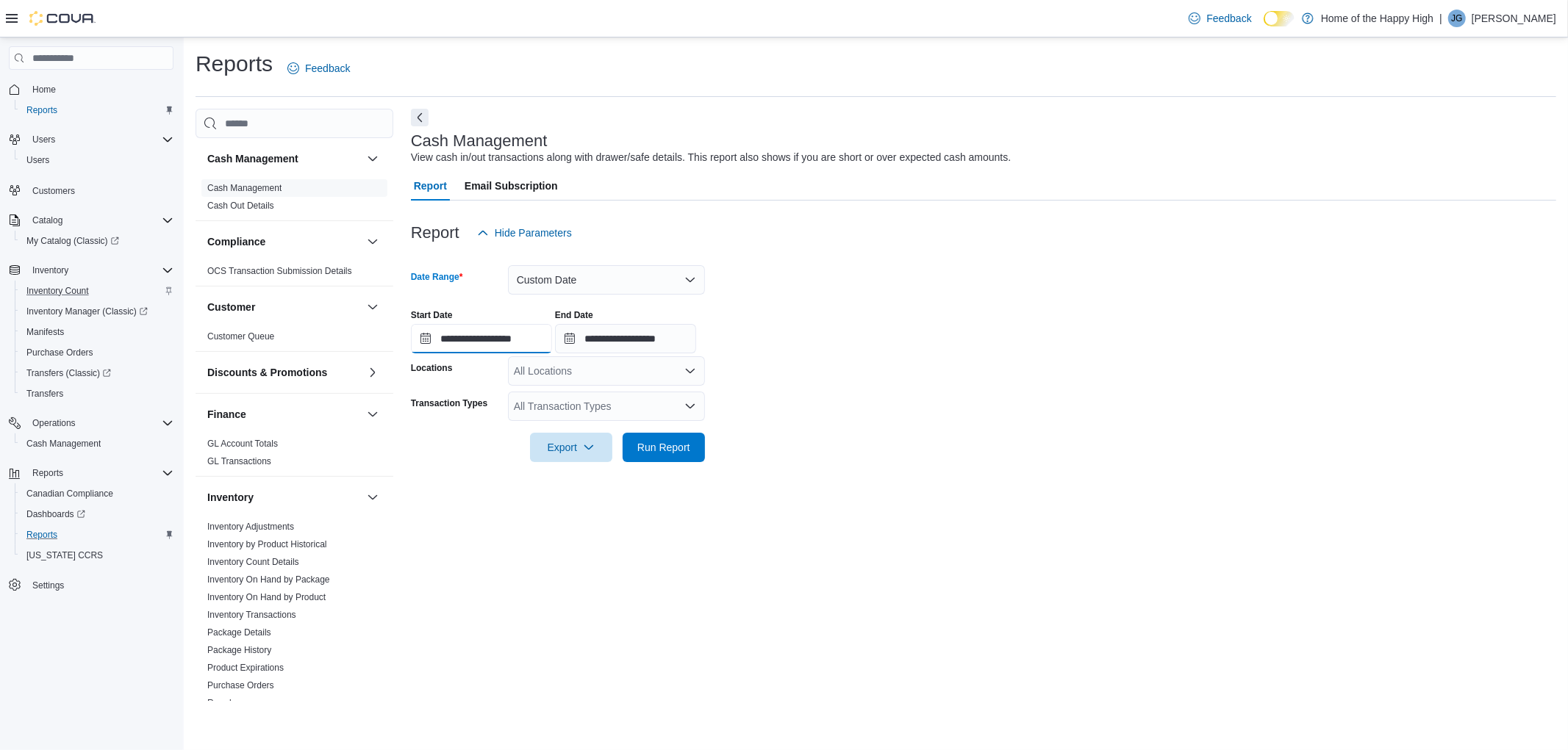
click at [511, 348] on input "**********" at bounding box center [481, 338] width 141 height 29
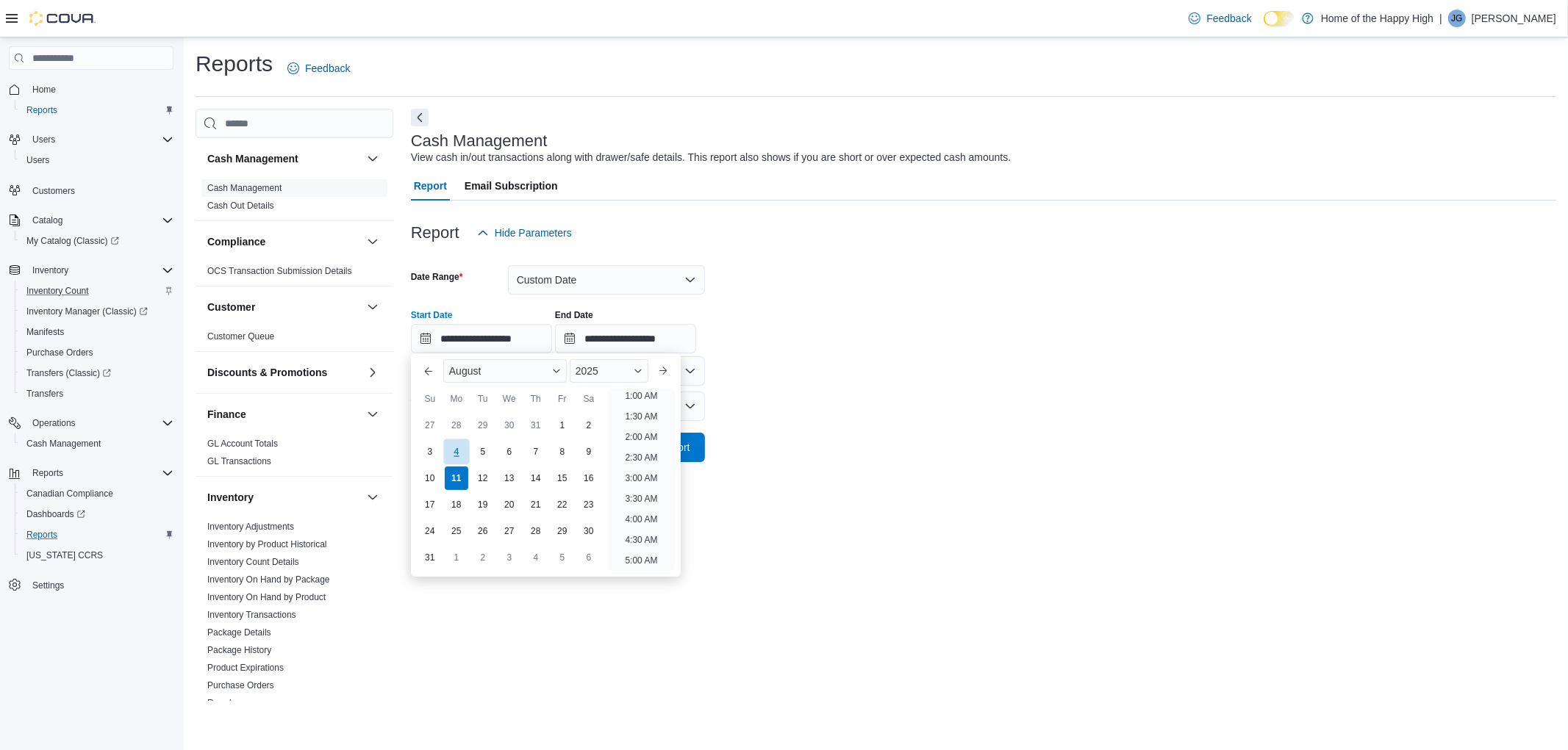
click at [454, 445] on div "4" at bounding box center [456, 452] width 25 height 25
type input "**********"
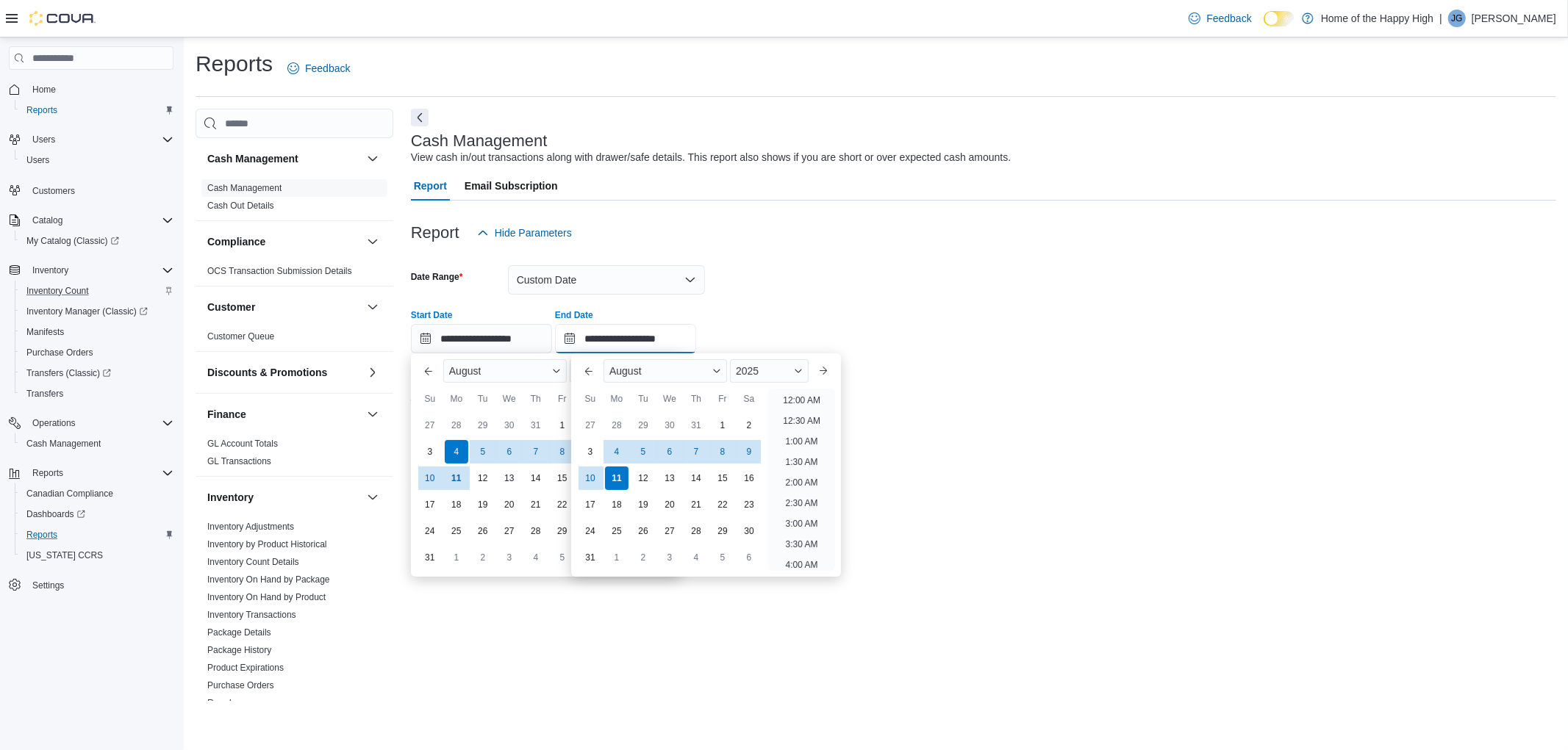
click at [607, 334] on input "**********" at bounding box center [625, 338] width 141 height 29
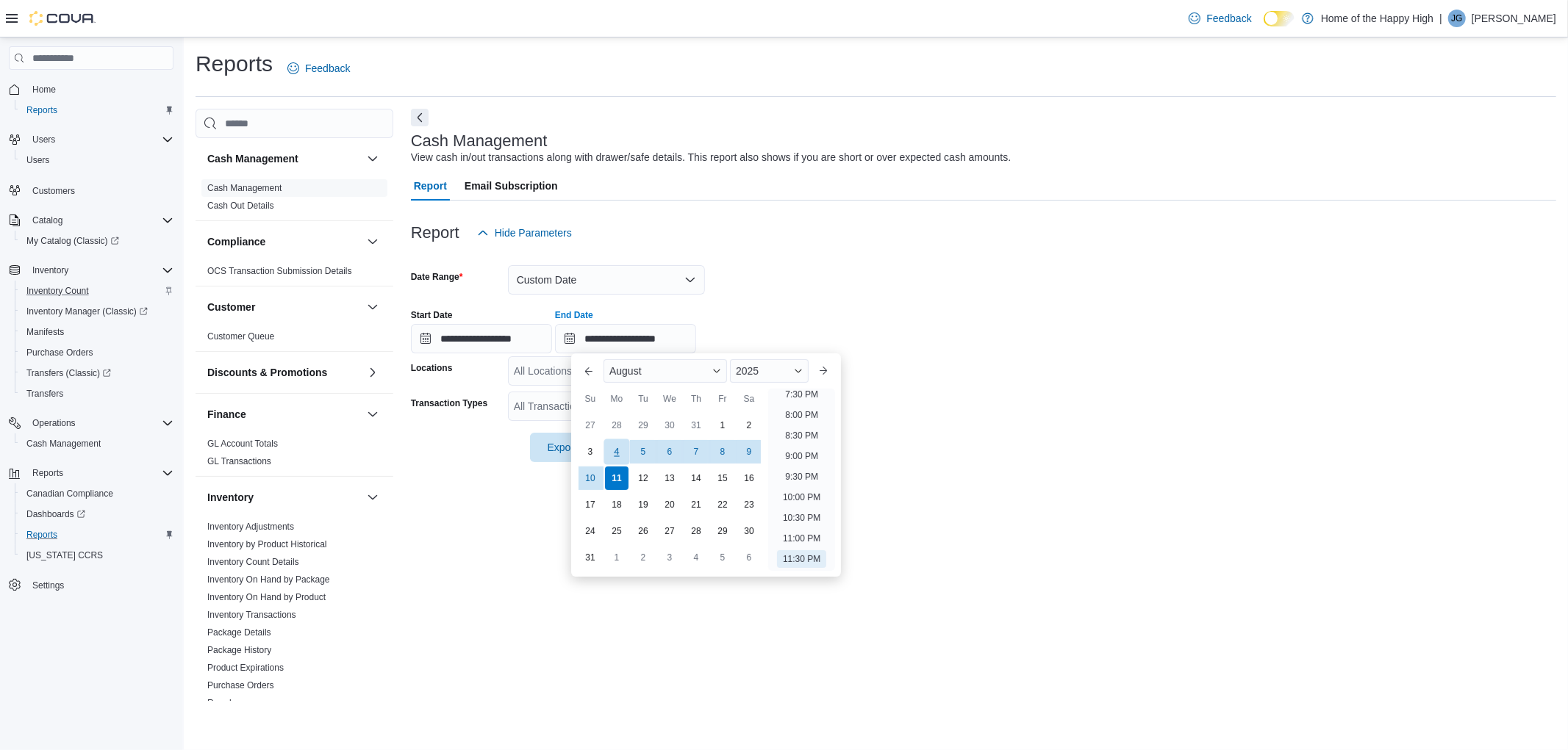
click at [607, 453] on div "4" at bounding box center [616, 452] width 25 height 25
type input "**********"
click at [542, 370] on div "All Locations" at bounding box center [605, 371] width 197 height 29
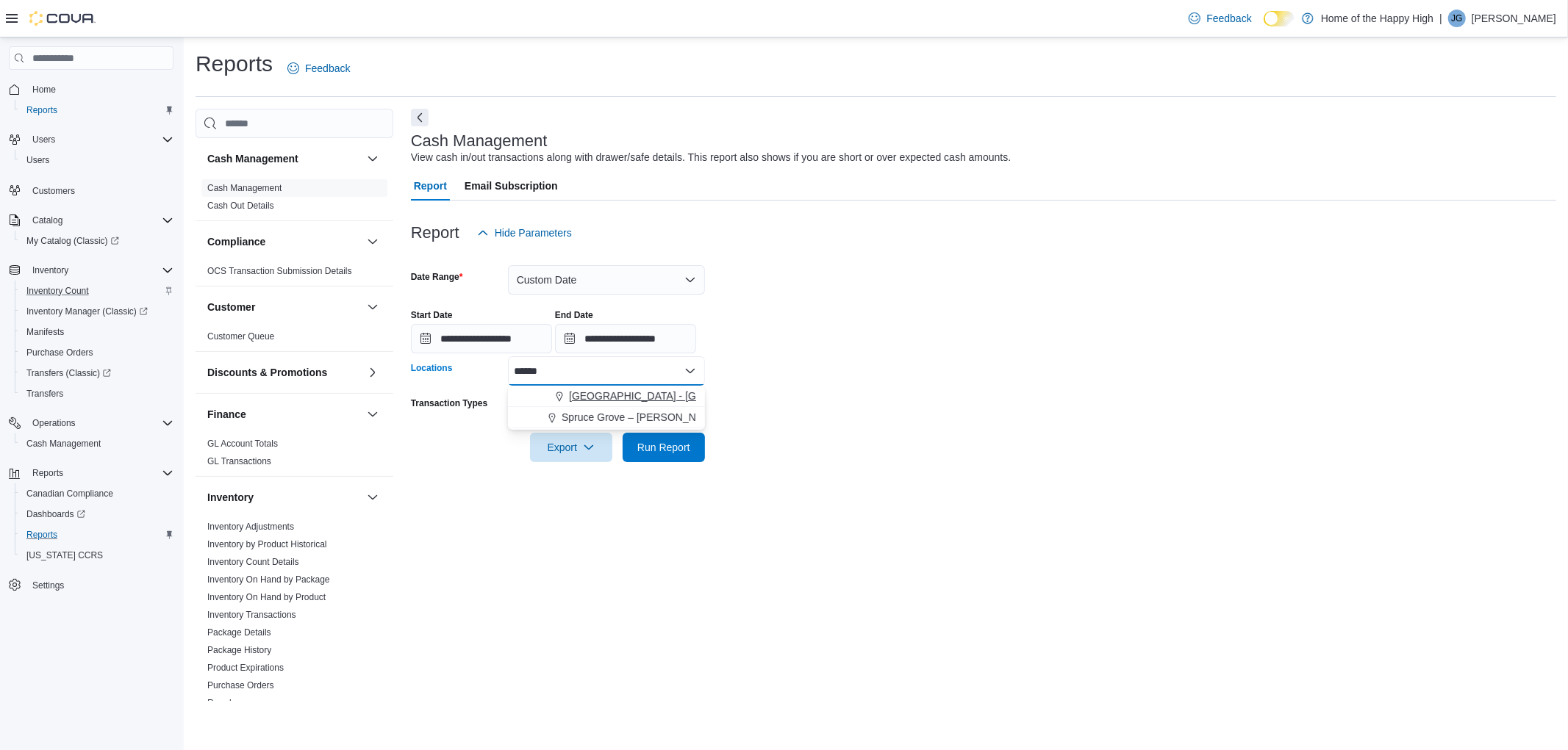
type input "******"
click at [596, 395] on span "[GEOGRAPHIC_DATA] - [GEOGRAPHIC_DATA] - Fire & Flower" at bounding box center [716, 396] width 294 height 15
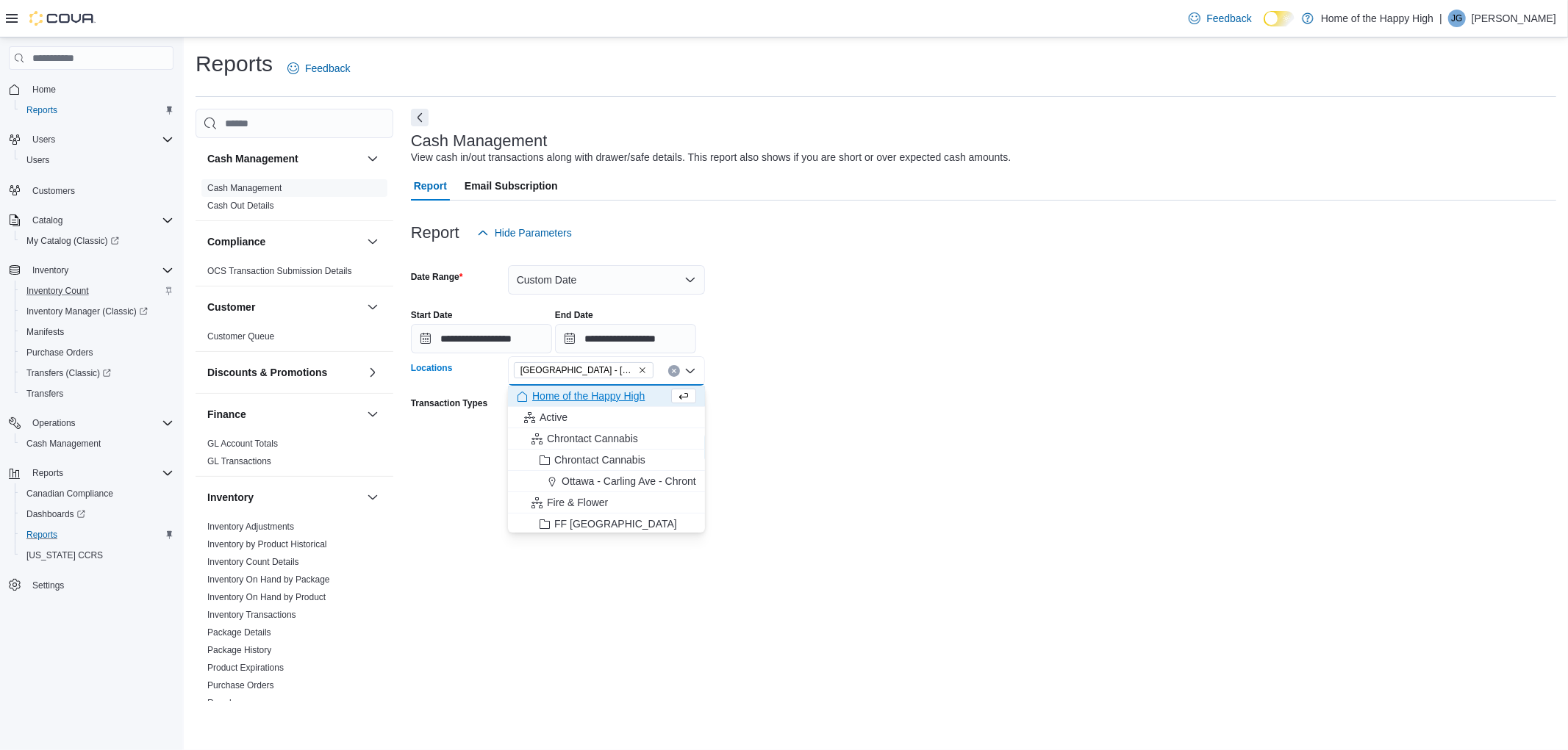
click at [751, 427] on div at bounding box center [983, 427] width 1145 height 12
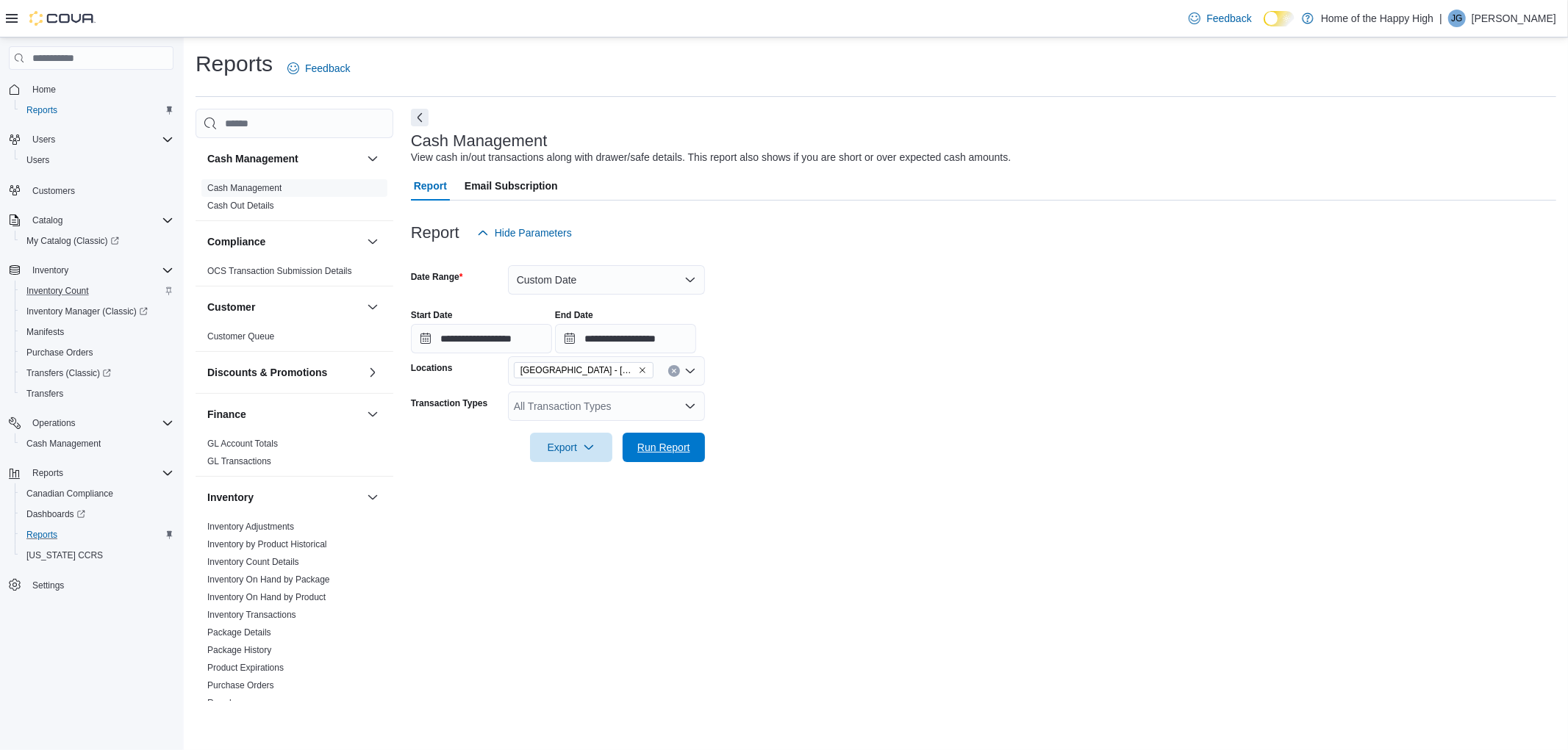
click at [685, 446] on span "Run Report" at bounding box center [664, 447] width 53 height 15
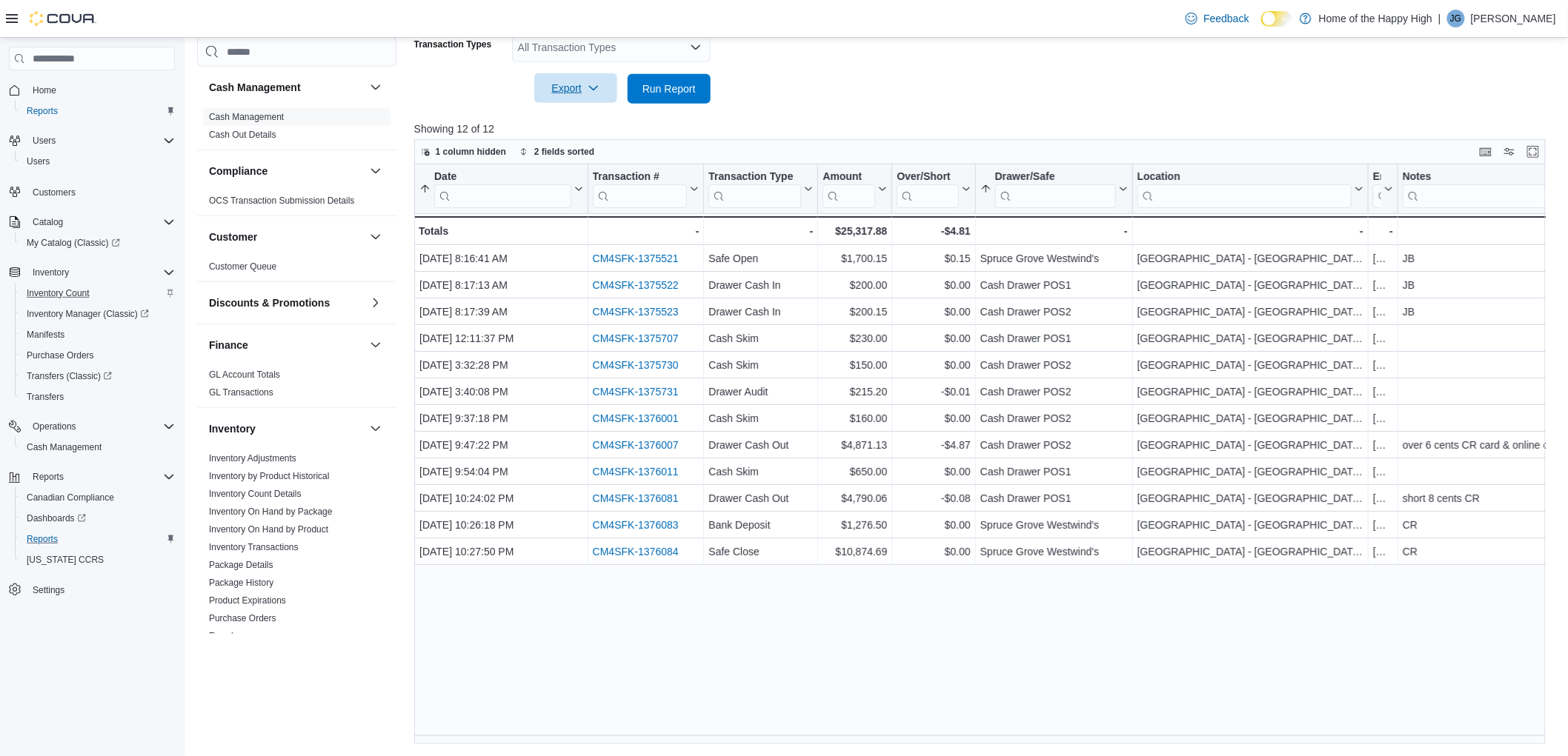
scroll to position [362, 0]
click at [565, 60] on div "All Transaction Types" at bounding box center [610, 48] width 198 height 30
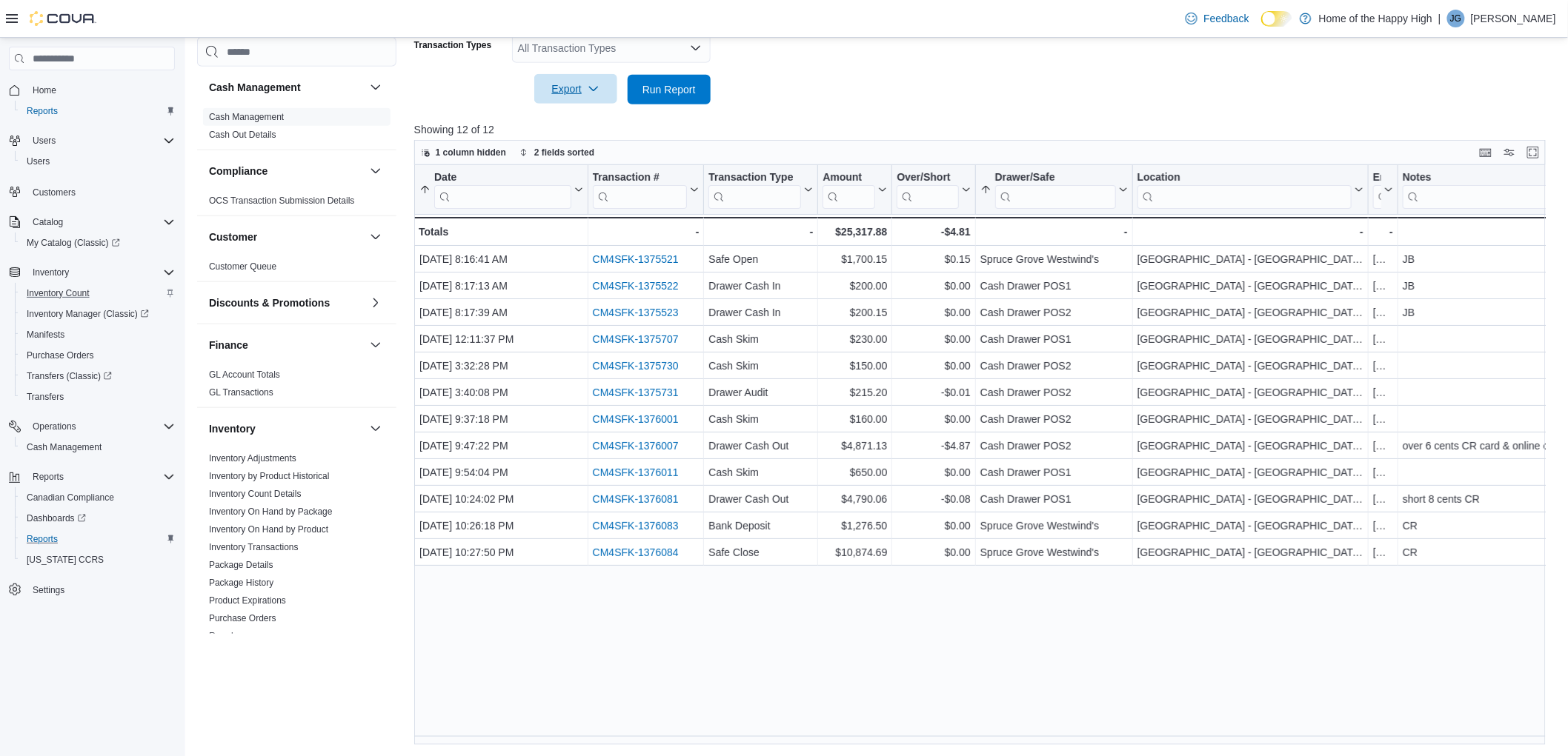
click at [566, 97] on span "Export" at bounding box center [576, 89] width 65 height 30
click at [582, 117] on span "Export to Excel" at bounding box center [578, 119] width 67 height 12
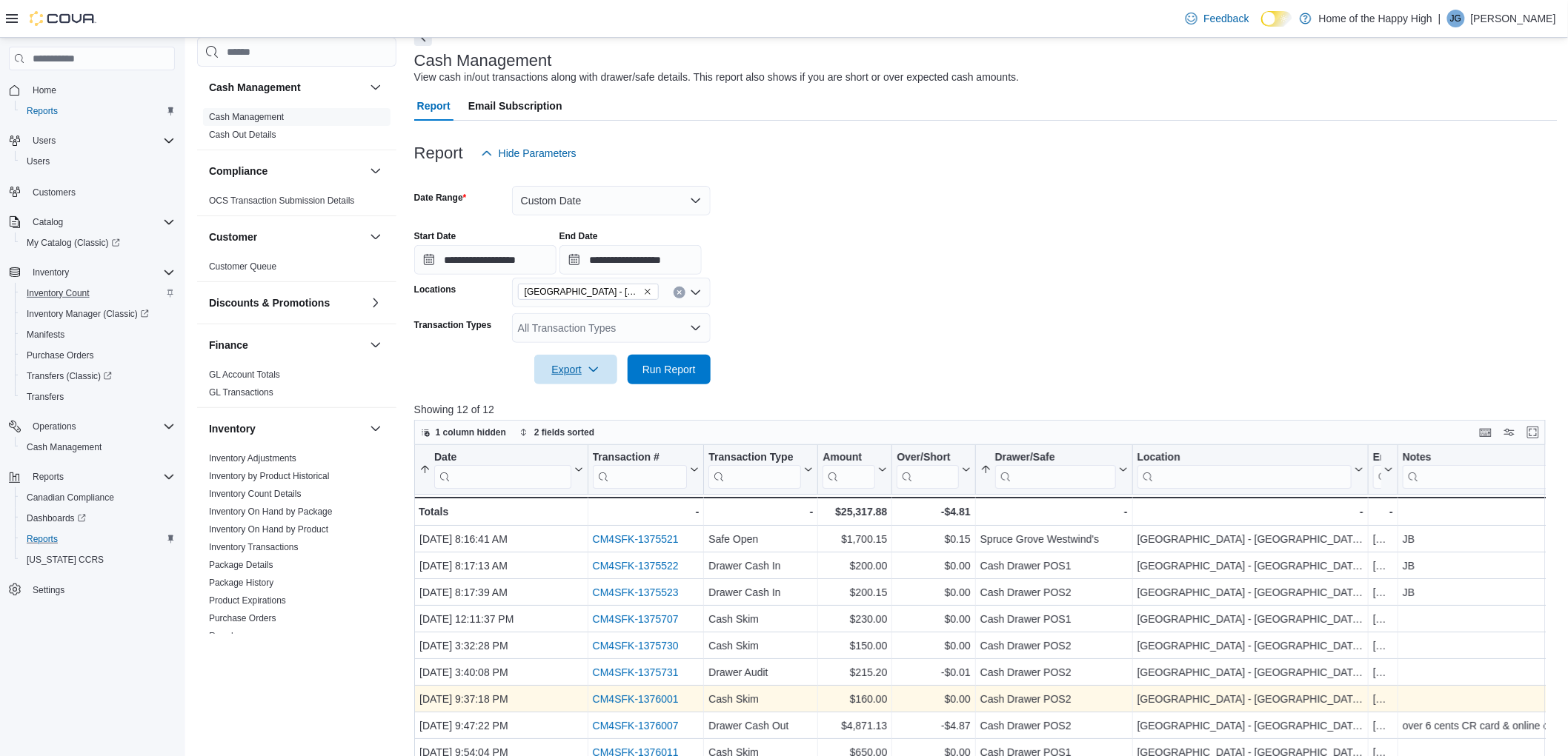
scroll to position [0, 0]
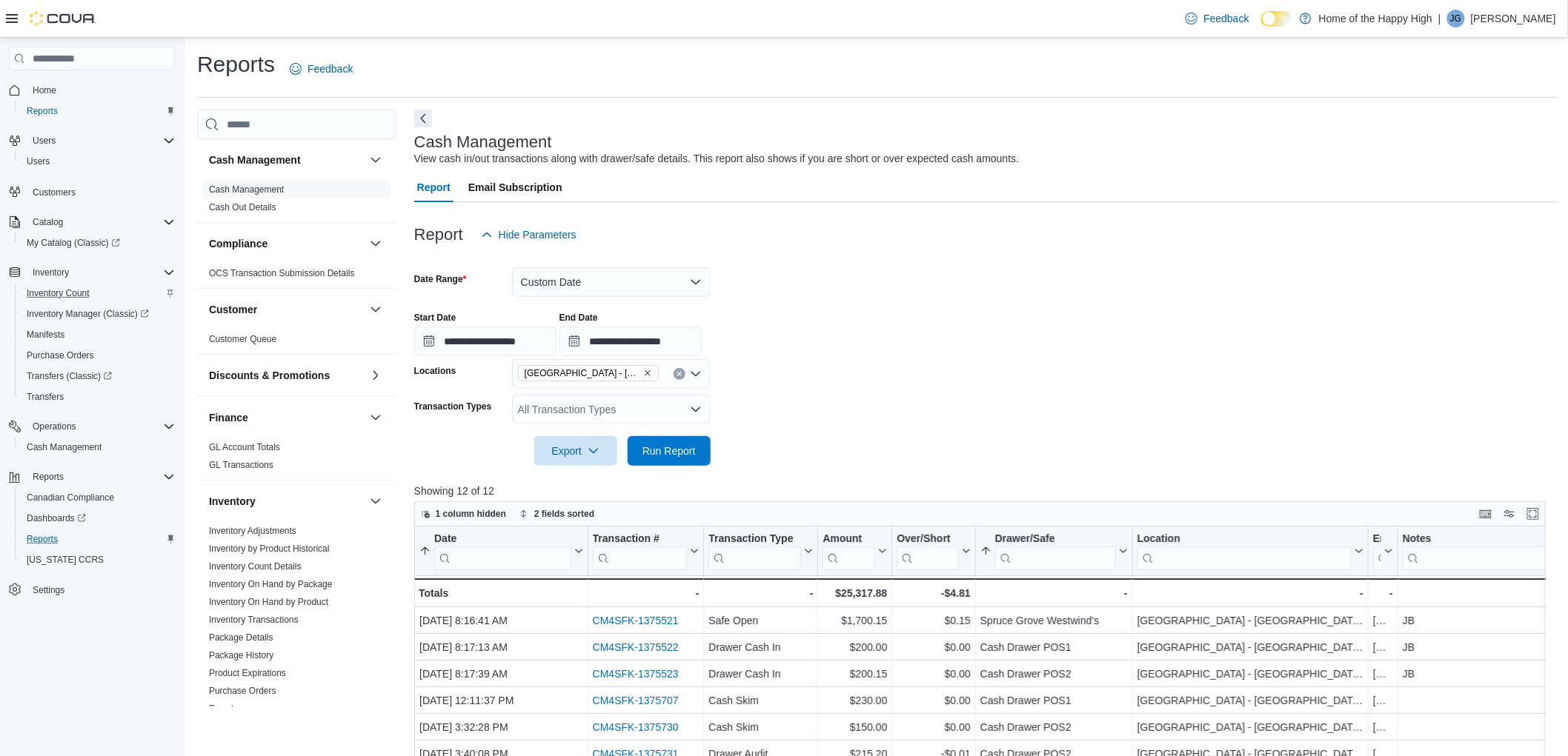
click at [676, 369] on button "Clear input" at bounding box center [679, 375] width 12 height 12
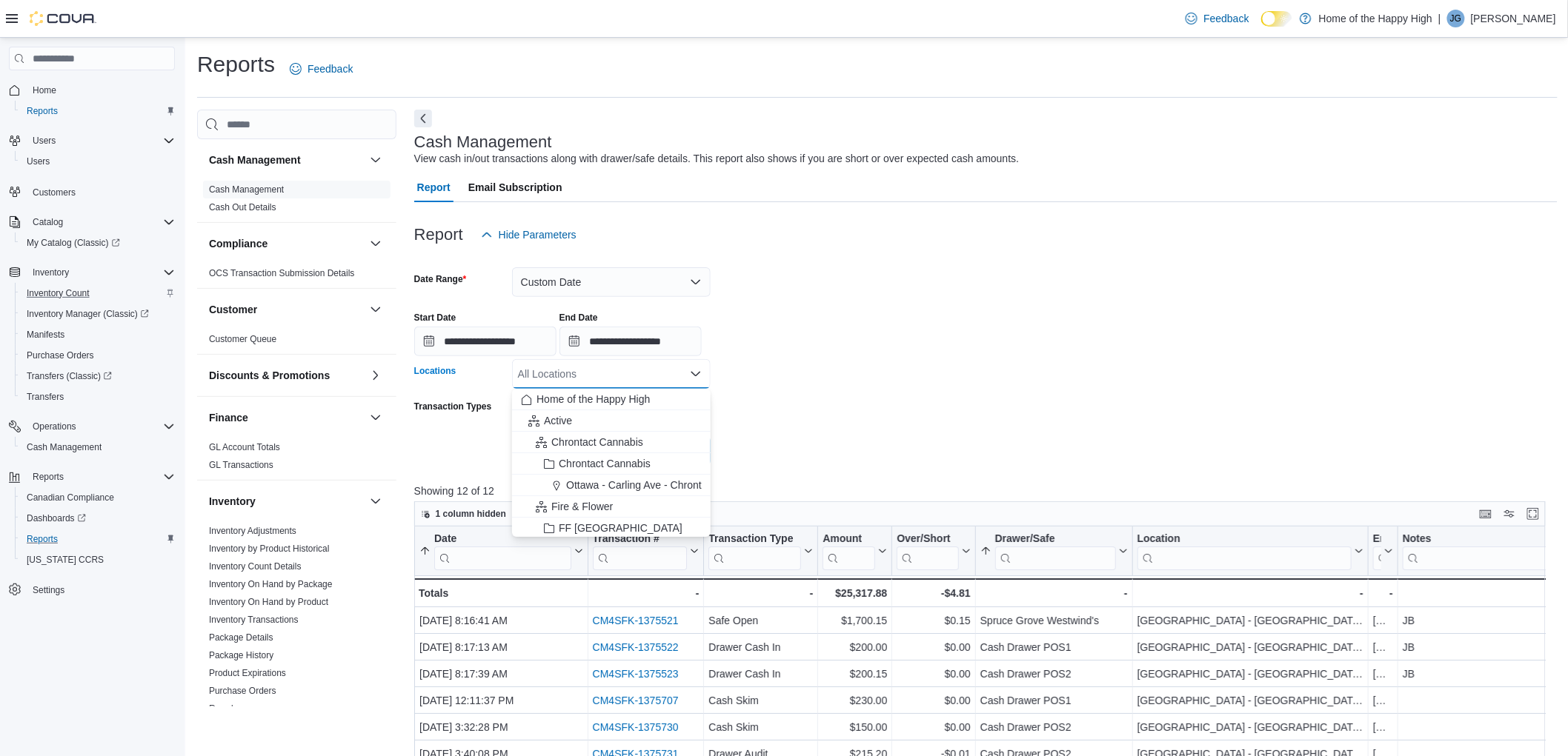
click at [1508, 23] on p "[PERSON_NAME]" at bounding box center [1514, 19] width 85 height 18
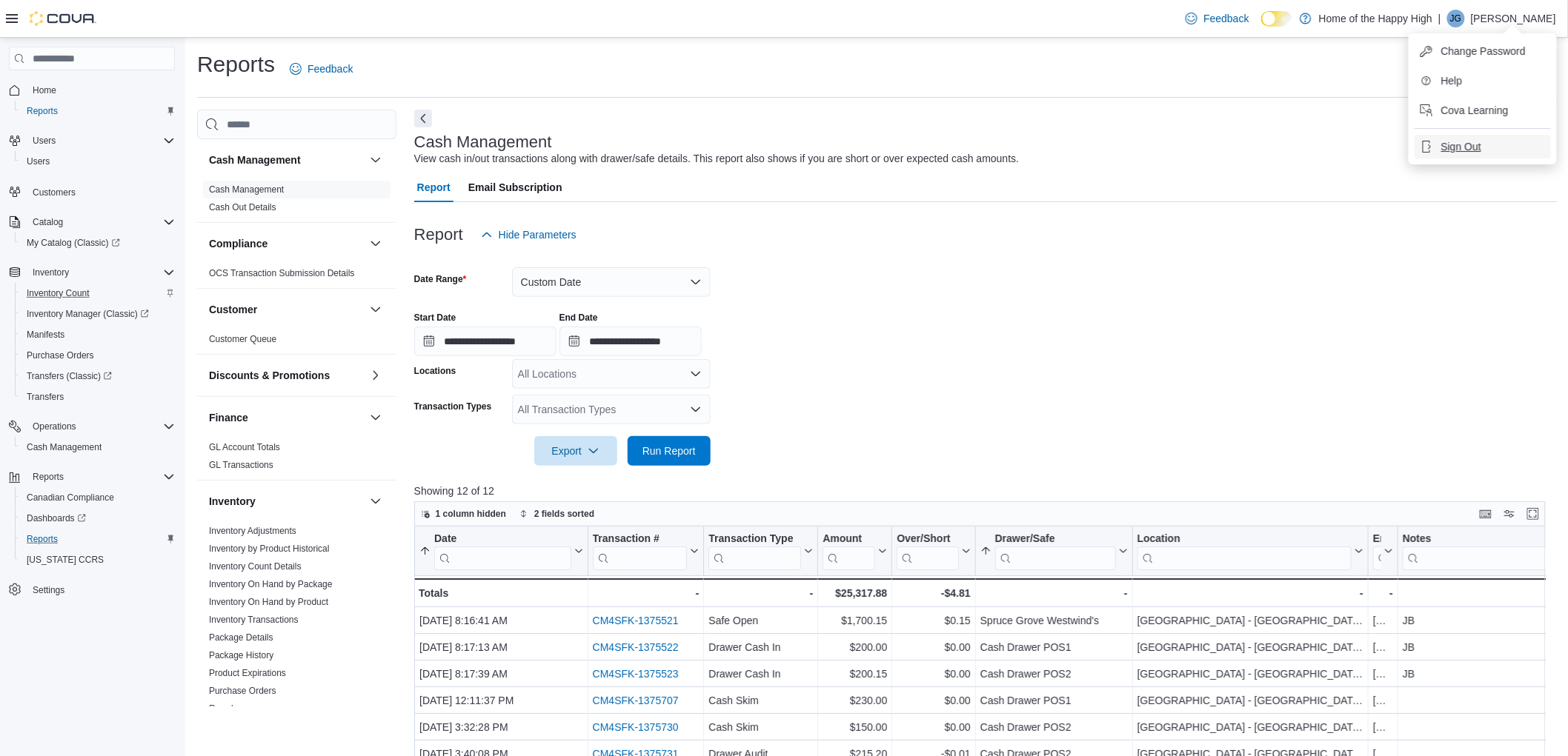
click at [1483, 142] on button "Sign Out" at bounding box center [1483, 147] width 136 height 24
